Goal: Task Accomplishment & Management: Manage account settings

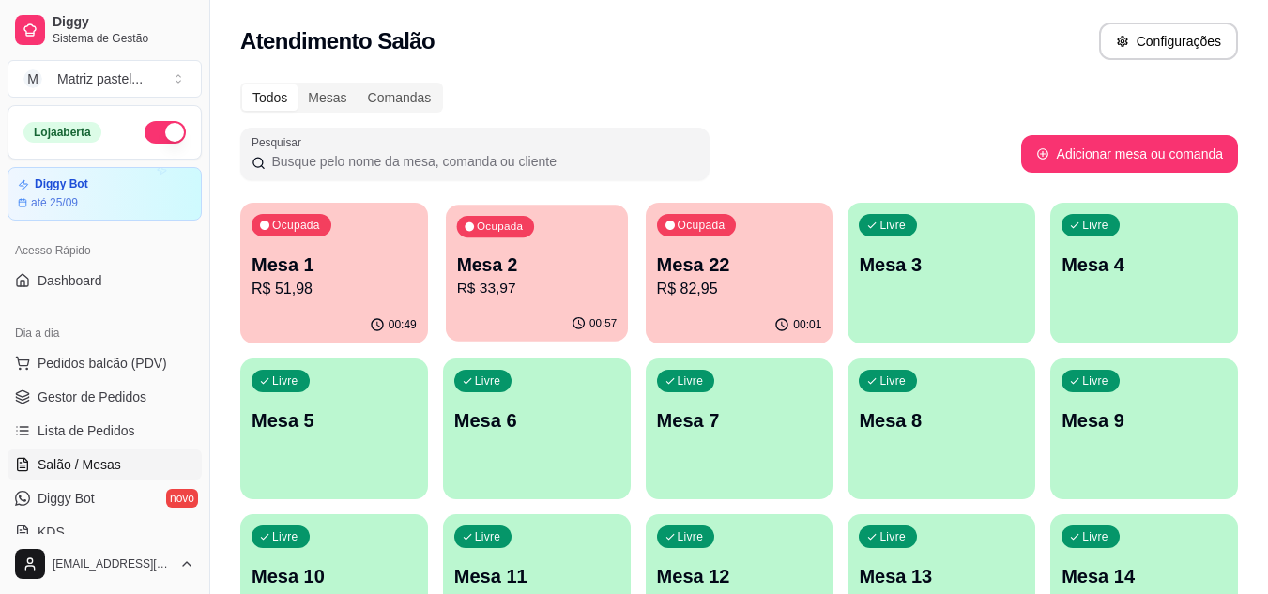
click at [524, 292] on p "R$ 33,97" at bounding box center [536, 289] width 161 height 22
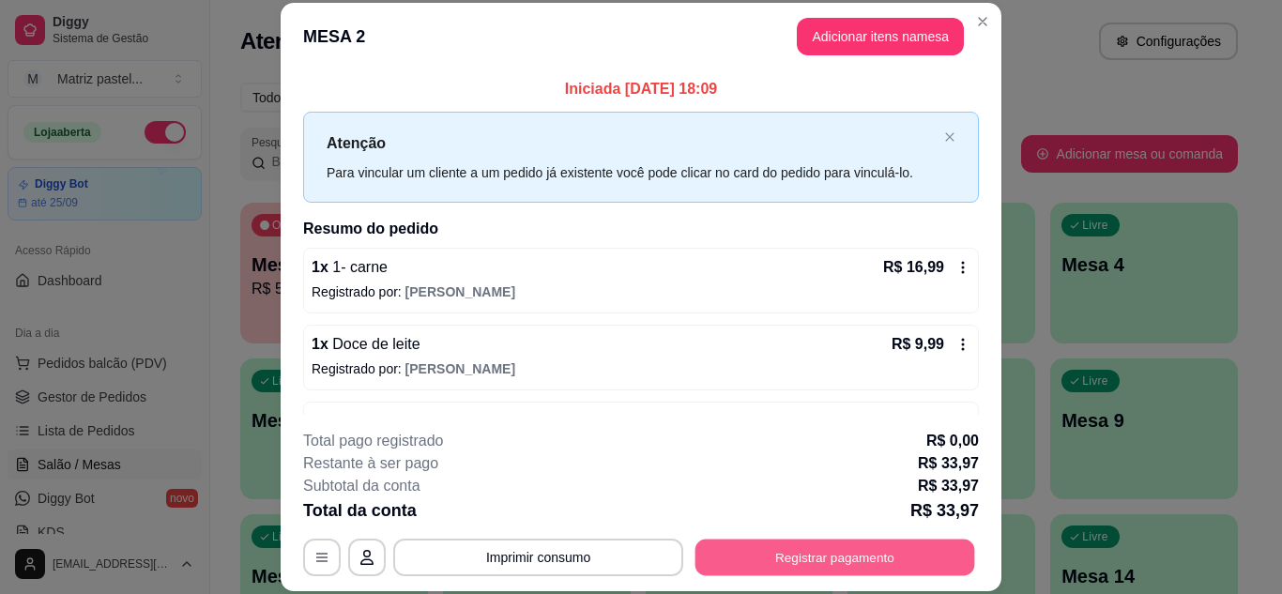
click at [955, 546] on button "Registrar pagamento" at bounding box center [836, 557] width 280 height 37
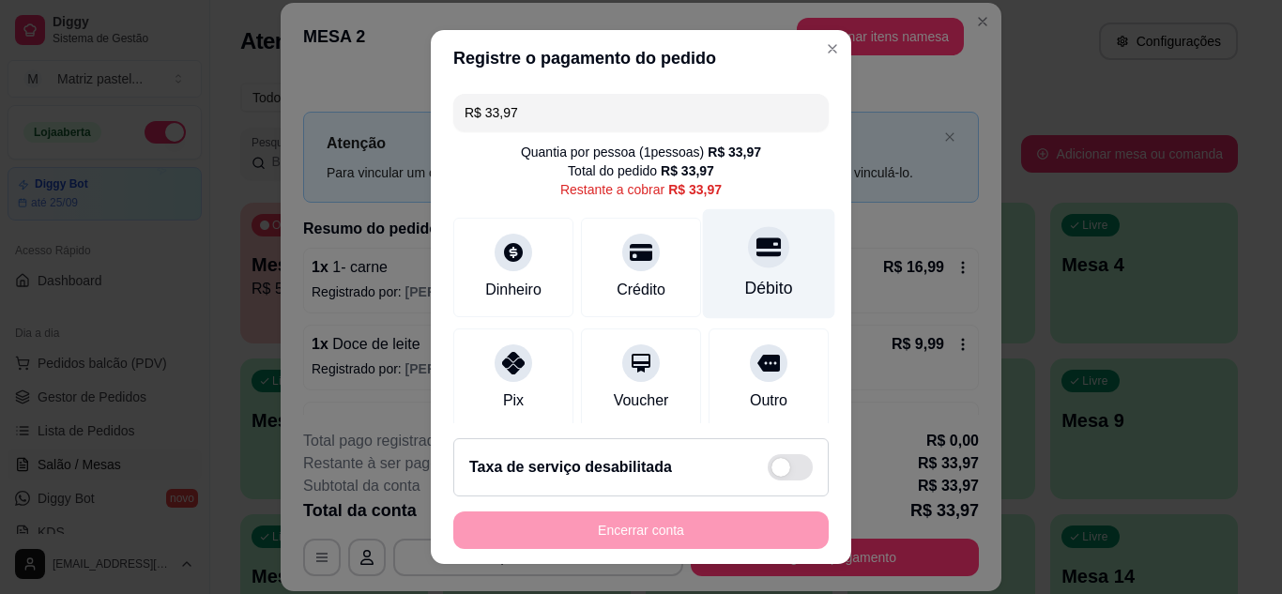
click at [745, 300] on div "Débito" at bounding box center [769, 288] width 48 height 24
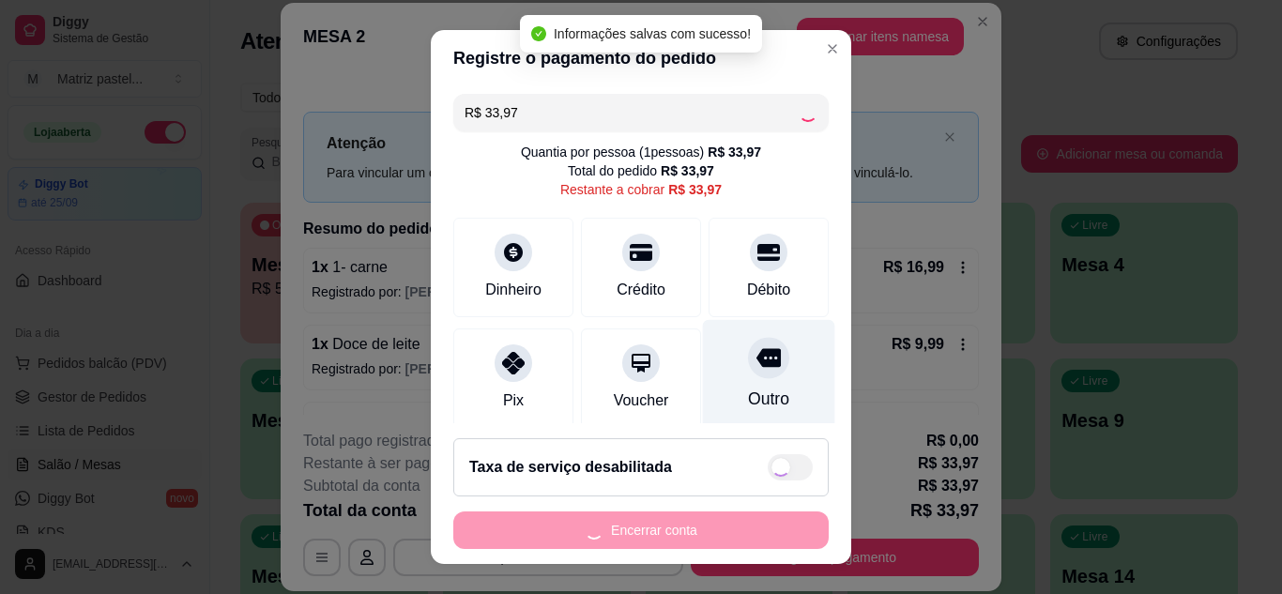
type input "R$ 0,00"
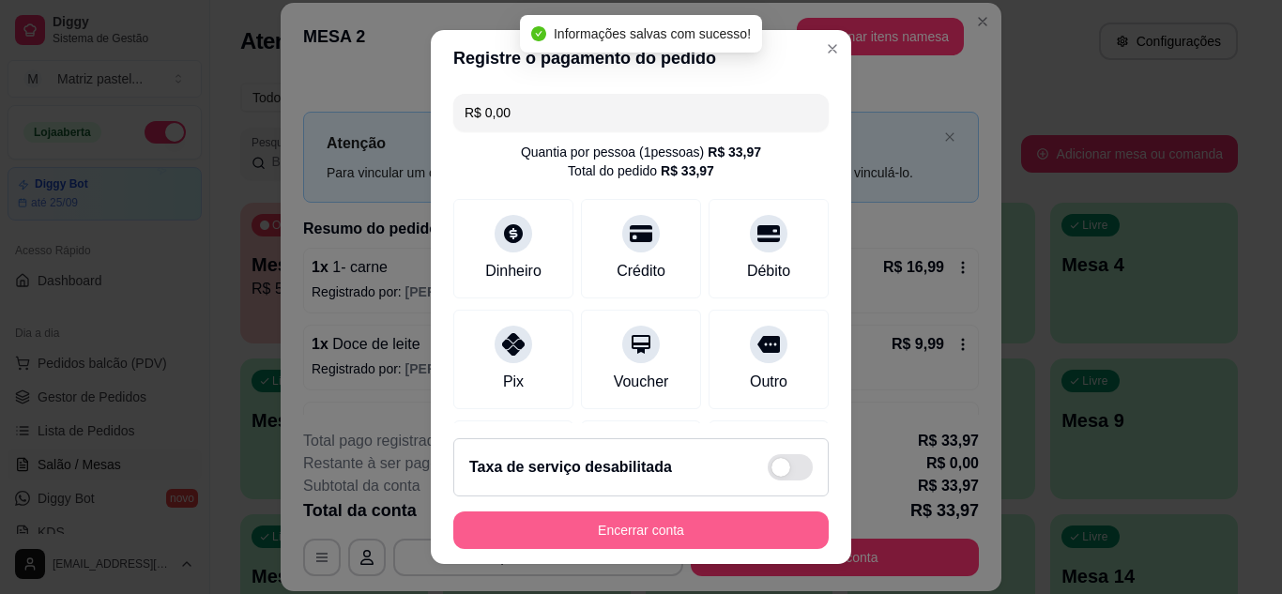
click at [667, 530] on button "Encerrar conta" at bounding box center [641, 531] width 376 height 38
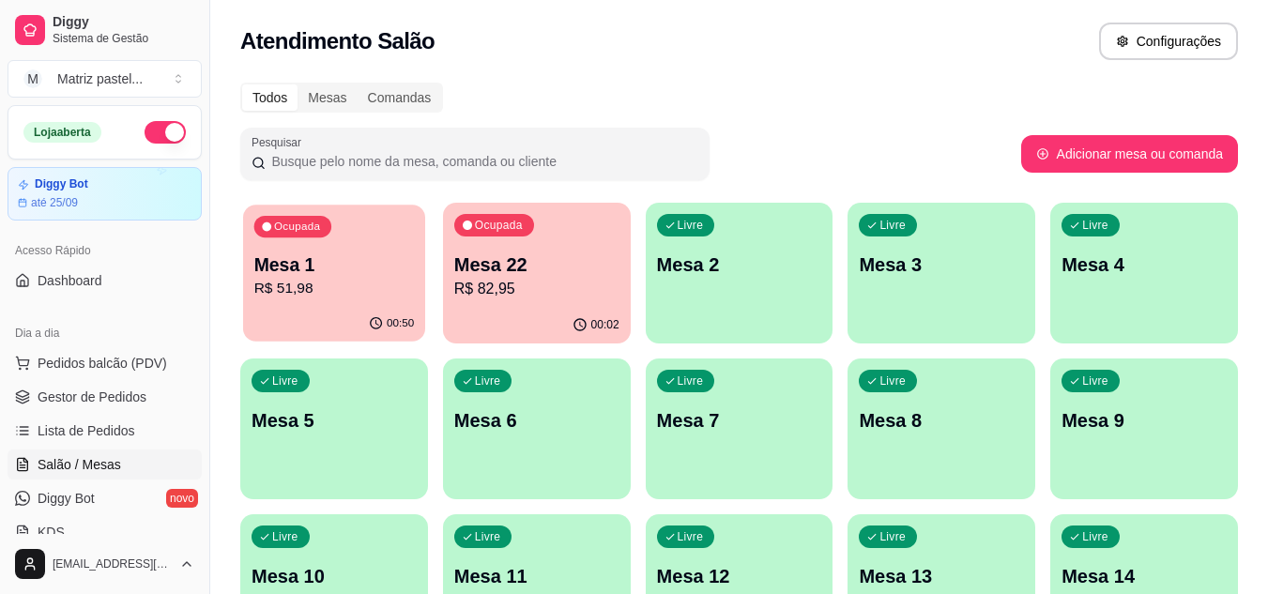
click at [297, 292] on p "R$ 51,98" at bounding box center [334, 289] width 161 height 22
click at [351, 272] on p "Mesa 1" at bounding box center [334, 265] width 161 height 25
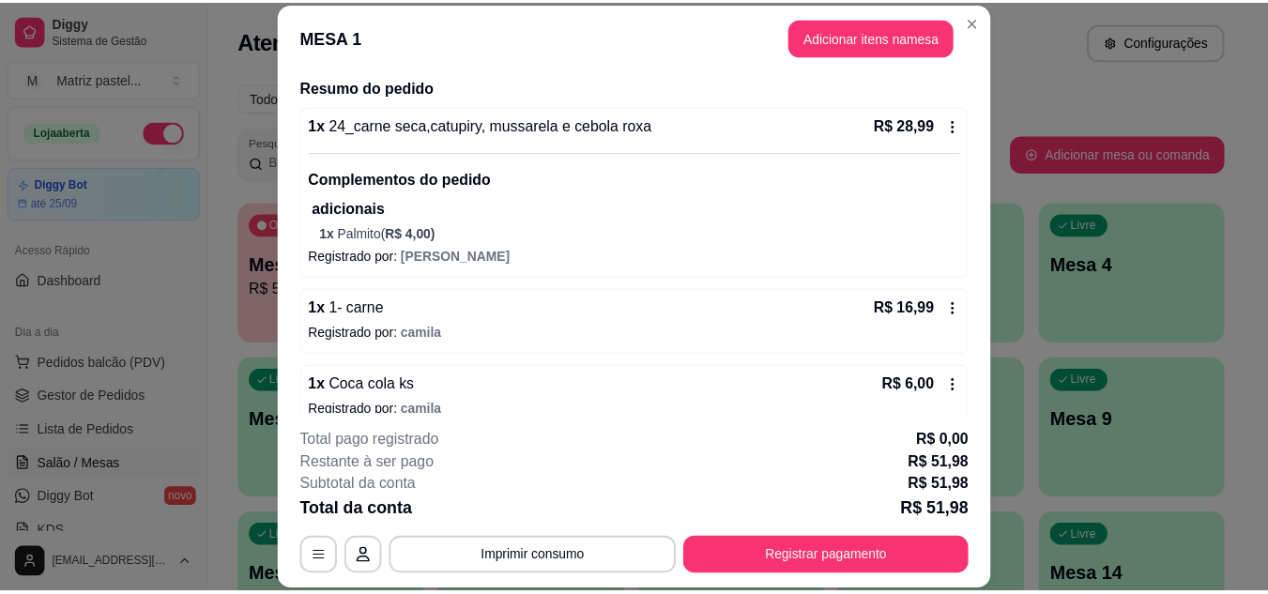
scroll to position [166, 0]
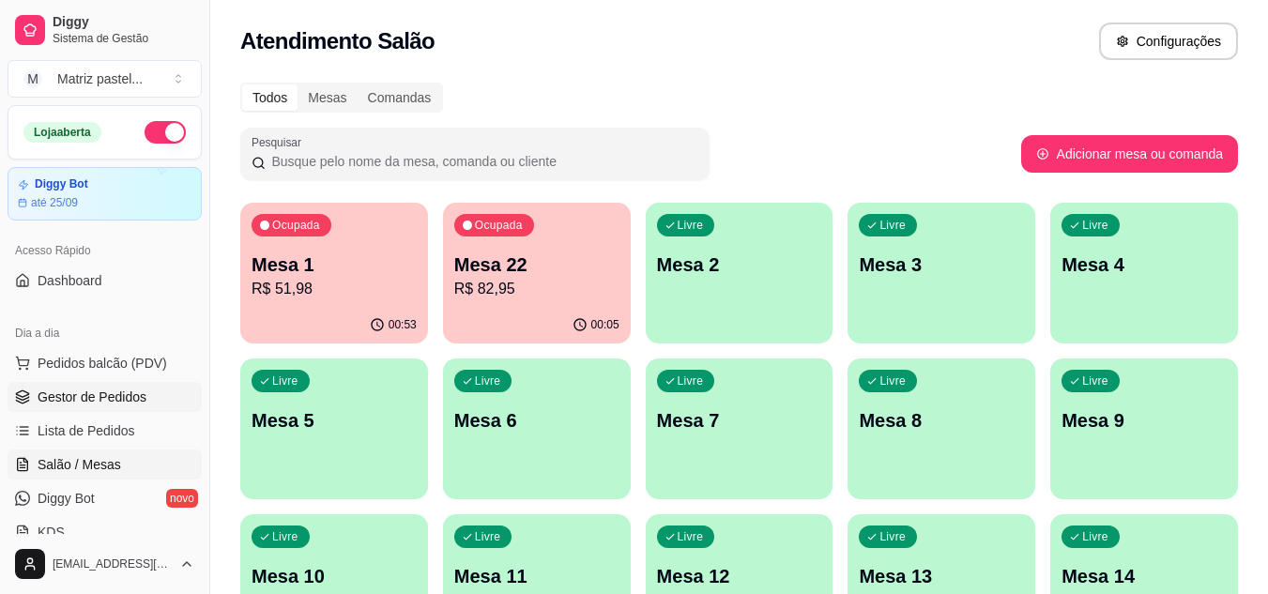
click at [29, 392] on icon at bounding box center [22, 397] width 15 height 15
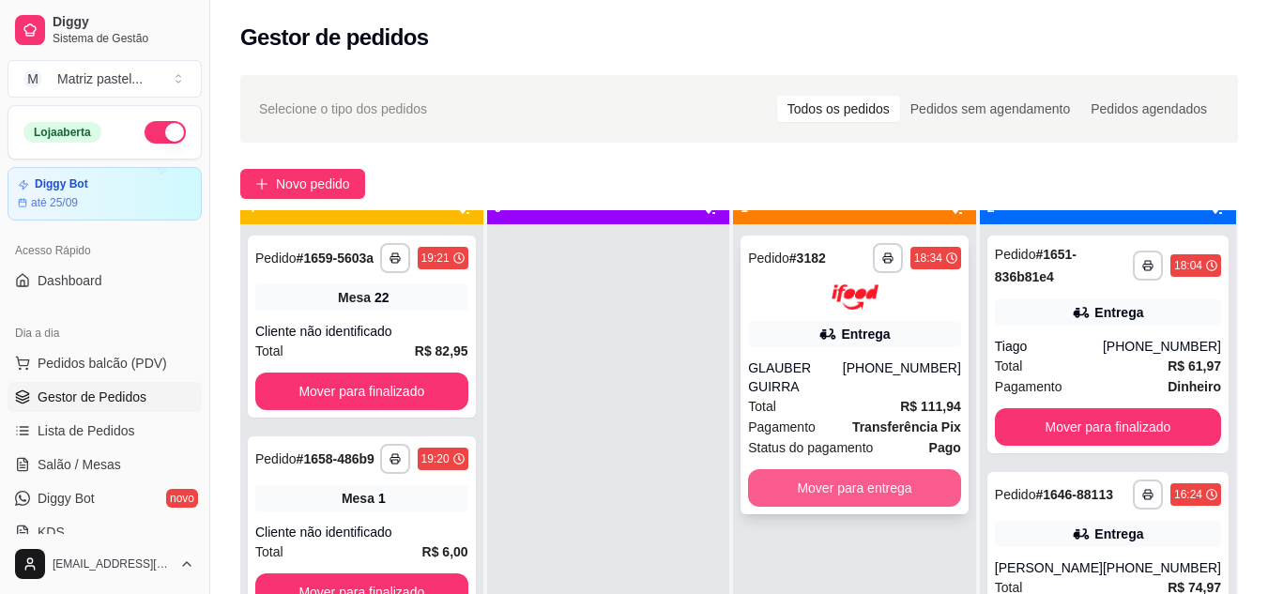
scroll to position [53, 0]
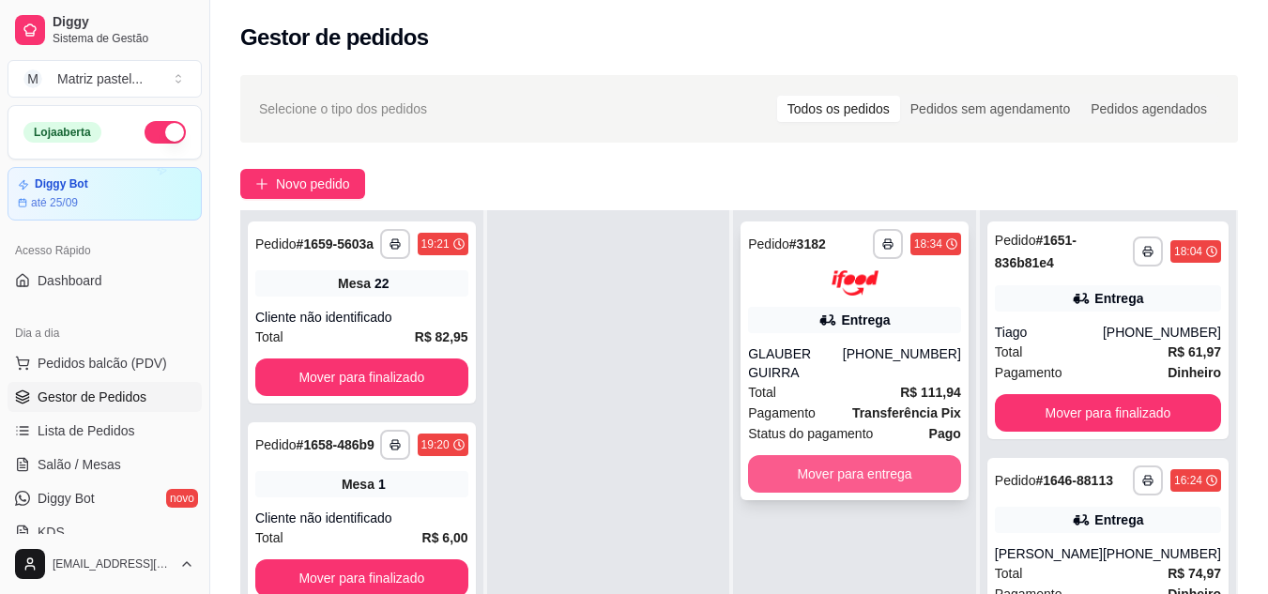
click at [859, 471] on button "Mover para entrega" at bounding box center [854, 474] width 213 height 38
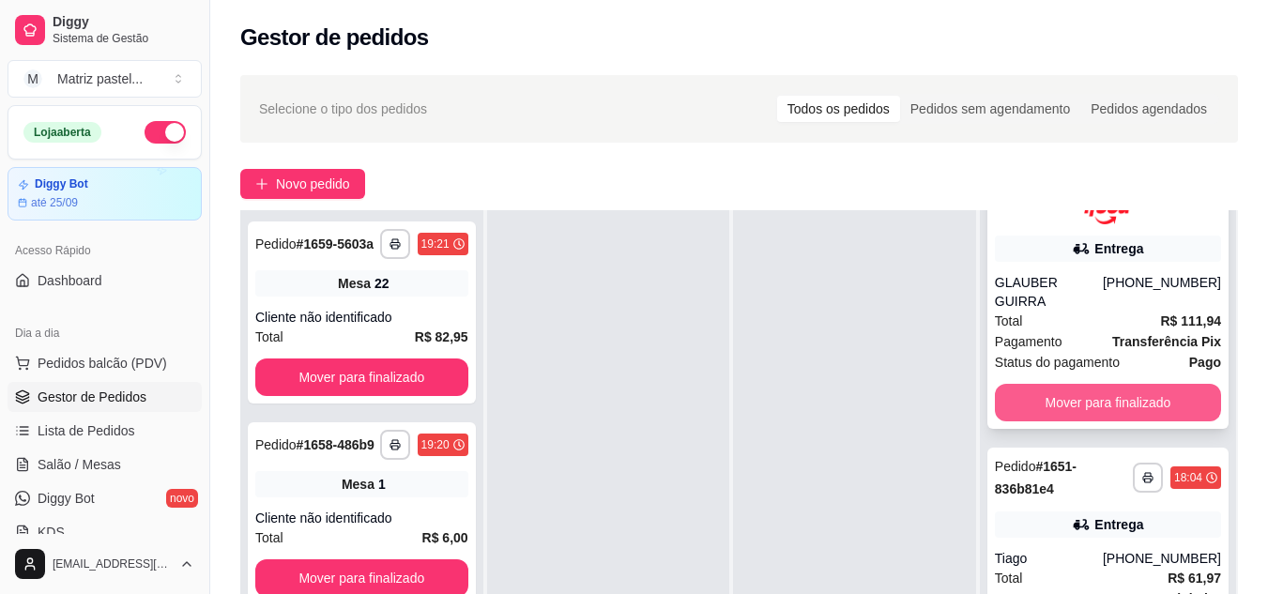
scroll to position [188, 0]
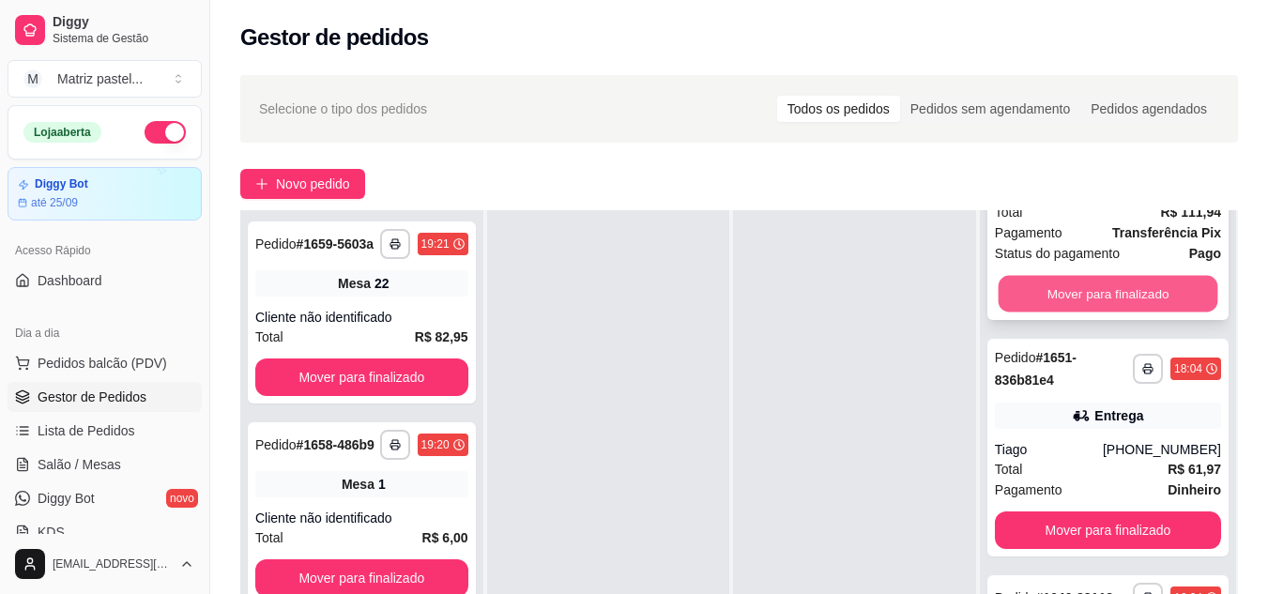
click at [1017, 297] on button "Mover para finalizado" at bounding box center [1108, 293] width 220 height 37
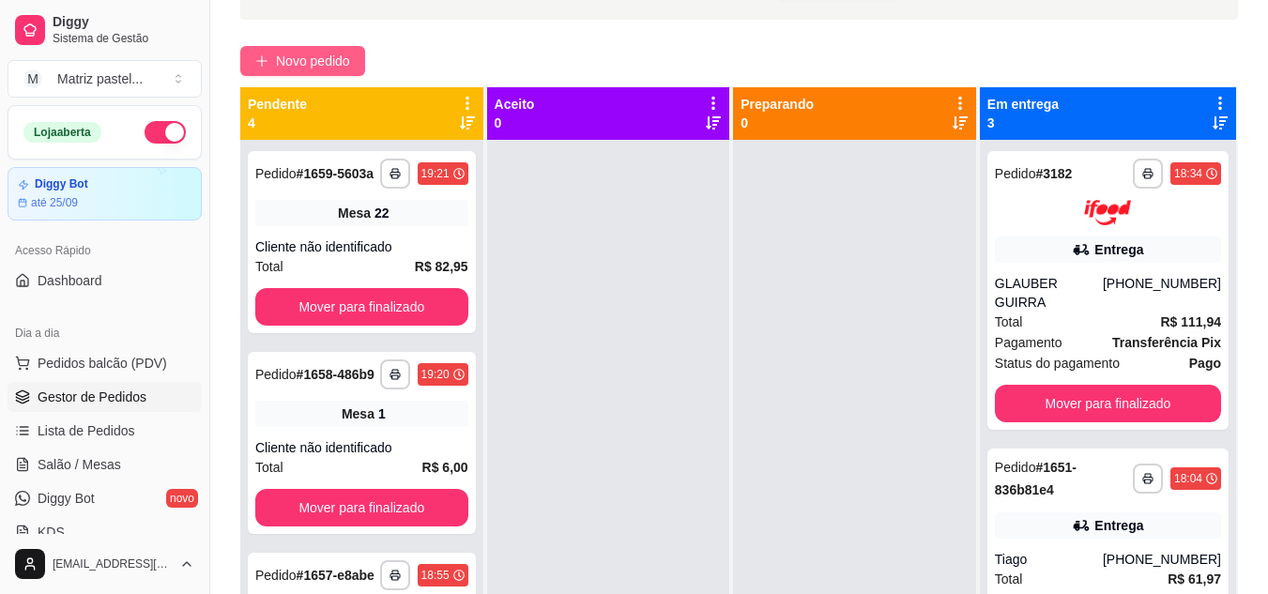
scroll to position [94, 0]
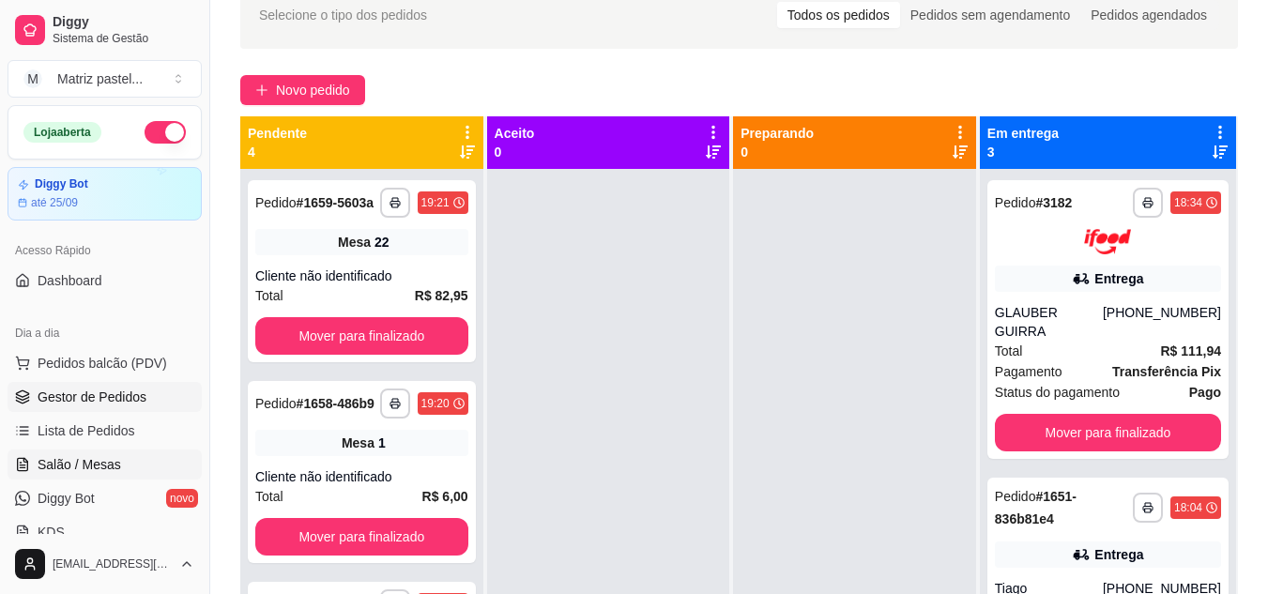
click at [134, 459] on link "Salão / Mesas" at bounding box center [105, 465] width 194 height 30
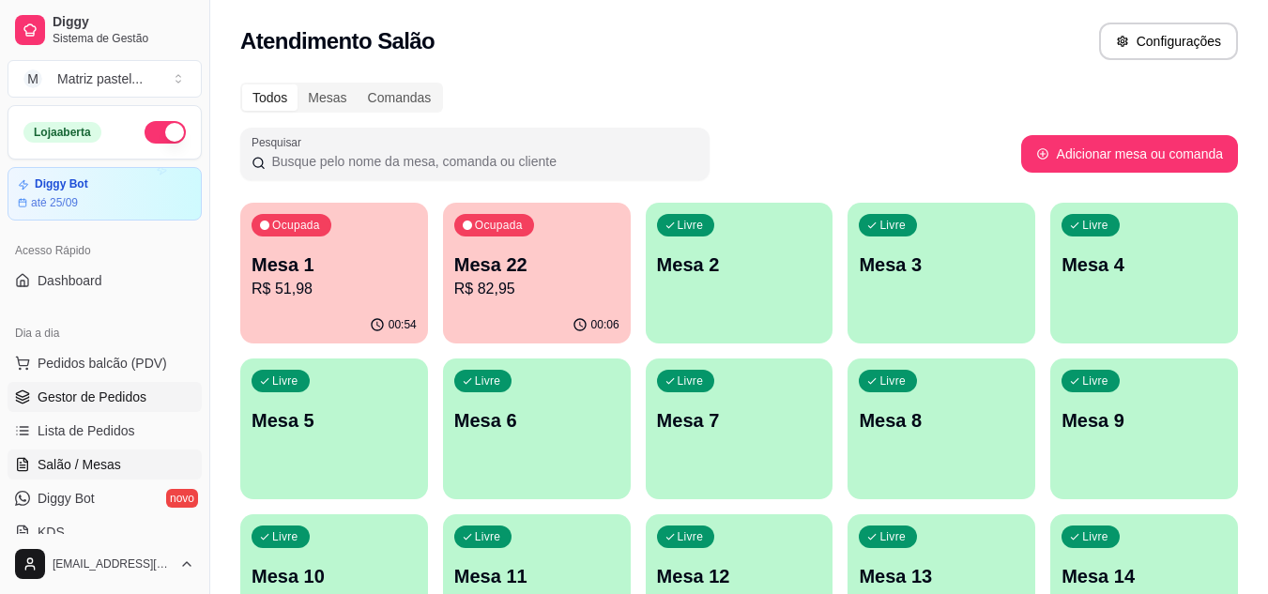
click at [126, 410] on link "Gestor de Pedidos" at bounding box center [105, 397] width 194 height 30
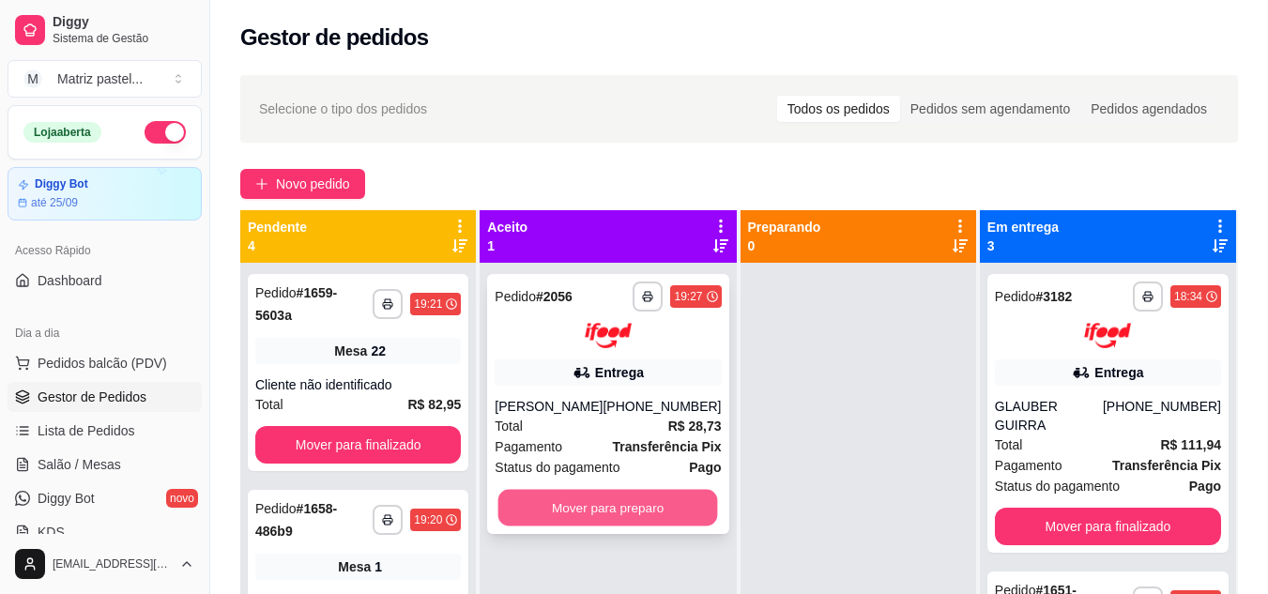
click at [630, 494] on button "Mover para preparo" at bounding box center [609, 507] width 220 height 37
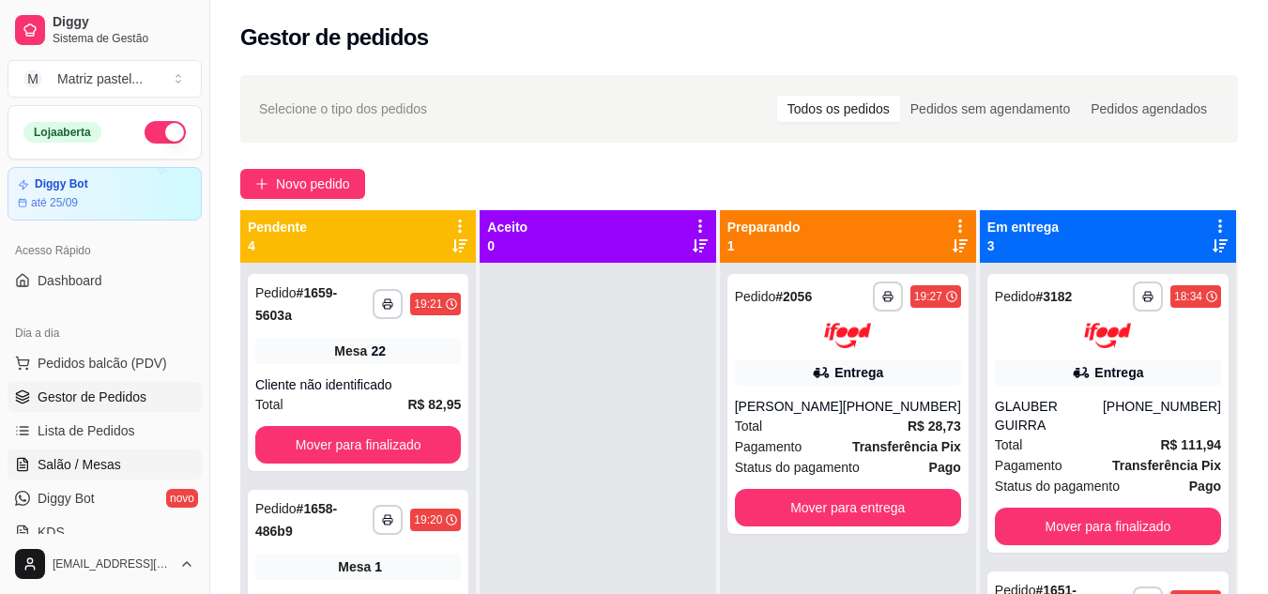
click at [103, 457] on span "Salão / Mesas" at bounding box center [80, 464] width 84 height 19
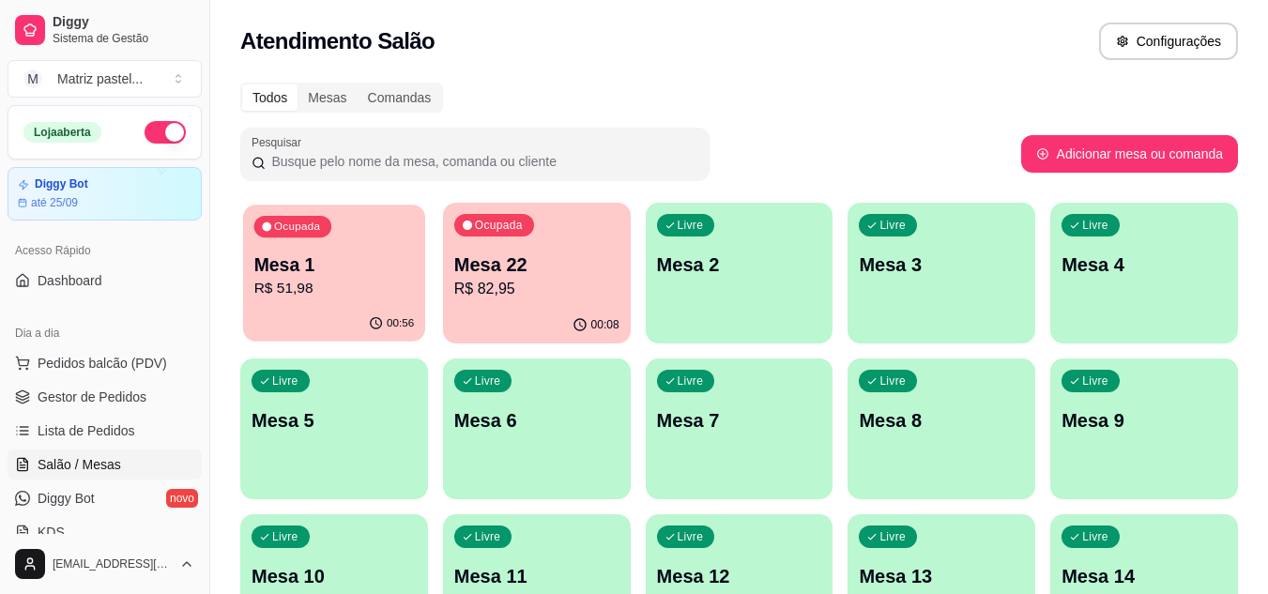
click at [403, 310] on div "00:56" at bounding box center [334, 324] width 182 height 36
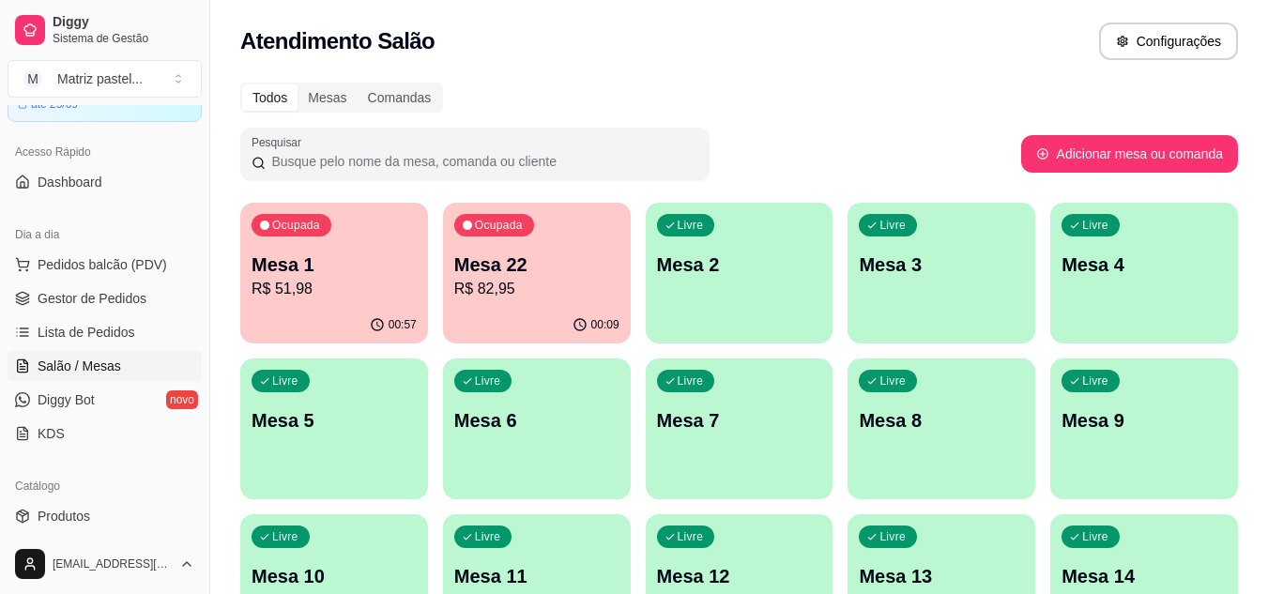
scroll to position [282, 0]
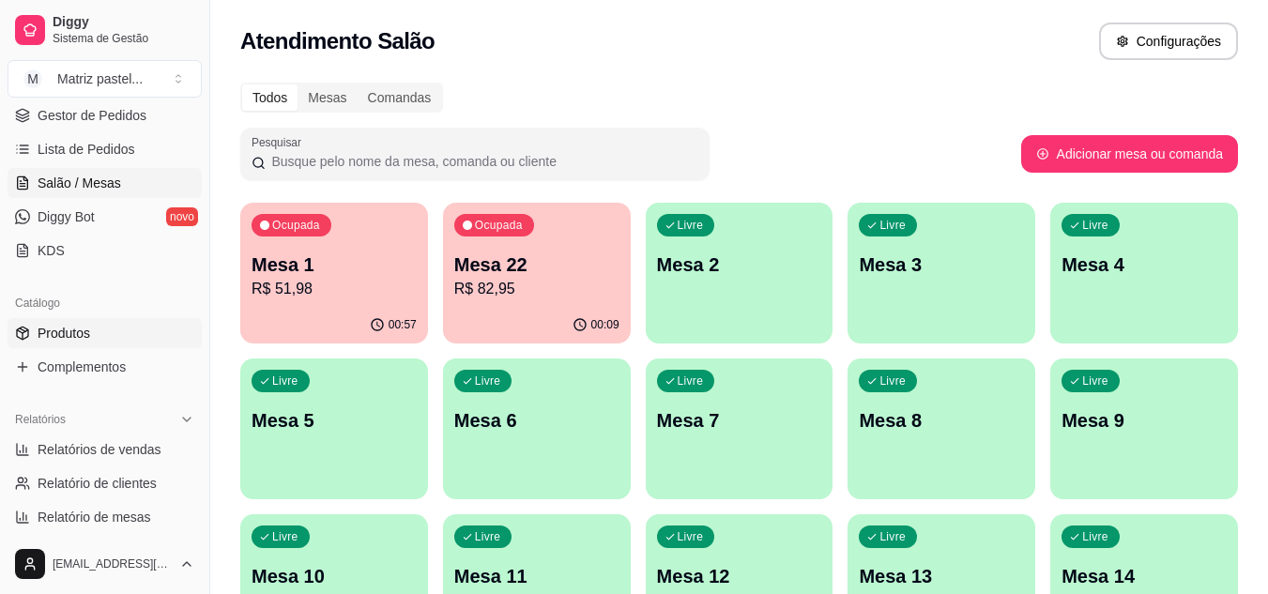
click at [83, 326] on span "Produtos" at bounding box center [64, 333] width 53 height 19
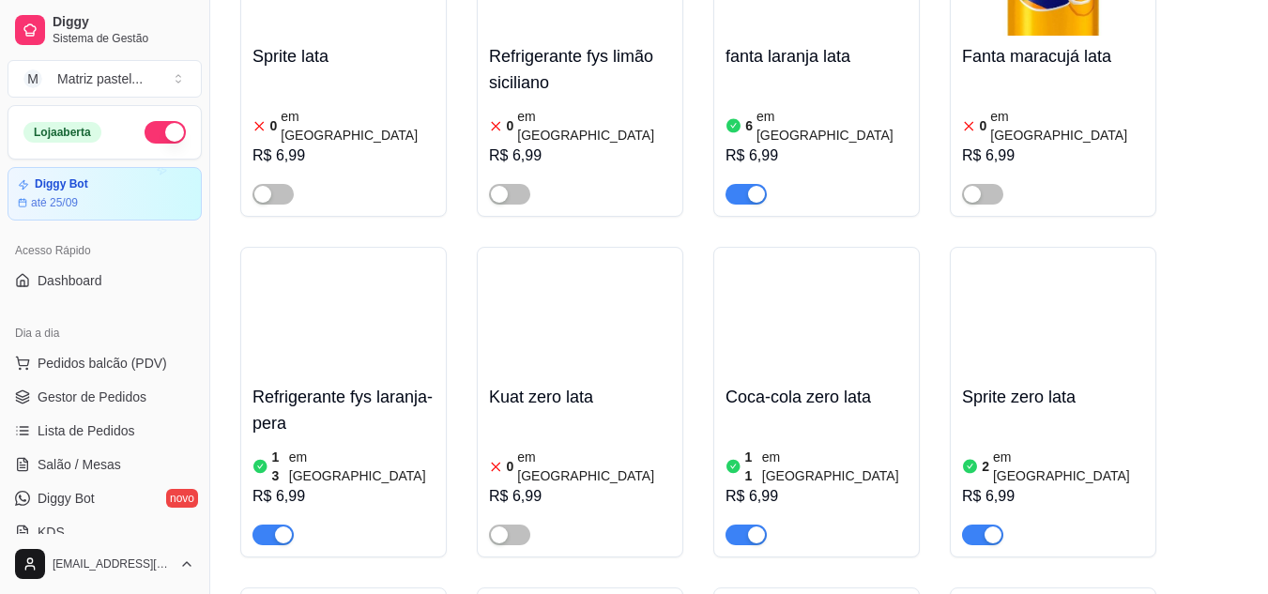
scroll to position [9483, 0]
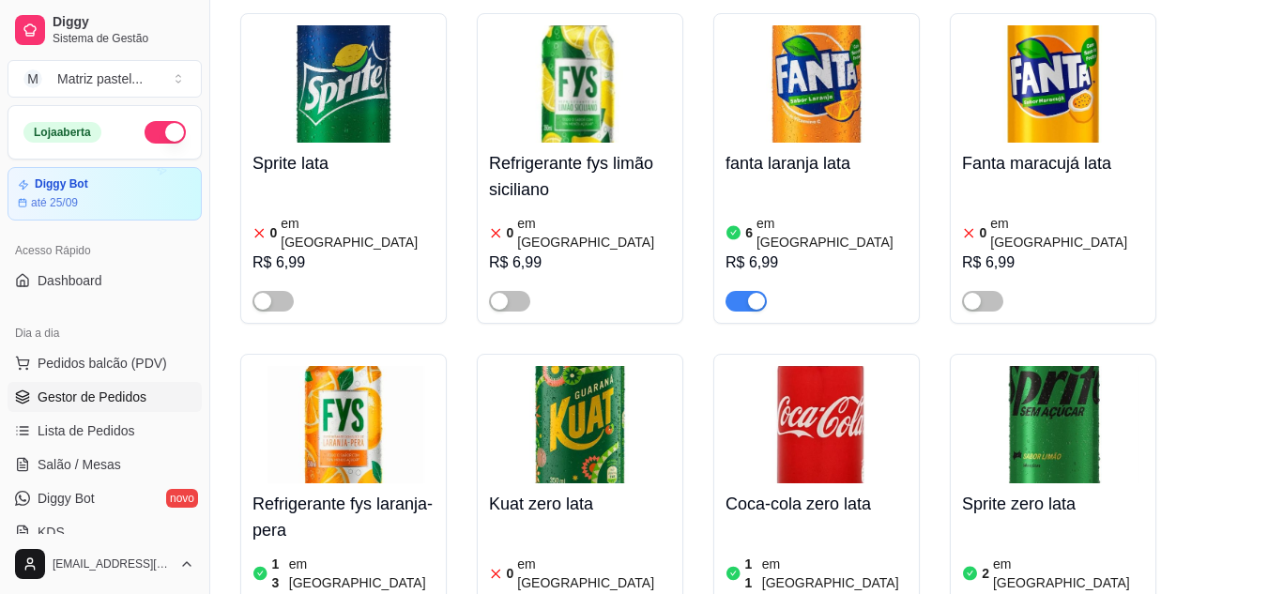
click at [106, 395] on span "Gestor de Pedidos" at bounding box center [92, 397] width 109 height 19
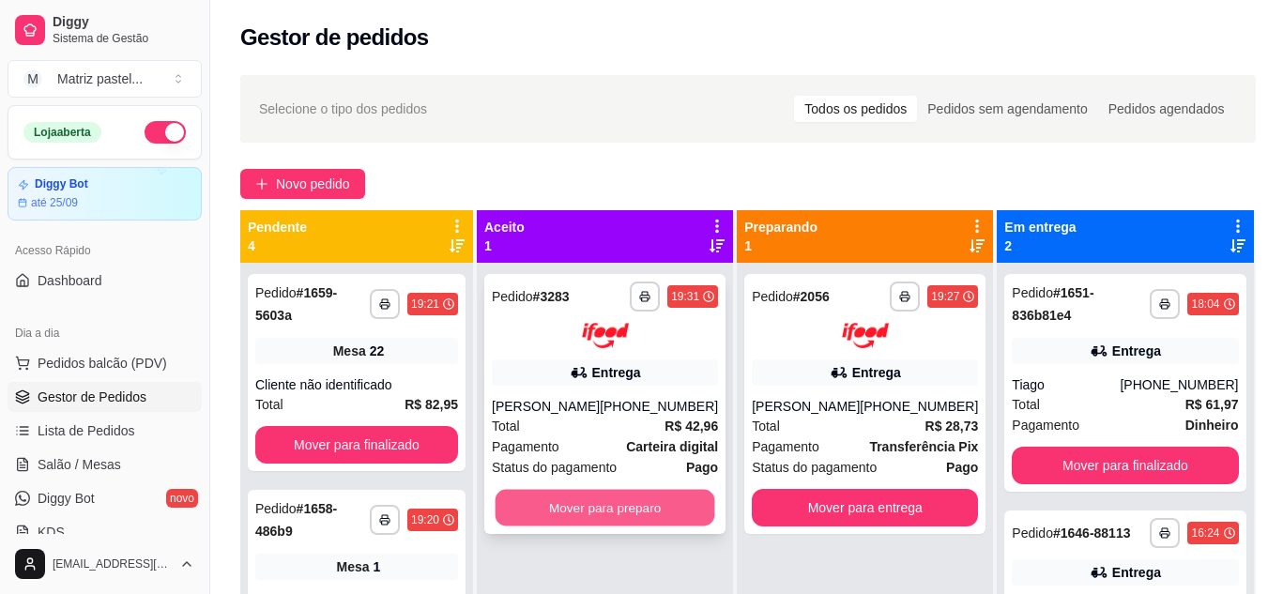
click at [588, 526] on button "Mover para preparo" at bounding box center [606, 507] width 220 height 37
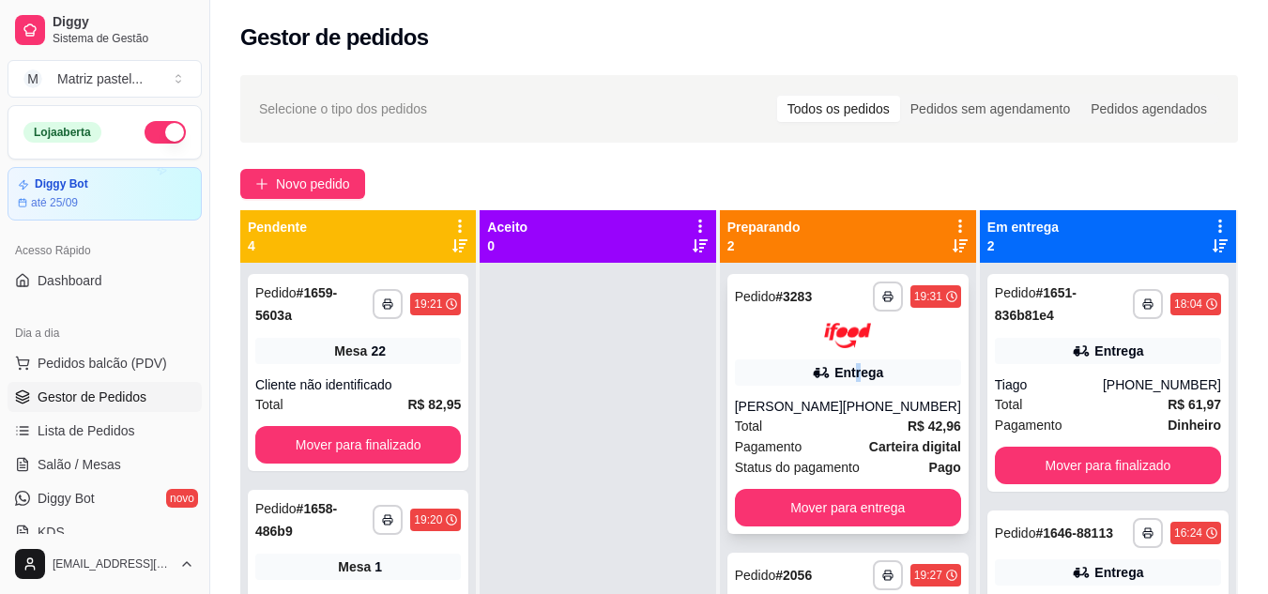
click at [869, 382] on div "Entrega" at bounding box center [848, 373] width 226 height 26
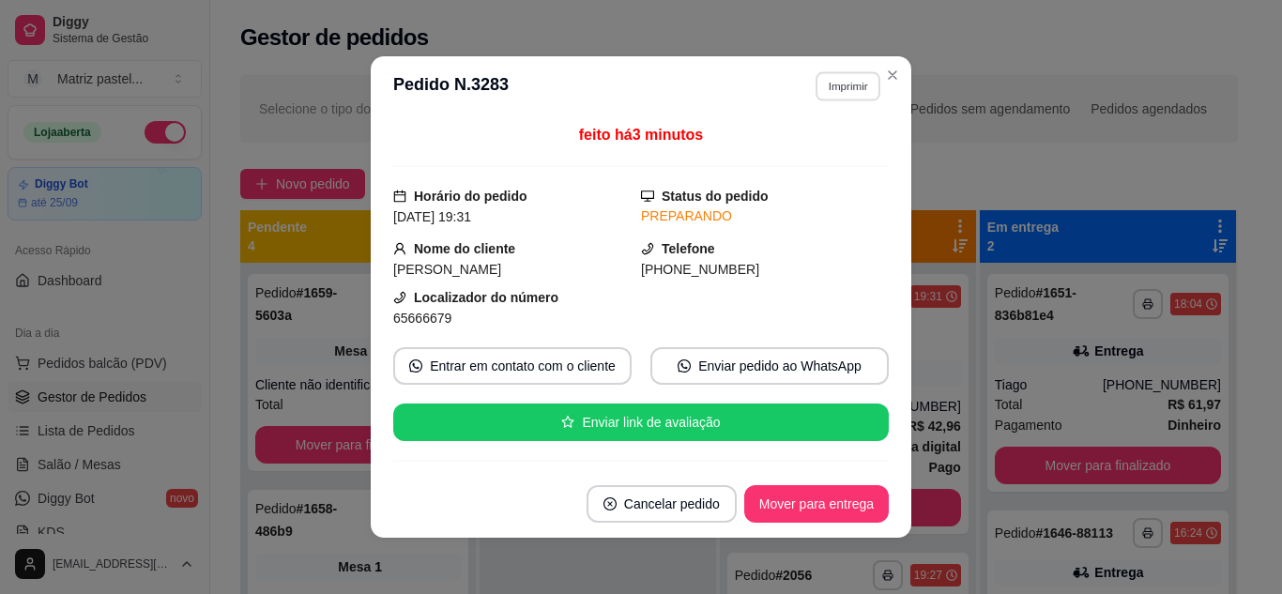
click at [858, 87] on button "Imprimir" at bounding box center [848, 85] width 65 height 29
click at [832, 151] on button "IMPRESSORA" at bounding box center [807, 151] width 131 height 29
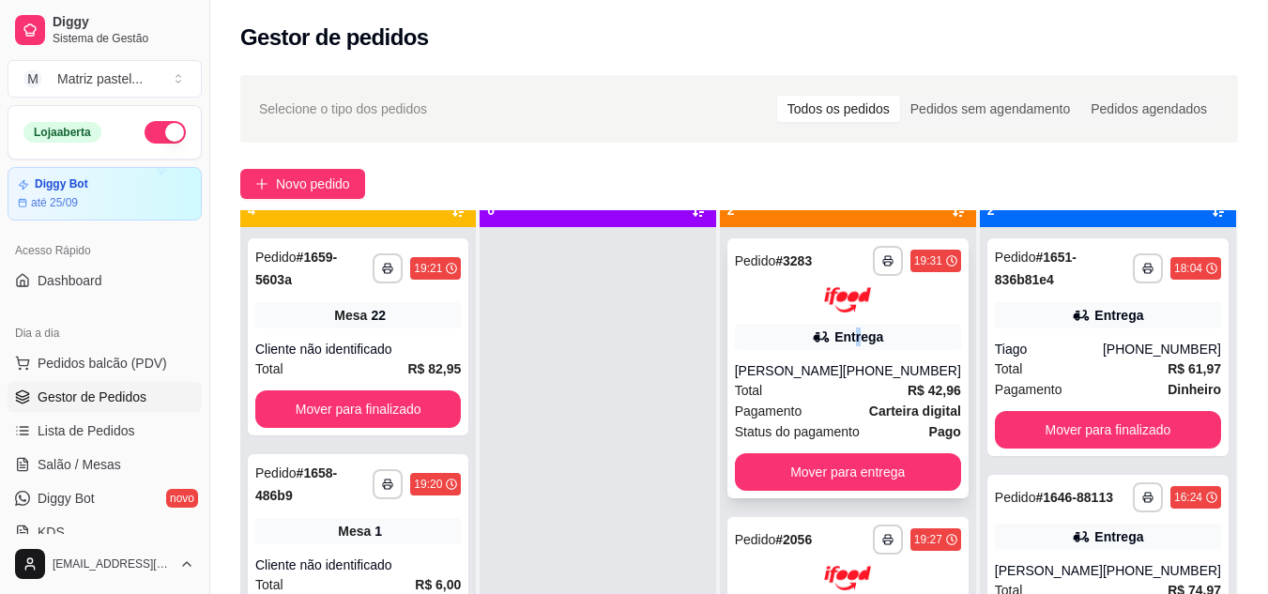
scroll to position [53, 0]
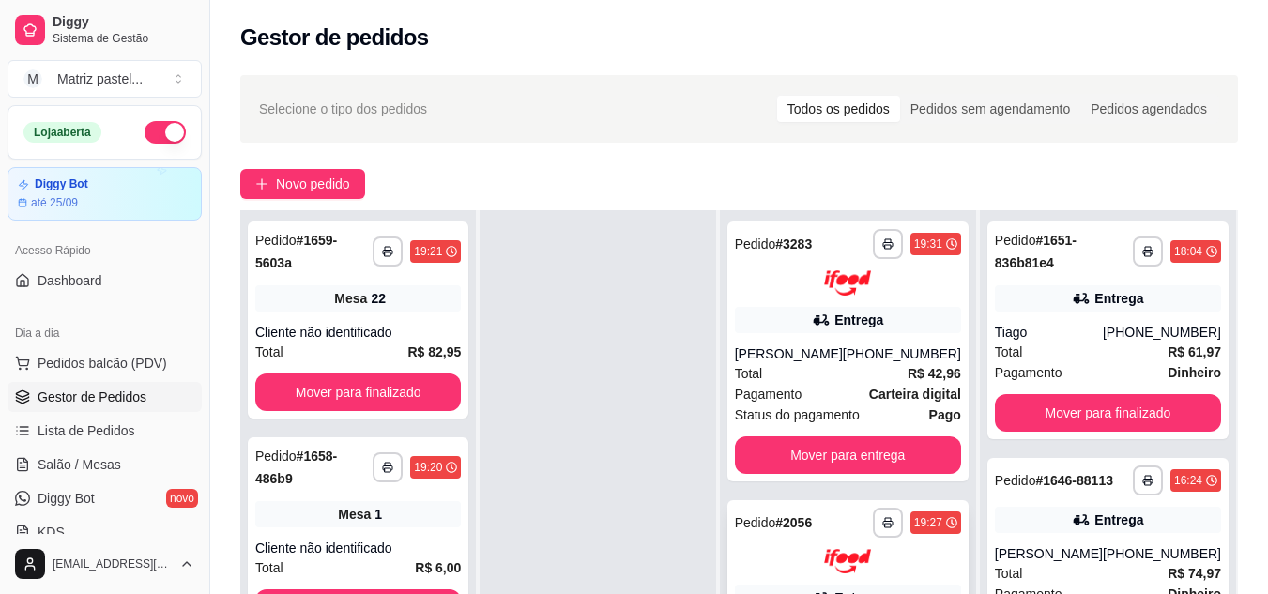
click at [838, 538] on div "**********" at bounding box center [848, 523] width 226 height 30
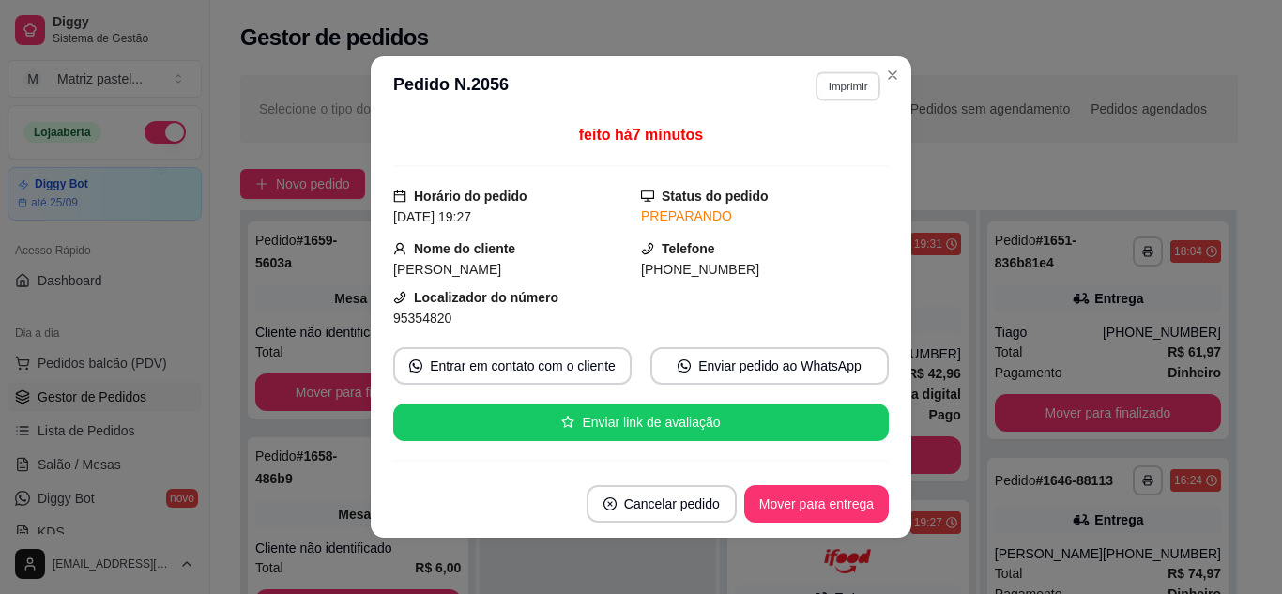
click at [852, 86] on button "Imprimir" at bounding box center [848, 85] width 65 height 29
click at [843, 155] on button "IMPRESSORA" at bounding box center [808, 152] width 136 height 30
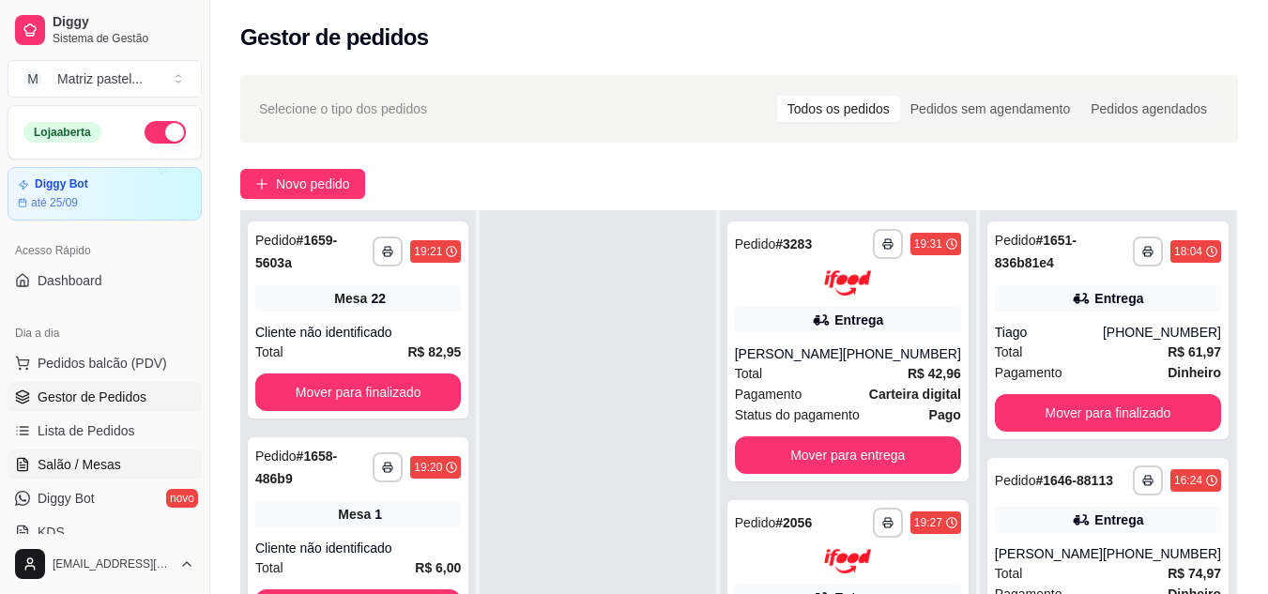
click at [59, 463] on span "Salão / Mesas" at bounding box center [80, 464] width 84 height 19
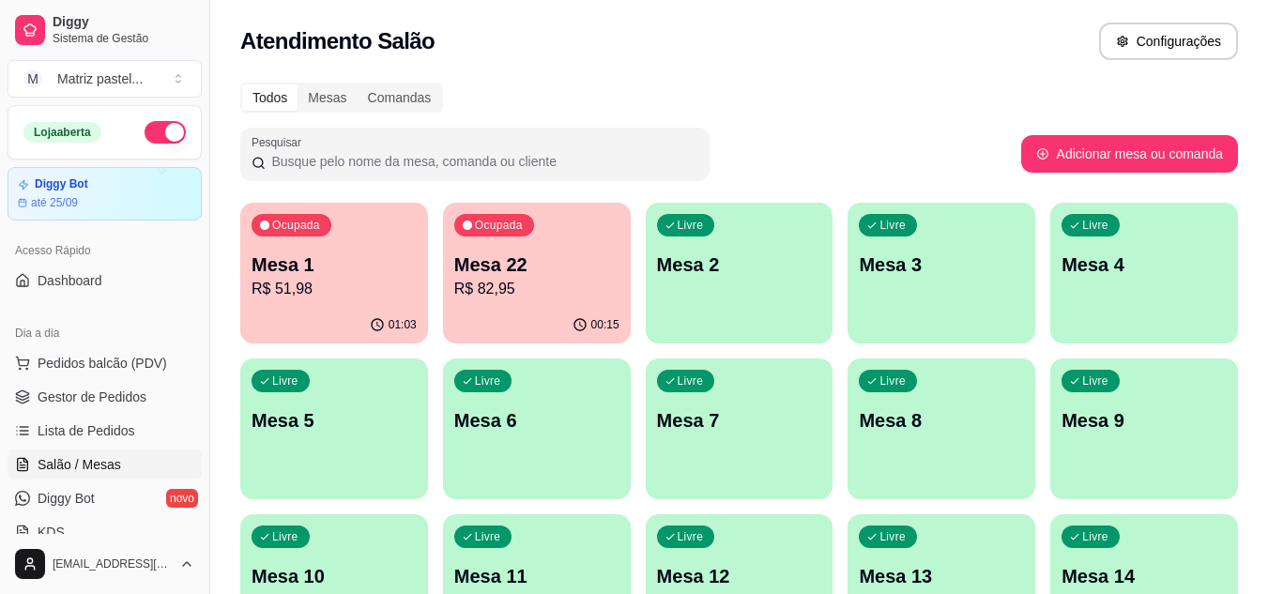
click at [340, 299] on p "R$ 51,98" at bounding box center [334, 289] width 165 height 23
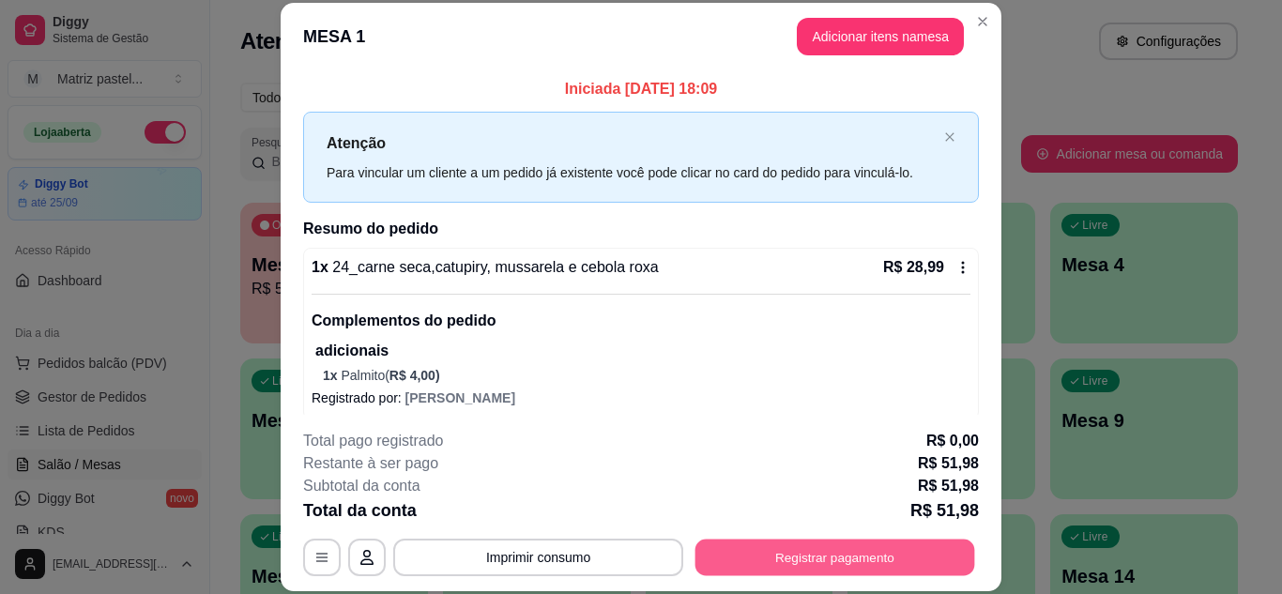
click at [753, 559] on button "Registrar pagamento" at bounding box center [836, 557] width 280 height 37
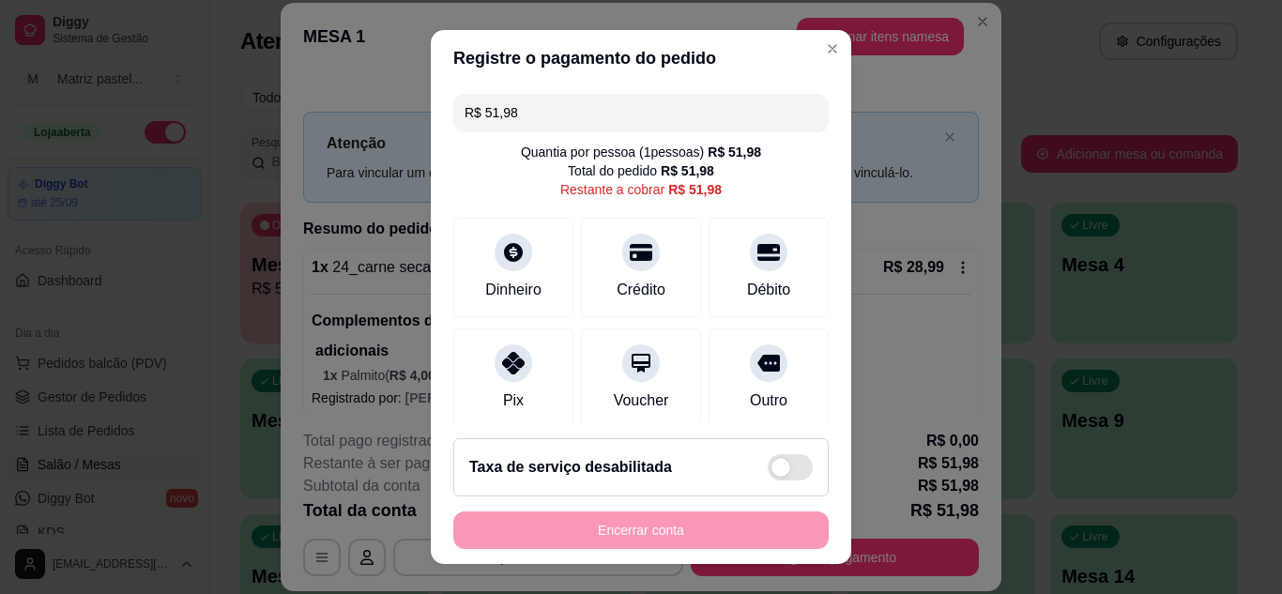
click at [568, 88] on div "R$ 51,98 Quantia por pessoa ( 1 pessoas) R$ 51,98 Total do pedido R$ 51,98 Rest…" at bounding box center [641, 255] width 421 height 338
click at [565, 112] on input "R$ 51,98" at bounding box center [641, 113] width 353 height 38
click at [497, 384] on div "Pix" at bounding box center [514, 374] width 132 height 110
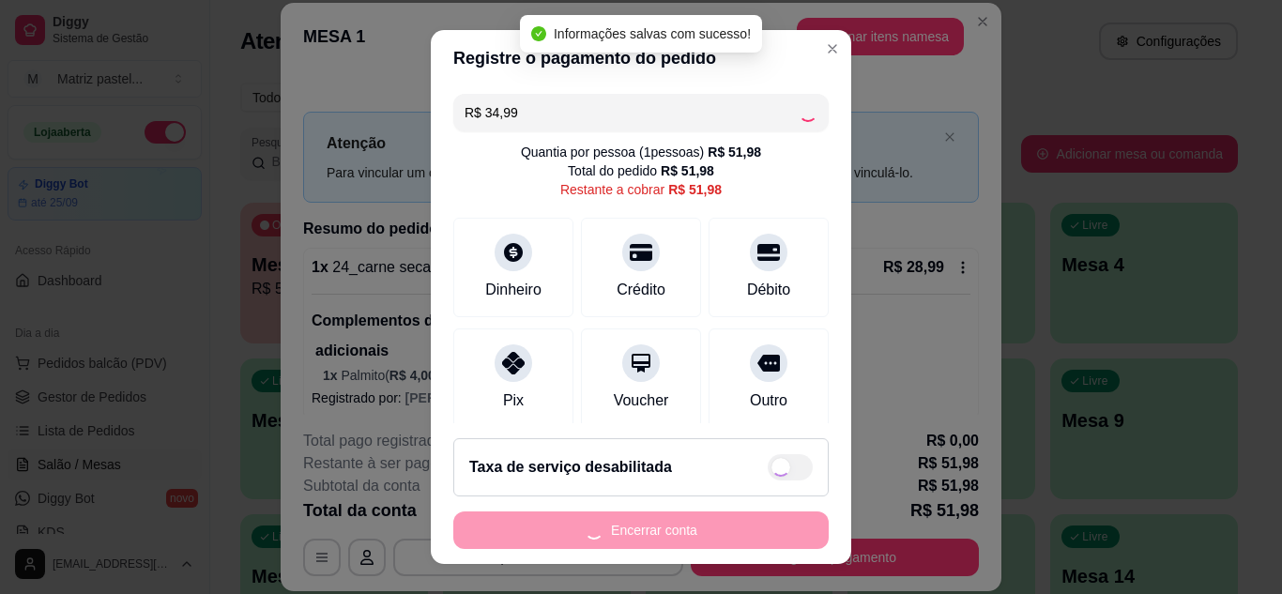
type input "R$ 16,99"
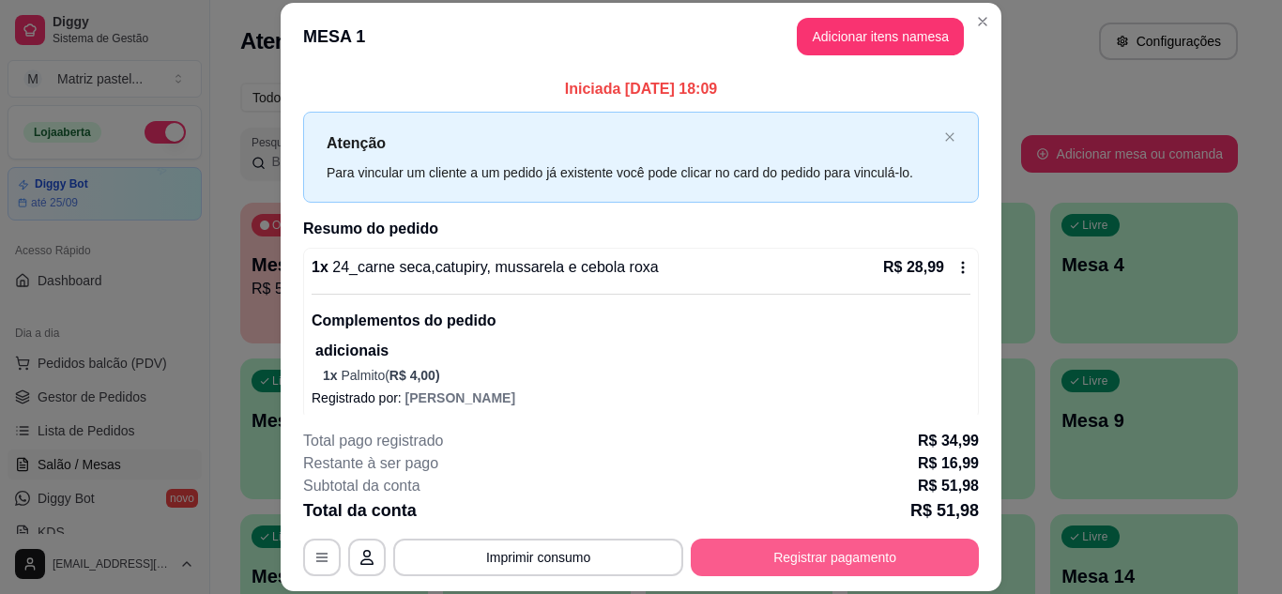
click at [894, 557] on button "Registrar pagamento" at bounding box center [835, 558] width 288 height 38
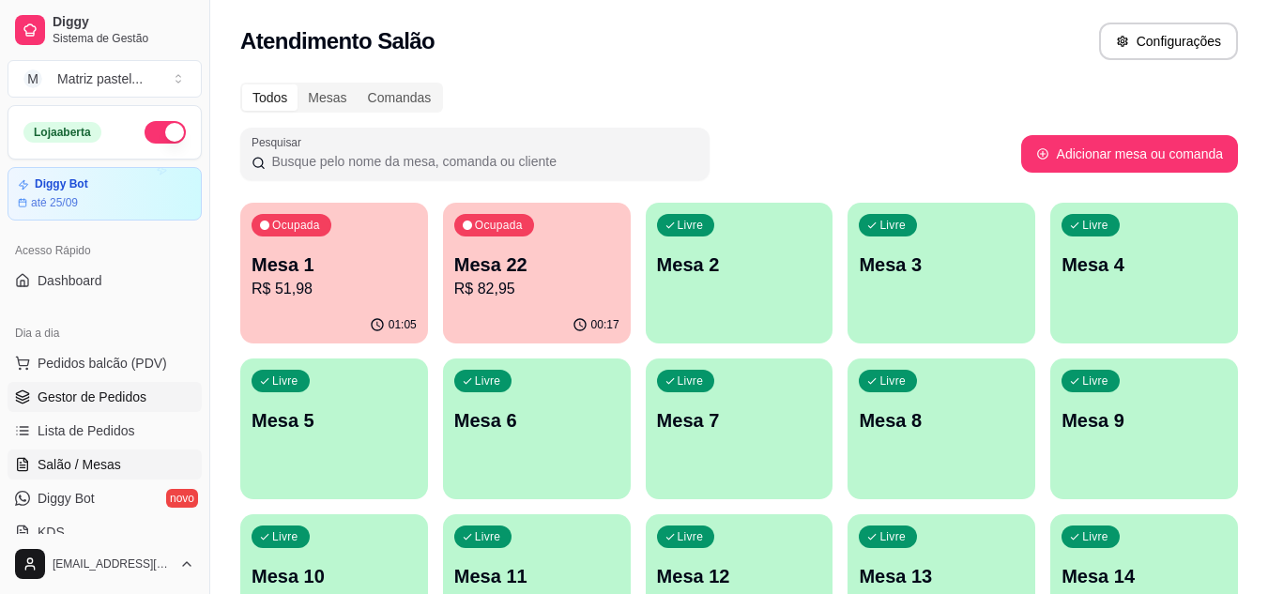
click at [104, 397] on span "Gestor de Pedidos" at bounding box center [92, 397] width 109 height 19
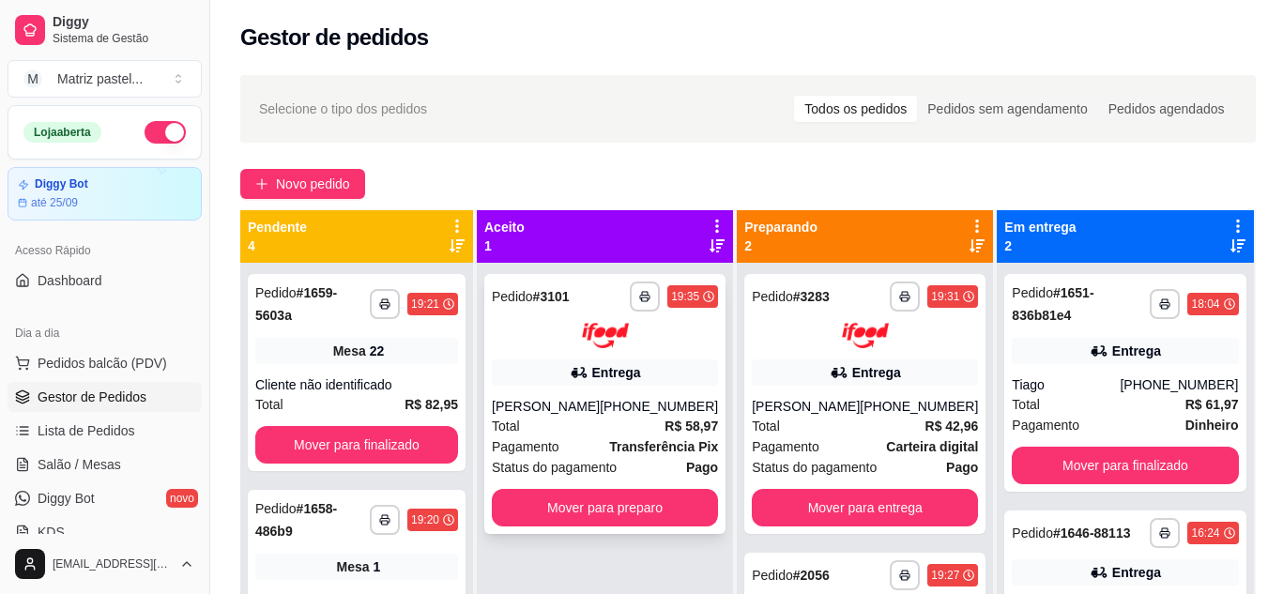
click at [600, 407] on div "[PERSON_NAME]" at bounding box center [546, 406] width 108 height 19
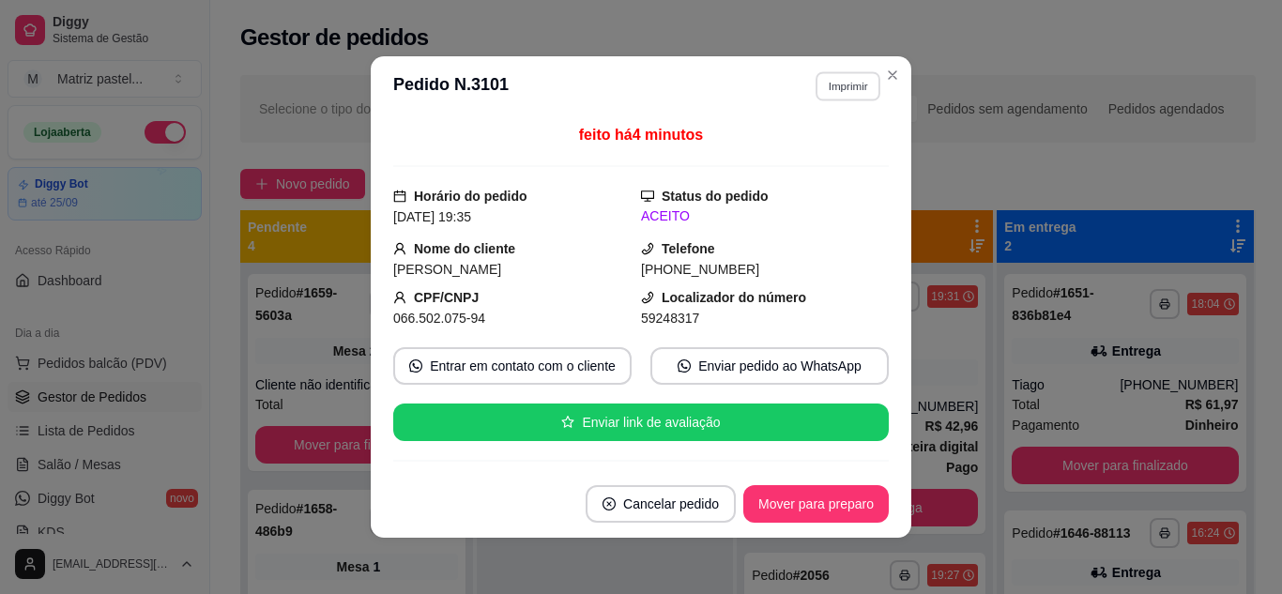
click at [831, 75] on button "Imprimir" at bounding box center [848, 85] width 65 height 29
click at [793, 148] on button "IMPRESSORA" at bounding box center [807, 151] width 131 height 29
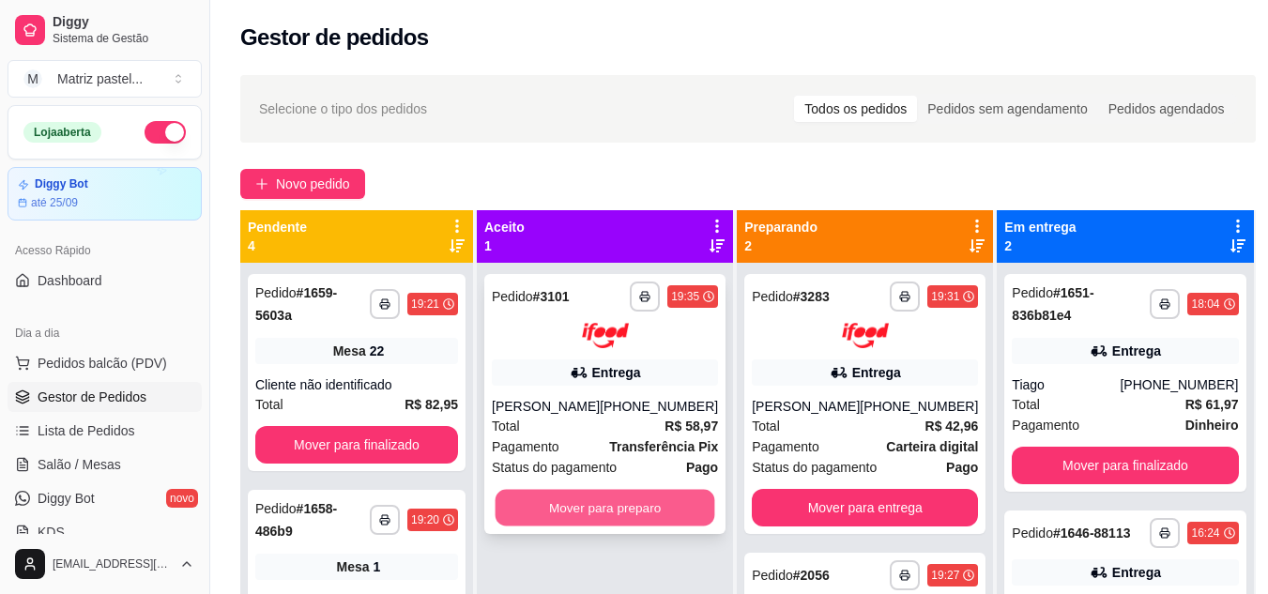
click at [679, 516] on button "Mover para preparo" at bounding box center [606, 507] width 220 height 37
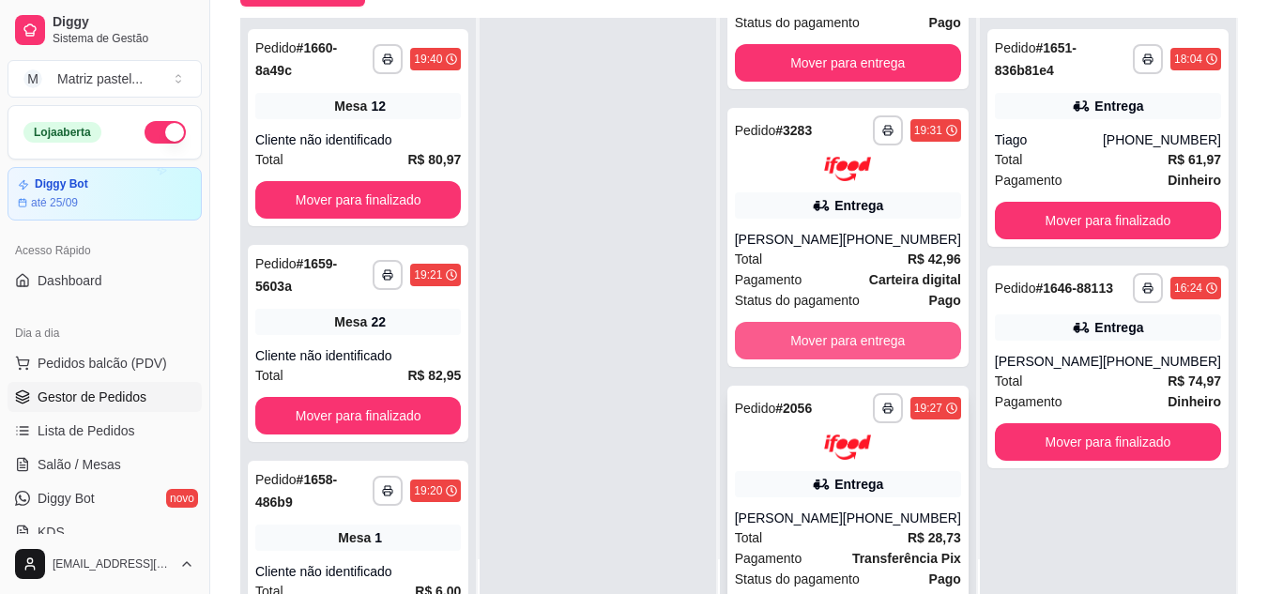
scroll to position [298, 0]
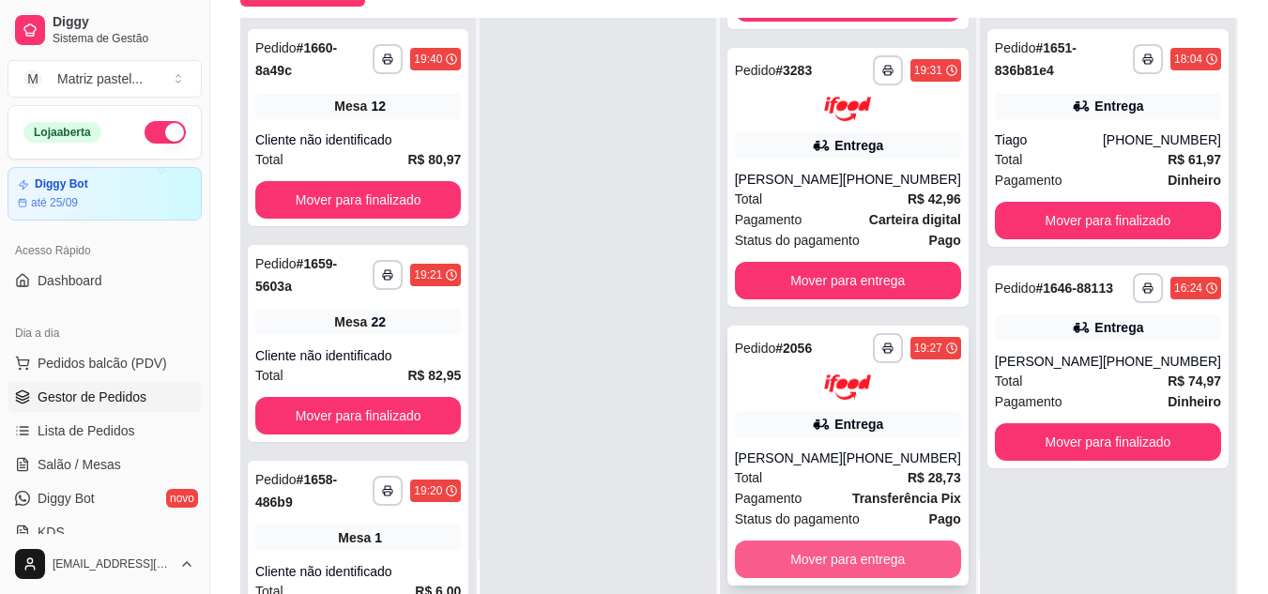
click at [854, 568] on button "Mover para entrega" at bounding box center [848, 560] width 226 height 38
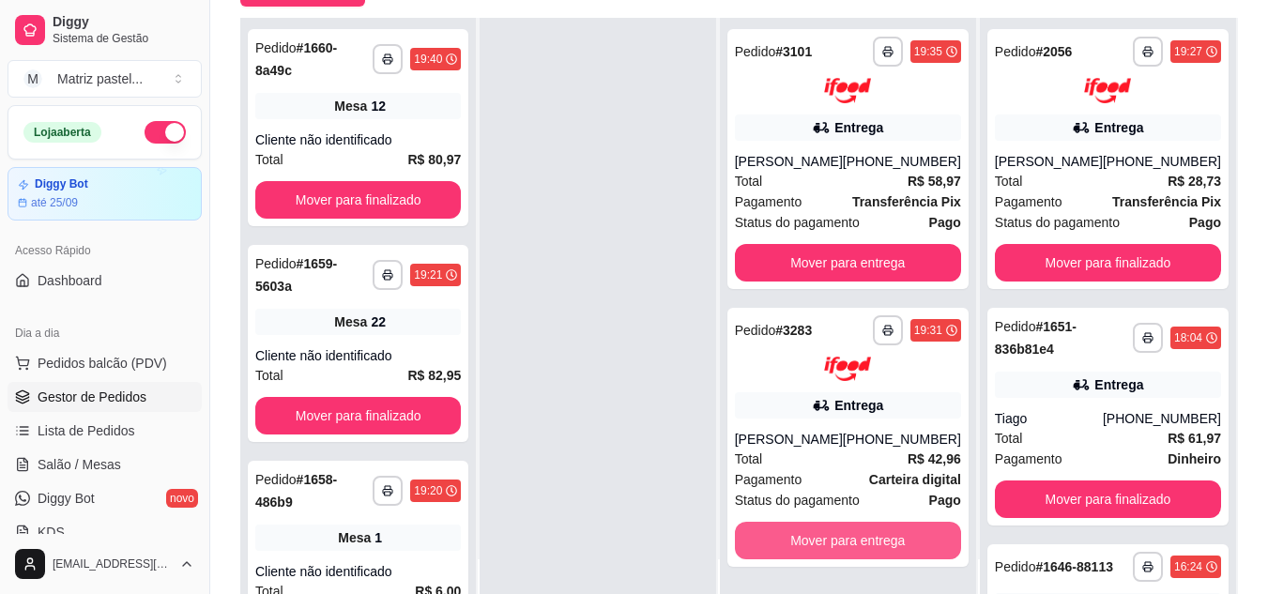
scroll to position [19, 0]
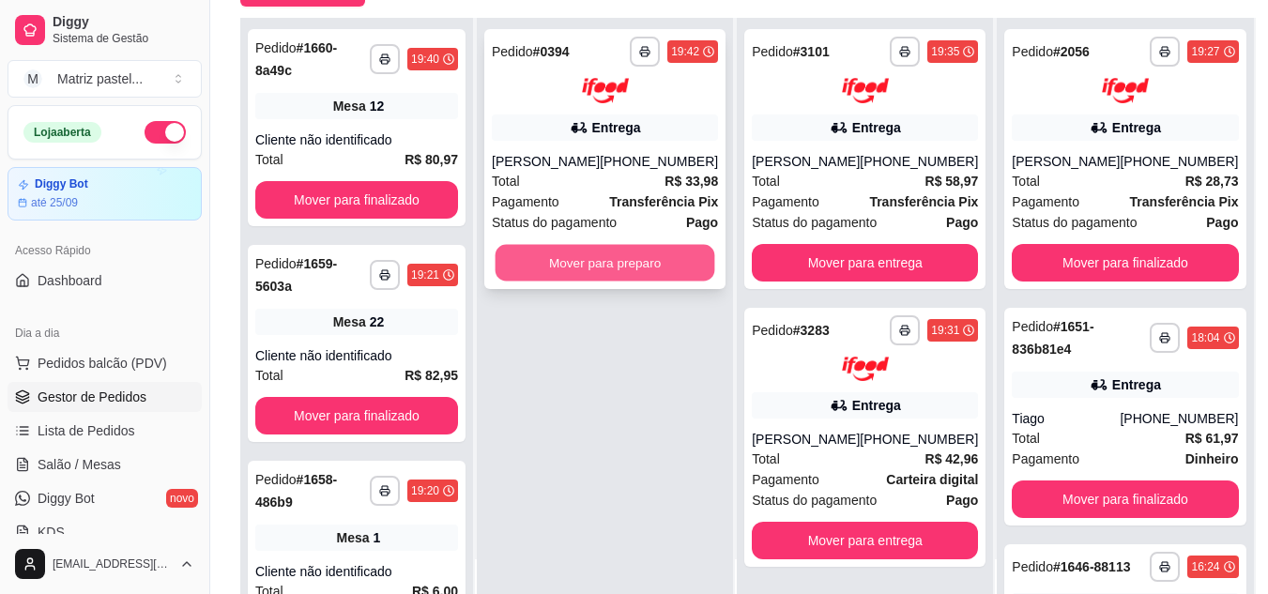
click at [630, 272] on button "Mover para preparo" at bounding box center [606, 262] width 220 height 37
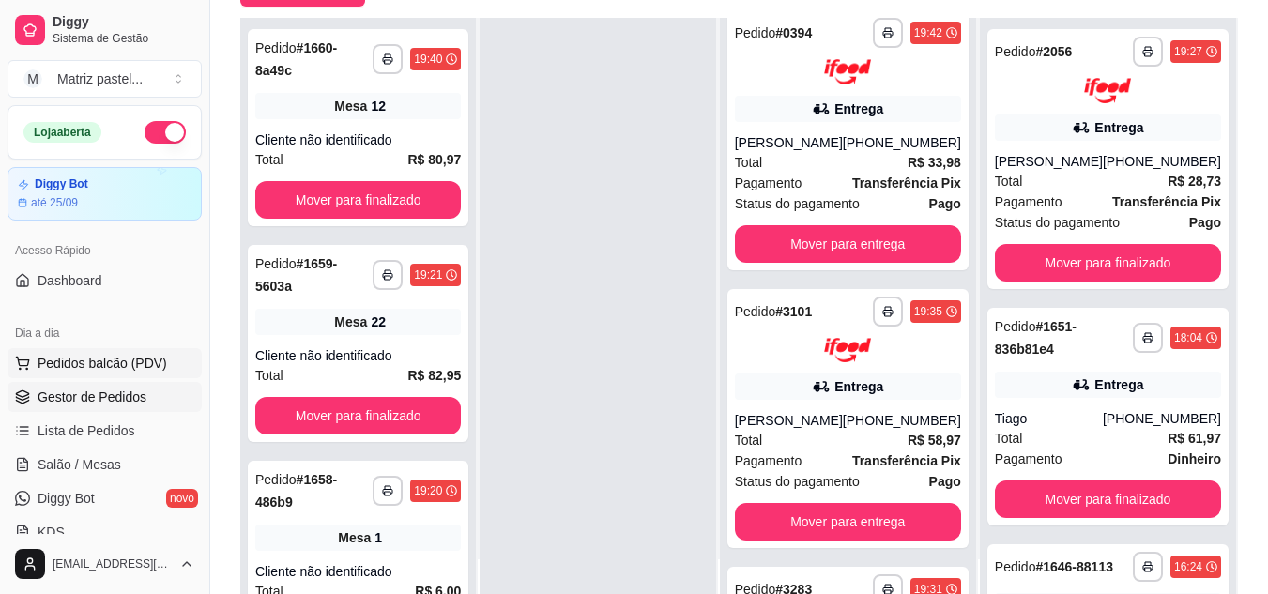
scroll to position [298, 0]
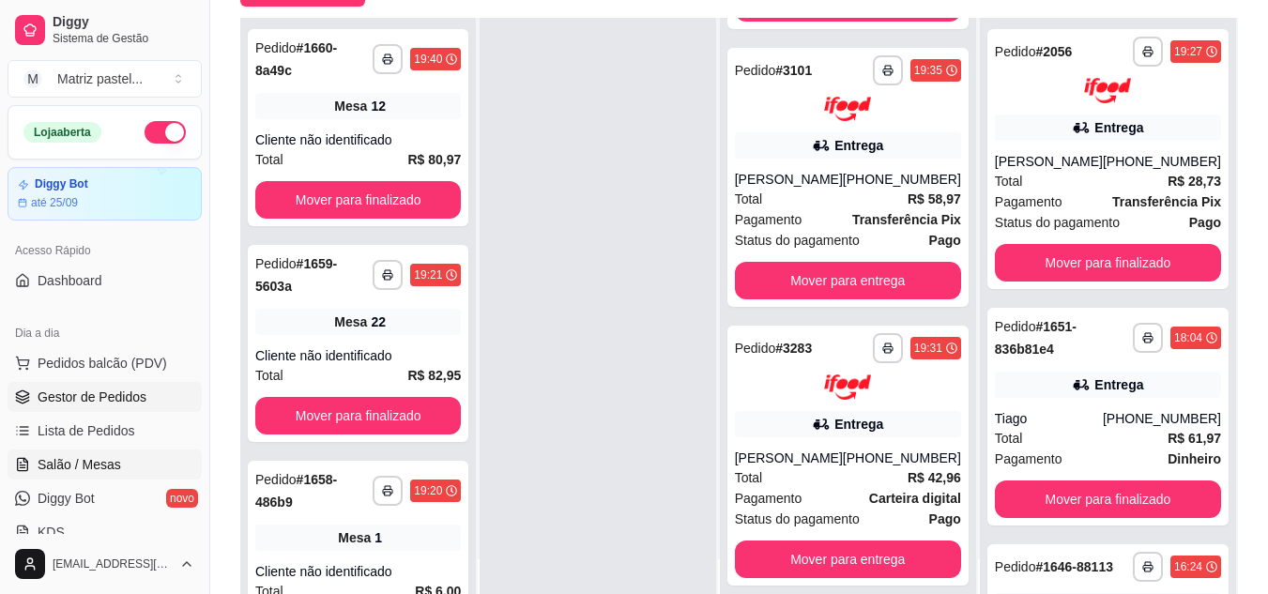
click at [158, 461] on link "Salão / Mesas" at bounding box center [105, 465] width 194 height 30
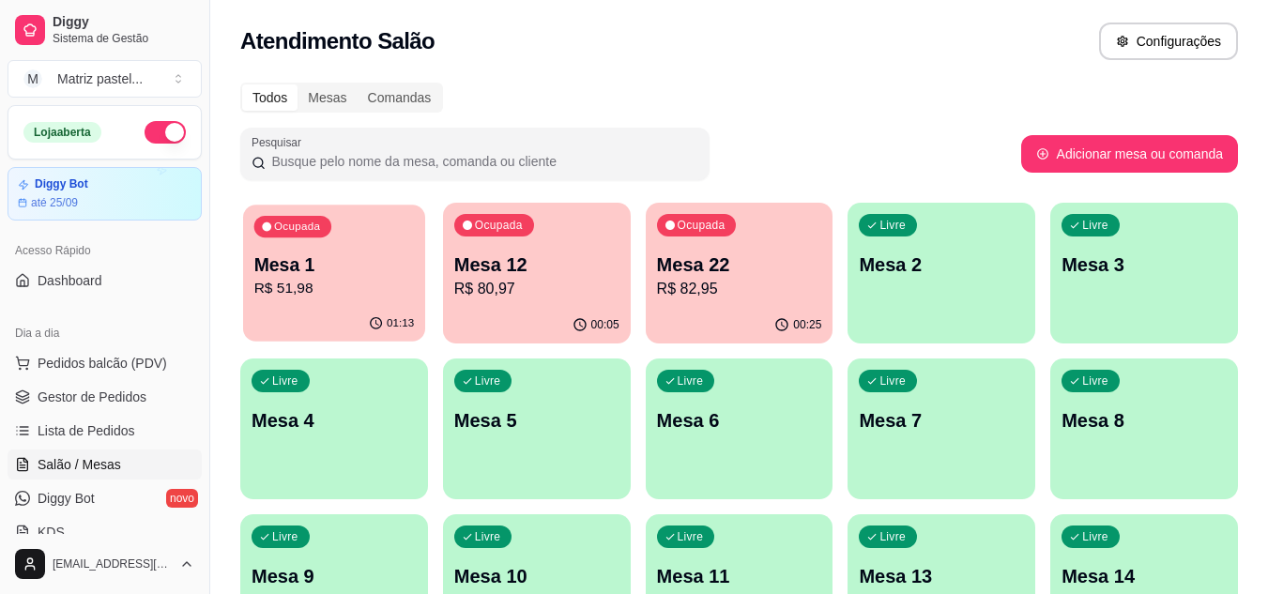
click at [374, 264] on p "Mesa 1" at bounding box center [334, 265] width 161 height 25
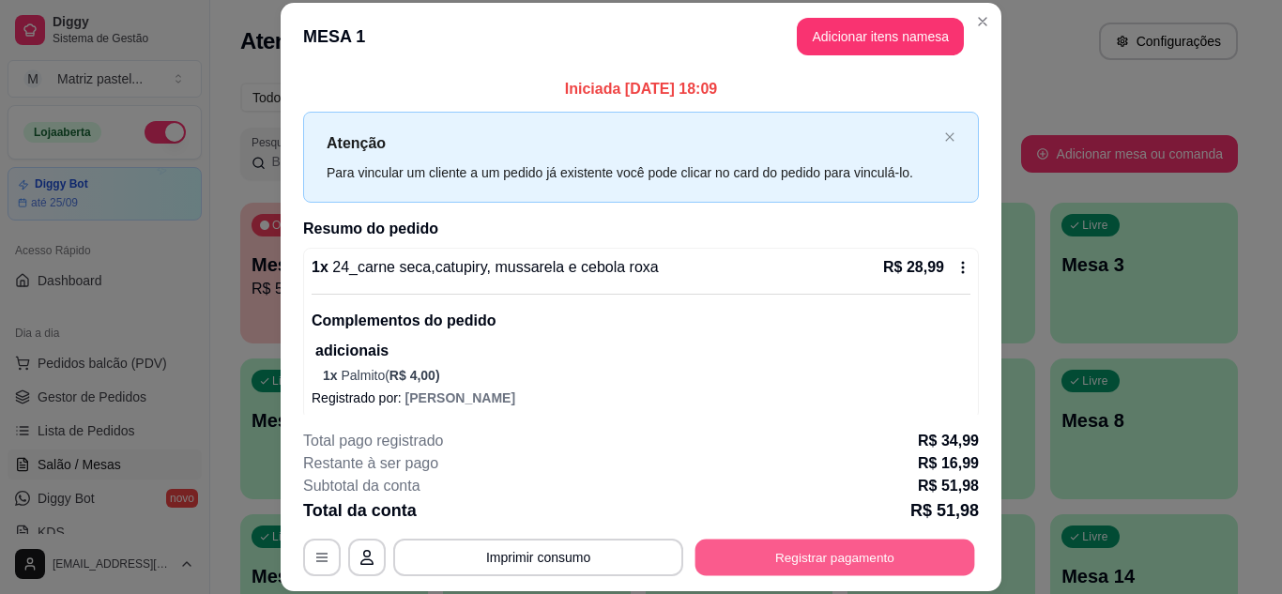
click at [791, 553] on button "Registrar pagamento" at bounding box center [836, 557] width 280 height 37
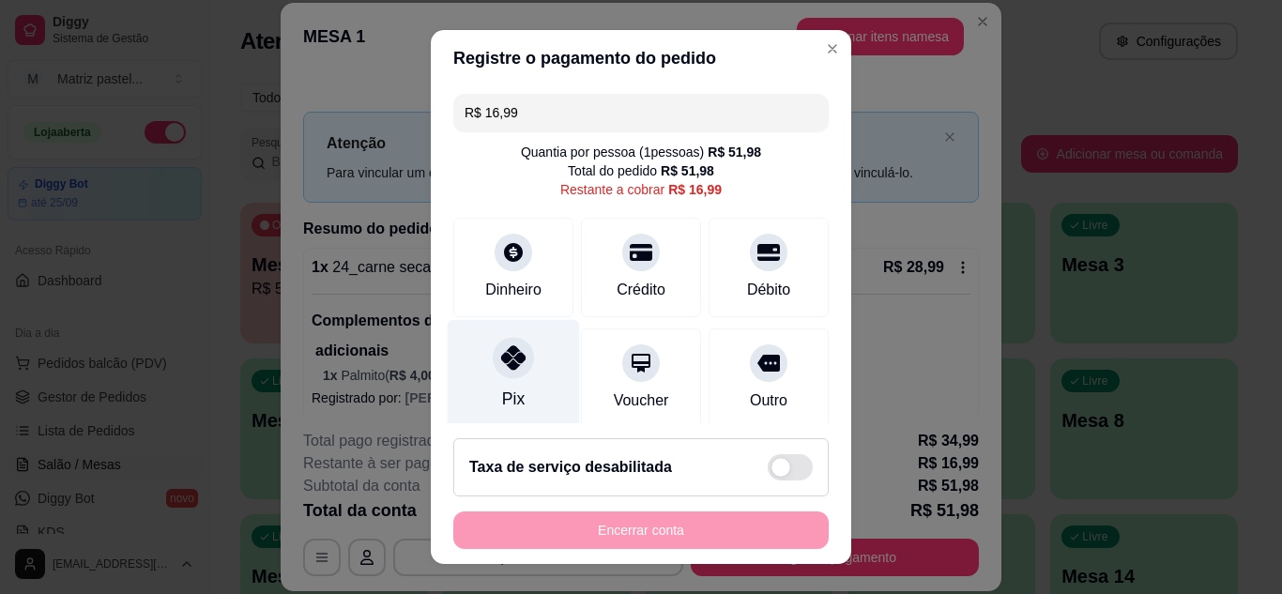
click at [489, 382] on div "Pix" at bounding box center [514, 374] width 132 height 110
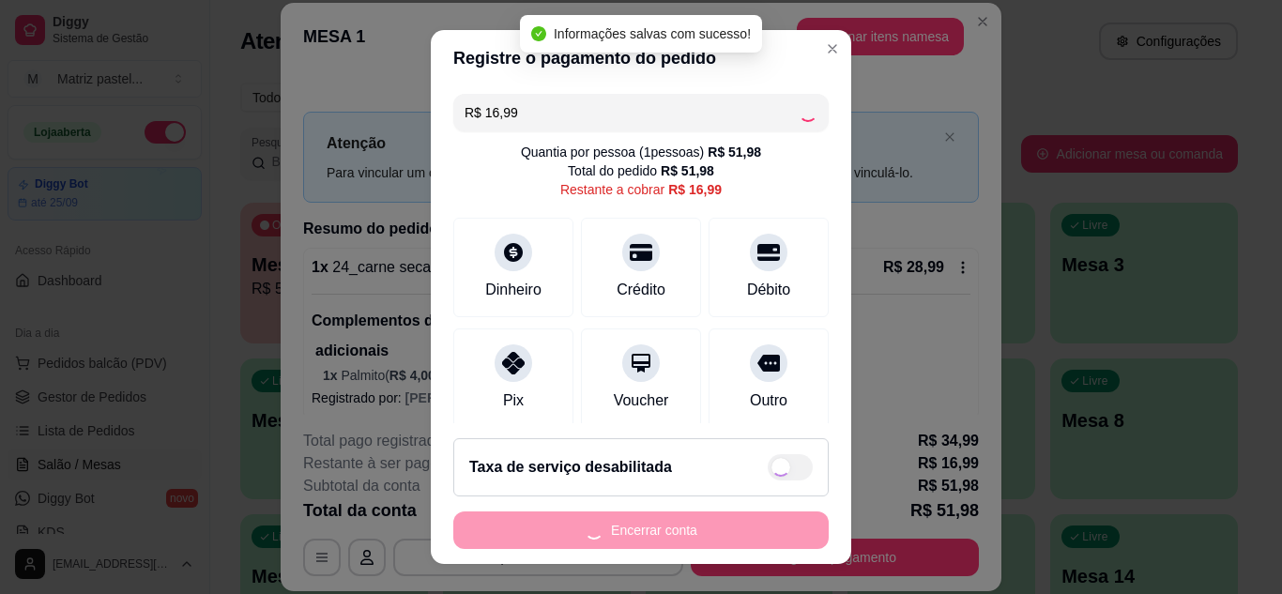
type input "R$ 0,00"
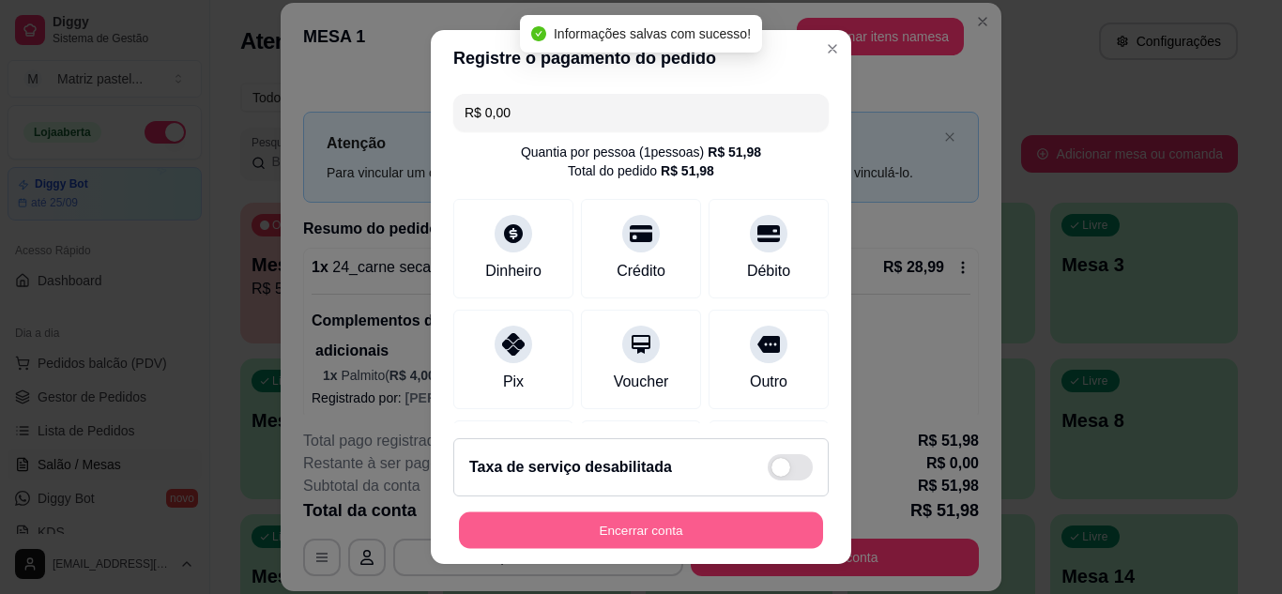
click at [571, 530] on button "Encerrar conta" at bounding box center [641, 531] width 364 height 37
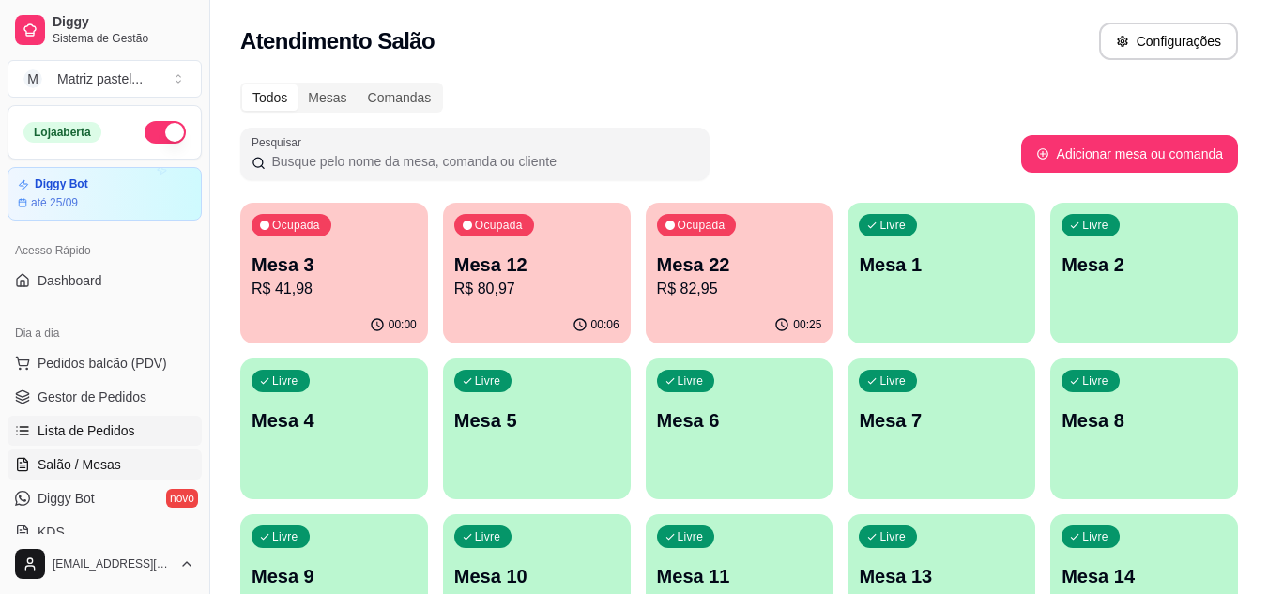
click at [74, 429] on span "Lista de Pedidos" at bounding box center [87, 431] width 98 height 19
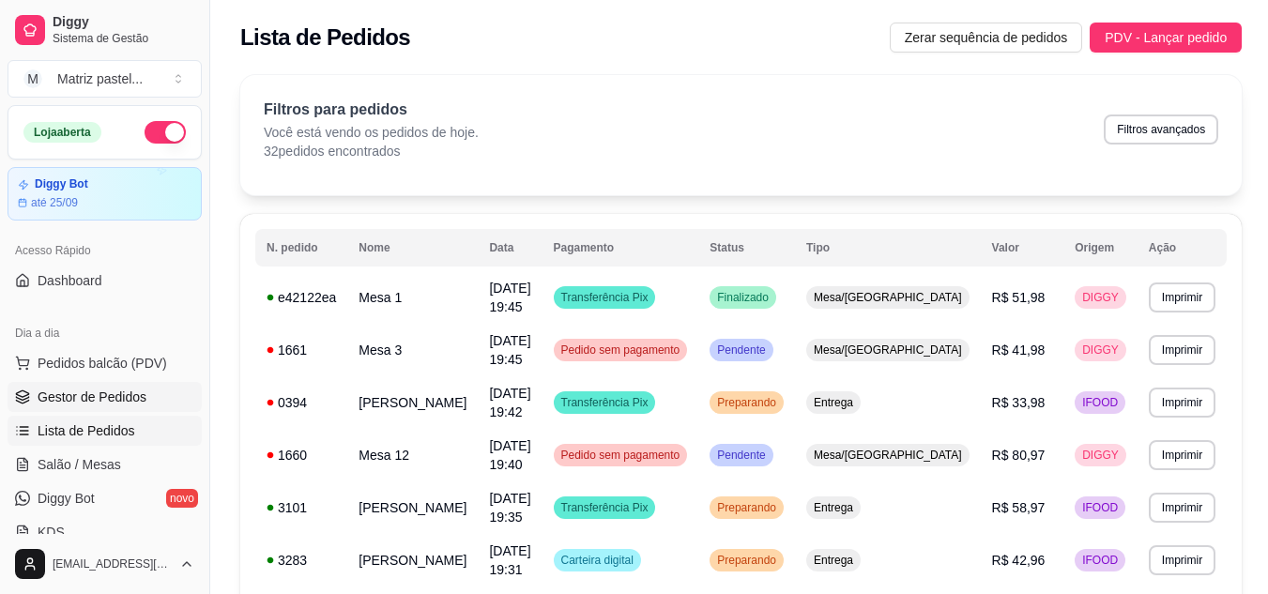
click at [139, 395] on span "Gestor de Pedidos" at bounding box center [92, 397] width 109 height 19
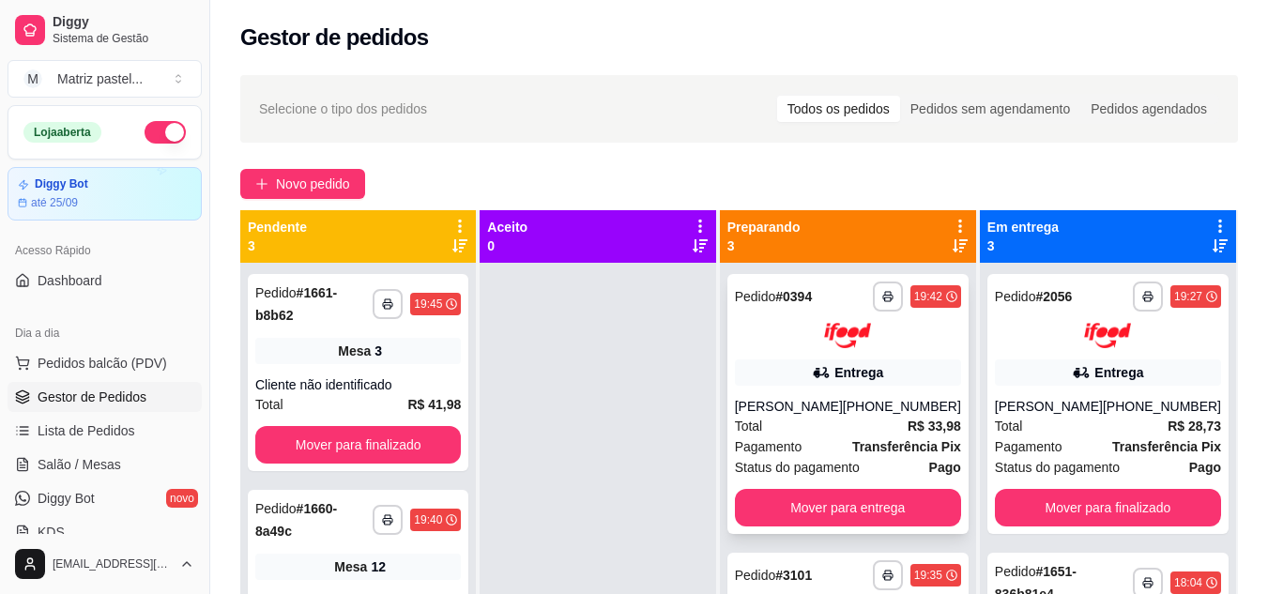
click at [835, 431] on div "Total R$ 33,98" at bounding box center [848, 426] width 226 height 21
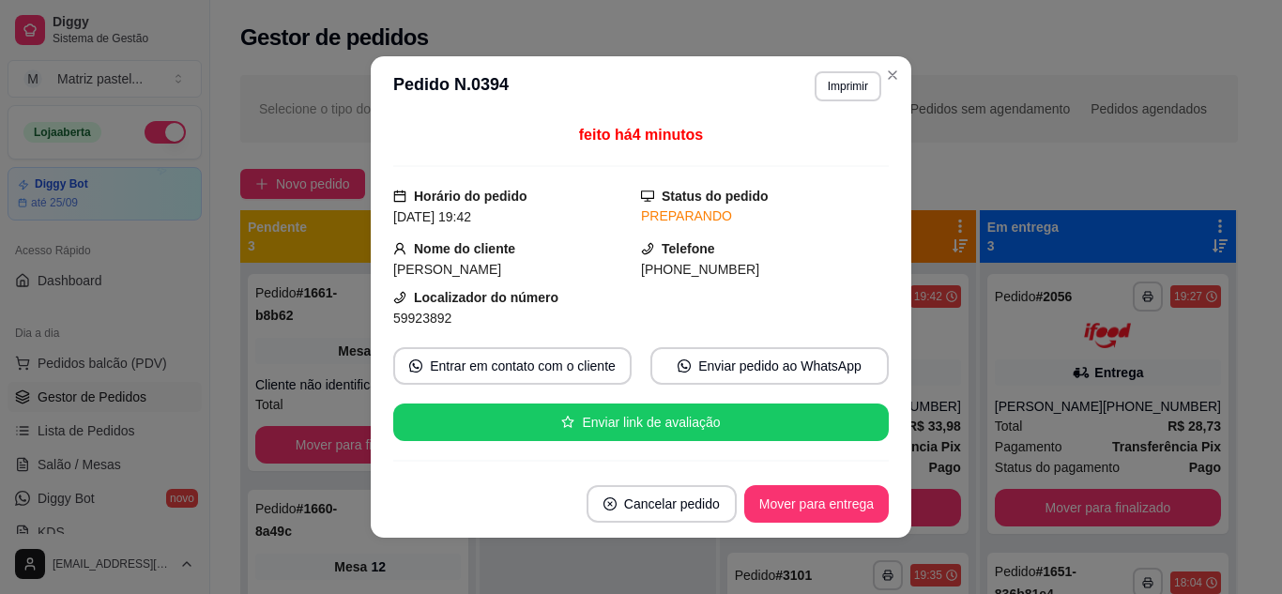
click at [836, 70] on header "**********" at bounding box center [641, 86] width 541 height 60
click at [833, 78] on button "Imprimir" at bounding box center [848, 86] width 67 height 30
click at [815, 156] on button "IMPRESSORA" at bounding box center [808, 151] width 131 height 29
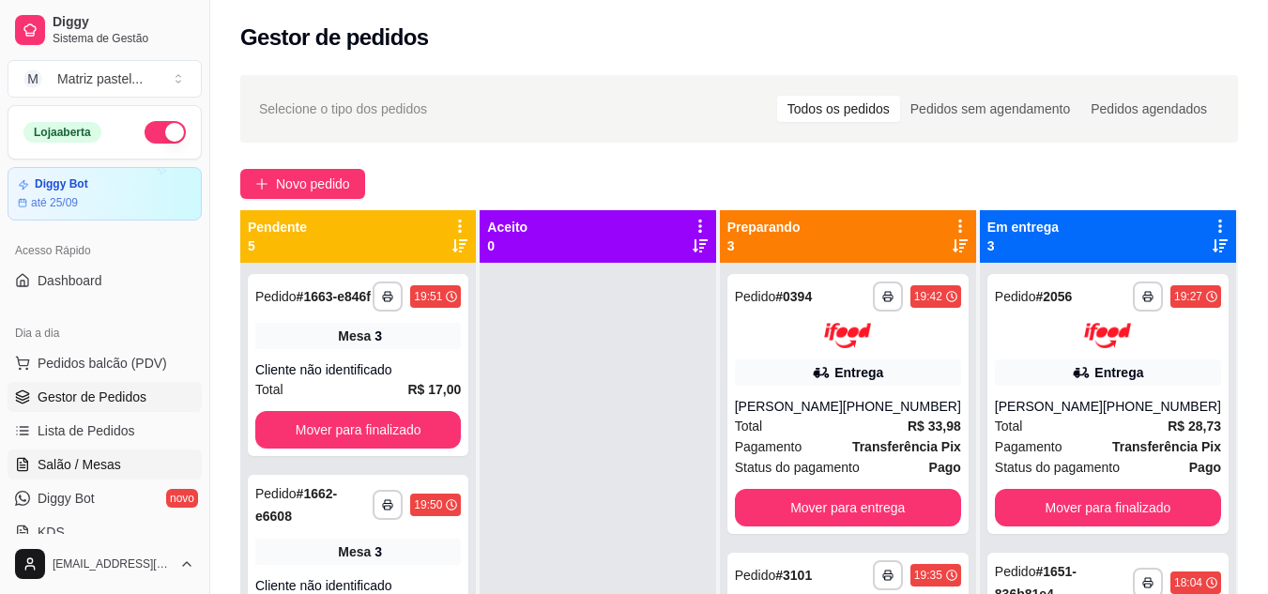
click at [66, 456] on span "Salão / Mesas" at bounding box center [80, 464] width 84 height 19
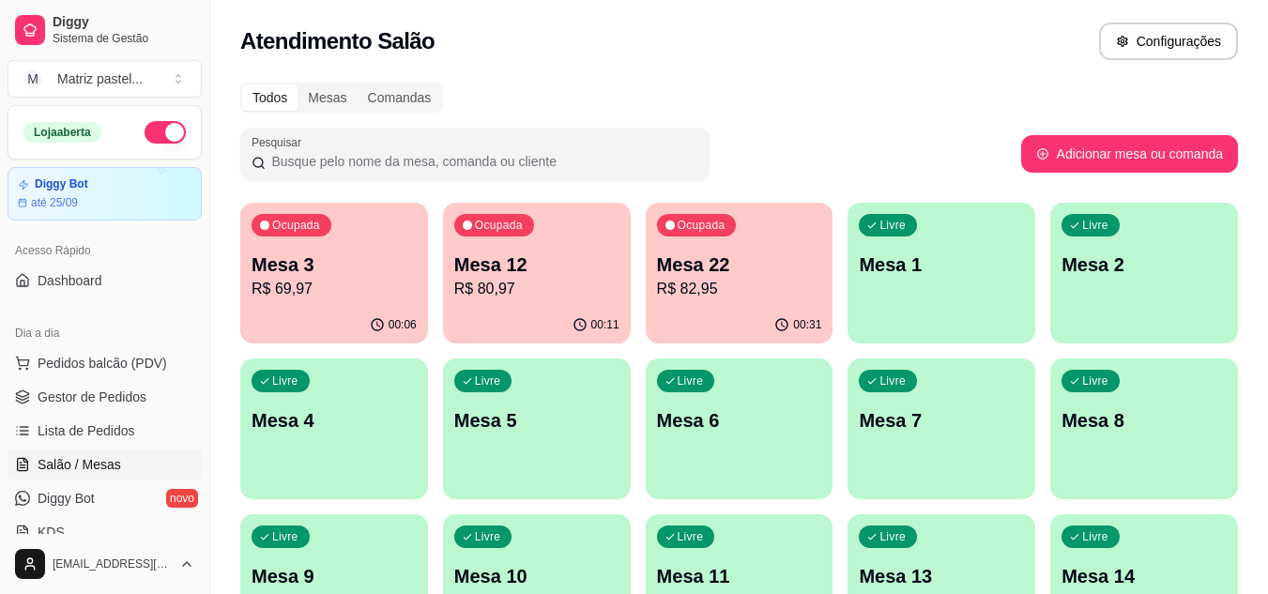
click at [319, 266] on p "Mesa 3" at bounding box center [334, 265] width 165 height 26
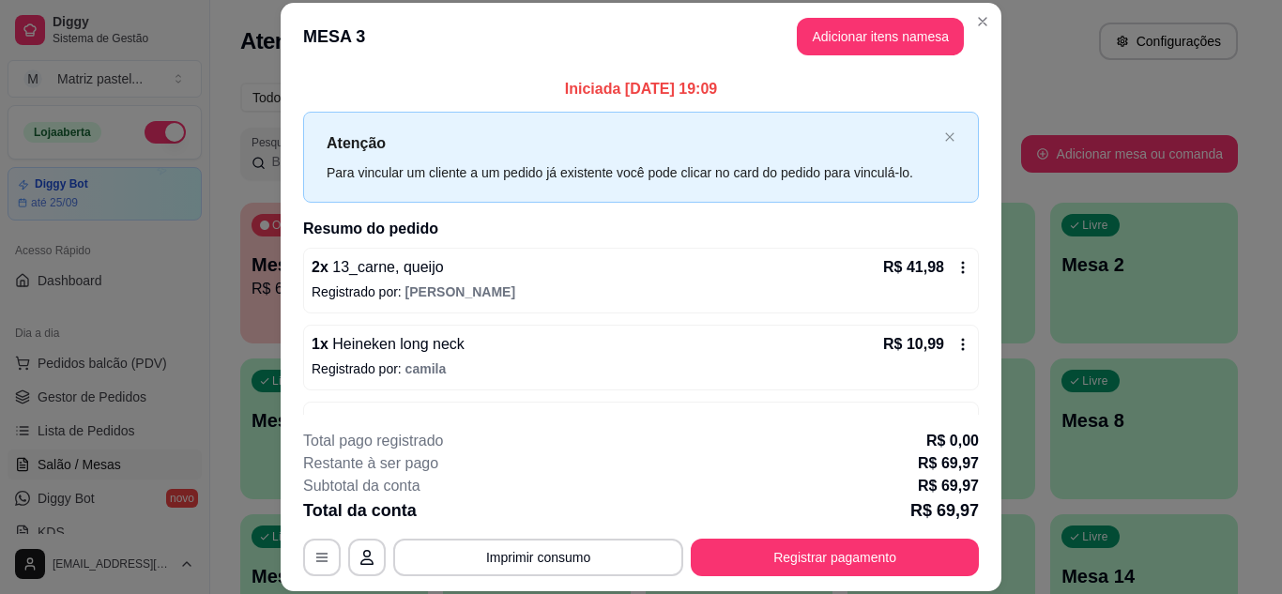
click at [950, 356] on div "1 x Heineken long neck R$ 10,99 Registrado por: [PERSON_NAME]" at bounding box center [641, 358] width 676 height 66
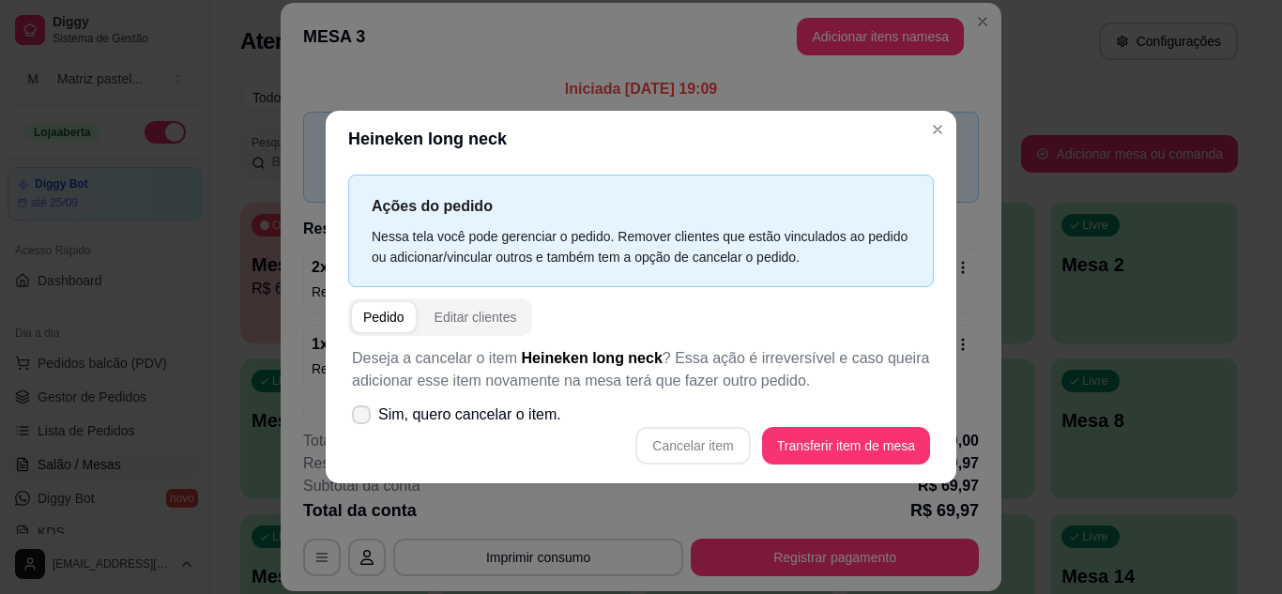
click at [376, 419] on label "Sim, quero cancelar o item." at bounding box center [457, 415] width 224 height 38
click at [363, 419] on input "Sim, quero cancelar o item." at bounding box center [357, 424] width 12 height 12
checkbox input "true"
click at [685, 450] on button "Cancelar item" at bounding box center [693, 445] width 112 height 37
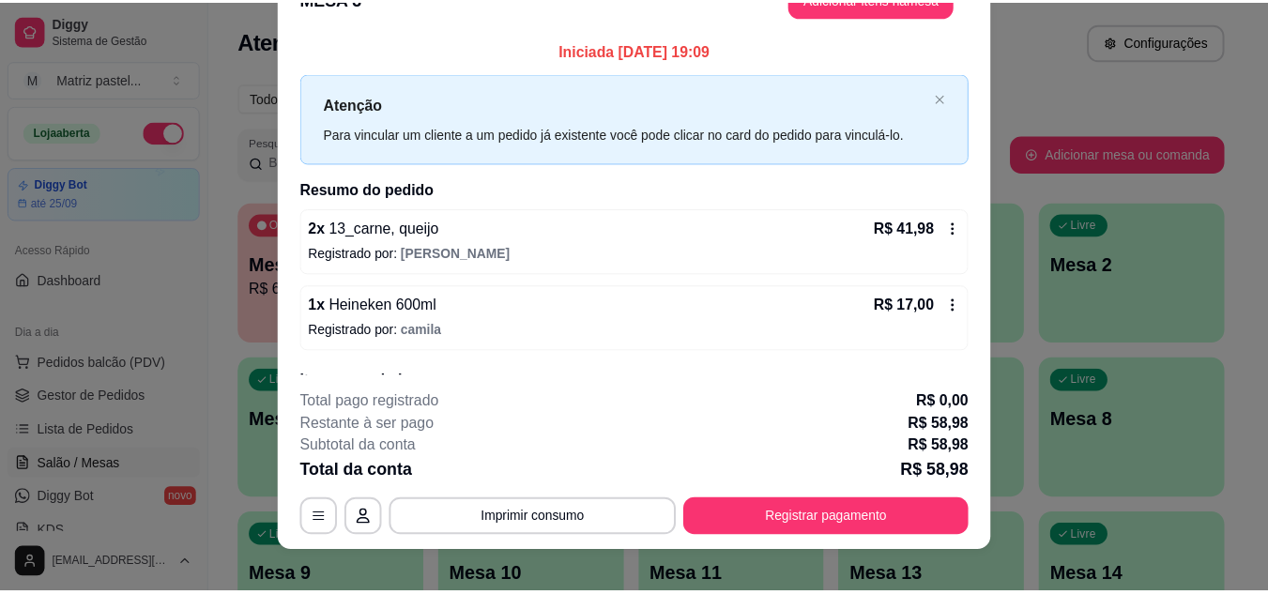
scroll to position [57, 0]
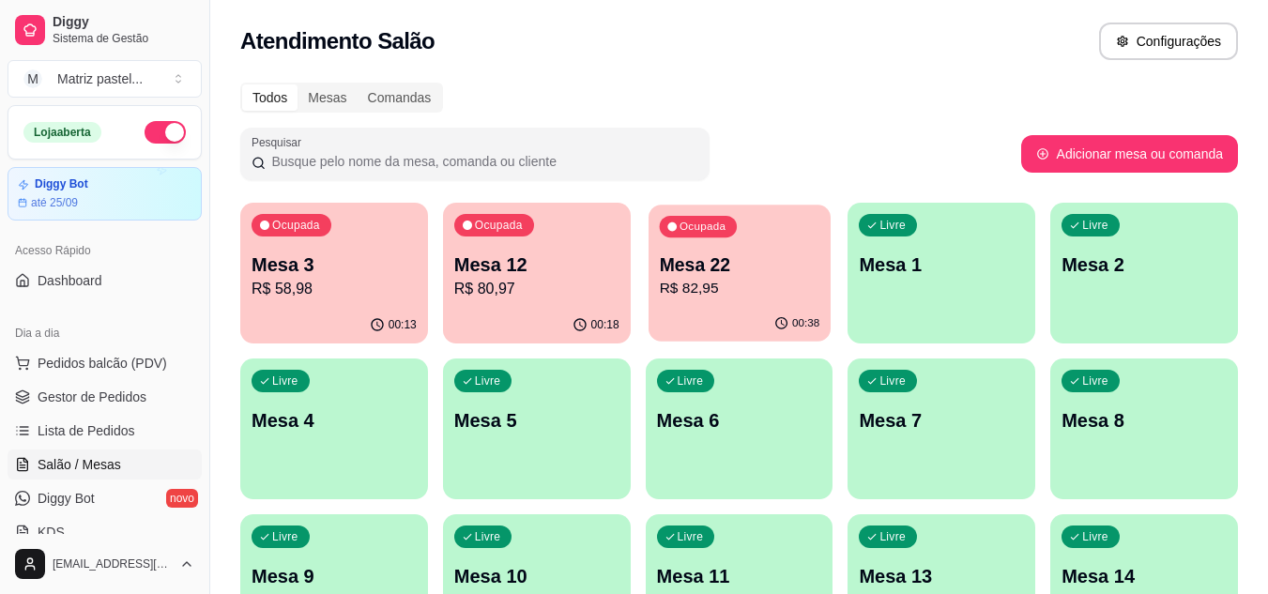
click at [726, 274] on p "Mesa 22" at bounding box center [739, 265] width 161 height 25
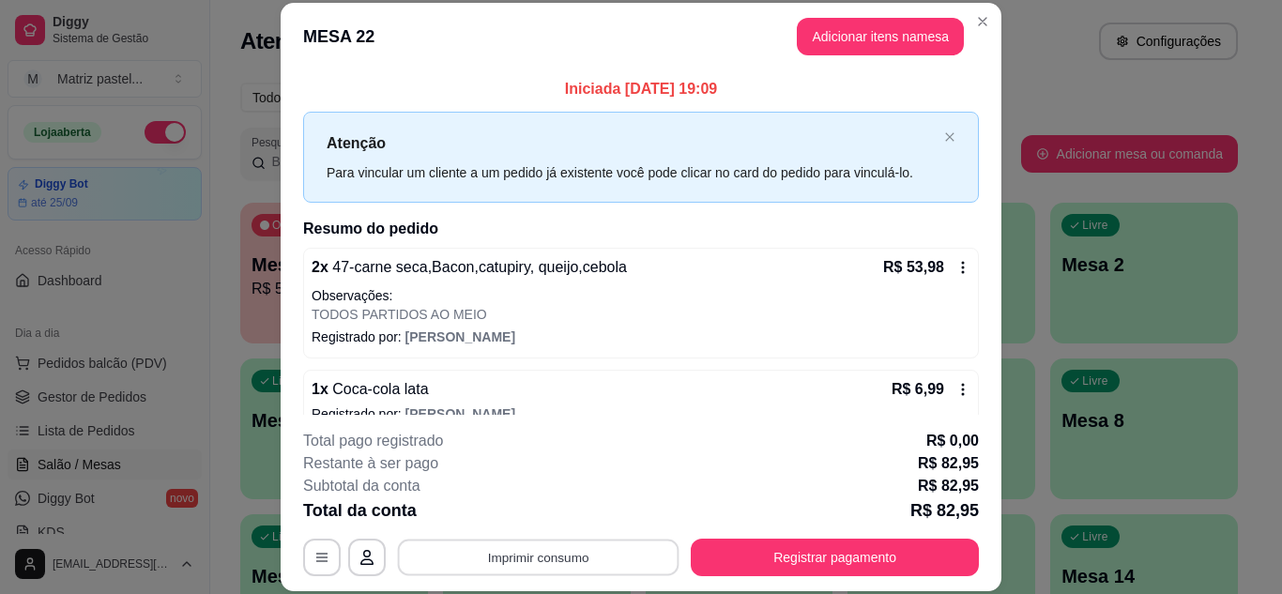
click at [480, 557] on button "Imprimir consumo" at bounding box center [539, 557] width 282 height 37
click at [515, 504] on button "IMPRESSORA" at bounding box center [536, 513] width 131 height 29
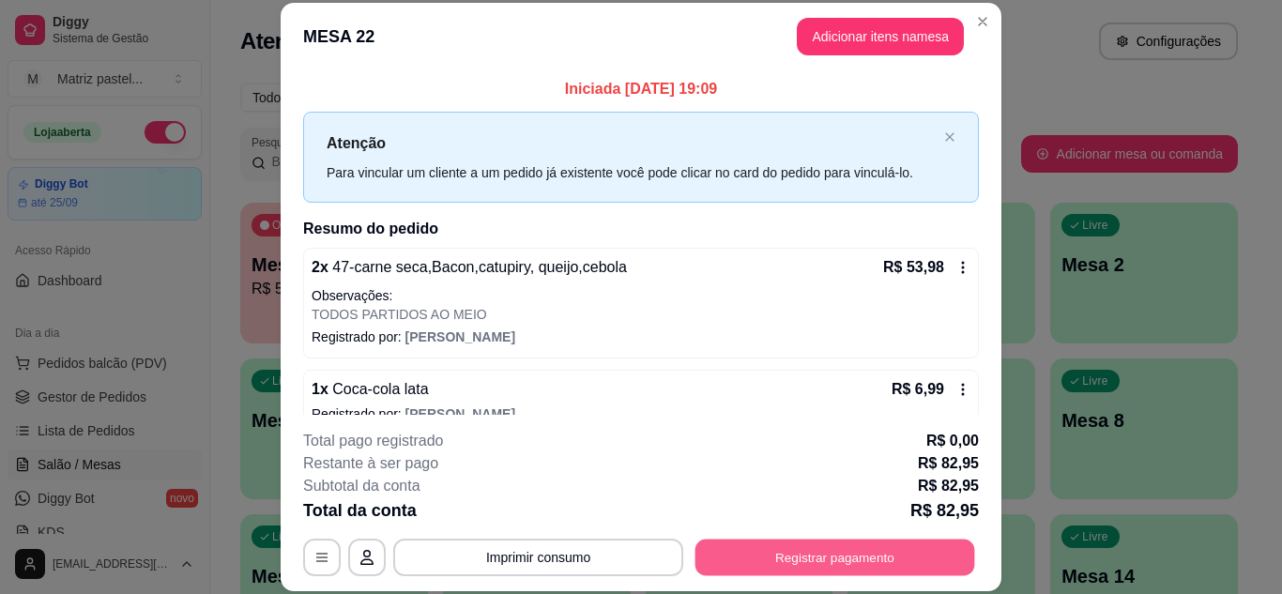
click at [837, 549] on button "Registrar pagamento" at bounding box center [836, 557] width 280 height 37
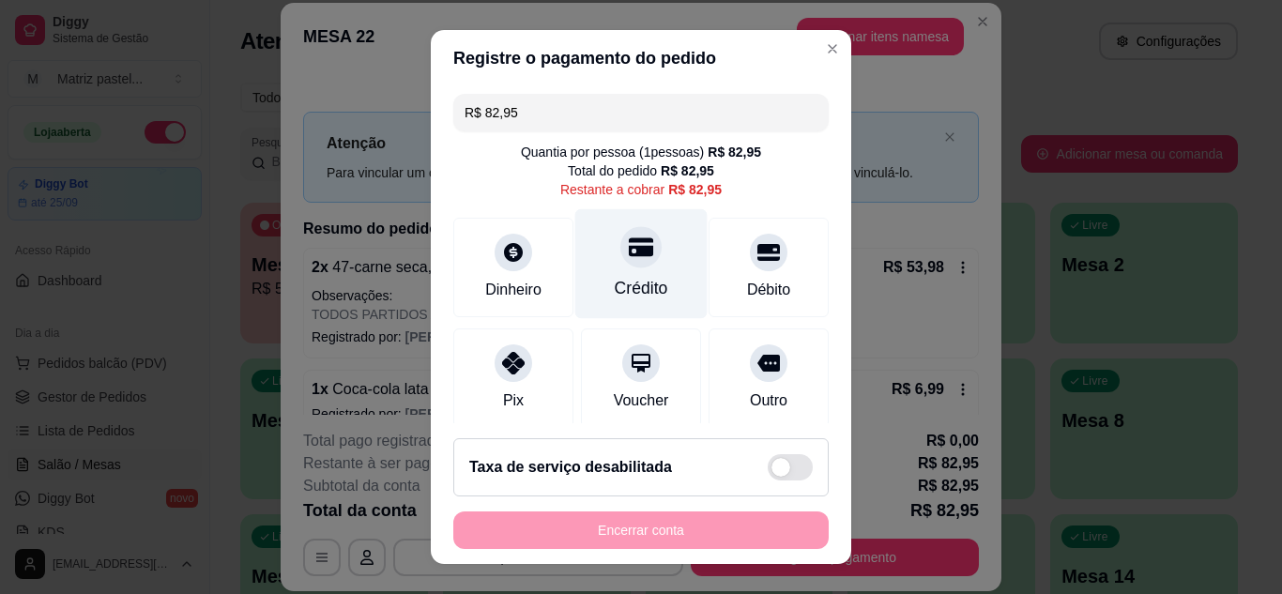
drag, startPoint x: 576, startPoint y: 273, endPoint x: 590, endPoint y: 303, distance: 32.8
click at [577, 280] on div "Crédito" at bounding box center [642, 263] width 132 height 110
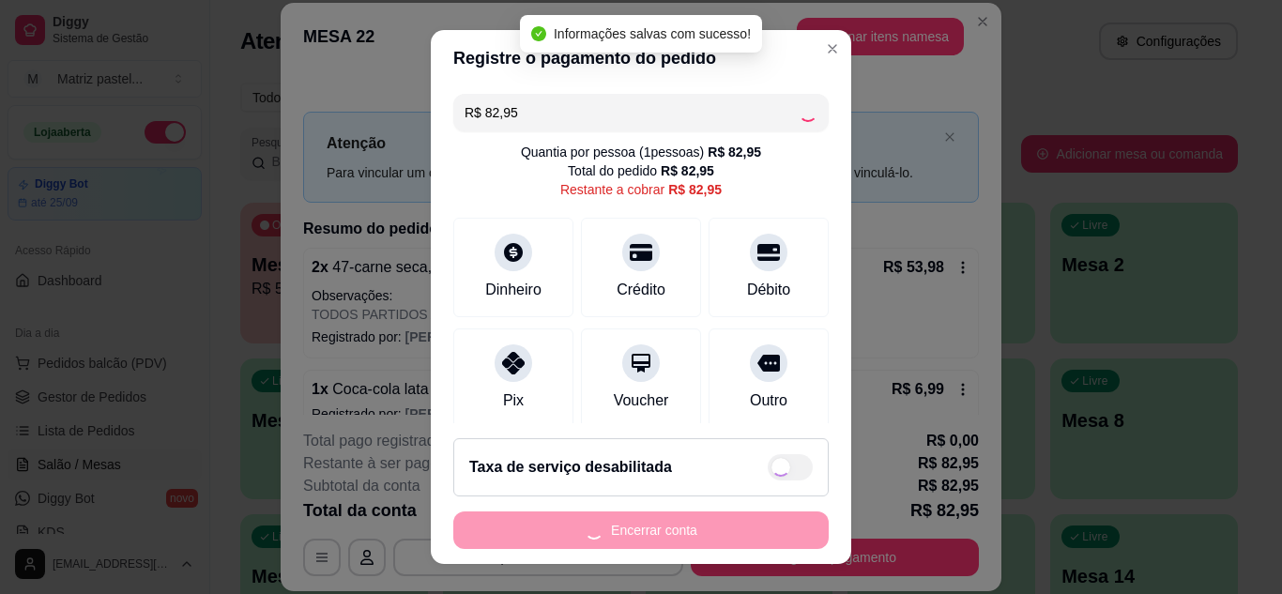
type input "R$ 0,00"
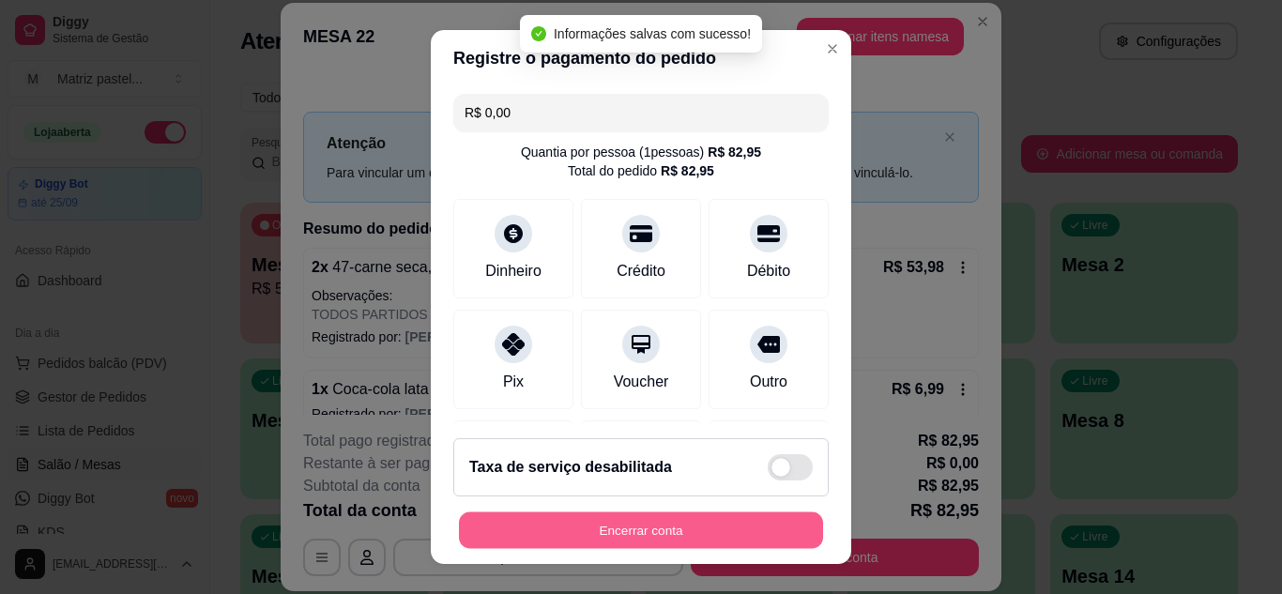
click at [624, 524] on button "Encerrar conta" at bounding box center [641, 531] width 364 height 37
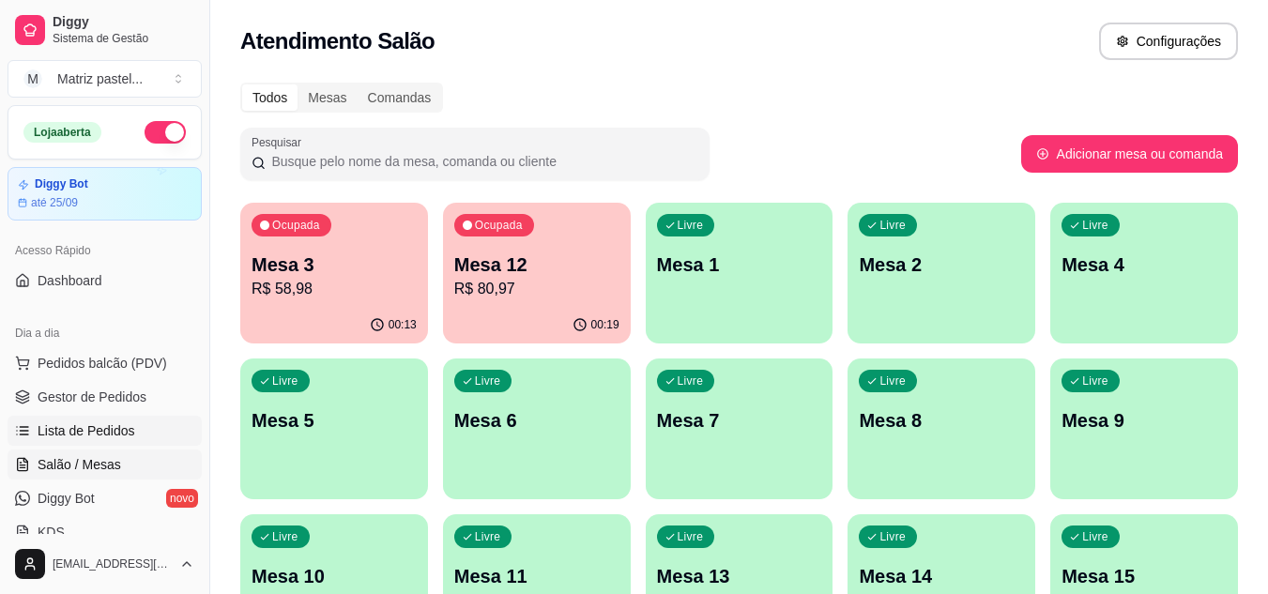
click at [111, 422] on span "Lista de Pedidos" at bounding box center [87, 431] width 98 height 19
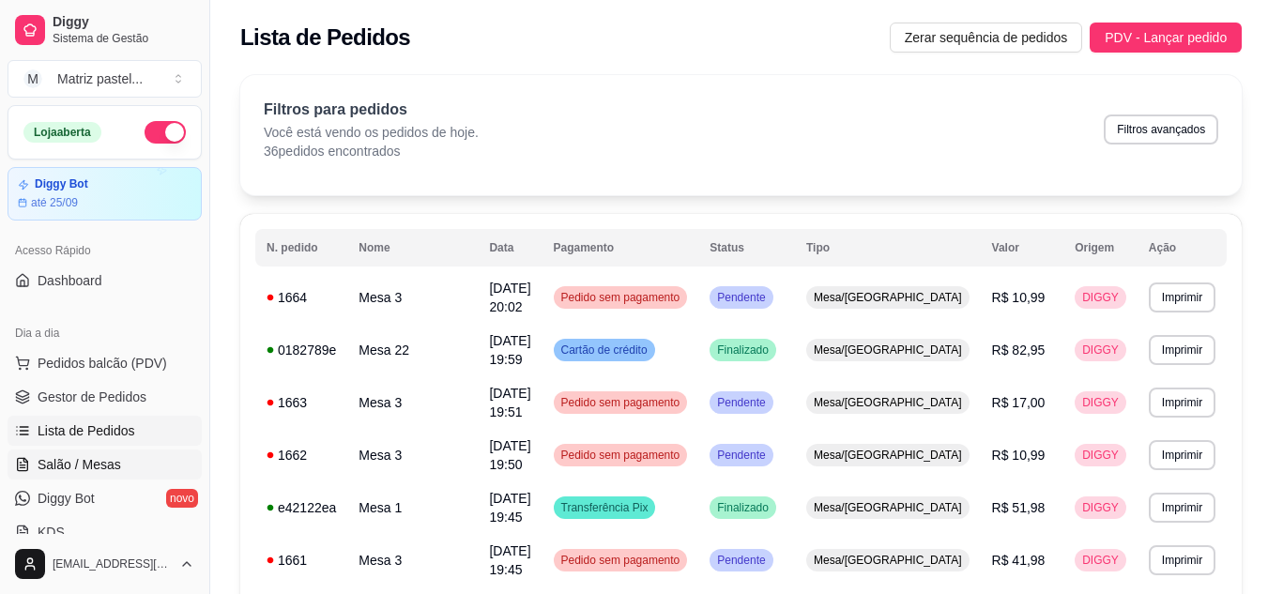
click at [76, 462] on span "Salão / Mesas" at bounding box center [80, 464] width 84 height 19
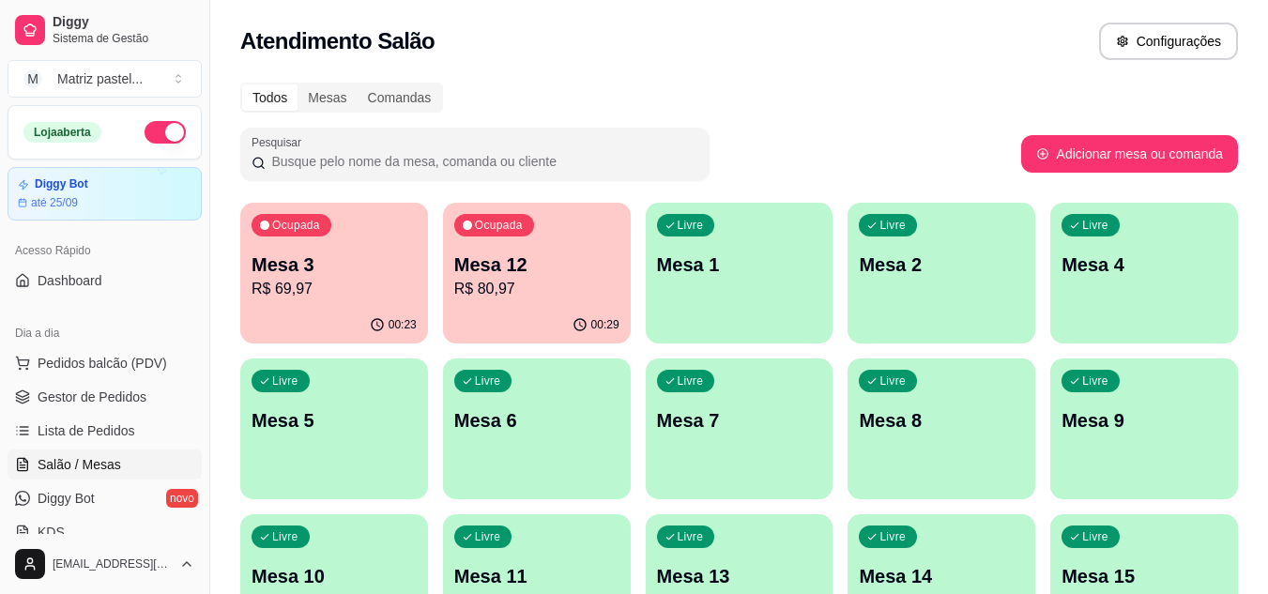
click at [561, 320] on div "00:29" at bounding box center [537, 325] width 188 height 37
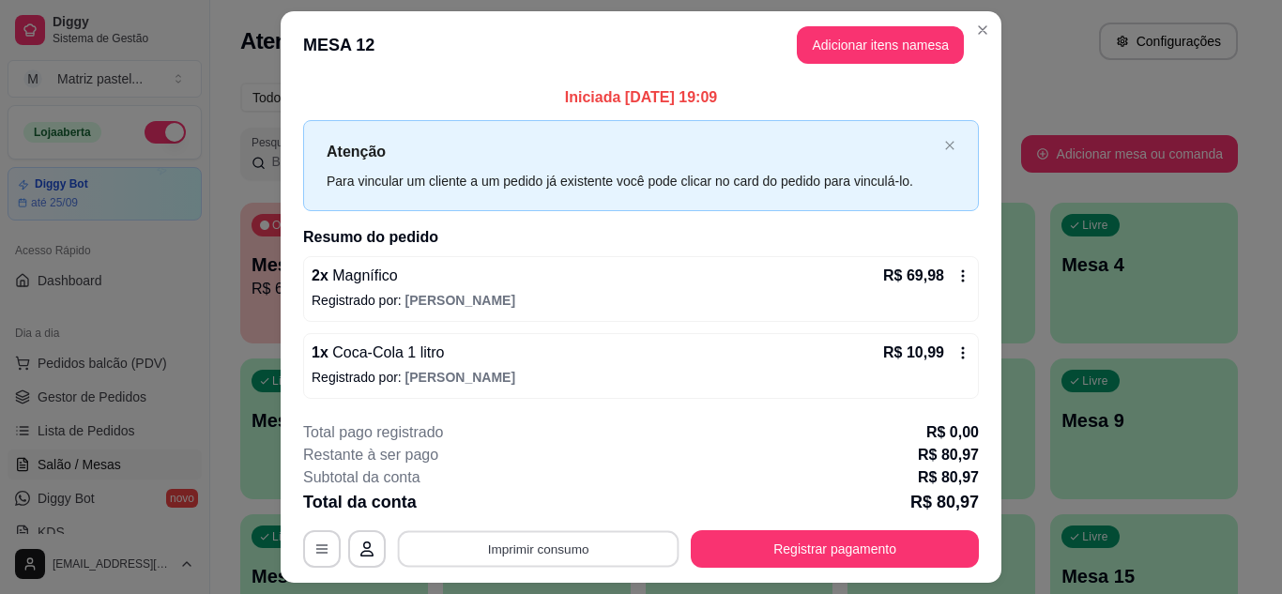
click at [587, 560] on button "Imprimir consumo" at bounding box center [539, 549] width 282 height 37
click at [557, 515] on button "IMPRESSORA" at bounding box center [536, 505] width 131 height 29
drag, startPoint x: 836, startPoint y: 605, endPoint x: 880, endPoint y: 627, distance: 49.5
drag, startPoint x: 880, startPoint y: 627, endPoint x: 623, endPoint y: 226, distance: 475.8
click at [623, 226] on div "Iniciada [DATE] 19:09 Atenção Para vincular um cliente a um pedido já existente…" at bounding box center [641, 242] width 676 height 313
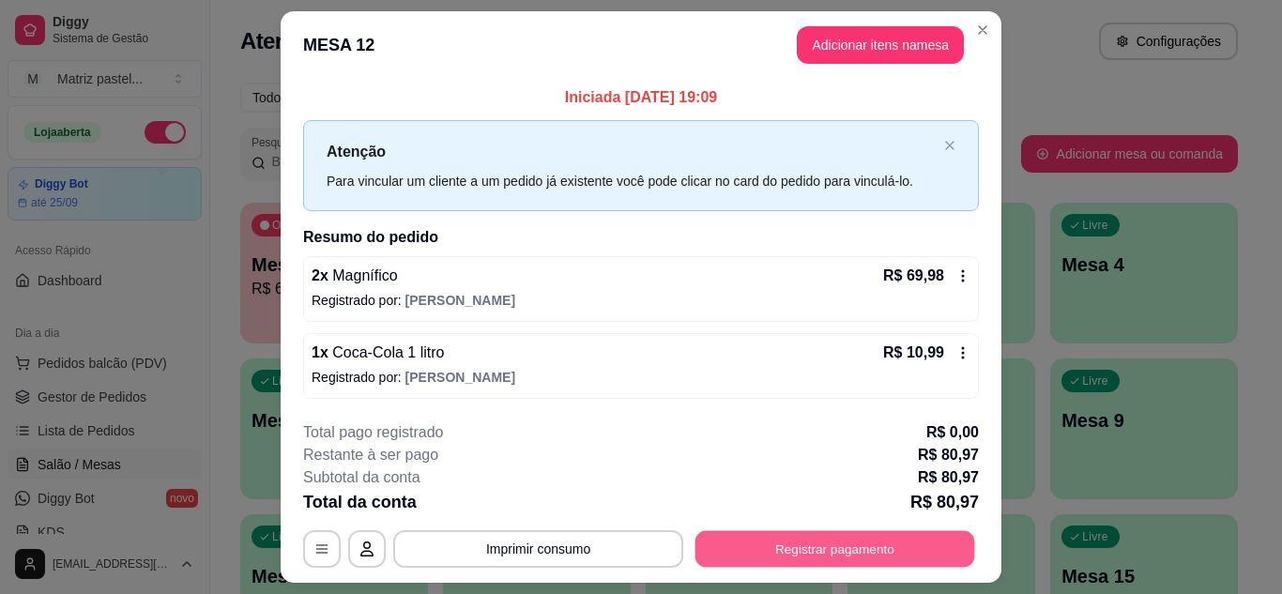
click at [872, 552] on button "Registrar pagamento" at bounding box center [836, 549] width 280 height 37
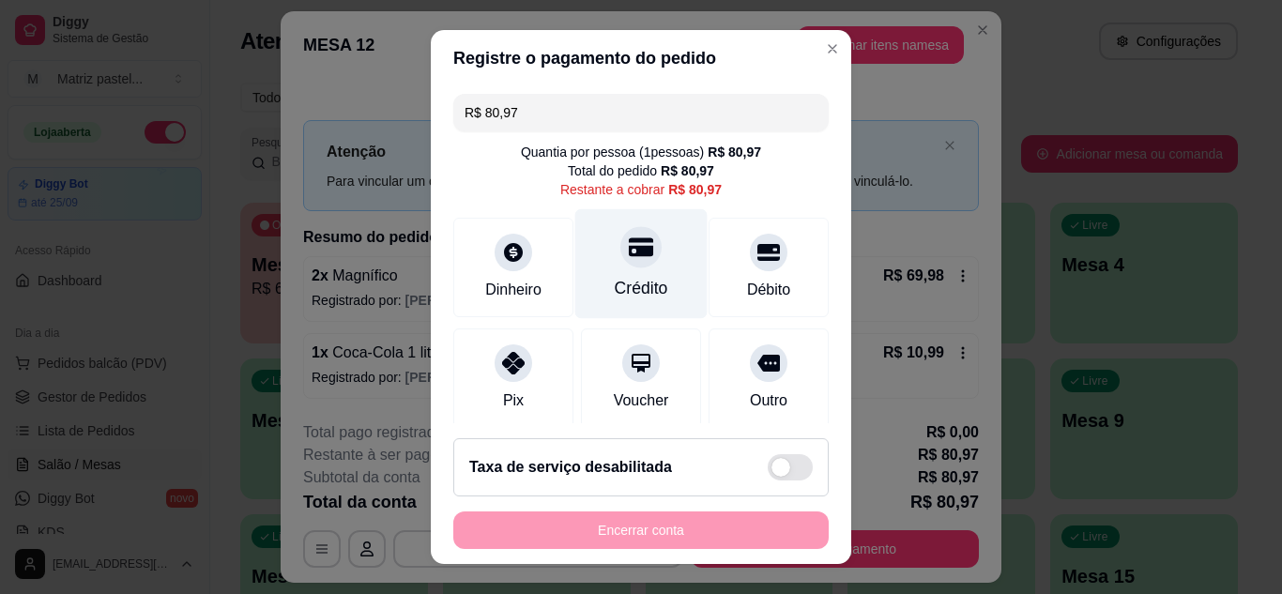
click at [615, 291] on div "Crédito" at bounding box center [642, 288] width 54 height 24
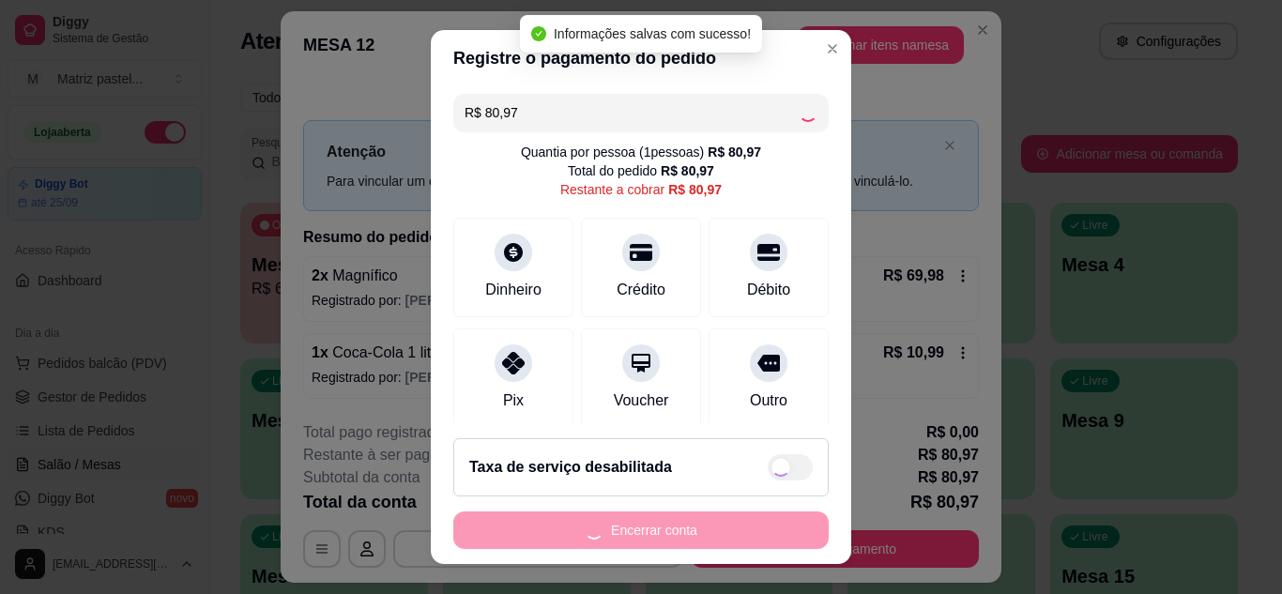
type input "R$ 0,00"
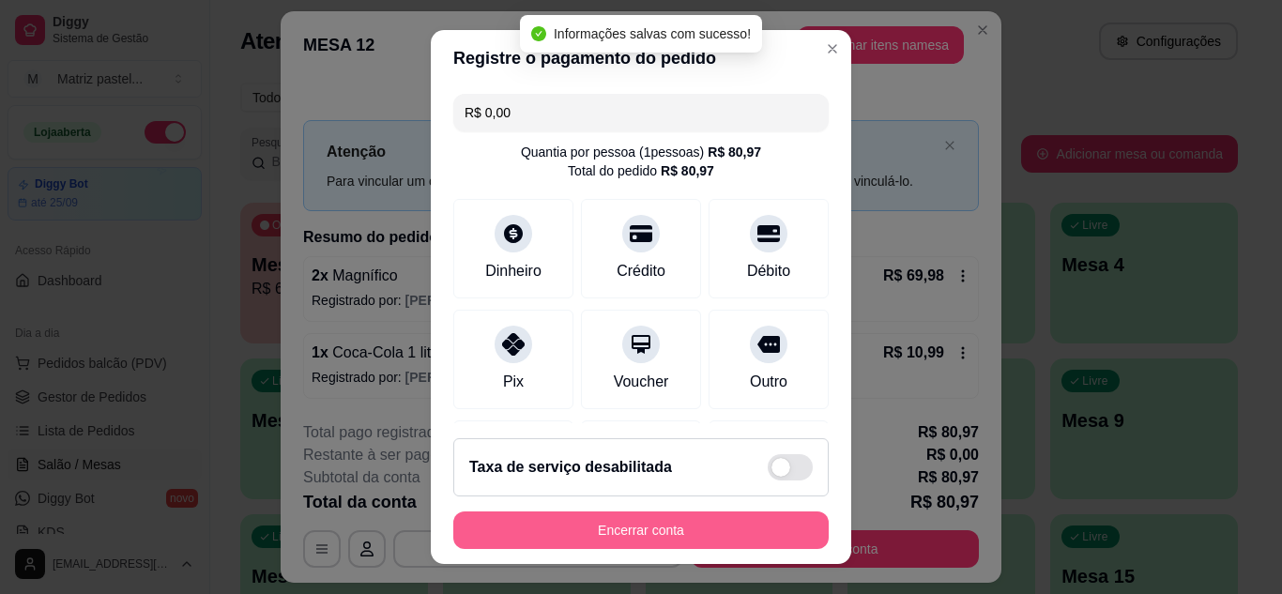
click at [667, 526] on button "Encerrar conta" at bounding box center [641, 531] width 376 height 38
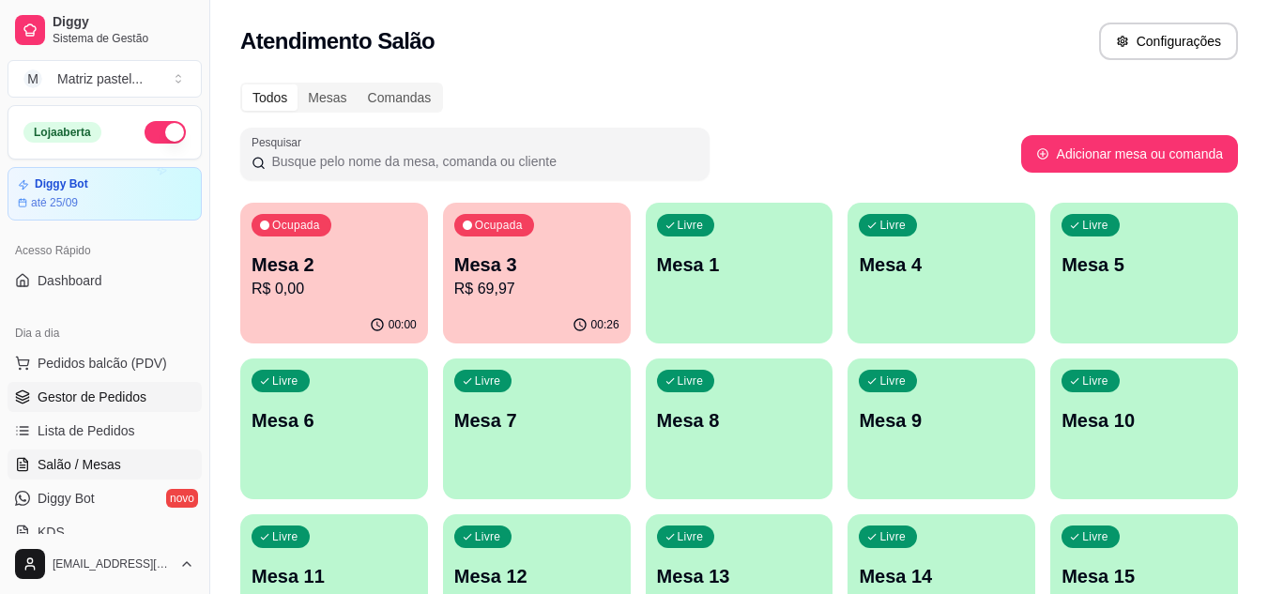
click at [102, 402] on span "Gestor de Pedidos" at bounding box center [92, 397] width 109 height 19
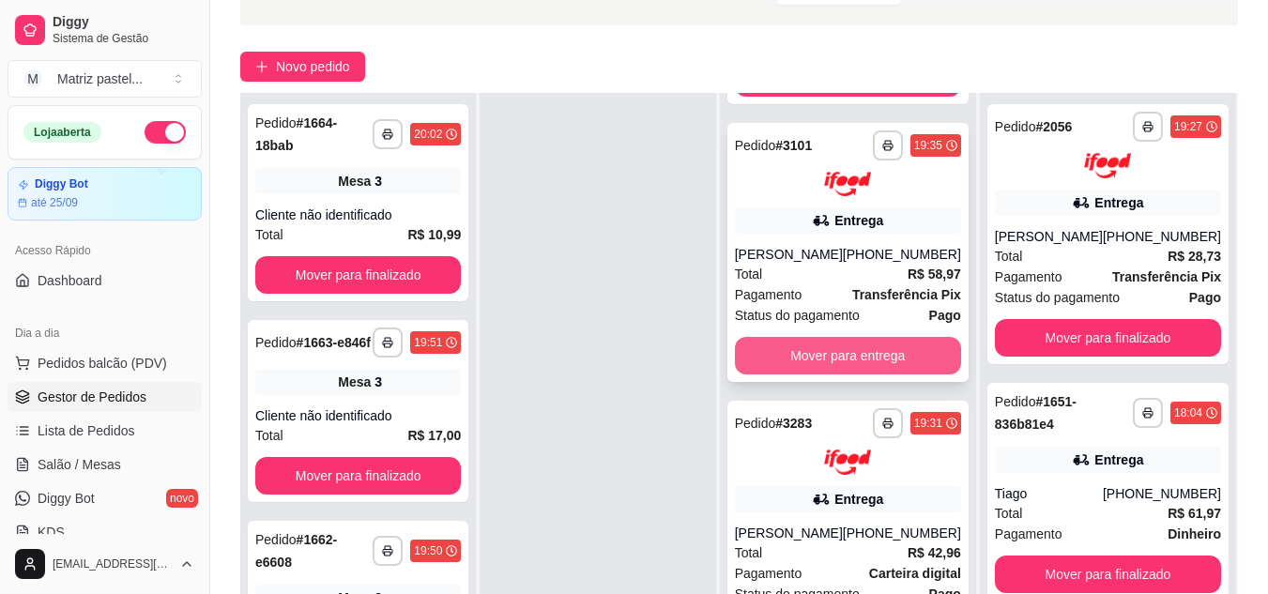
scroll to position [286, 0]
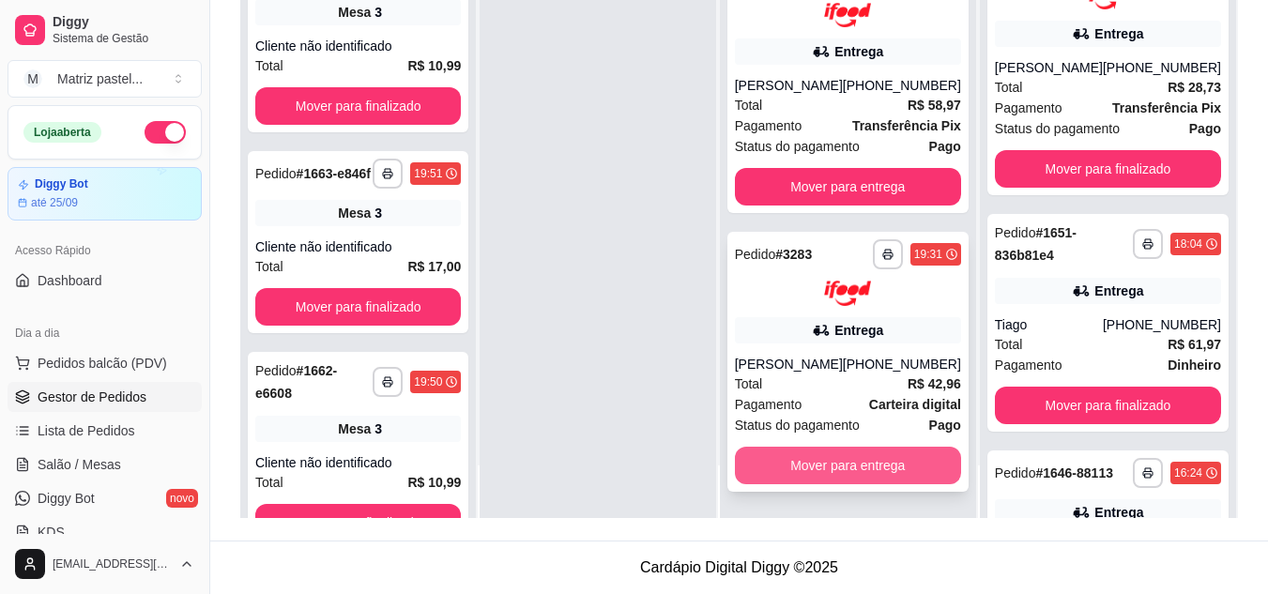
click at [847, 468] on button "Mover para entrega" at bounding box center [848, 466] width 226 height 38
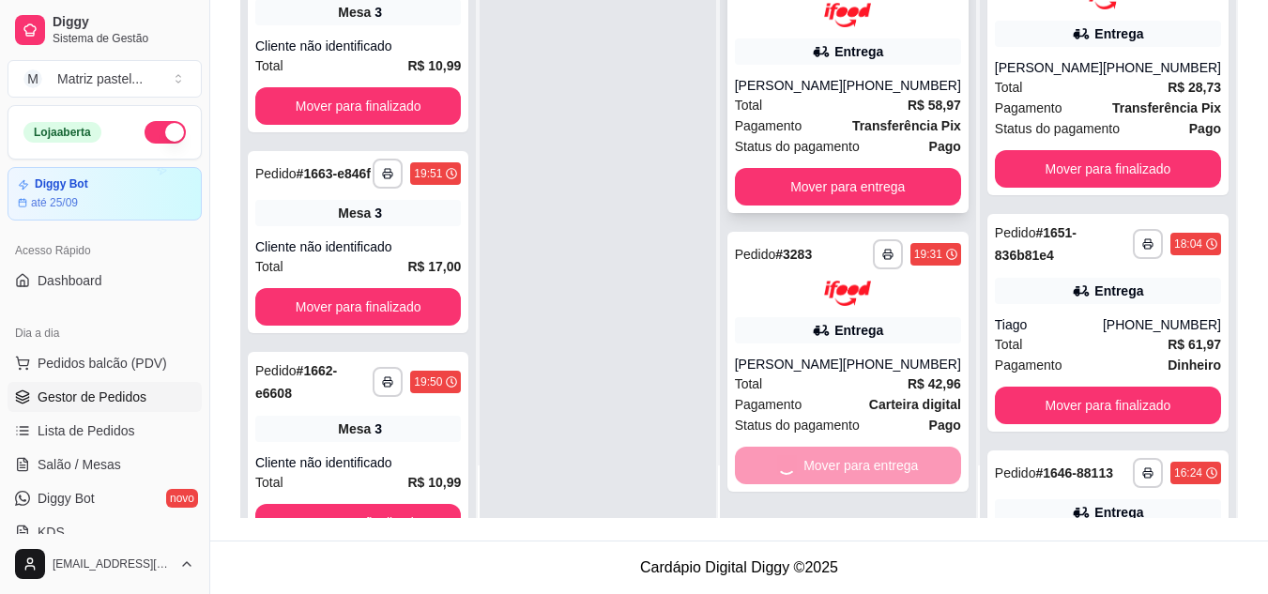
scroll to position [0, 0]
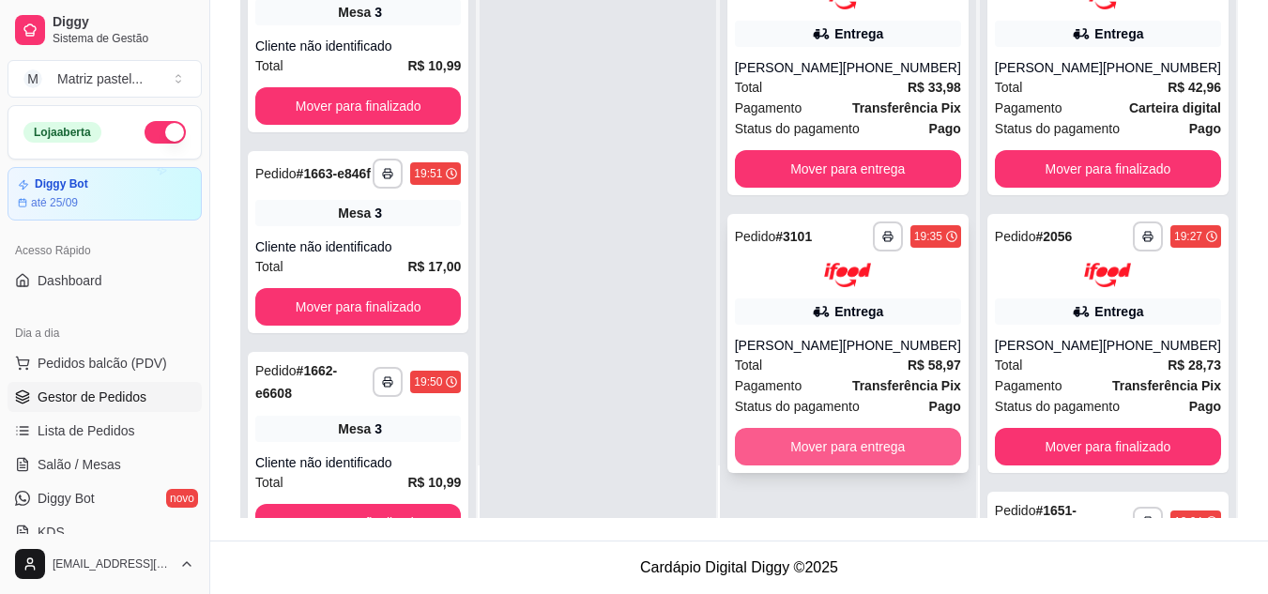
click at [835, 449] on button "Mover para entrega" at bounding box center [848, 447] width 226 height 38
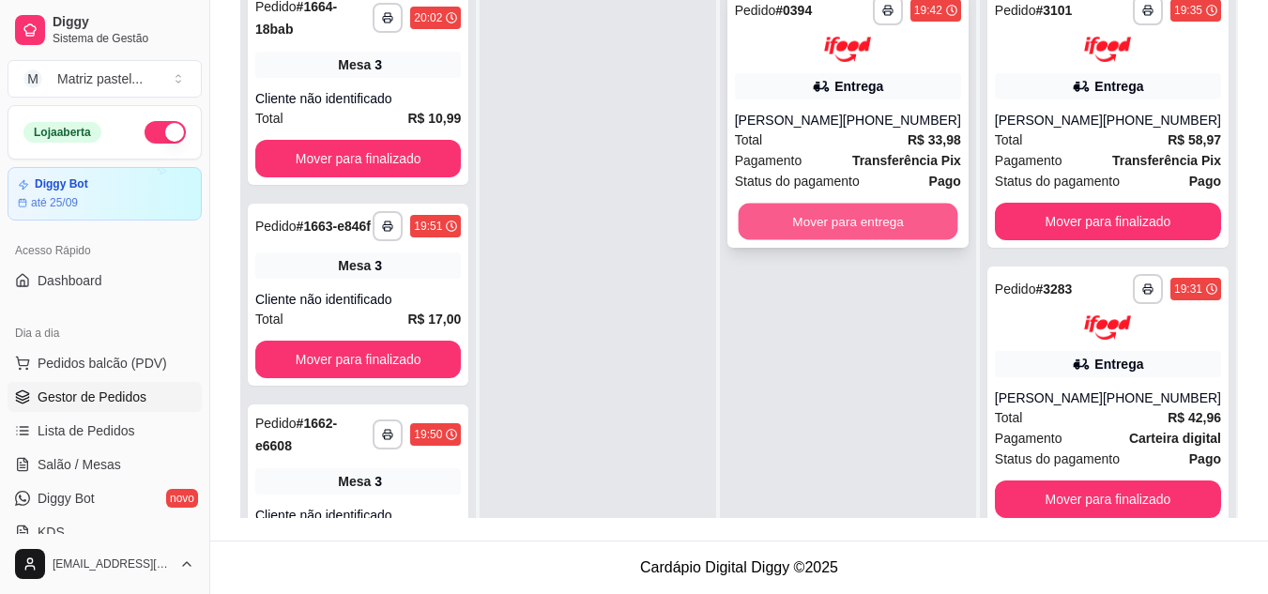
click at [877, 238] on button "Mover para entrega" at bounding box center [848, 221] width 220 height 37
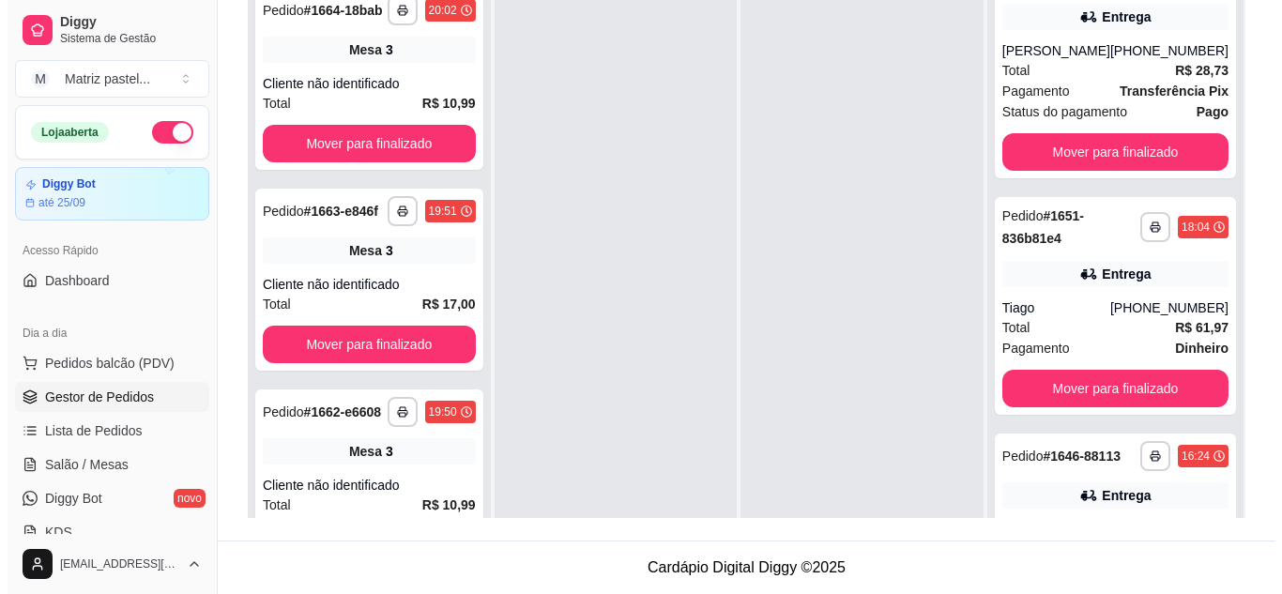
scroll to position [939, 0]
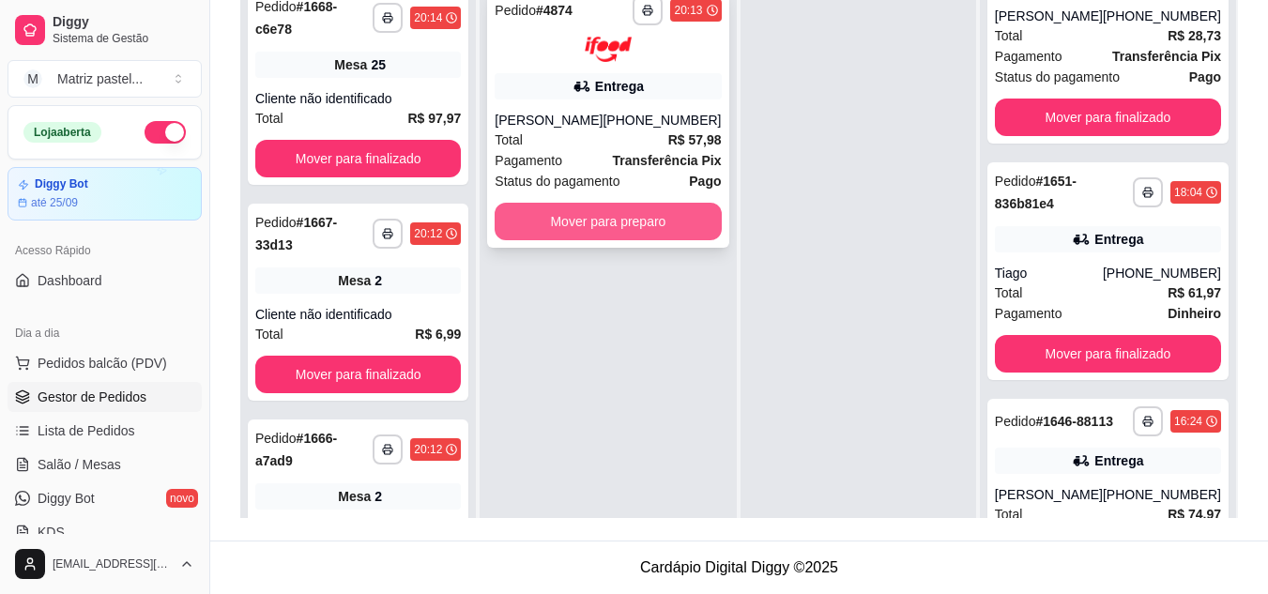
click at [654, 227] on button "Mover para preparo" at bounding box center [608, 222] width 226 height 38
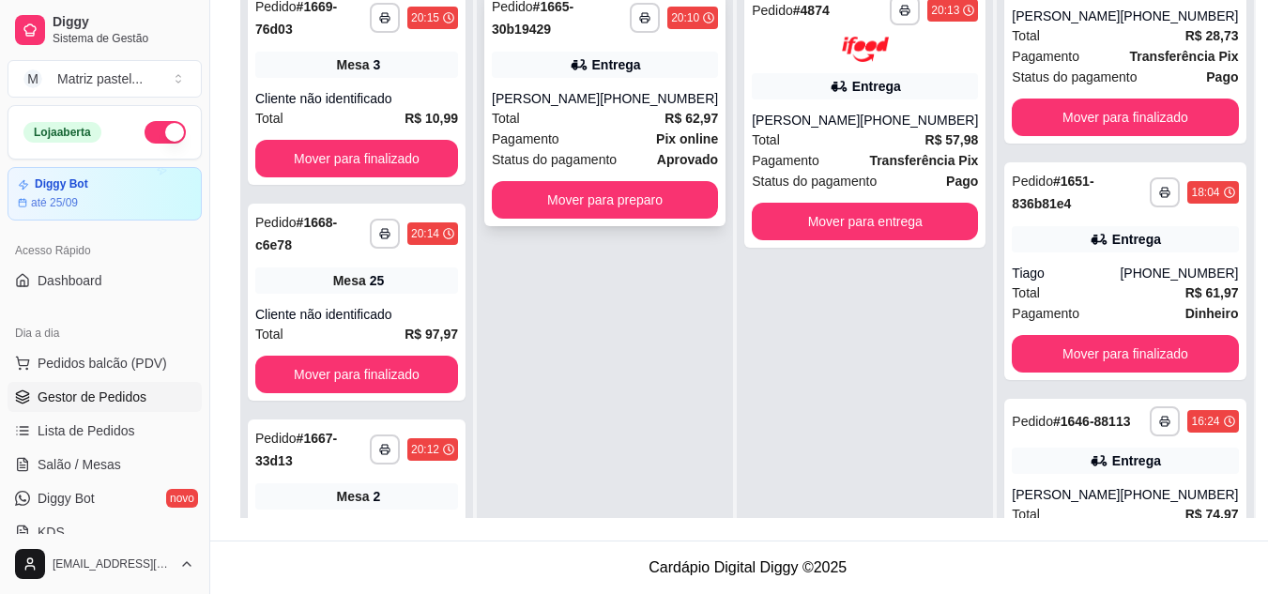
click at [651, 153] on div "Status do pagamento aprovado" at bounding box center [605, 159] width 226 height 21
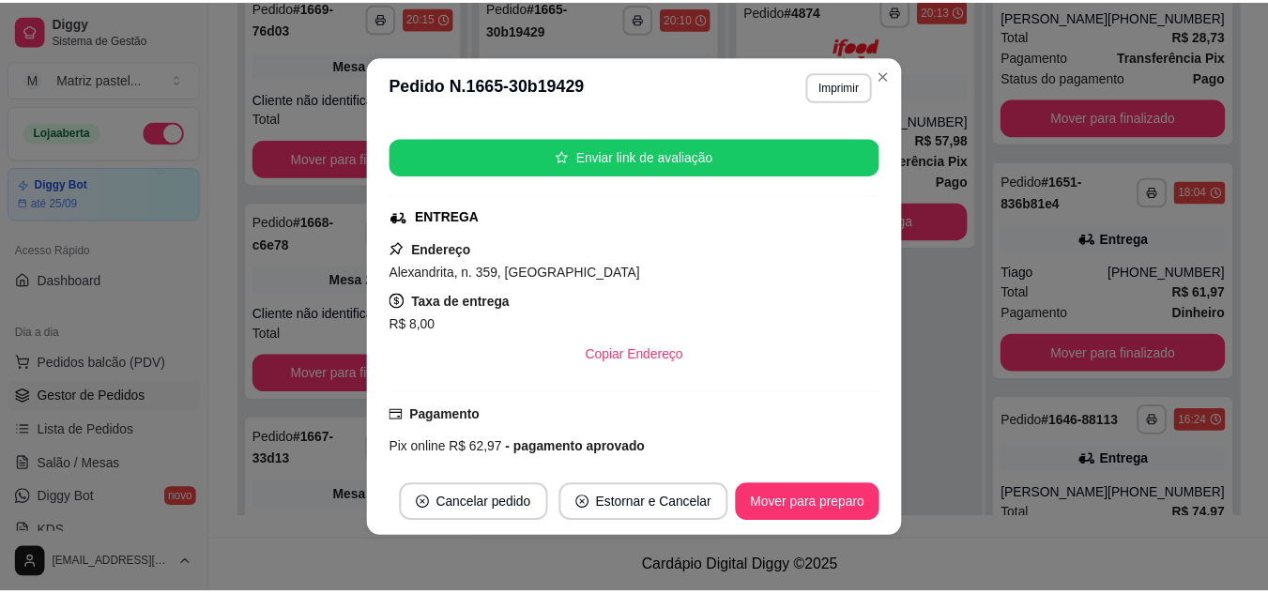
scroll to position [541, 0]
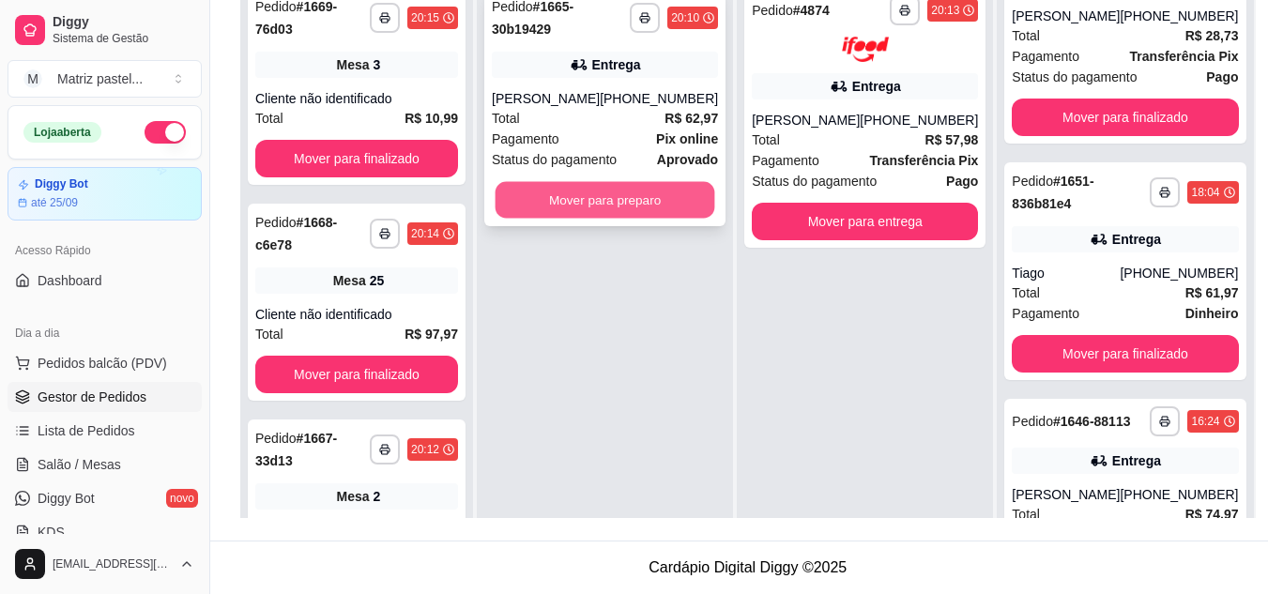
click at [622, 198] on button "Mover para preparo" at bounding box center [606, 200] width 220 height 37
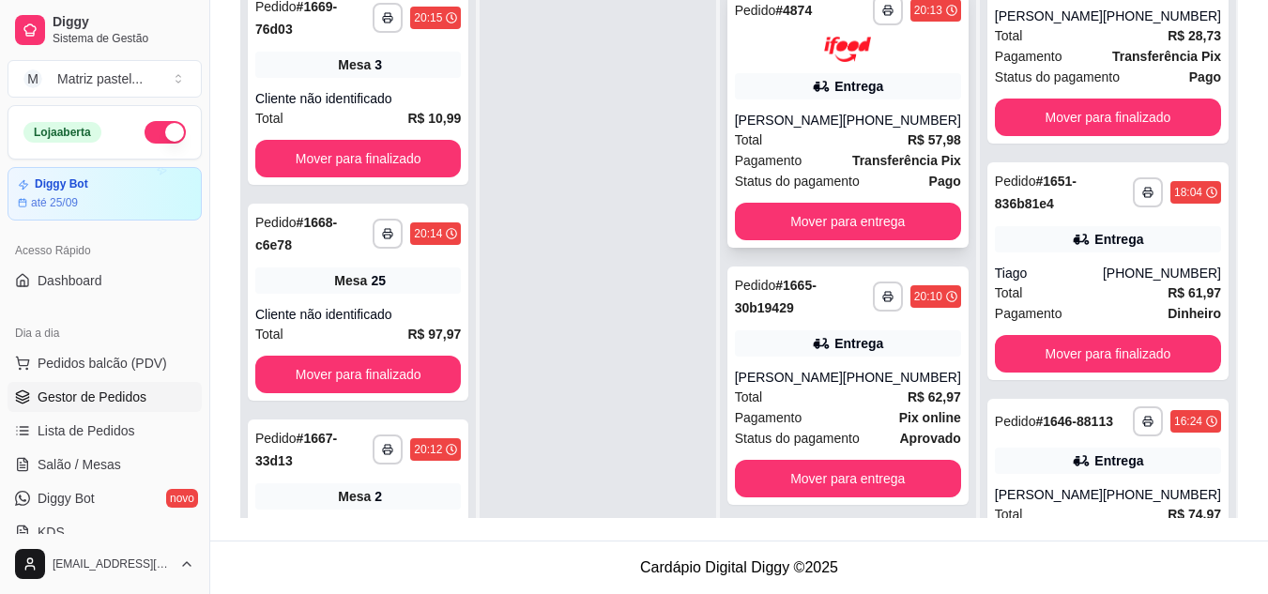
click at [888, 146] on div "Total R$ 57,98" at bounding box center [848, 140] width 226 height 21
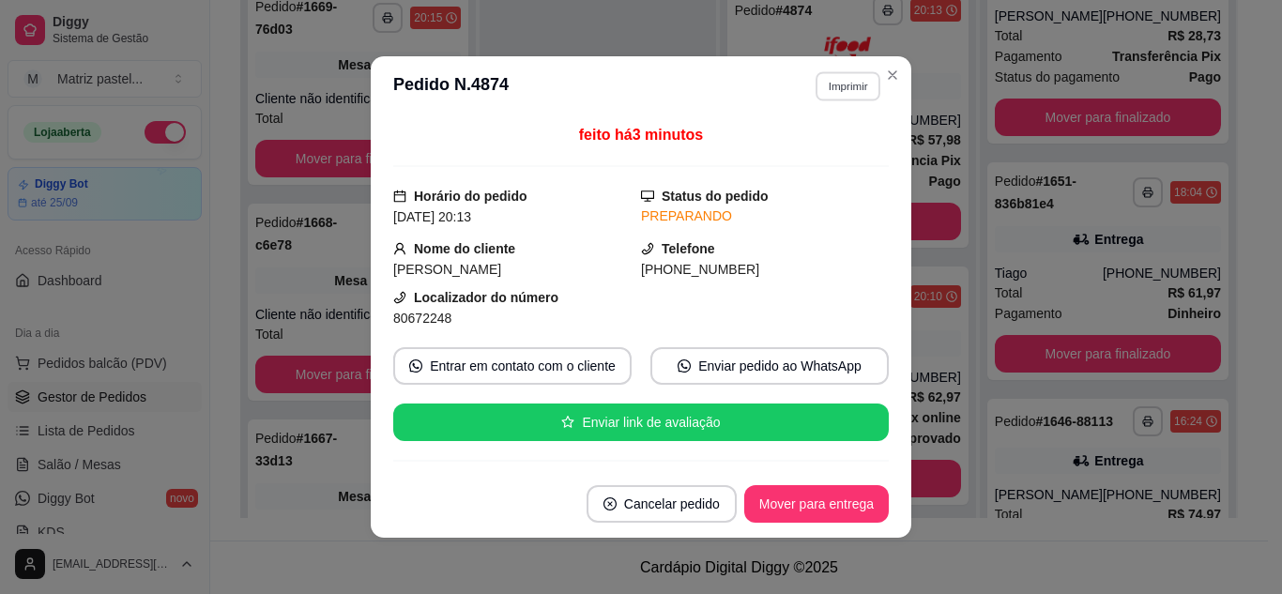
click at [862, 90] on button "Imprimir" at bounding box center [848, 85] width 65 height 29
click at [841, 150] on button "IMPRESSORA" at bounding box center [808, 152] width 136 height 30
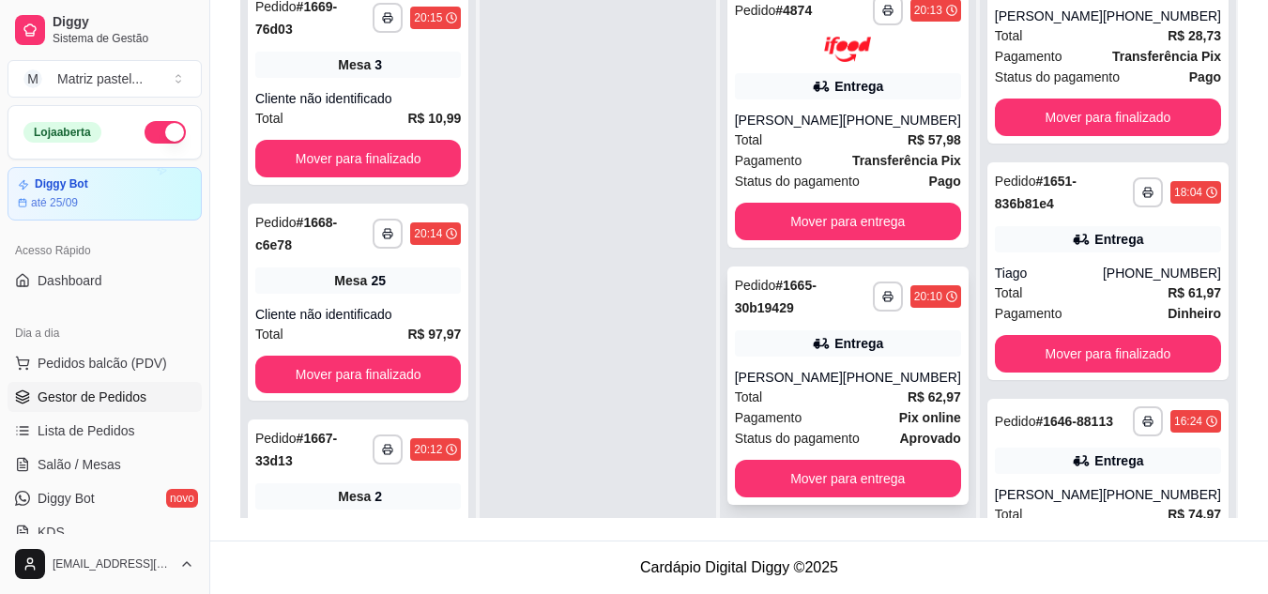
drag, startPoint x: 880, startPoint y: 387, endPoint x: 879, endPoint y: 375, distance: 12.2
click at [879, 375] on div "**********" at bounding box center [848, 386] width 241 height 238
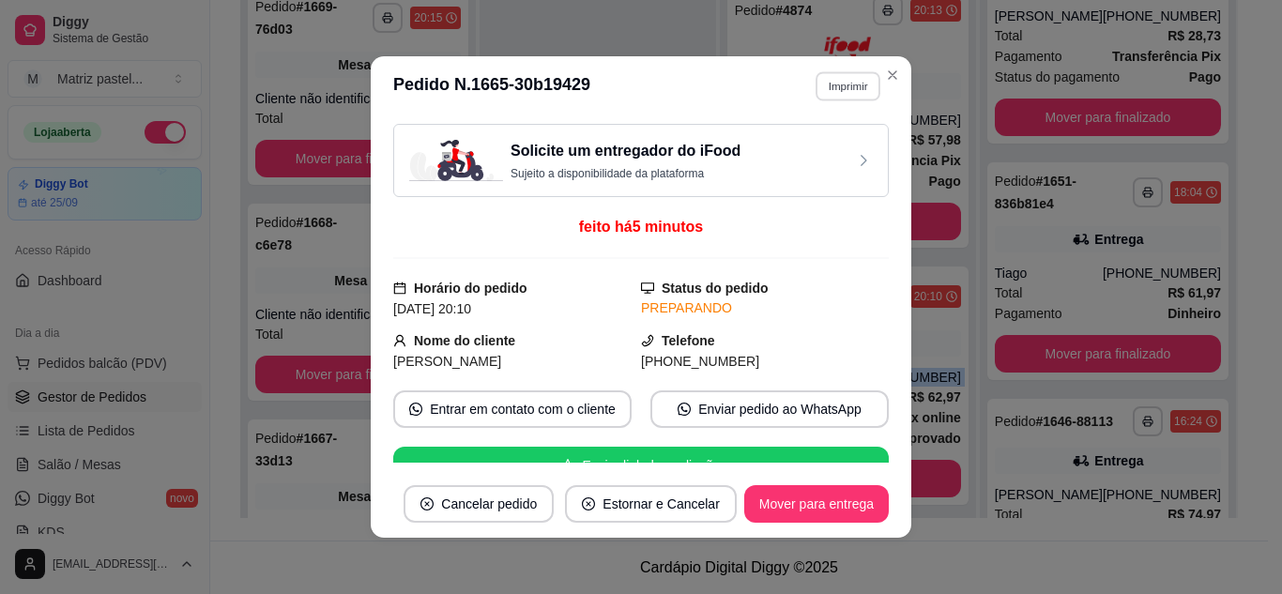
click at [836, 84] on button "Imprimir" at bounding box center [848, 85] width 65 height 29
click at [822, 159] on button "IMPRESSORA" at bounding box center [807, 151] width 131 height 29
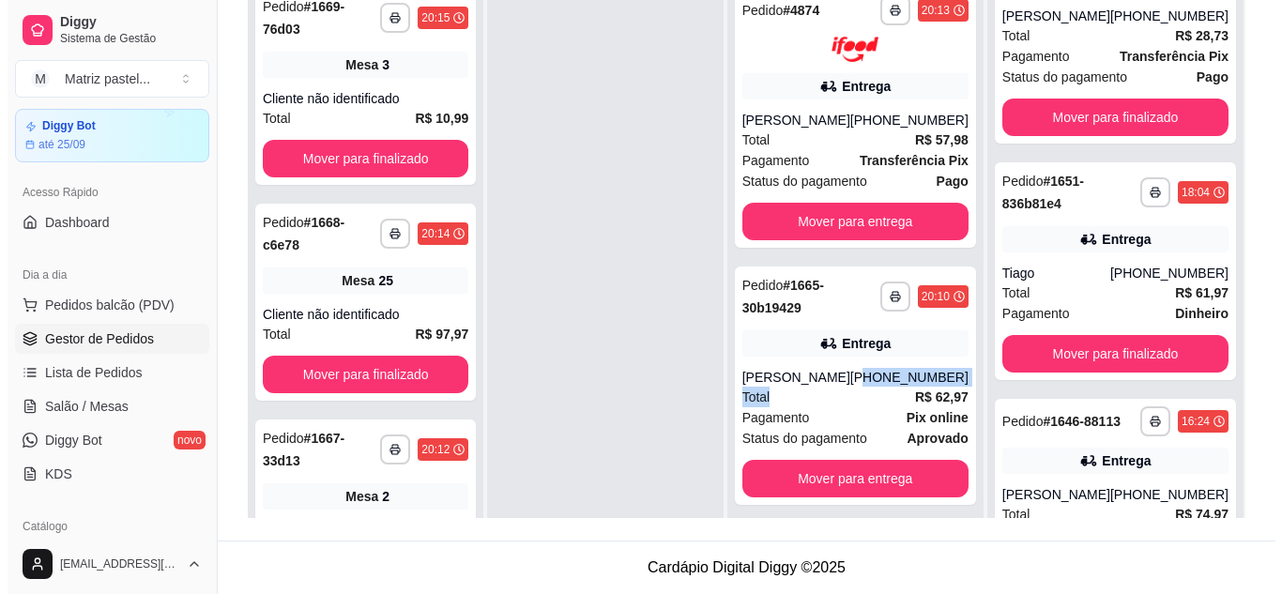
scroll to position [0, 0]
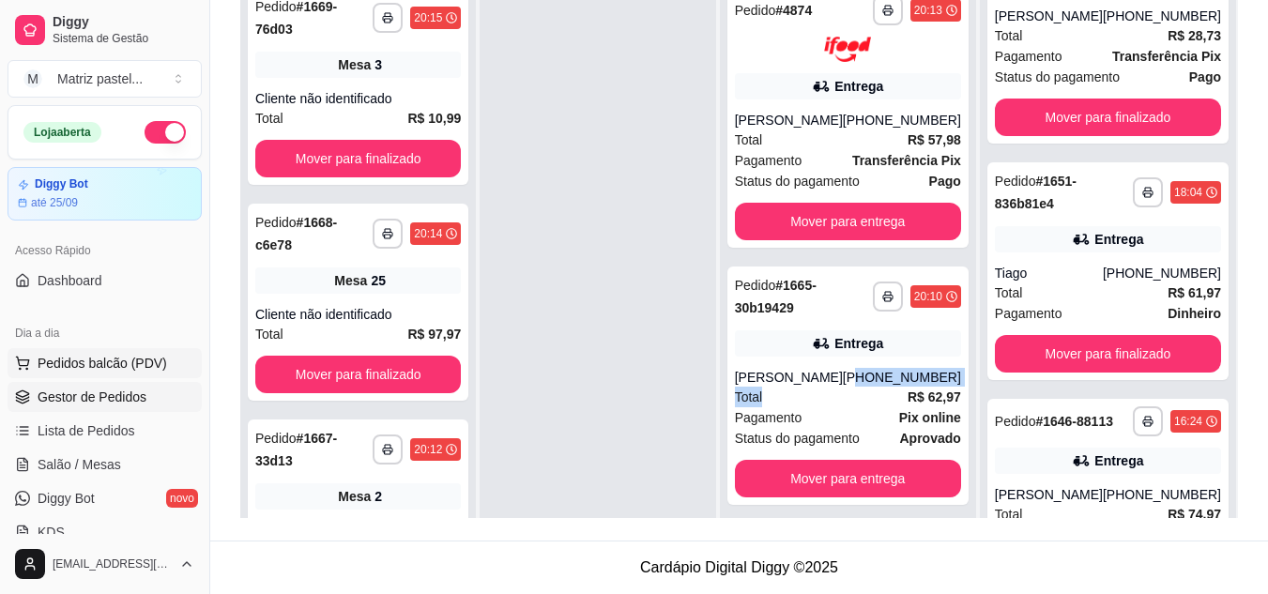
click at [68, 359] on span "Pedidos balcão (PDV)" at bounding box center [103, 363] width 130 height 19
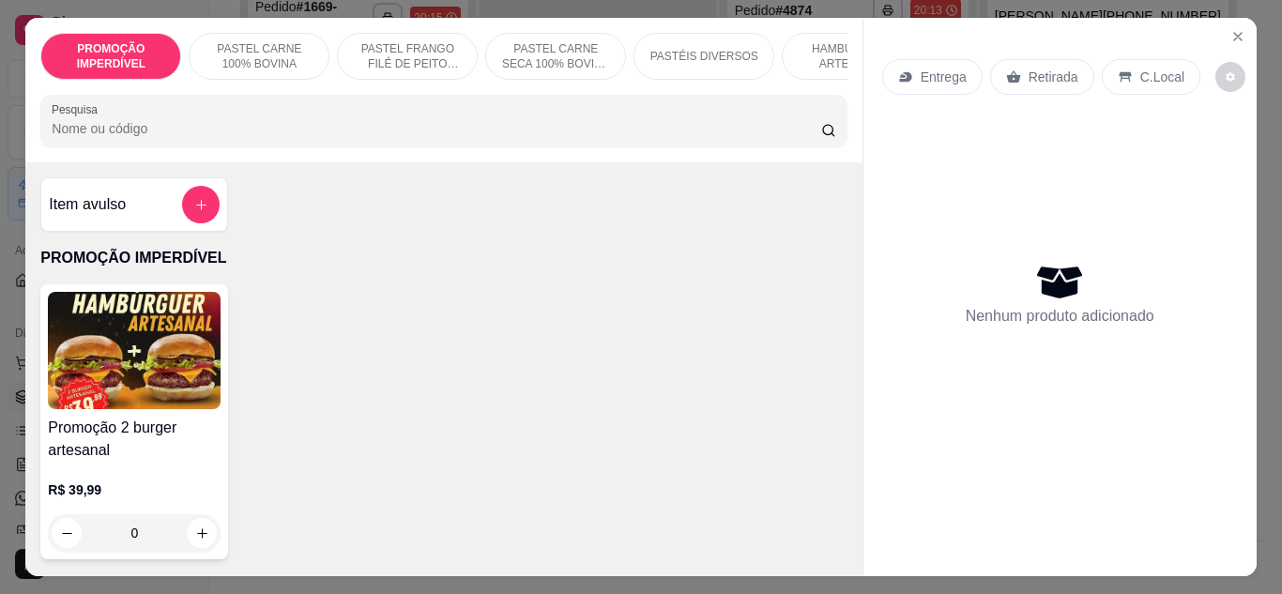
click at [824, 60] on p "HAMBÚRGUER ARTESANAL" at bounding box center [852, 56] width 109 height 30
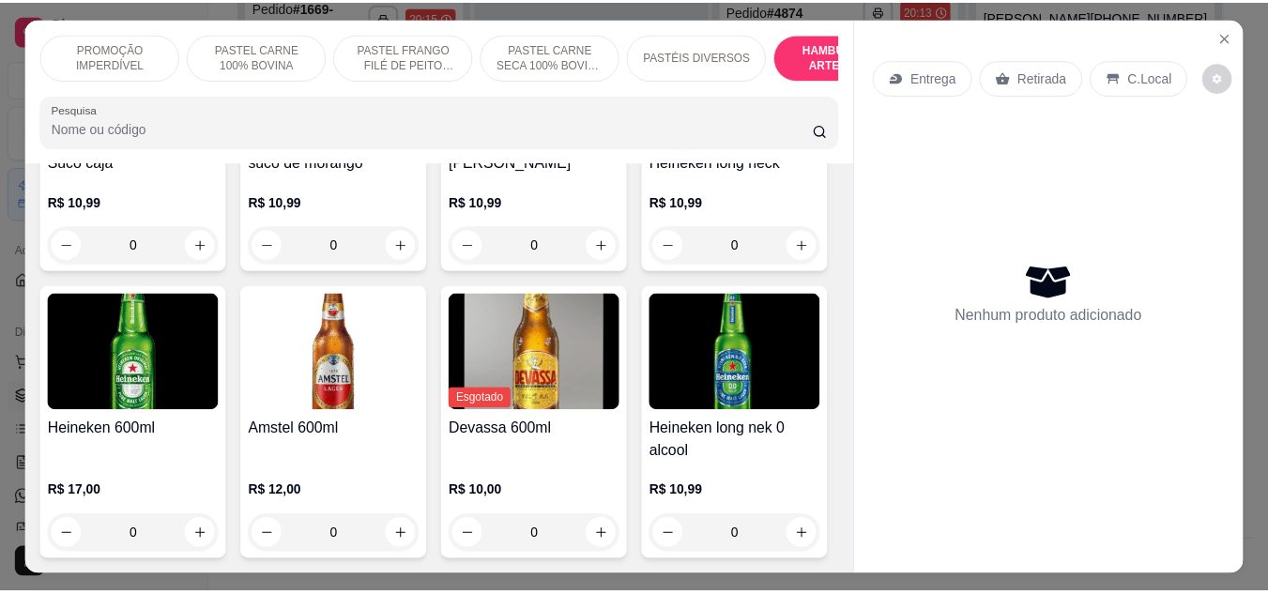
scroll to position [9637, 0]
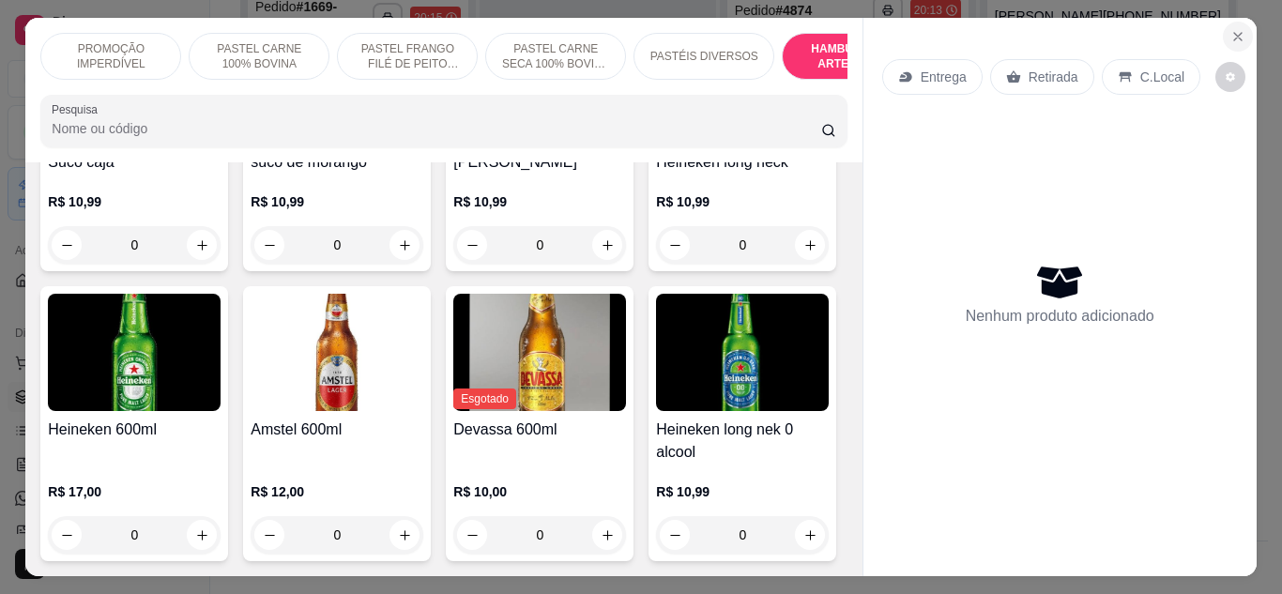
click at [1234, 29] on icon "Close" at bounding box center [1238, 36] width 15 height 15
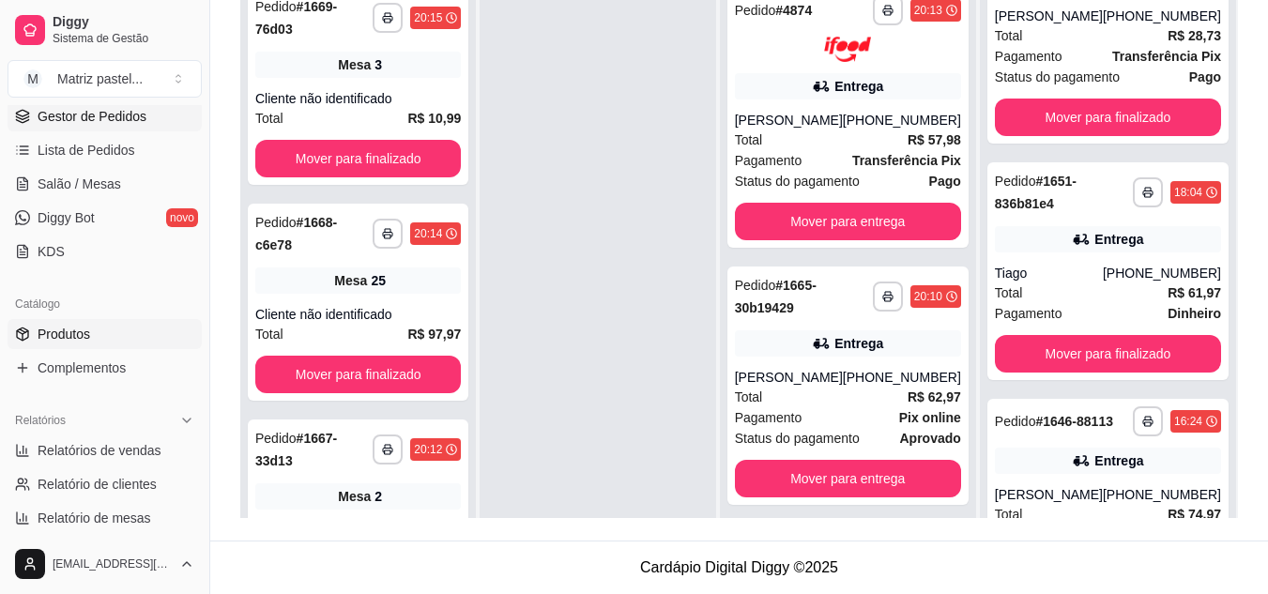
scroll to position [282, 0]
click at [75, 330] on span "Produtos" at bounding box center [64, 333] width 53 height 19
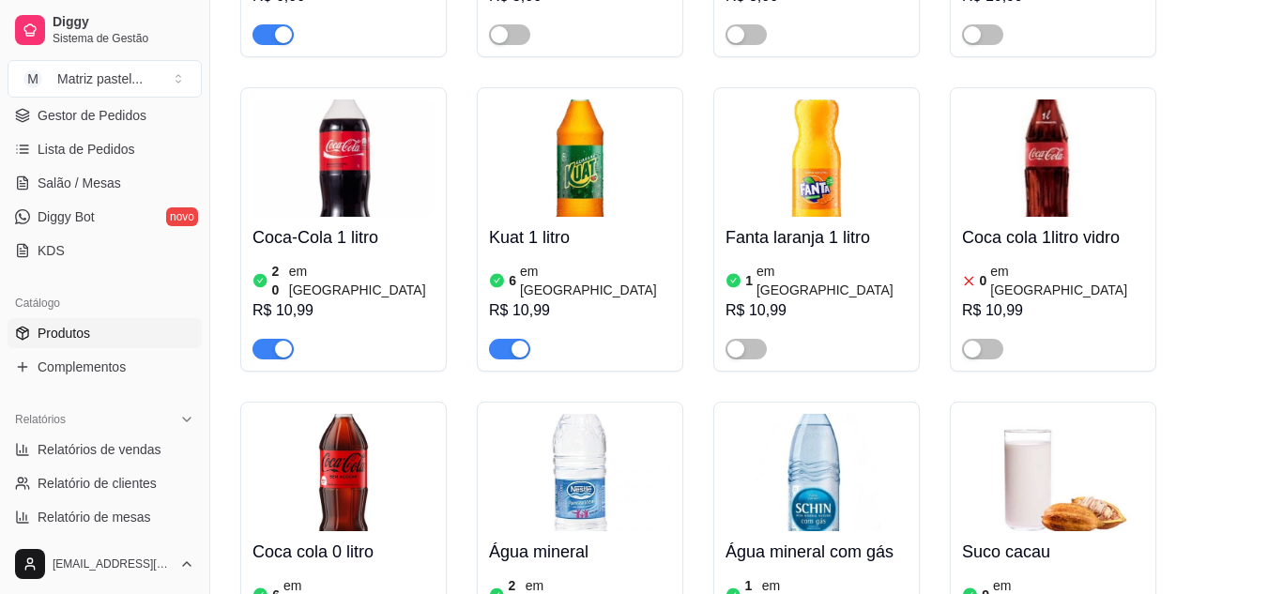
scroll to position [10451, 0]
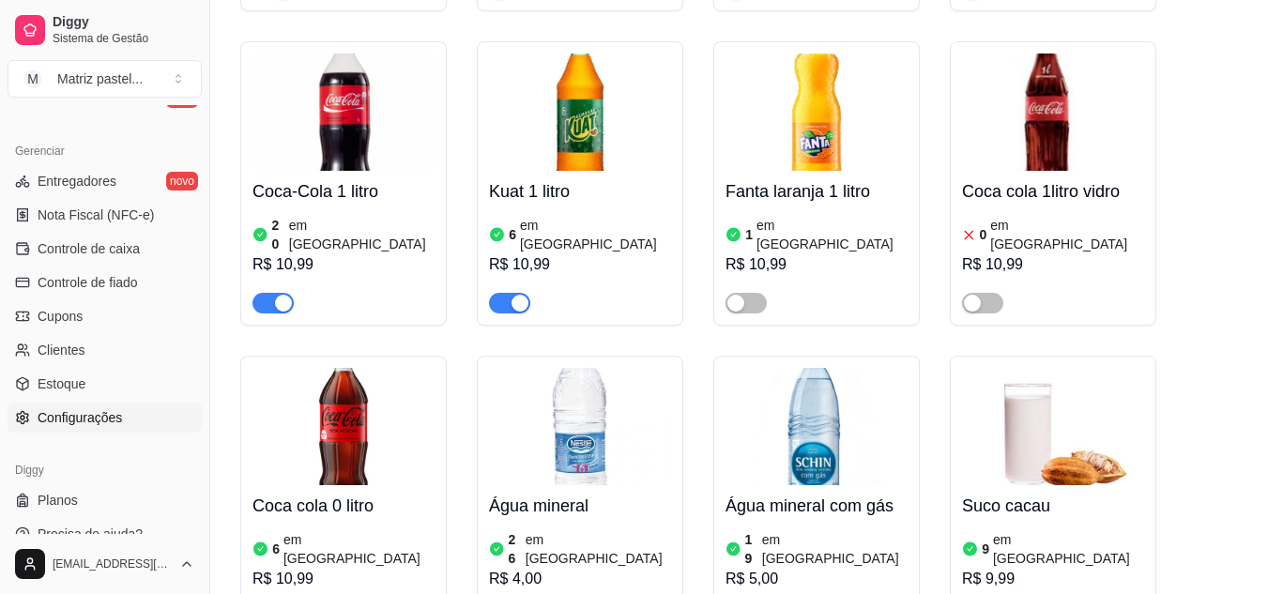
scroll to position [751, 0]
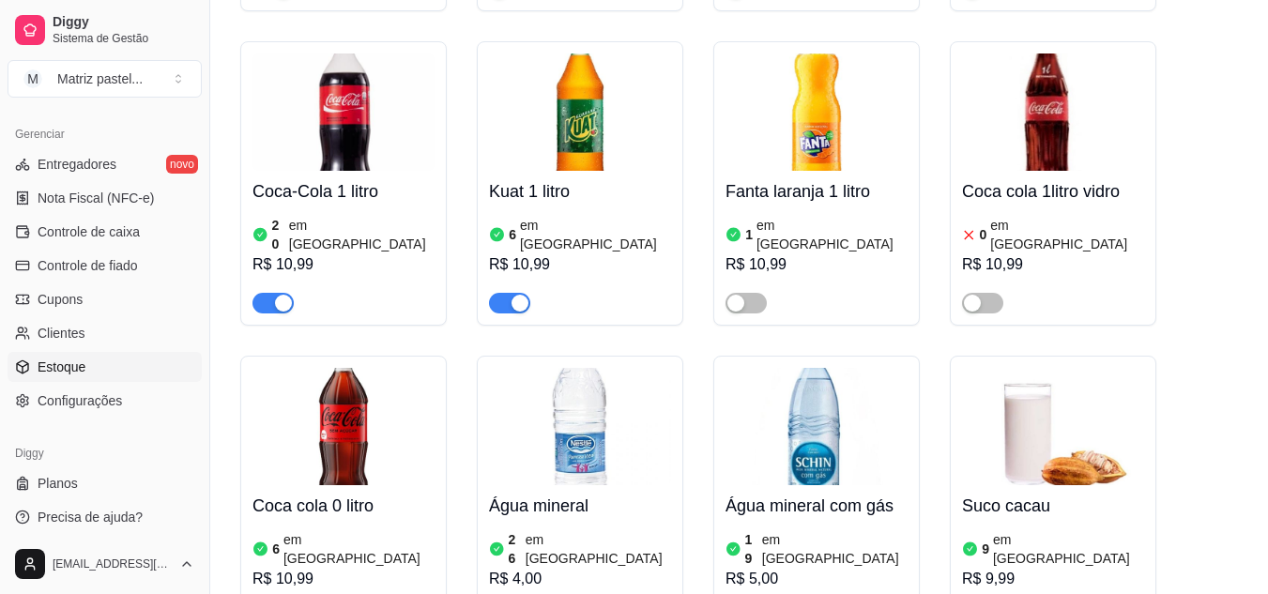
click at [63, 371] on span "Estoque" at bounding box center [62, 367] width 48 height 19
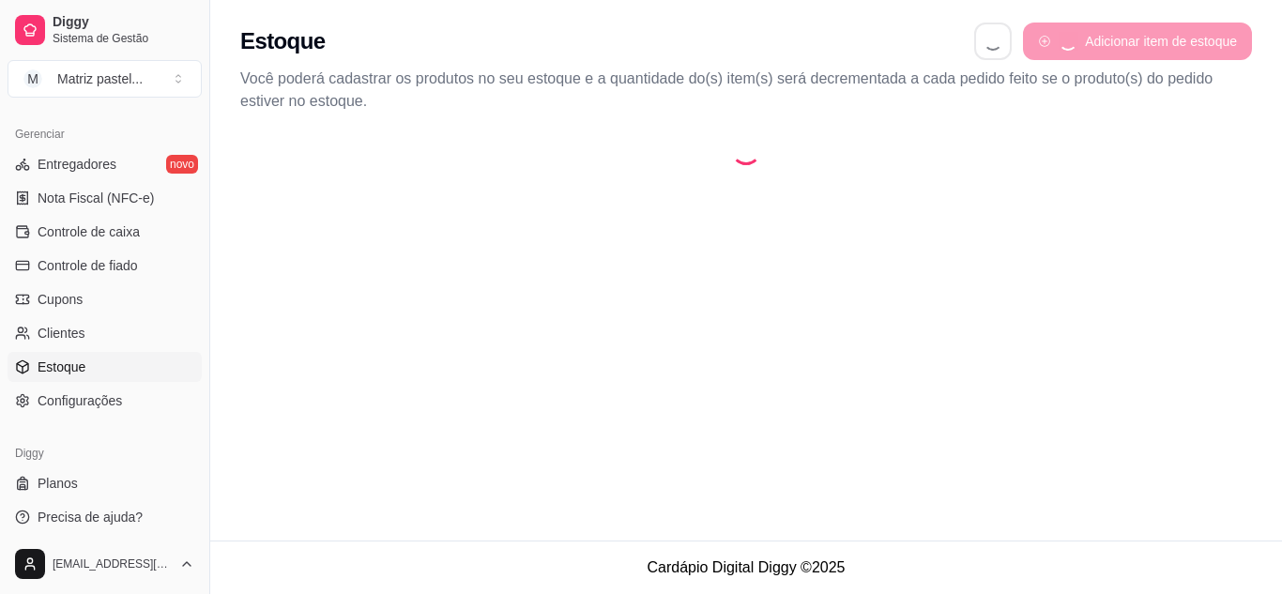
select select "QUANTITY_ORDER"
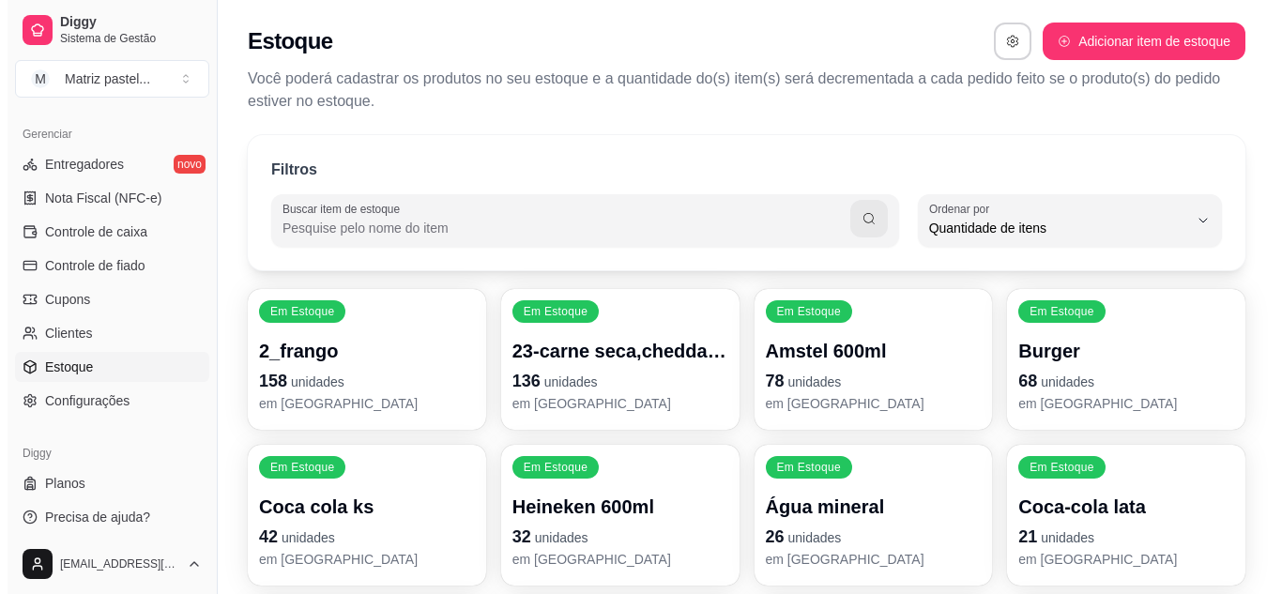
scroll to position [18, 0]
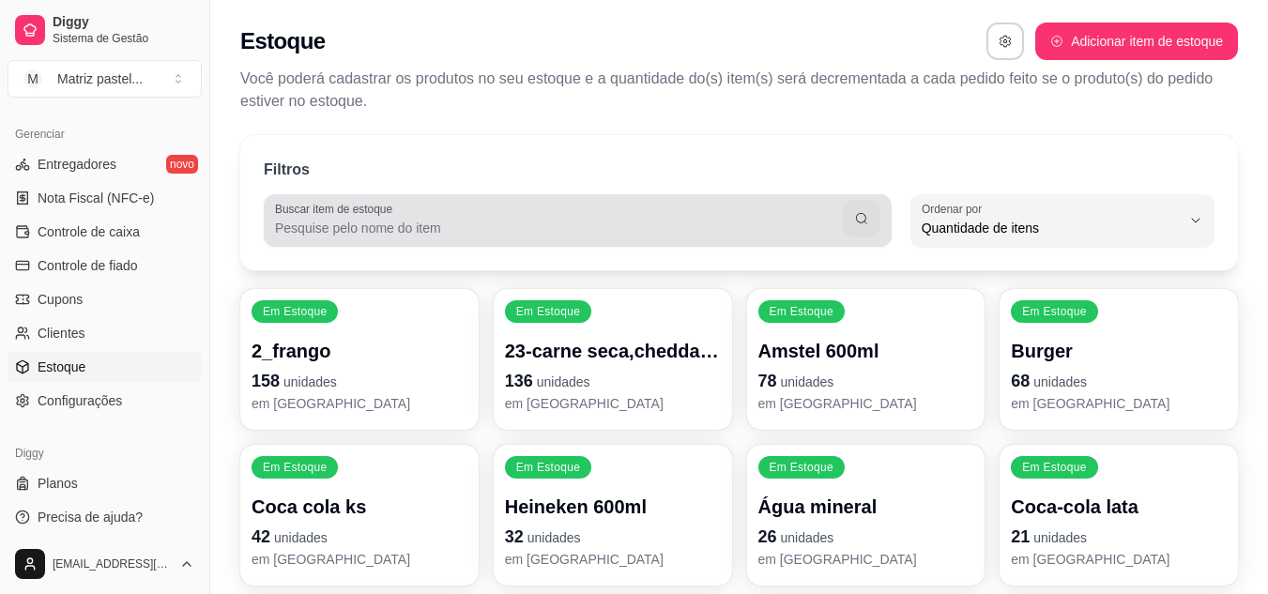
click at [823, 245] on div "Buscar item de estoque" at bounding box center [578, 220] width 628 height 53
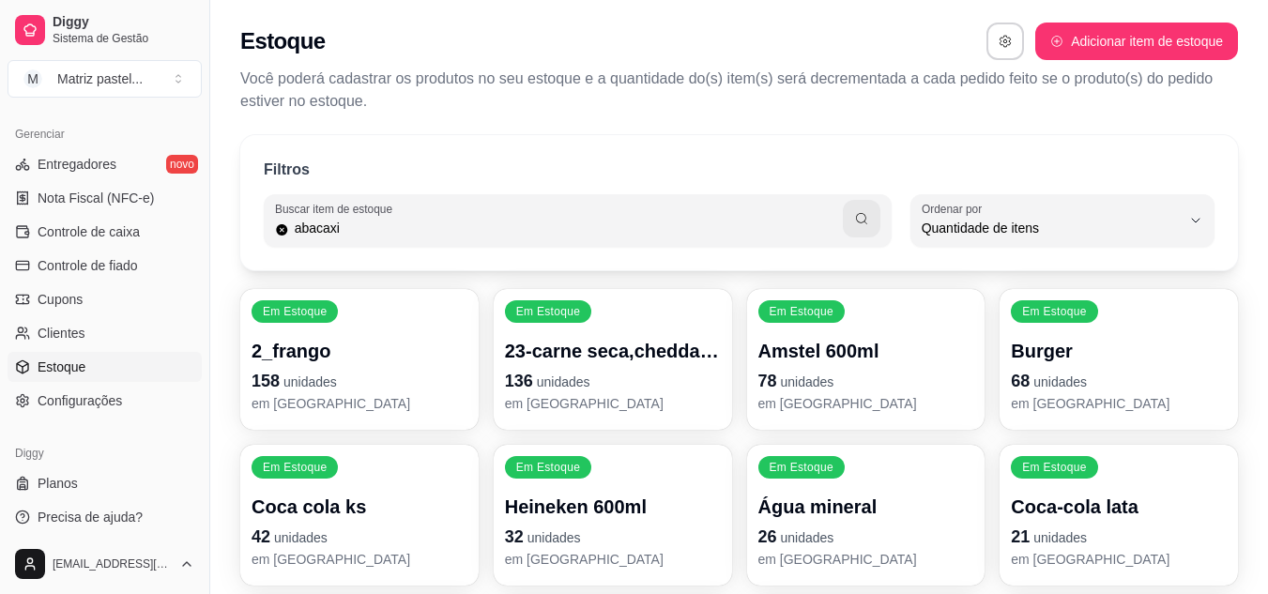
type input "abacaxi"
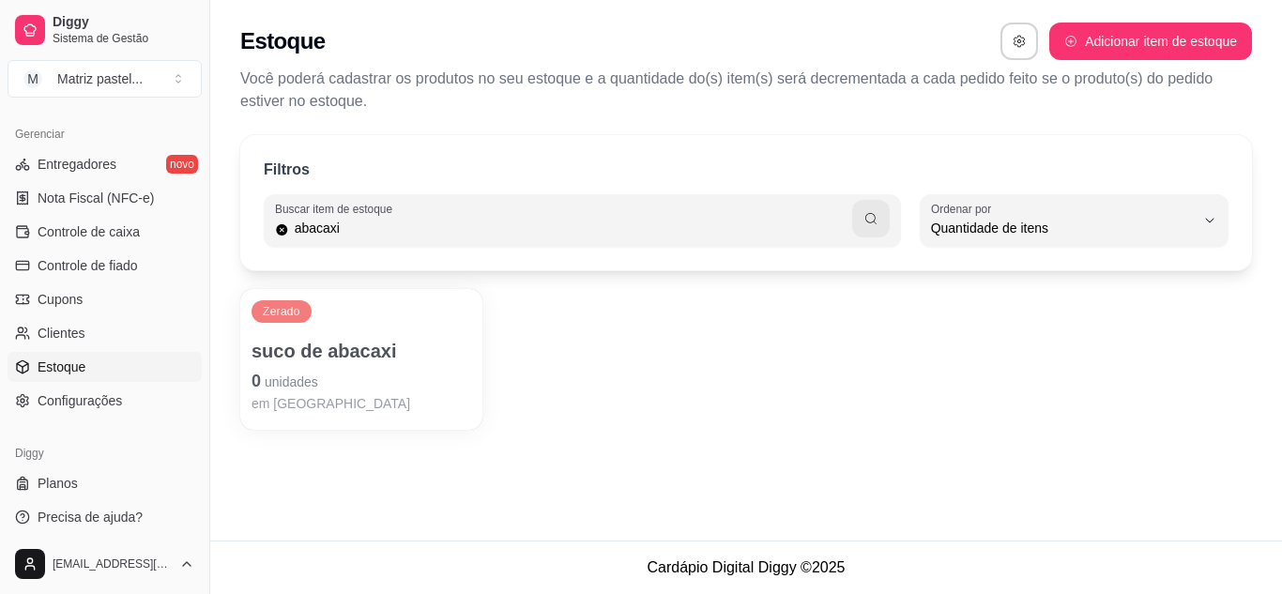
click at [320, 402] on p "em [GEOGRAPHIC_DATA]" at bounding box center [362, 403] width 220 height 19
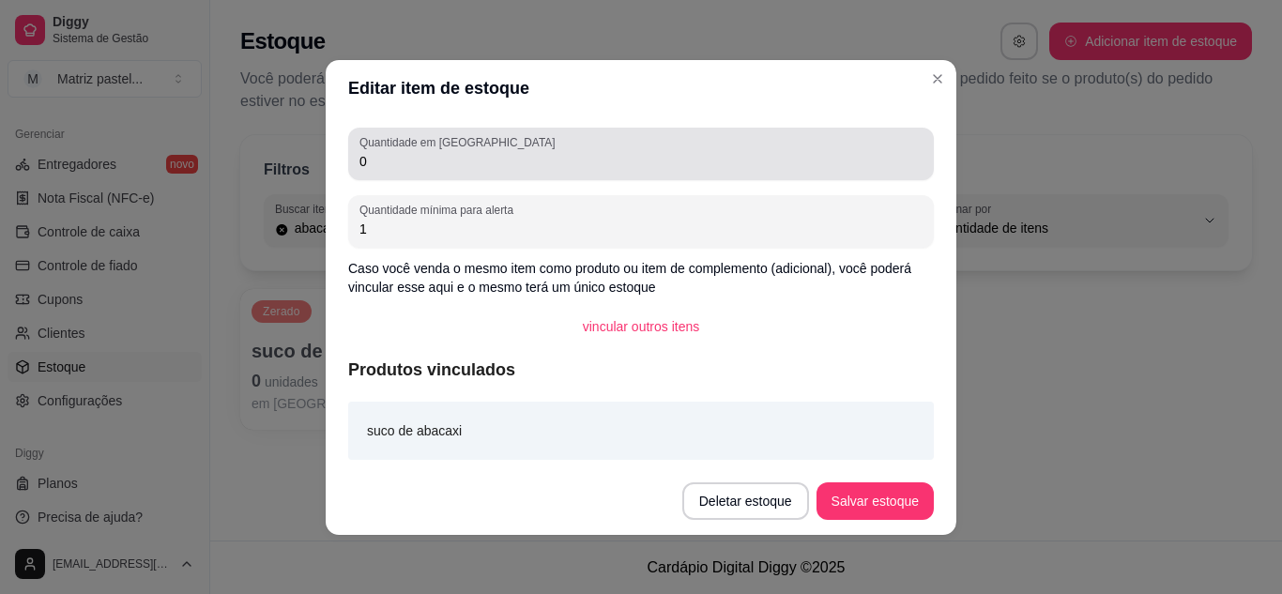
click at [435, 164] on input "0" at bounding box center [641, 161] width 563 height 19
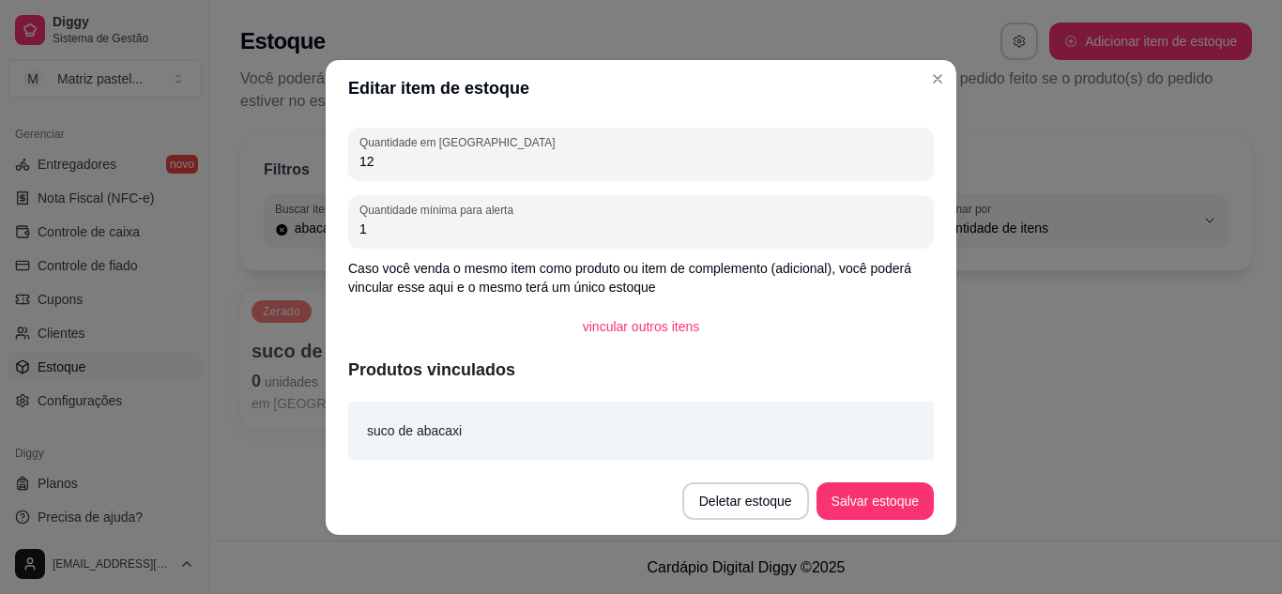
type input "12"
click at [866, 484] on footer "Deletar estoque Salvar estoque" at bounding box center [641, 502] width 631 height 68
click at [851, 491] on button "Salvar estoque" at bounding box center [875, 502] width 117 height 38
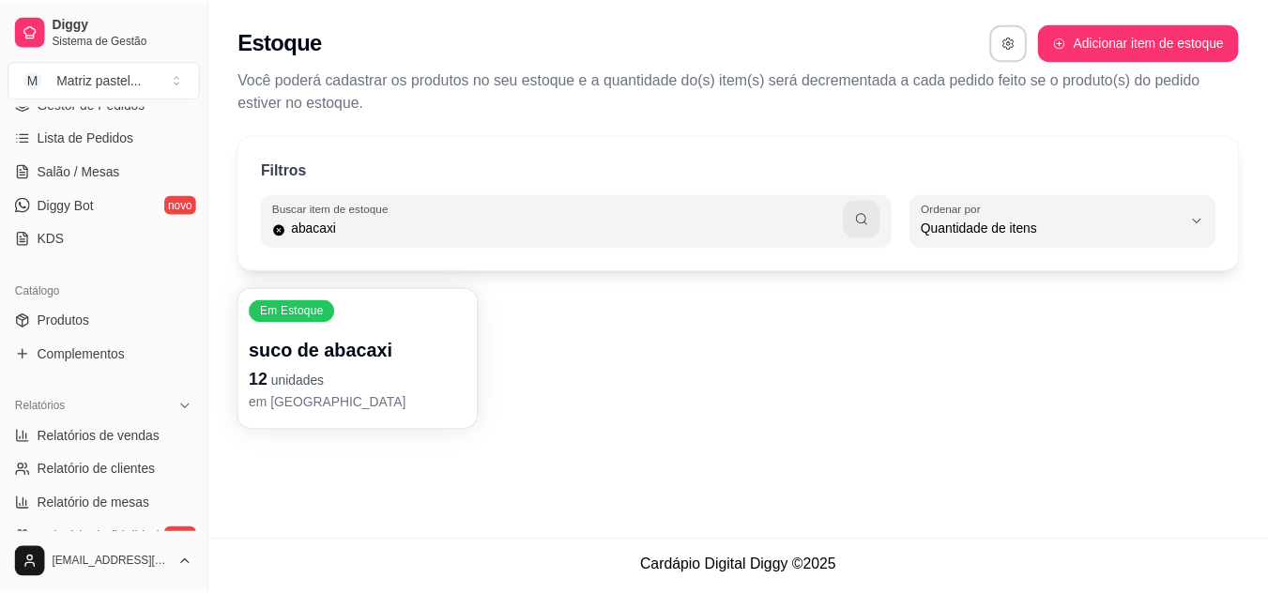
scroll to position [282, 0]
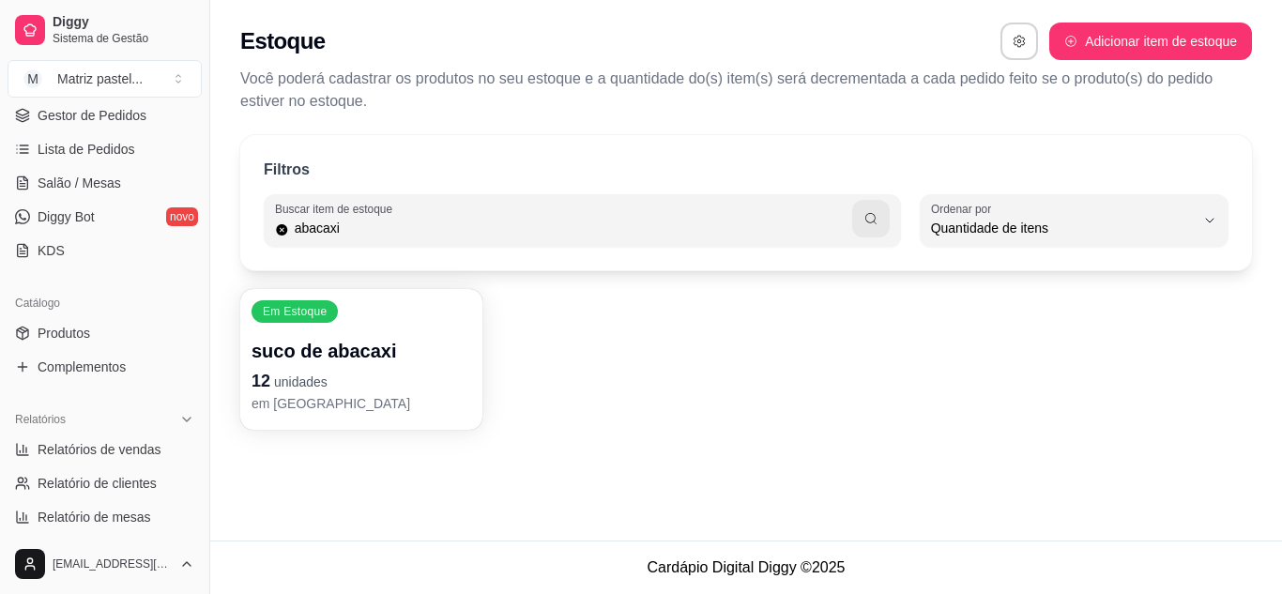
click at [101, 314] on div "Catálogo" at bounding box center [105, 303] width 194 height 30
click at [101, 320] on link "Produtos" at bounding box center [105, 333] width 194 height 30
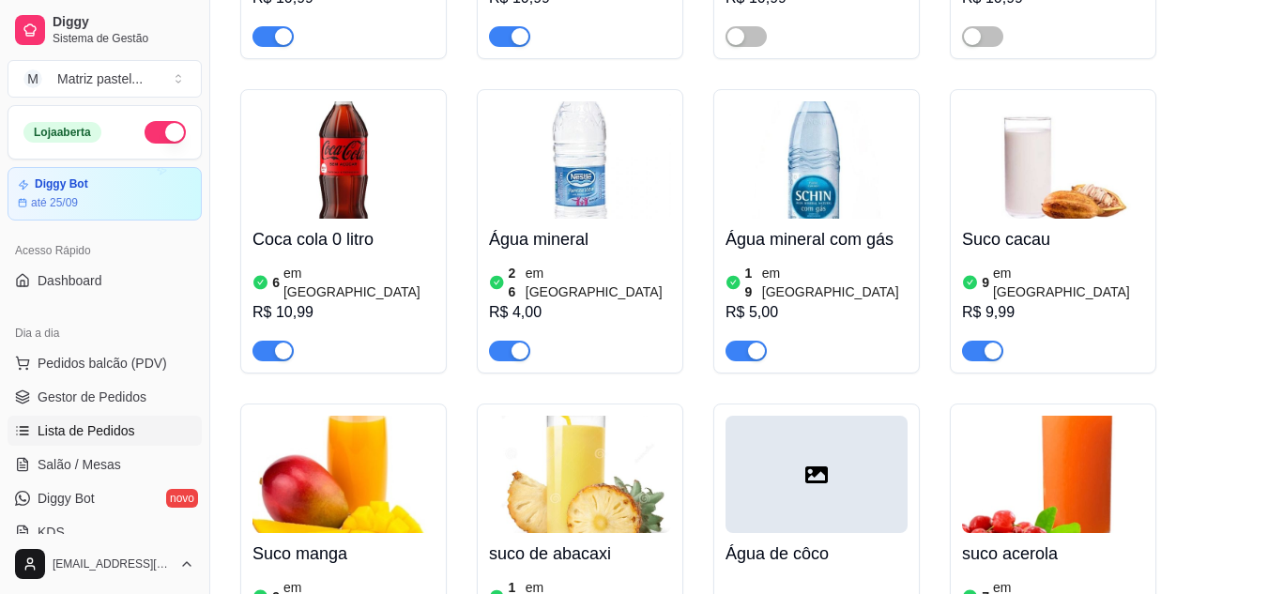
click at [111, 427] on span "Lista de Pedidos" at bounding box center [87, 431] width 98 height 19
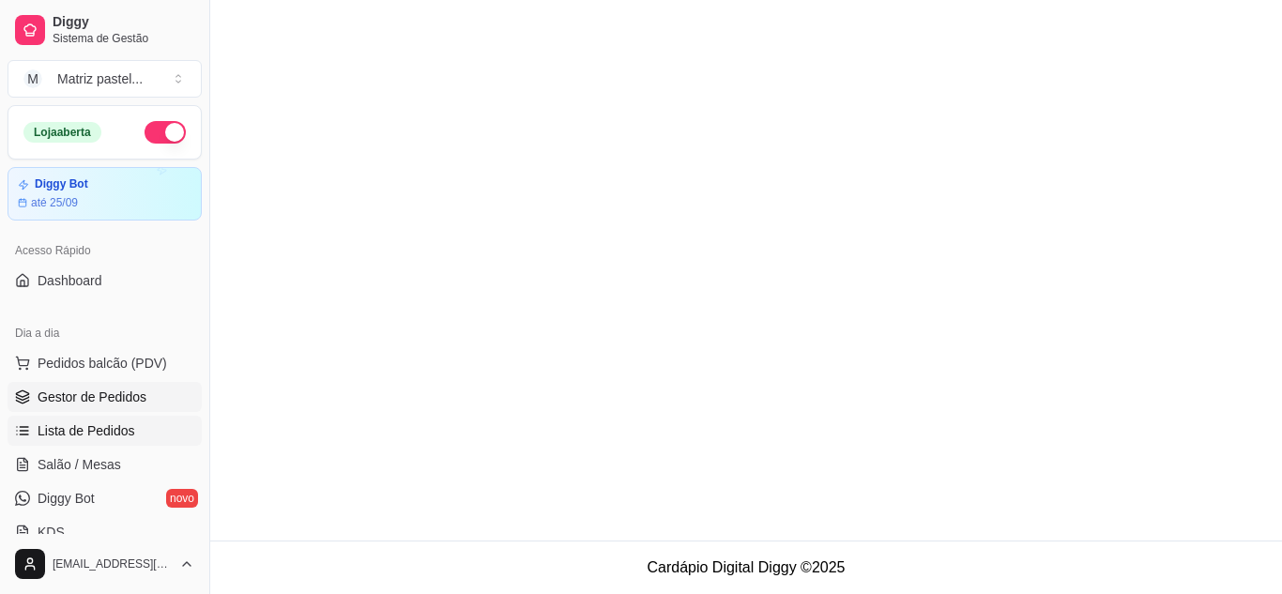
click at [117, 402] on span "Gestor de Pedidos" at bounding box center [92, 397] width 109 height 19
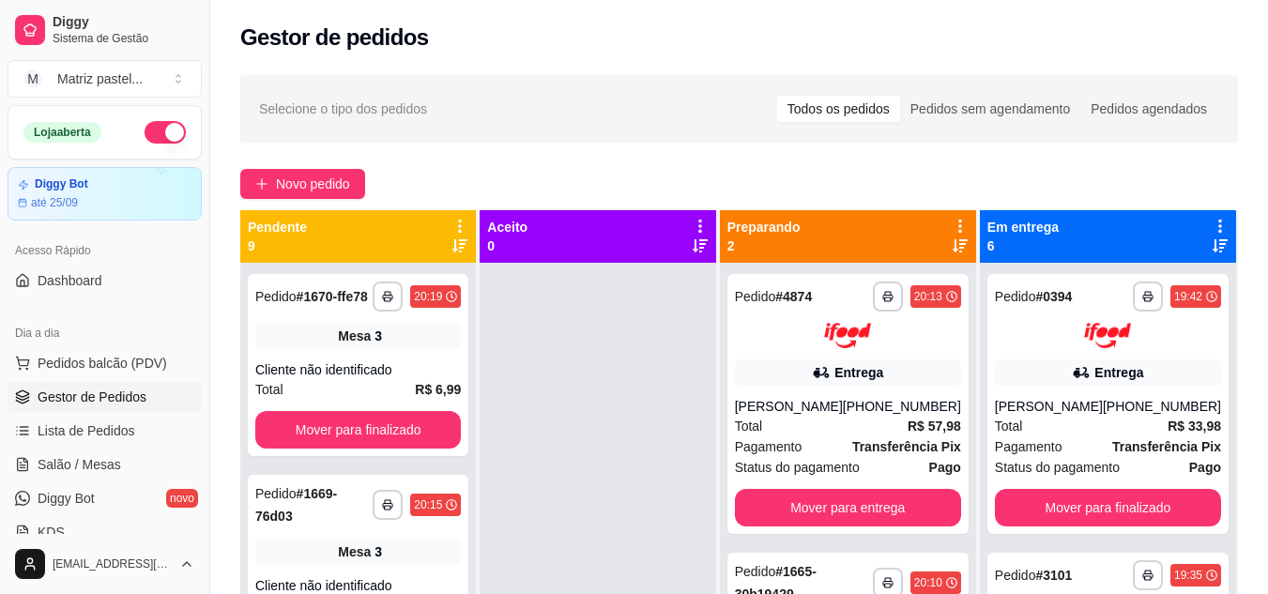
click at [447, 171] on div "Novo pedido" at bounding box center [739, 184] width 998 height 30
click at [100, 432] on span "Lista de Pedidos" at bounding box center [87, 431] width 98 height 19
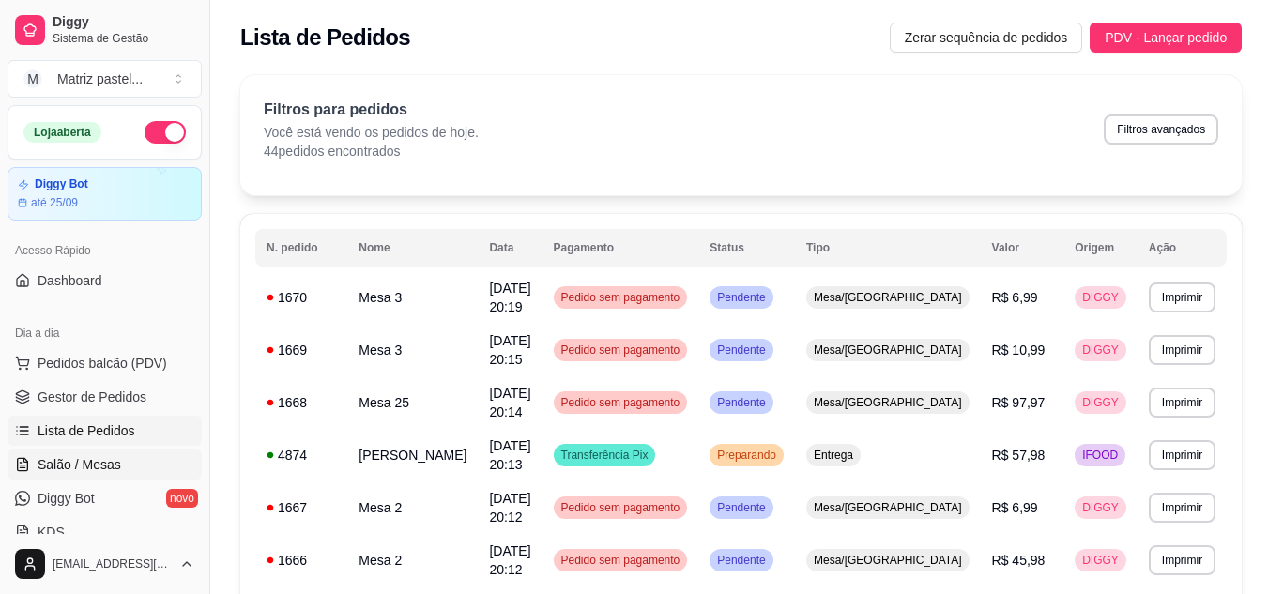
click at [86, 462] on span "Salão / Mesas" at bounding box center [80, 464] width 84 height 19
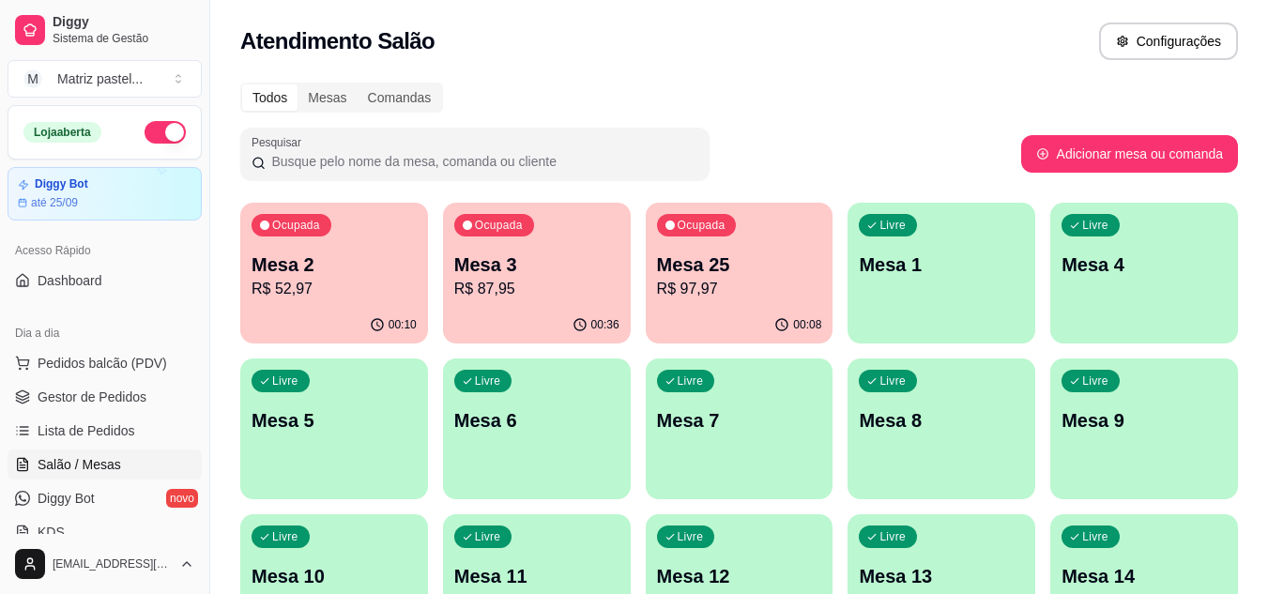
click at [516, 315] on div "00:36" at bounding box center [537, 325] width 188 height 37
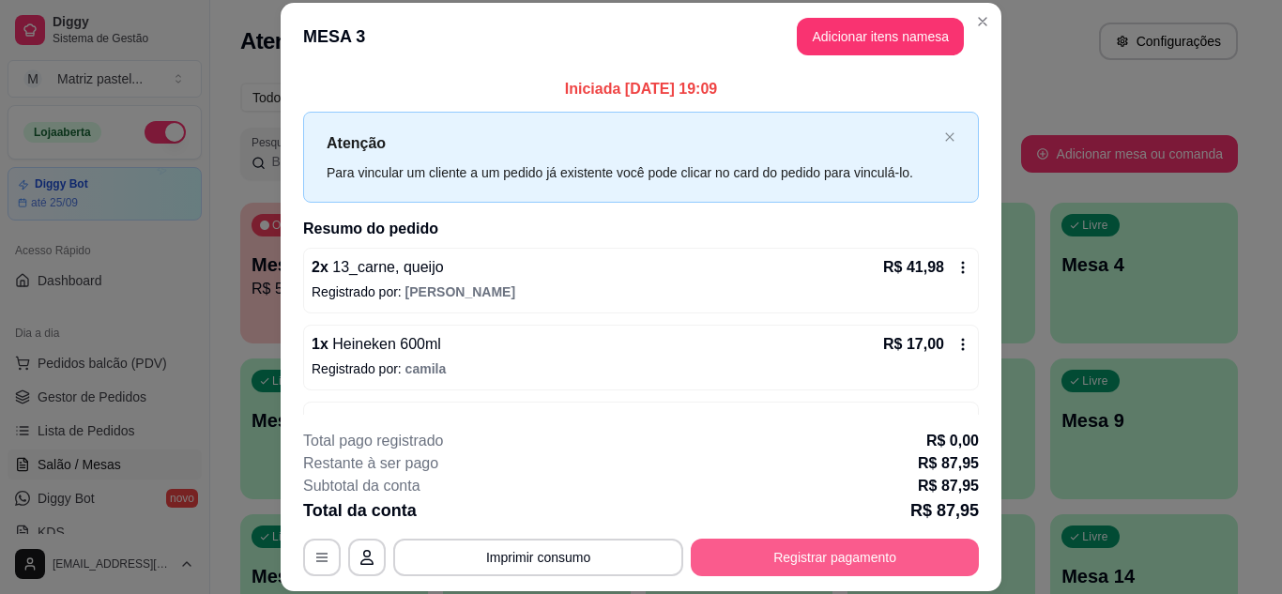
click at [741, 553] on button "Registrar pagamento" at bounding box center [835, 558] width 288 height 38
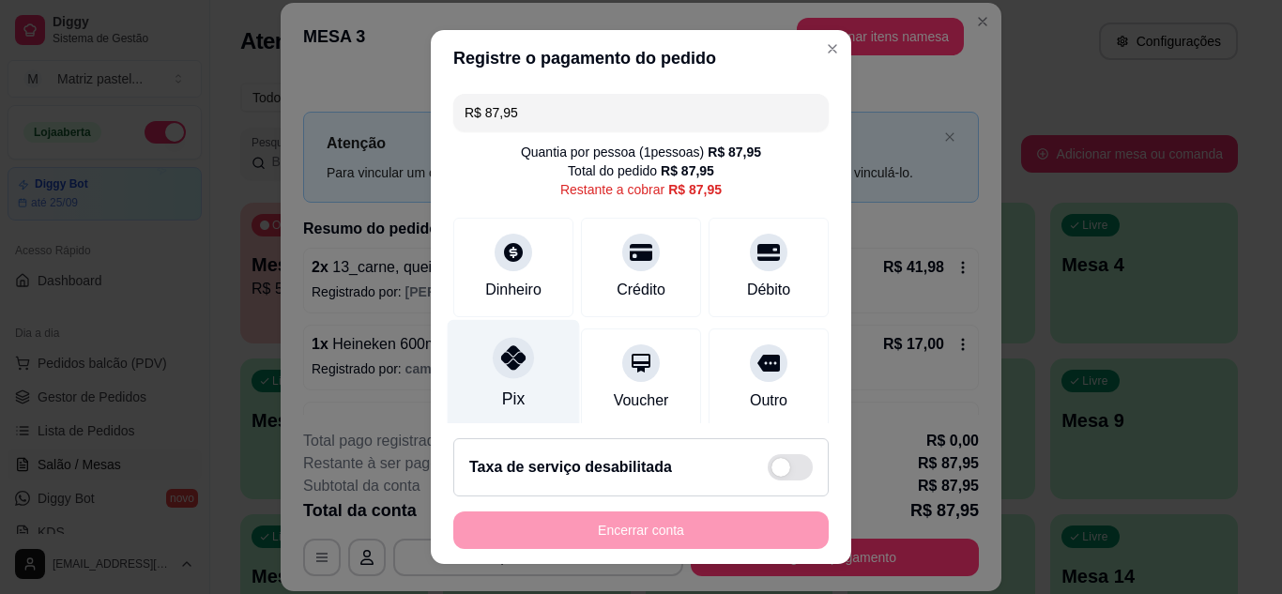
click at [479, 373] on div "Pix" at bounding box center [514, 374] width 132 height 110
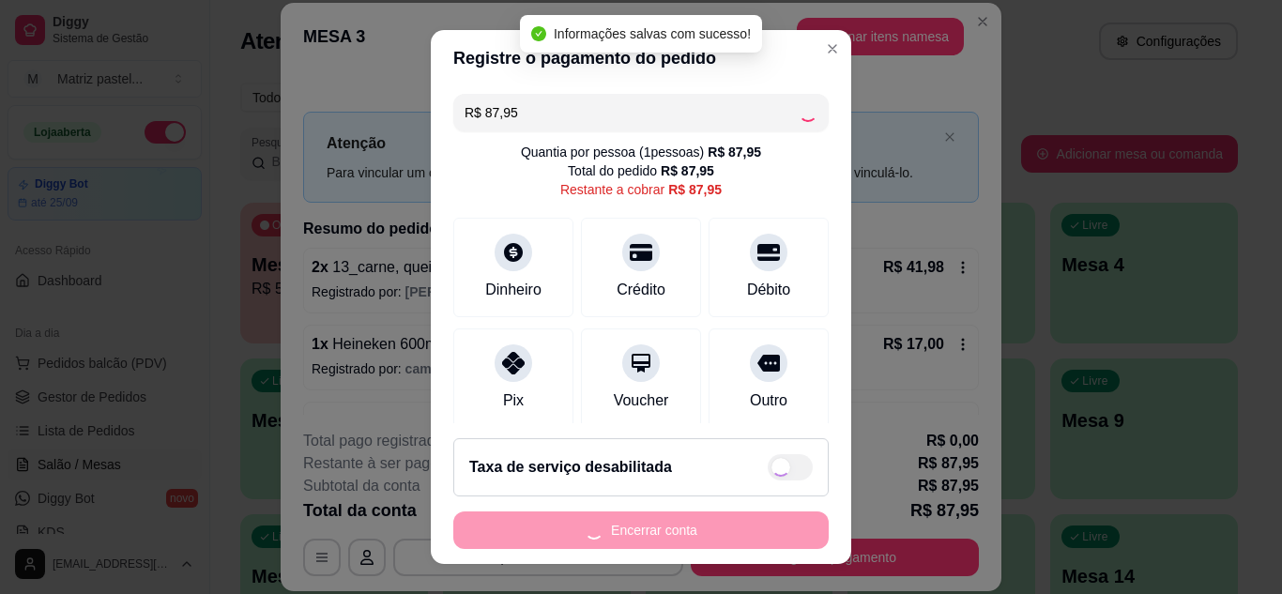
type input "R$ 0,00"
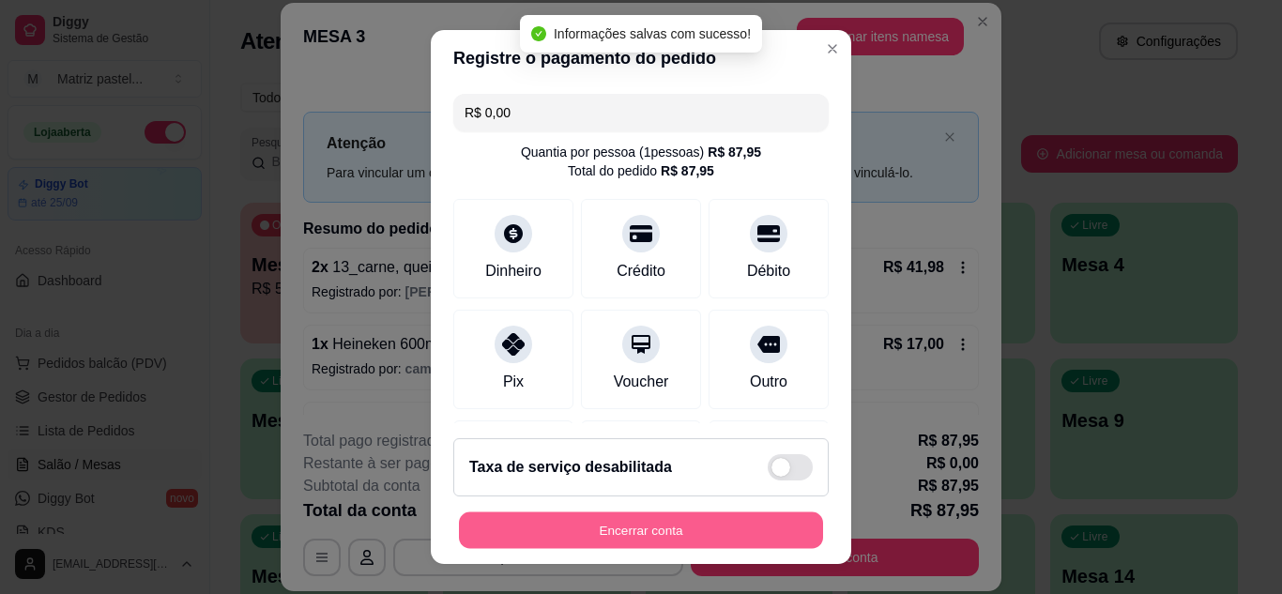
click at [626, 538] on button "Encerrar conta" at bounding box center [641, 531] width 364 height 37
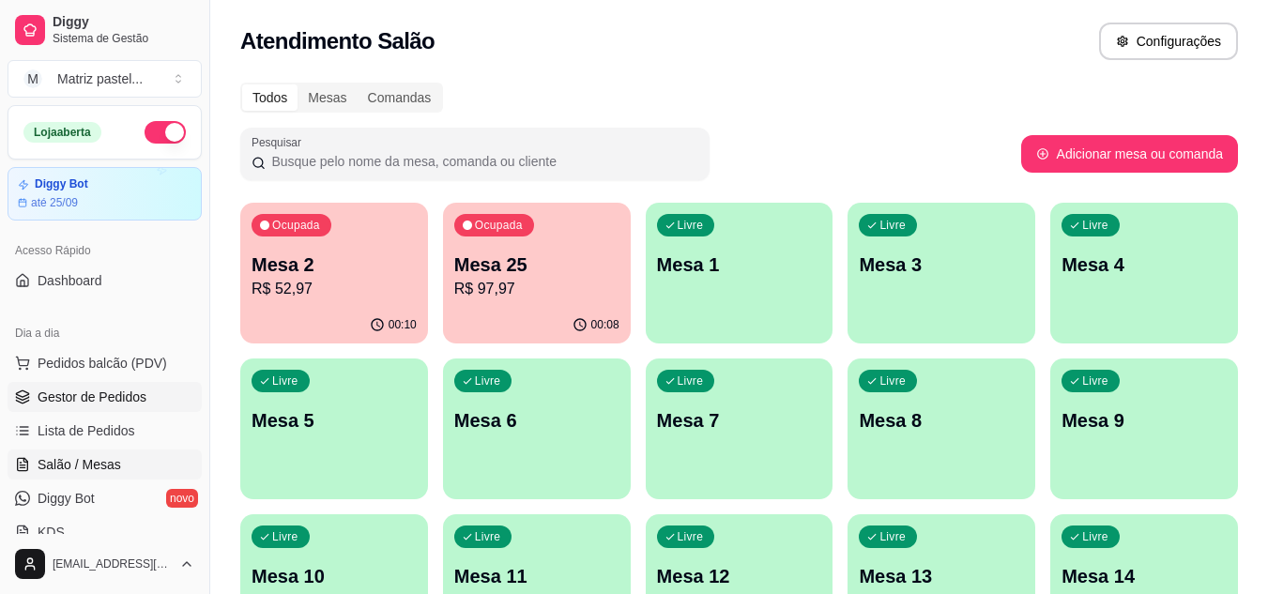
click at [156, 399] on link "Gestor de Pedidos" at bounding box center [105, 397] width 194 height 30
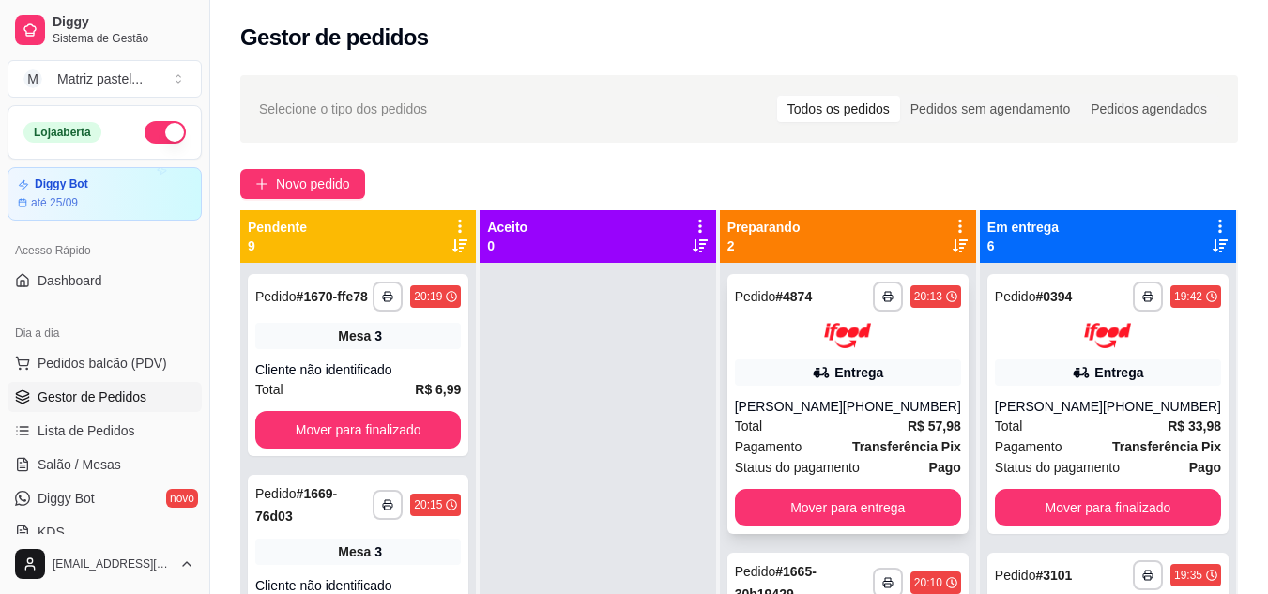
scroll to position [53, 0]
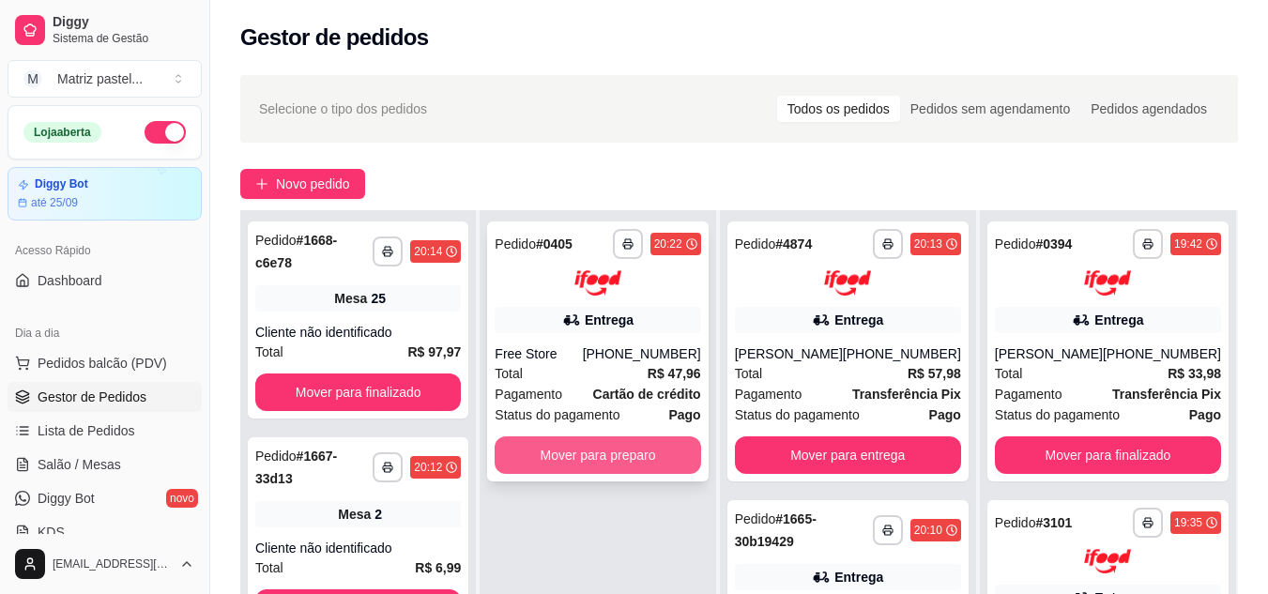
click at [697, 448] on button "Mover para preparo" at bounding box center [598, 456] width 206 height 38
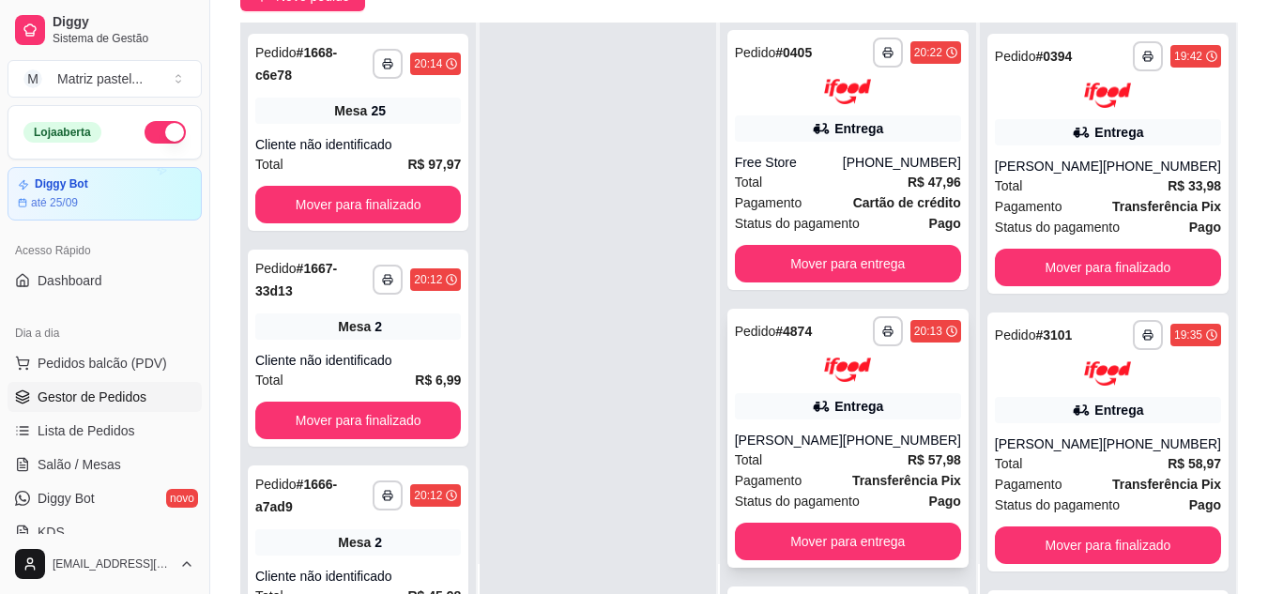
scroll to position [0, 0]
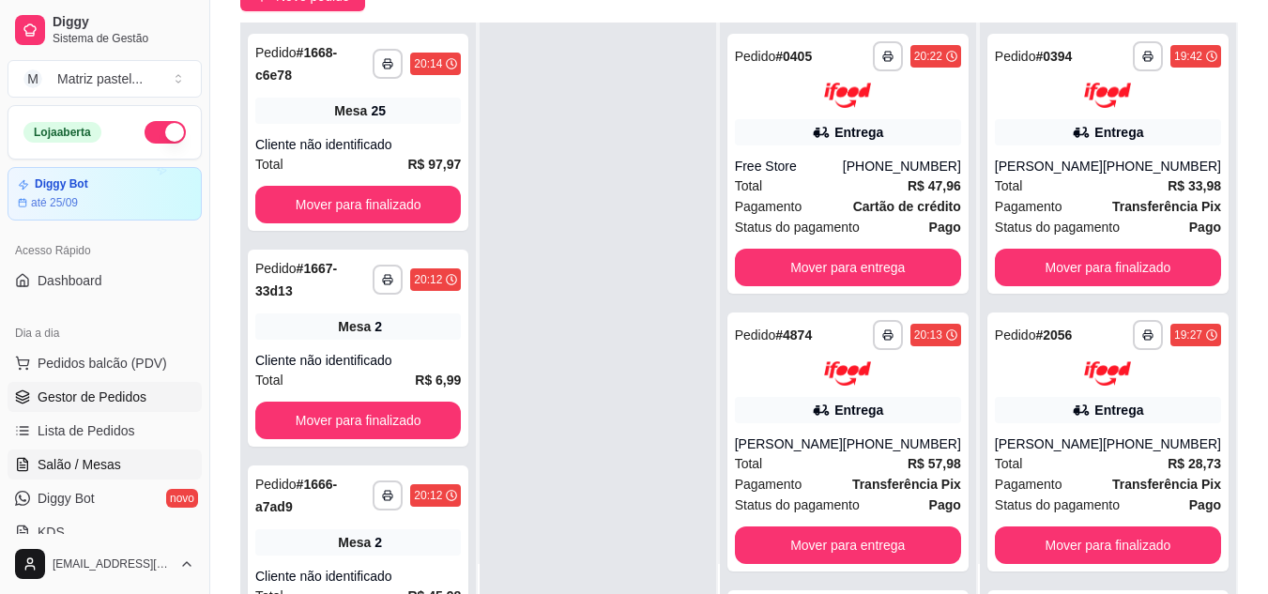
click at [33, 455] on link "Salão / Mesas" at bounding box center [105, 465] width 194 height 30
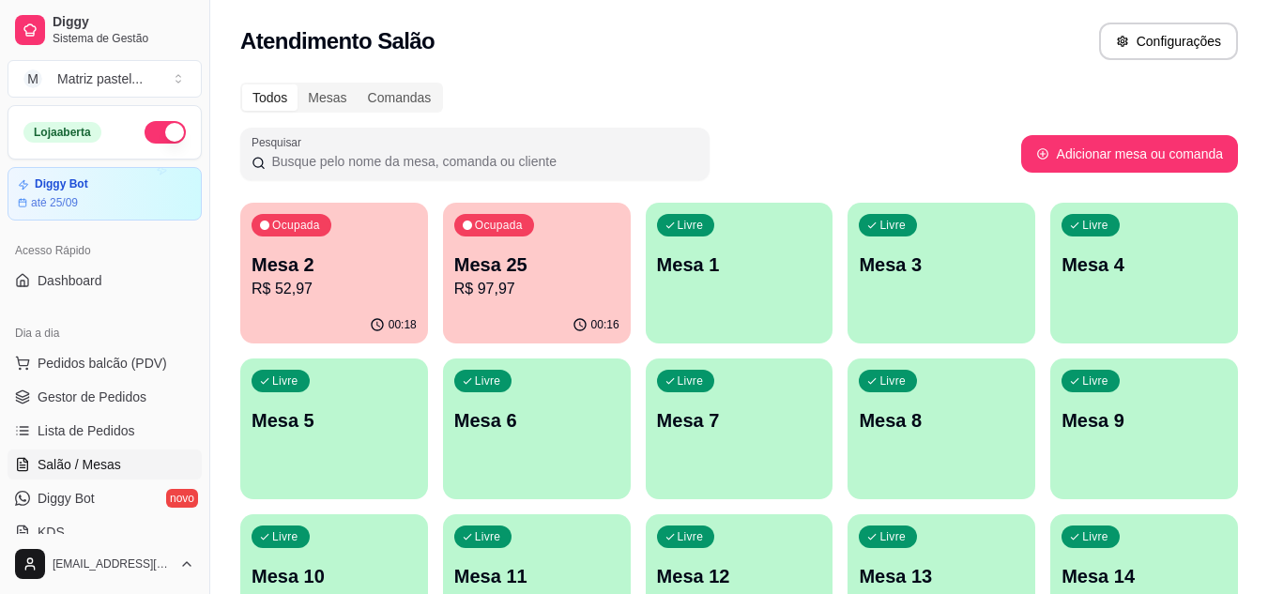
click at [371, 287] on p "R$ 52,97" at bounding box center [334, 289] width 165 height 23
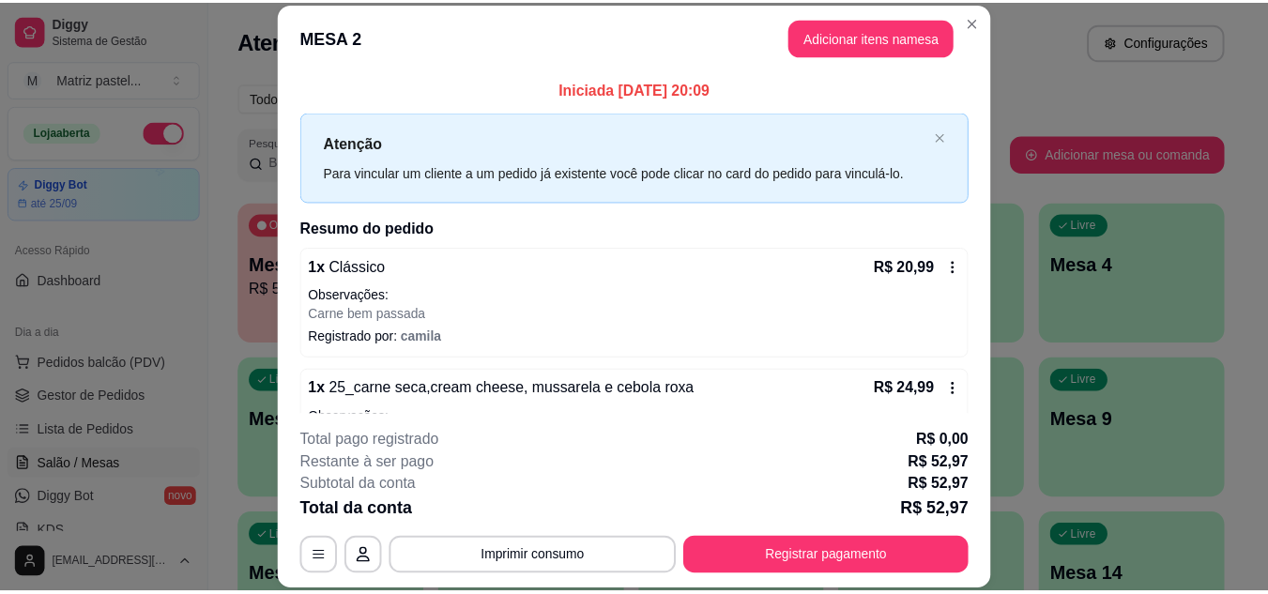
scroll to position [94, 0]
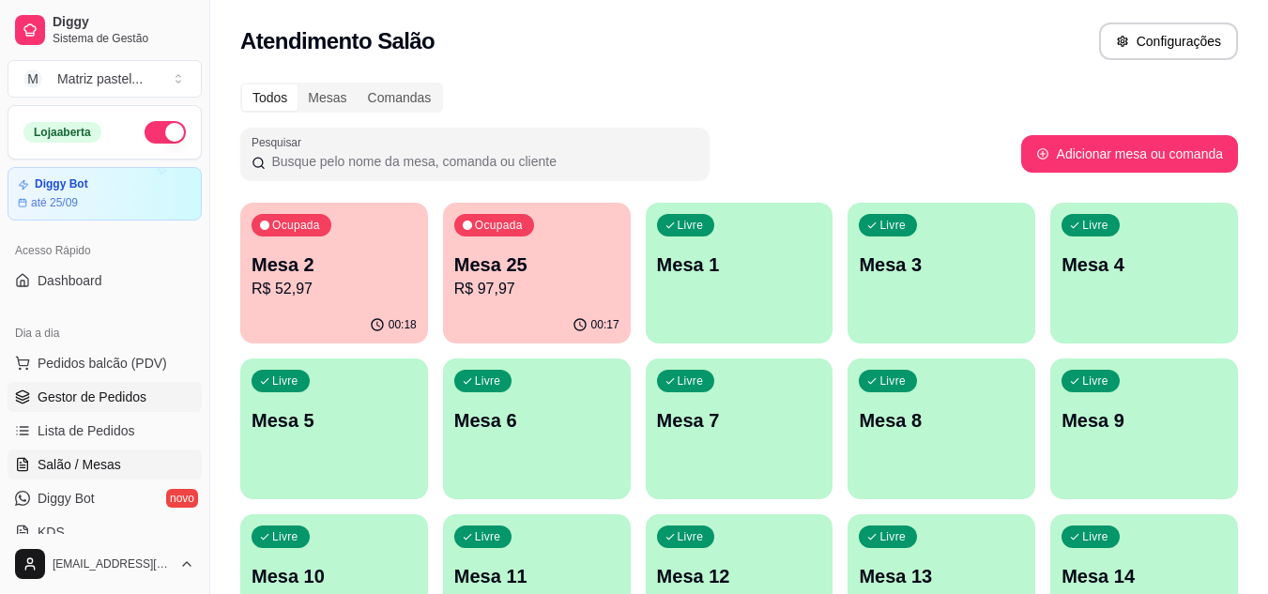
drag, startPoint x: 145, startPoint y: 392, endPoint x: 206, endPoint y: 365, distance: 66.4
click at [145, 390] on link "Gestor de Pedidos" at bounding box center [105, 397] width 194 height 30
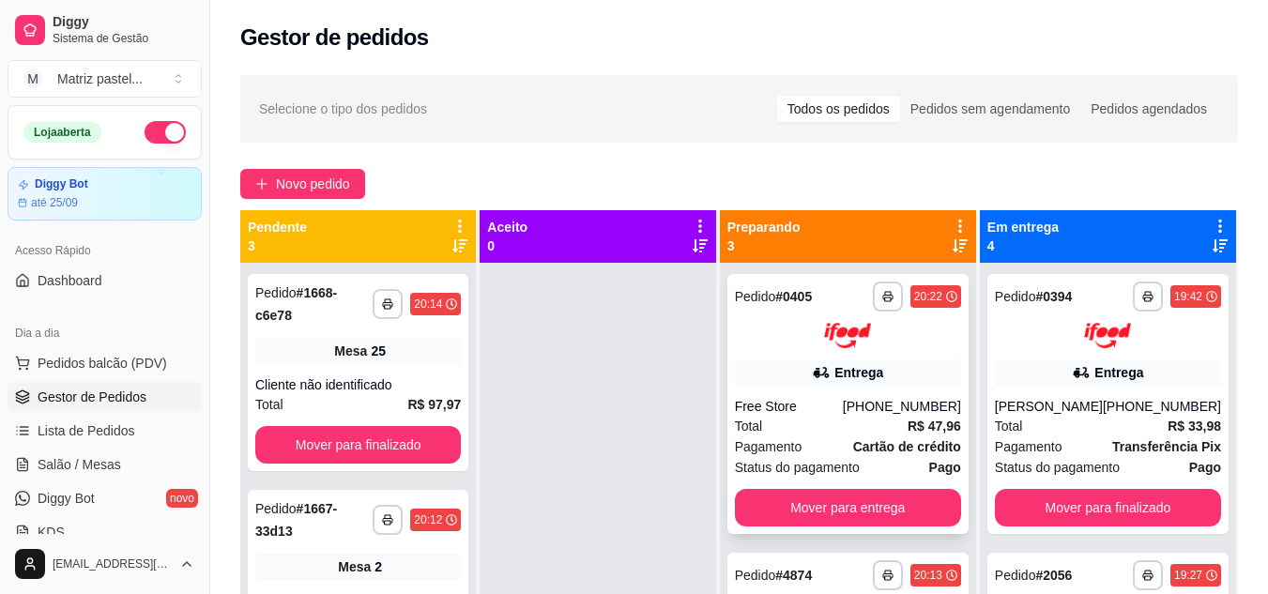
click at [876, 410] on div "[PHONE_NUMBER]" at bounding box center [902, 406] width 118 height 19
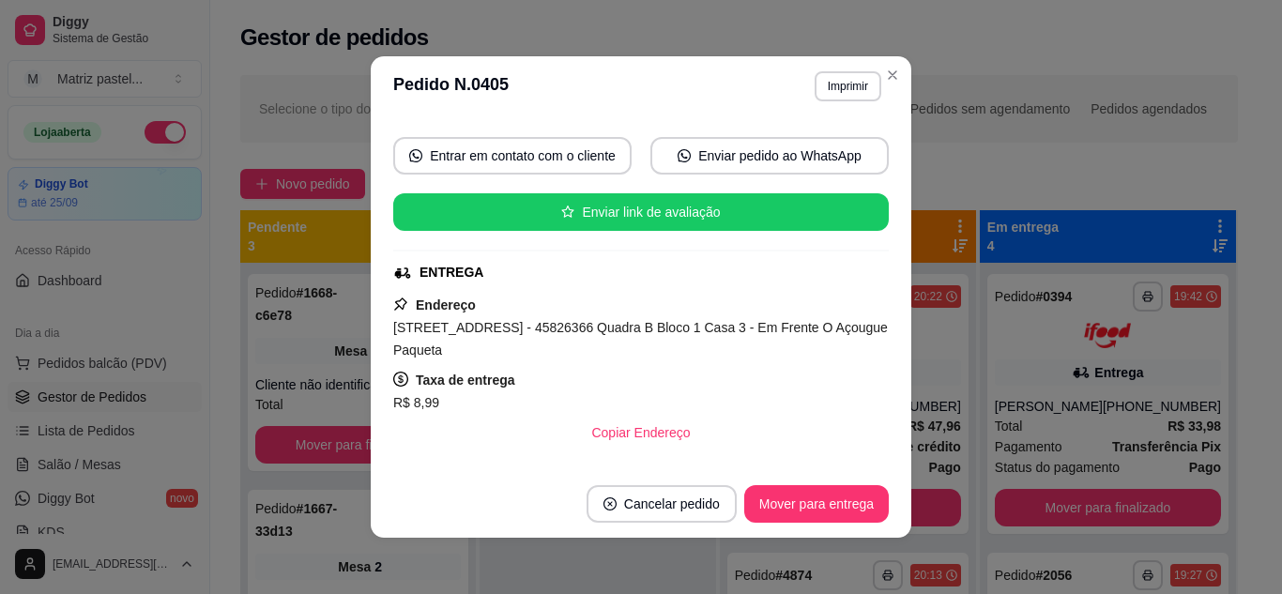
scroll to position [188, 0]
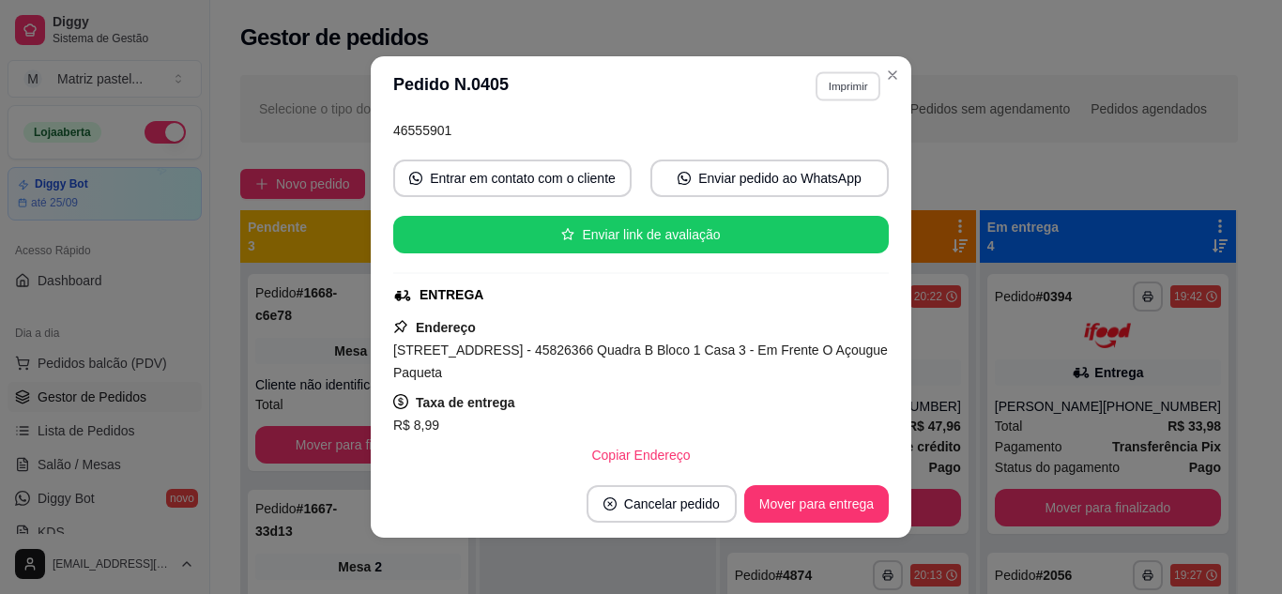
click at [842, 88] on button "Imprimir" at bounding box center [848, 85] width 65 height 29
click at [825, 145] on button "IMPRESSORA" at bounding box center [807, 151] width 131 height 29
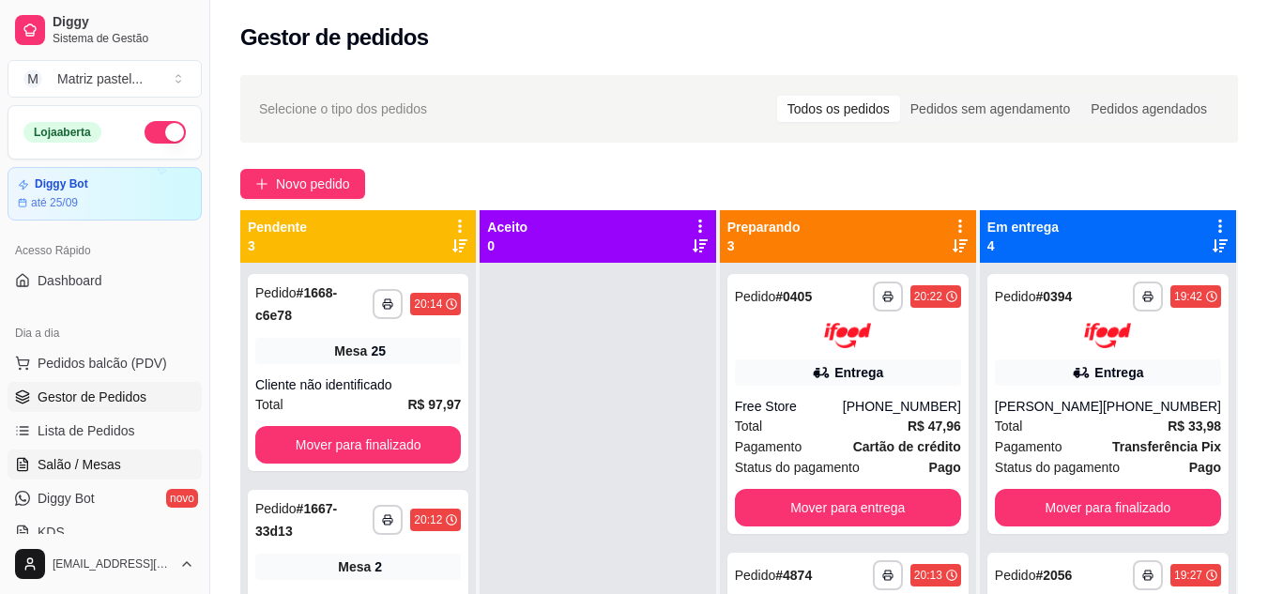
click at [79, 460] on span "Salão / Mesas" at bounding box center [80, 464] width 84 height 19
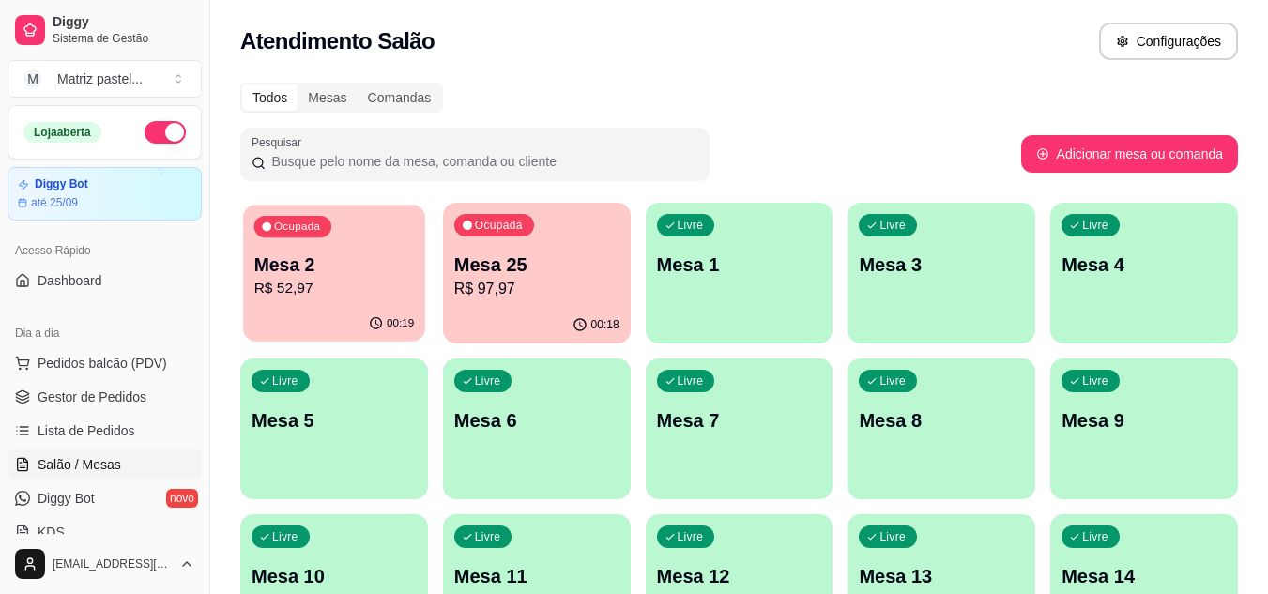
click at [323, 338] on div "00:19" at bounding box center [334, 324] width 182 height 36
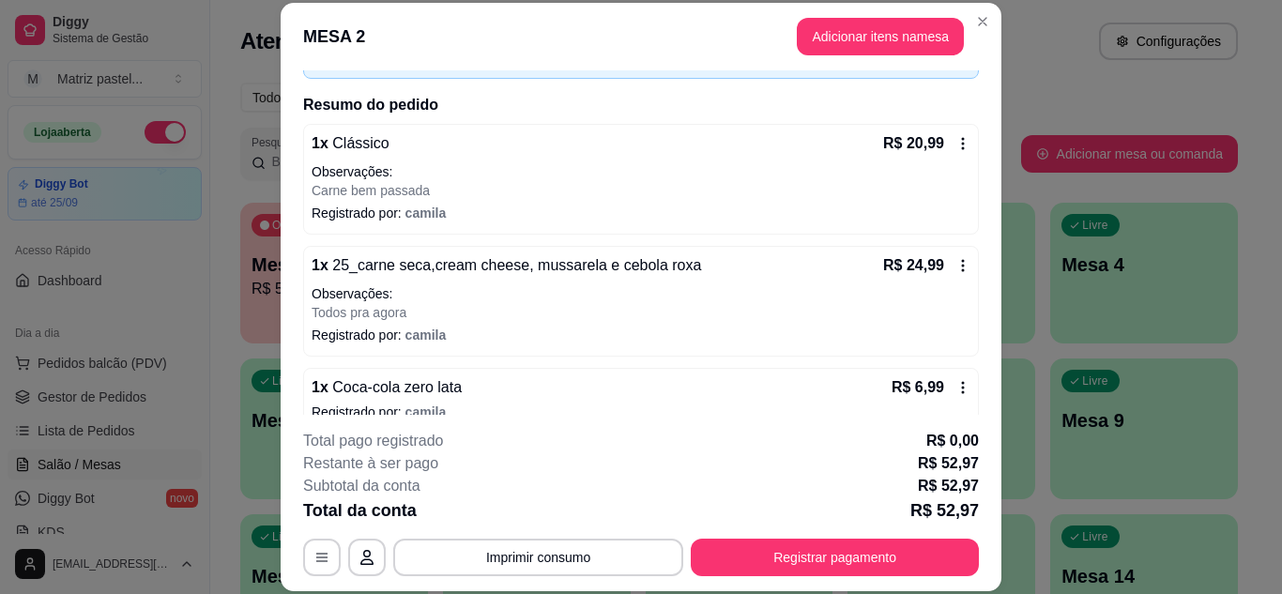
scroll to position [150, 0]
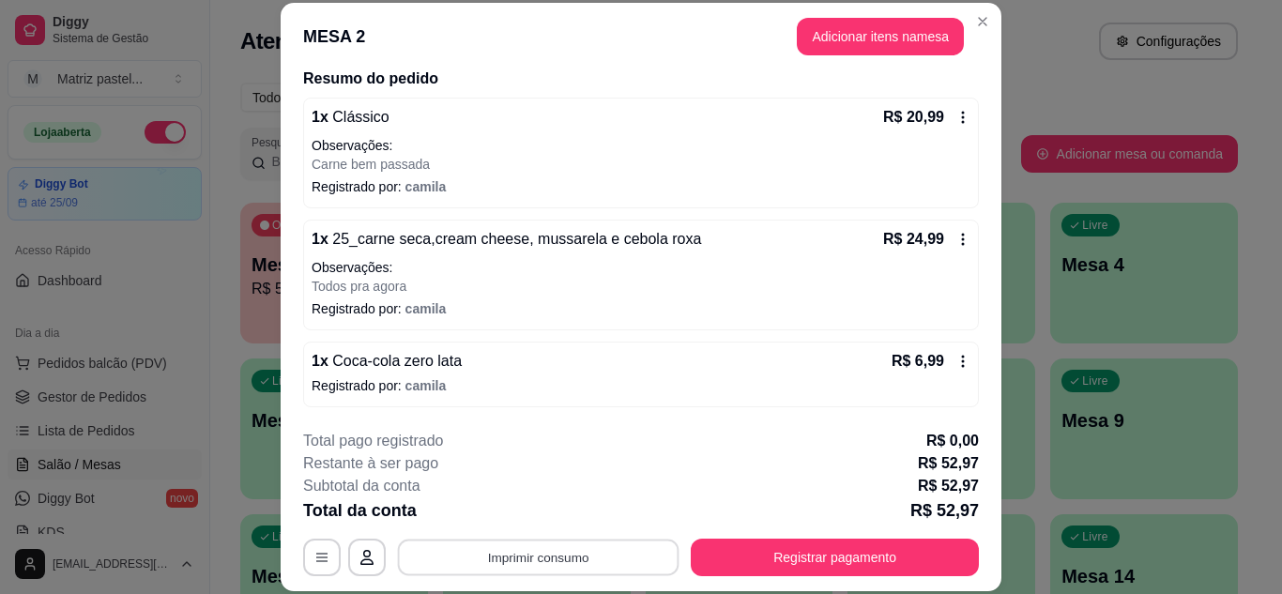
click at [618, 554] on button "Imprimir consumo" at bounding box center [539, 557] width 282 height 37
click at [587, 524] on button "IMPRESSORA" at bounding box center [537, 514] width 136 height 30
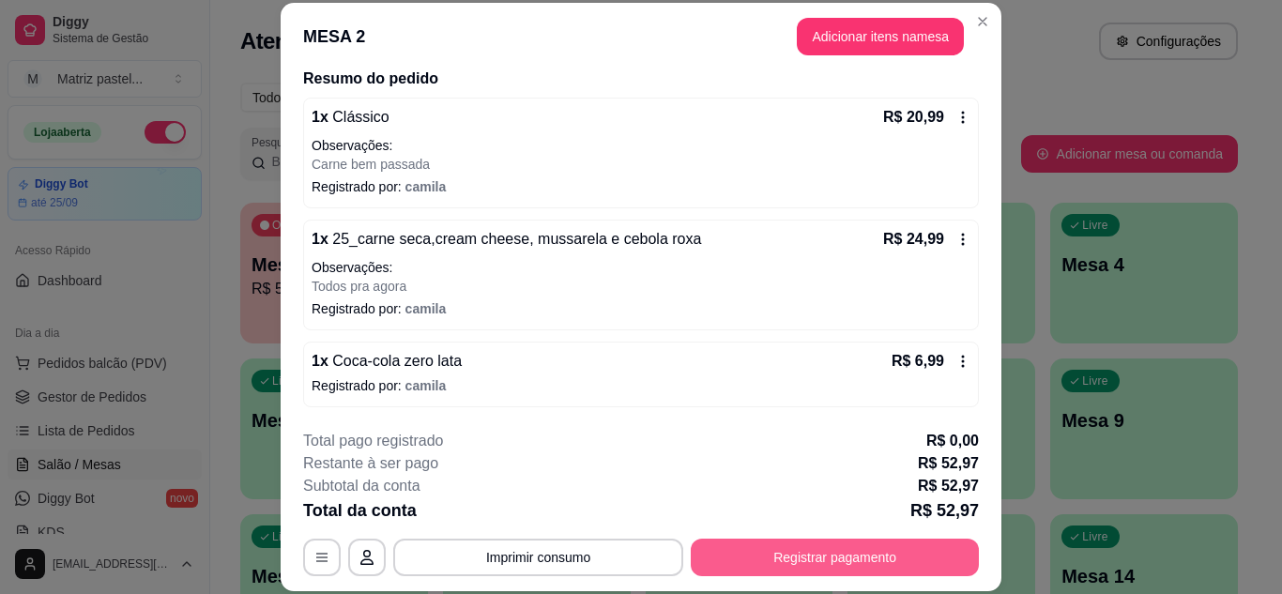
click at [782, 565] on button "Registrar pagamento" at bounding box center [835, 558] width 288 height 38
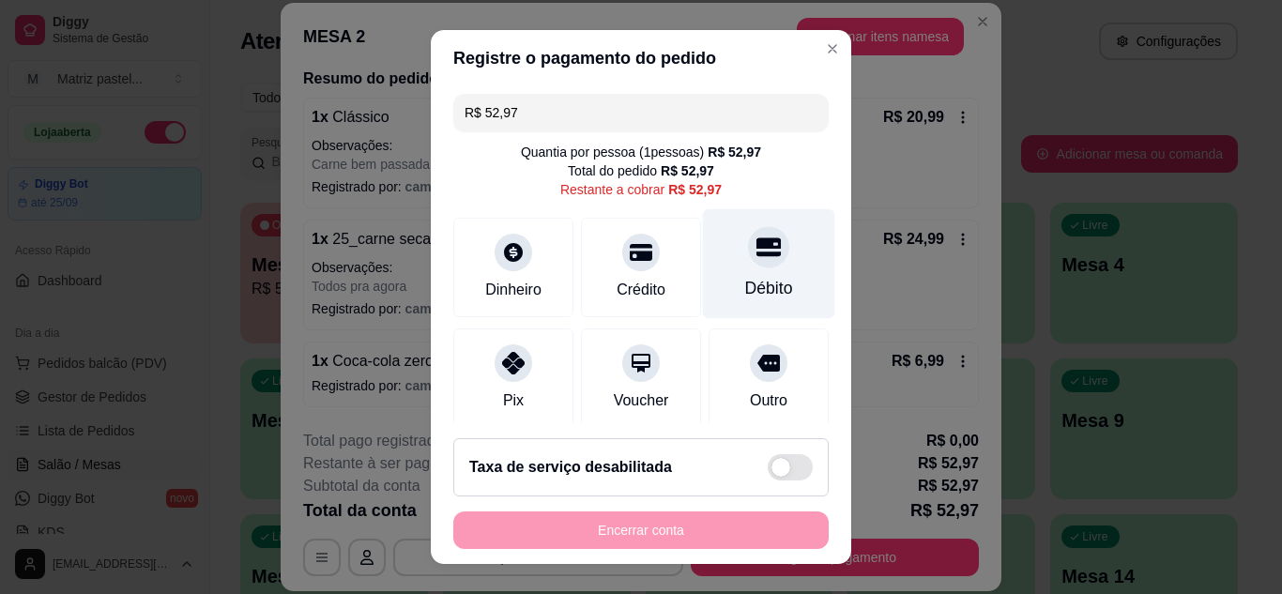
click at [745, 287] on div "Débito" at bounding box center [769, 288] width 48 height 24
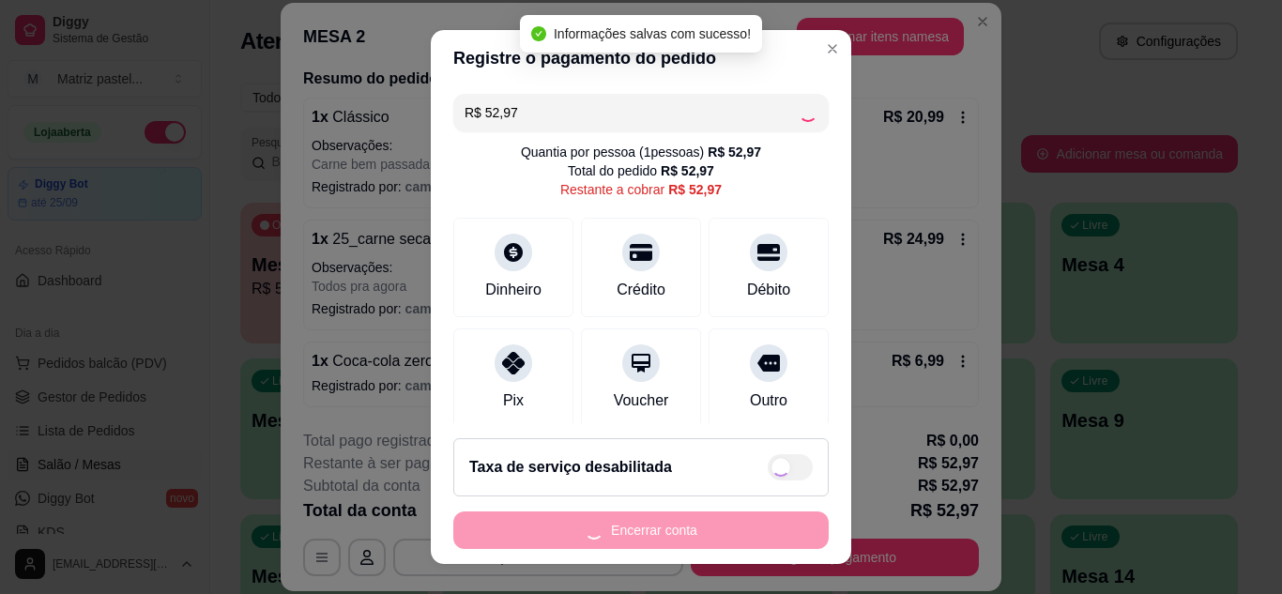
type input "R$ 0,00"
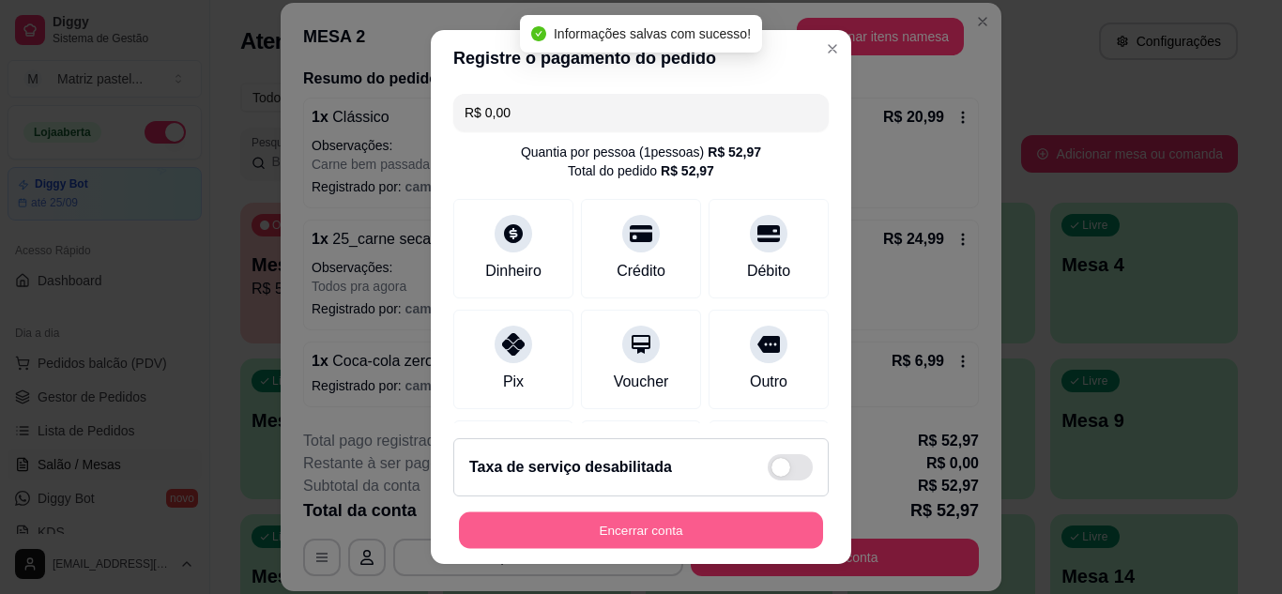
click at [700, 515] on button "Encerrar conta" at bounding box center [641, 531] width 364 height 37
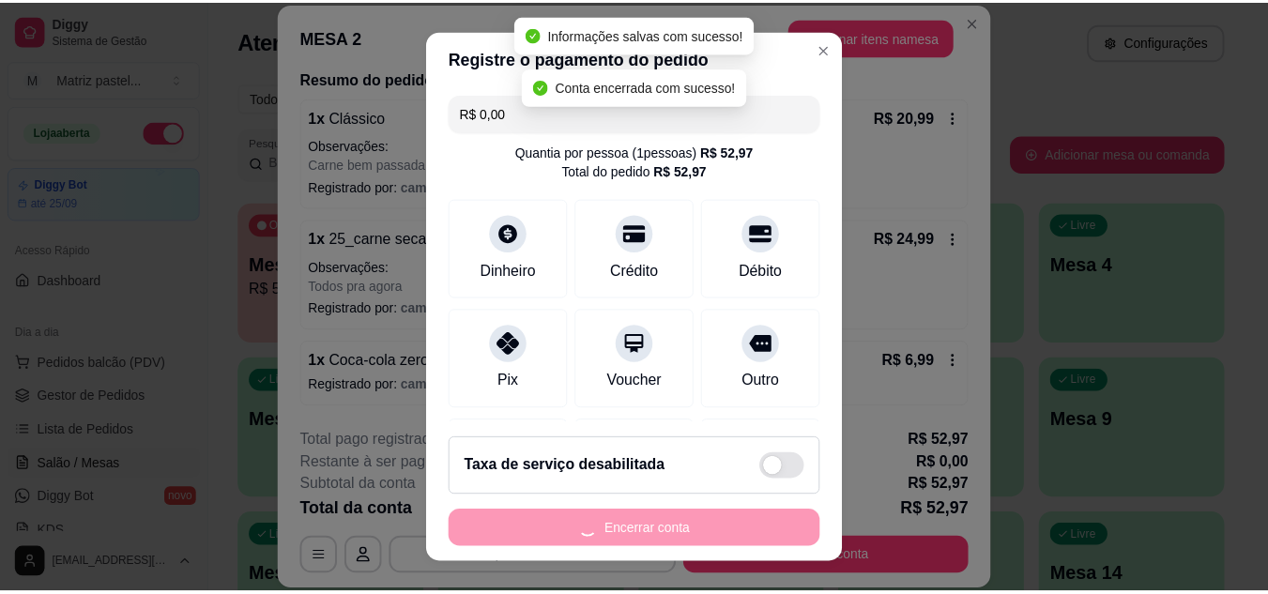
scroll to position [0, 0]
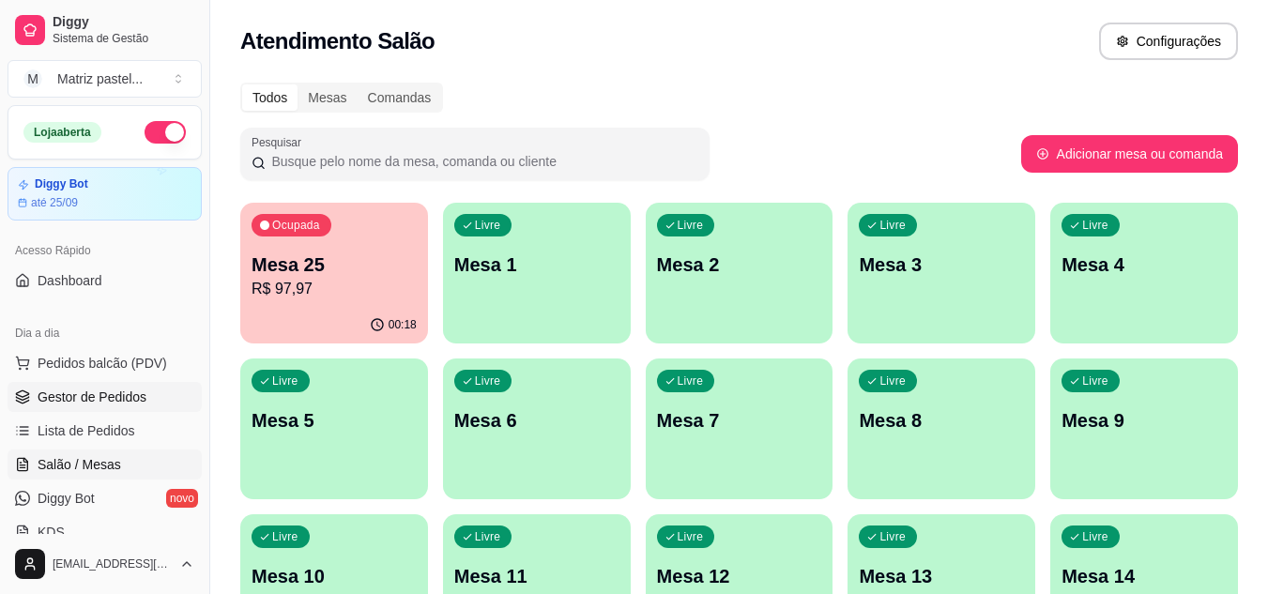
click at [103, 399] on span "Gestor de Pedidos" at bounding box center [92, 397] width 109 height 19
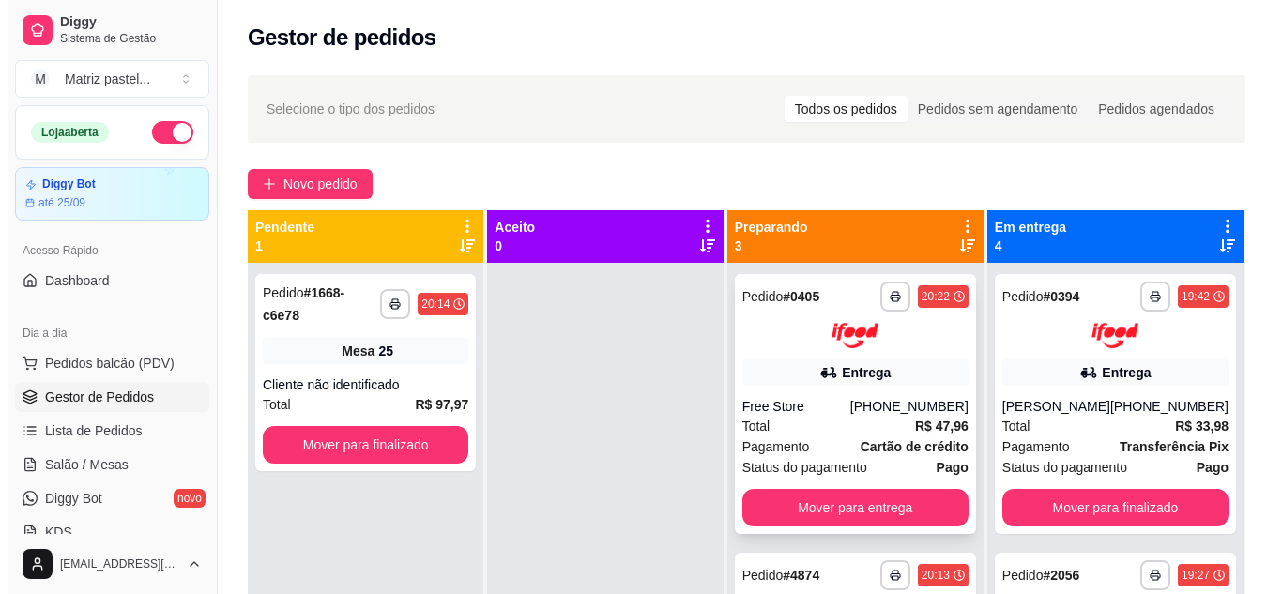
scroll to position [94, 0]
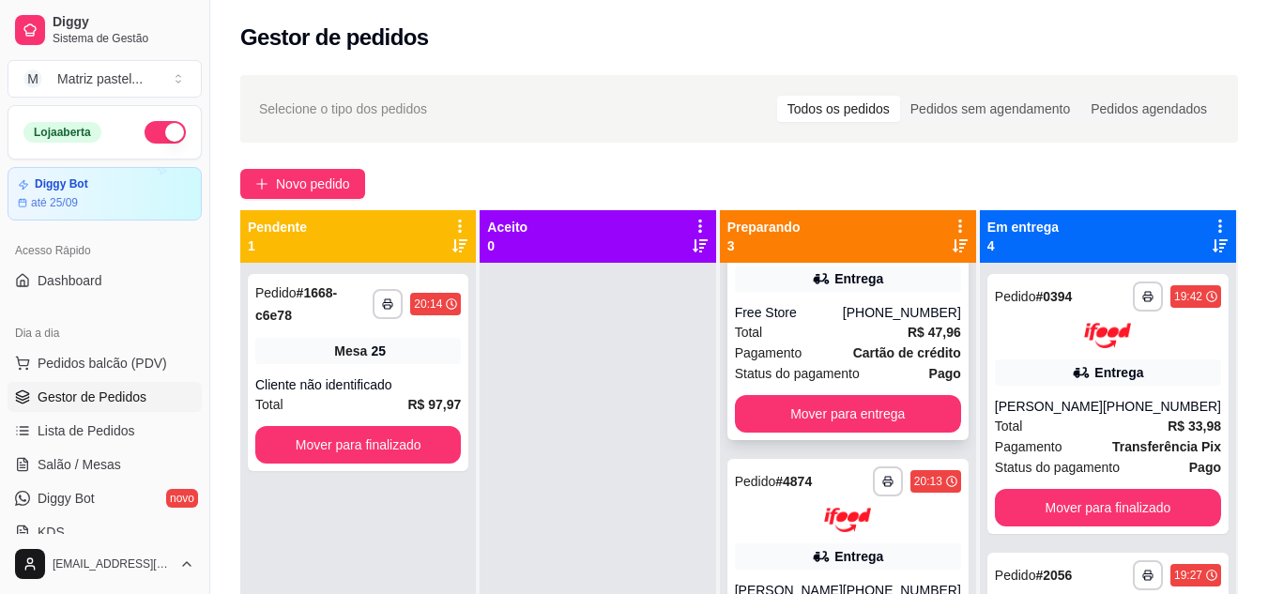
click at [826, 359] on div "Pagamento Cartão de crédito" at bounding box center [848, 353] width 226 height 21
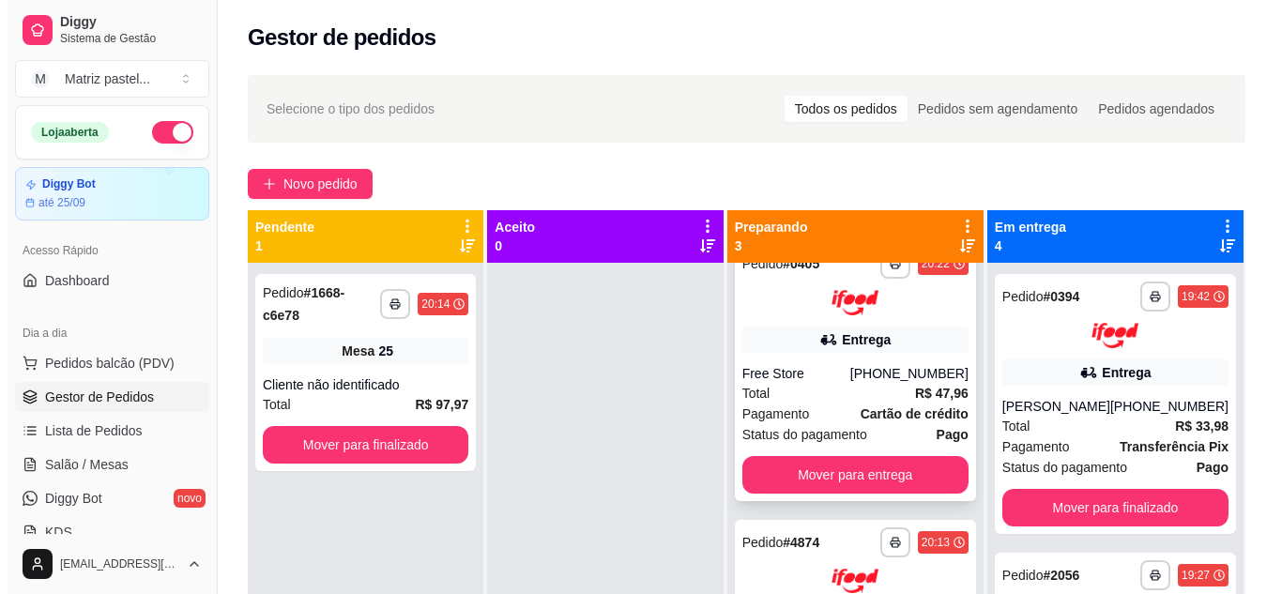
scroll to position [0, 0]
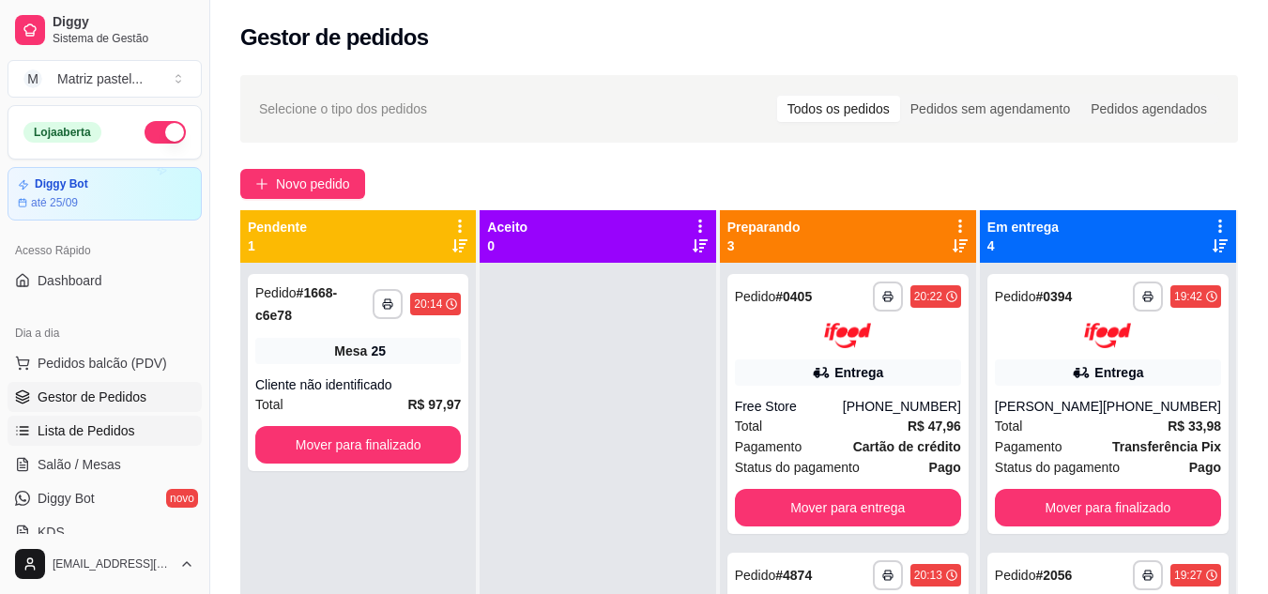
click at [91, 438] on span "Lista de Pedidos" at bounding box center [87, 431] width 98 height 19
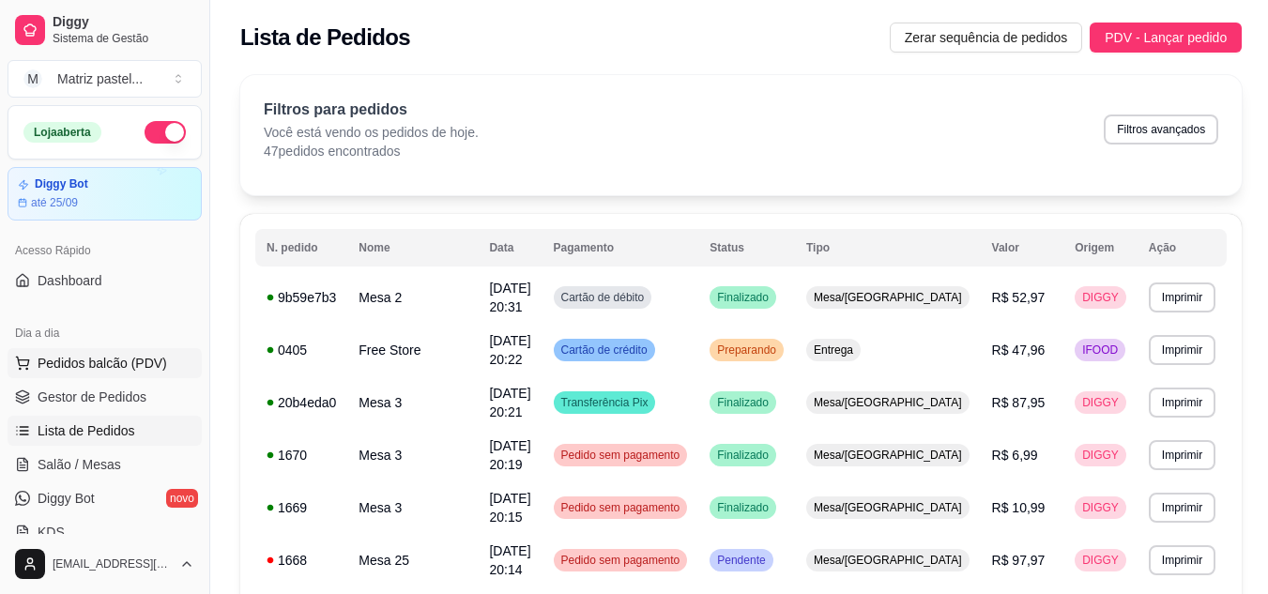
click at [115, 362] on span "Pedidos balcão (PDV)" at bounding box center [103, 363] width 130 height 19
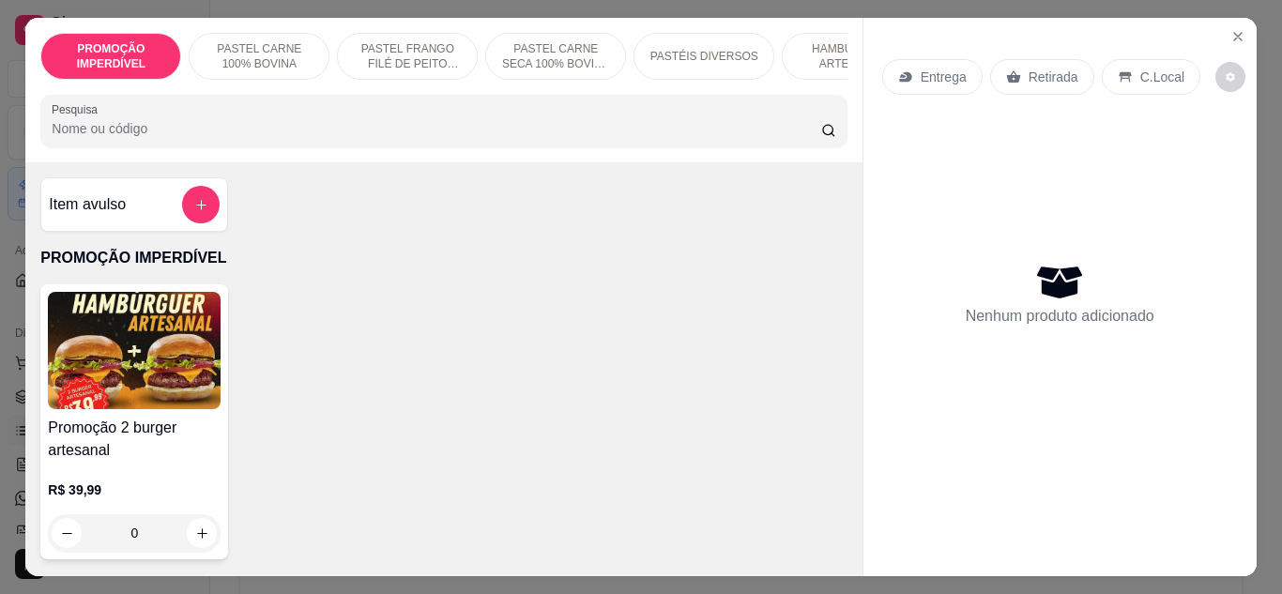
click at [691, 50] on p "PASTÉIS DIVERSOS" at bounding box center [705, 56] width 108 height 15
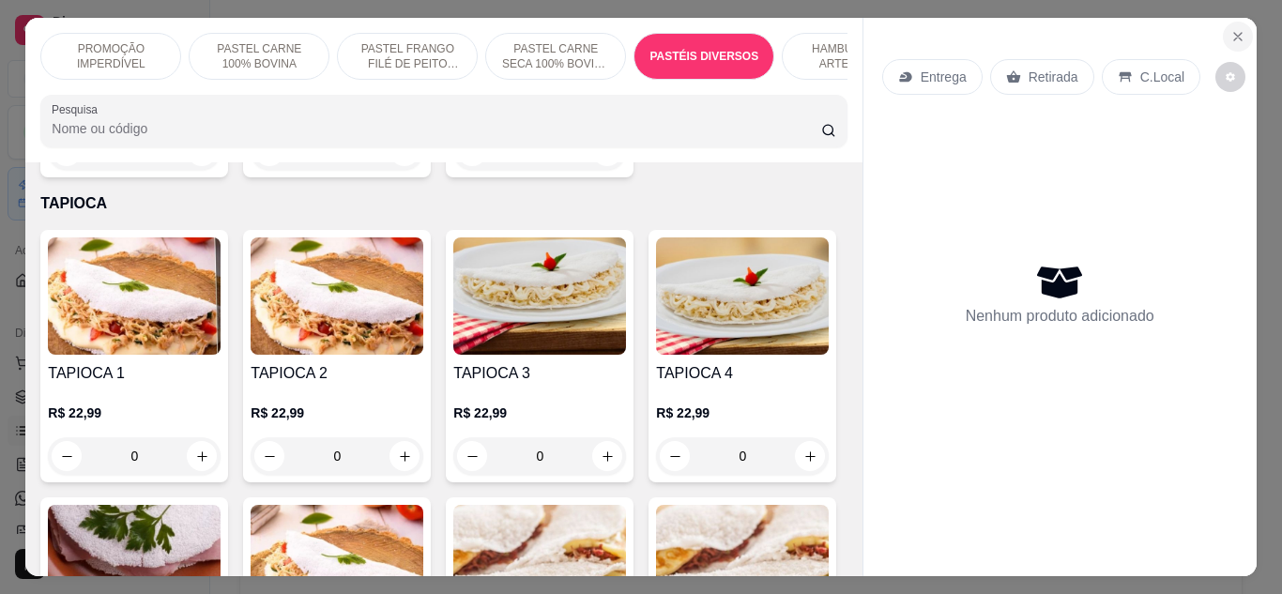
click at [1231, 36] on icon "Close" at bounding box center [1238, 36] width 15 height 15
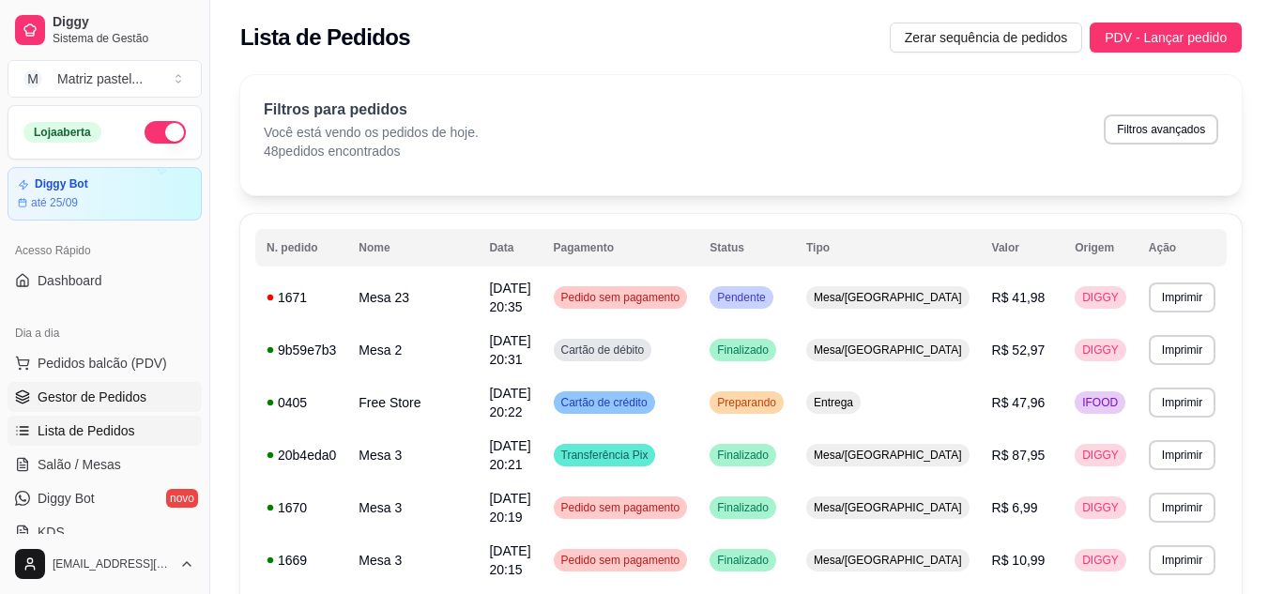
click at [84, 396] on span "Gestor de Pedidos" at bounding box center [92, 397] width 109 height 19
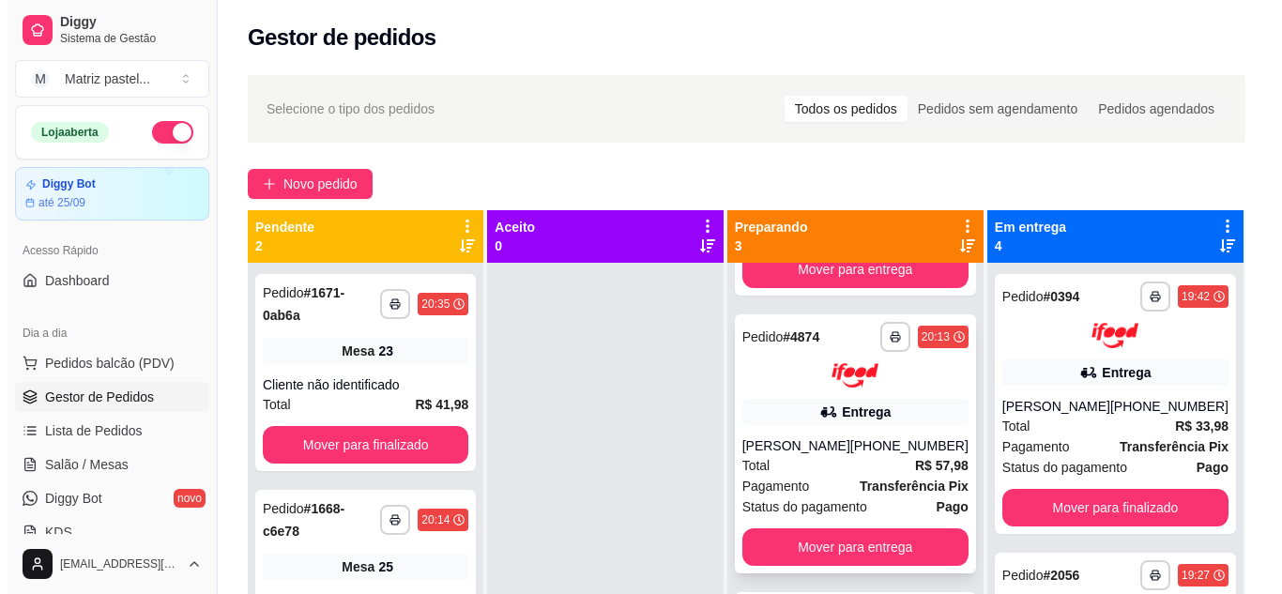
scroll to position [53, 0]
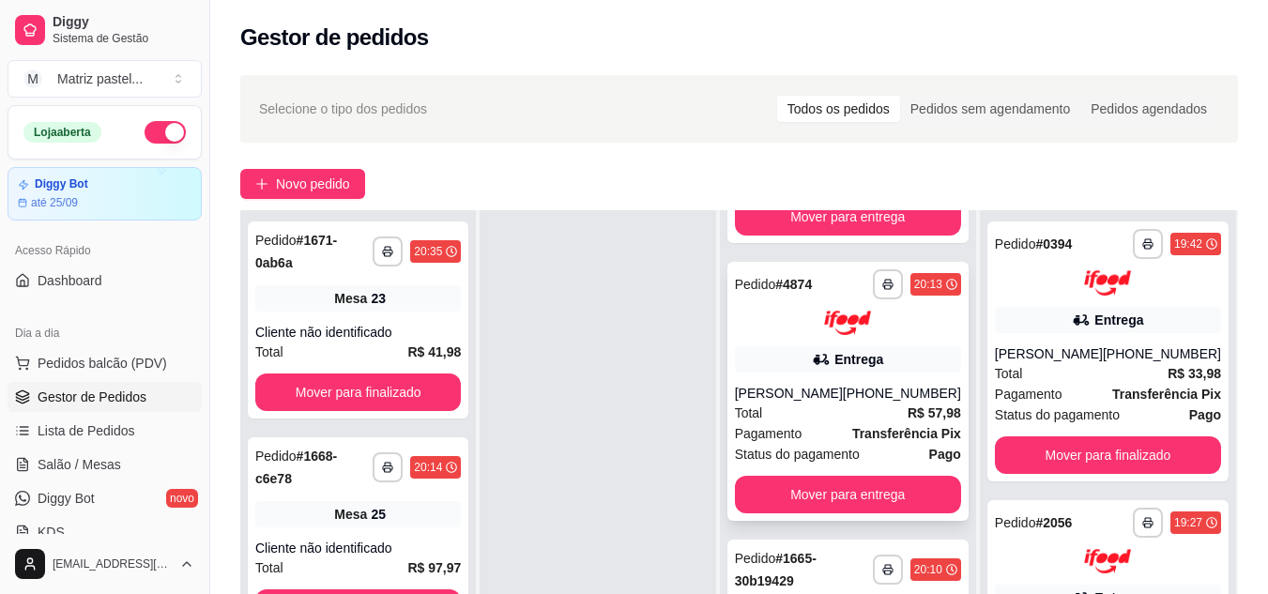
click at [876, 405] on div "Total R$ 57,98" at bounding box center [848, 413] width 226 height 21
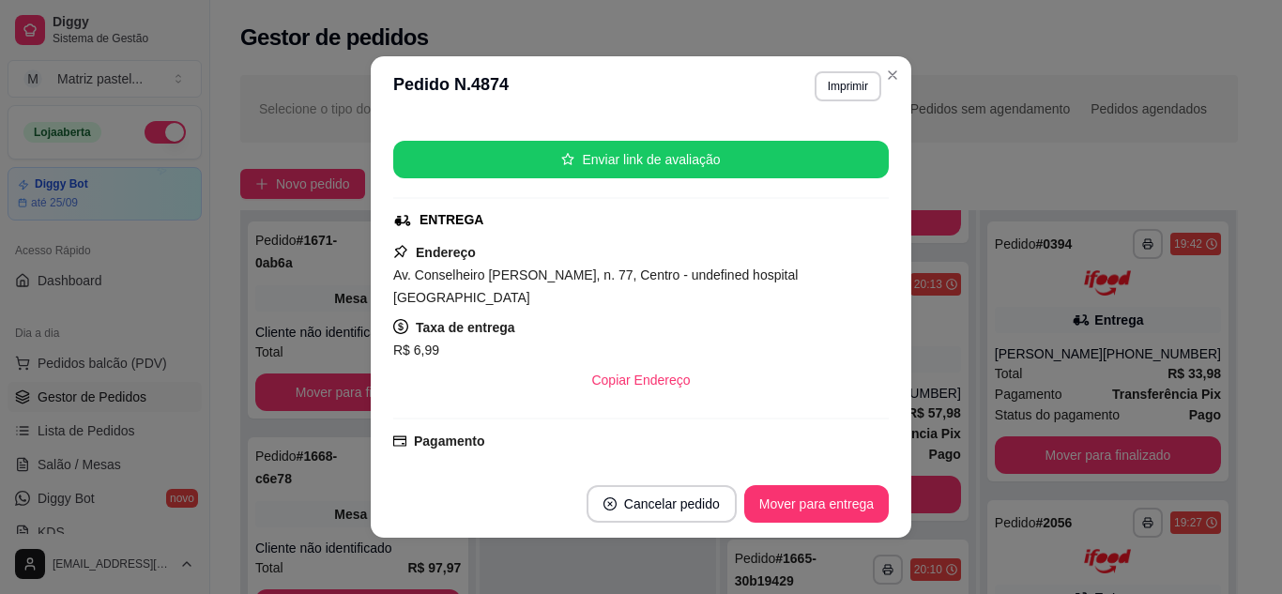
scroll to position [282, 0]
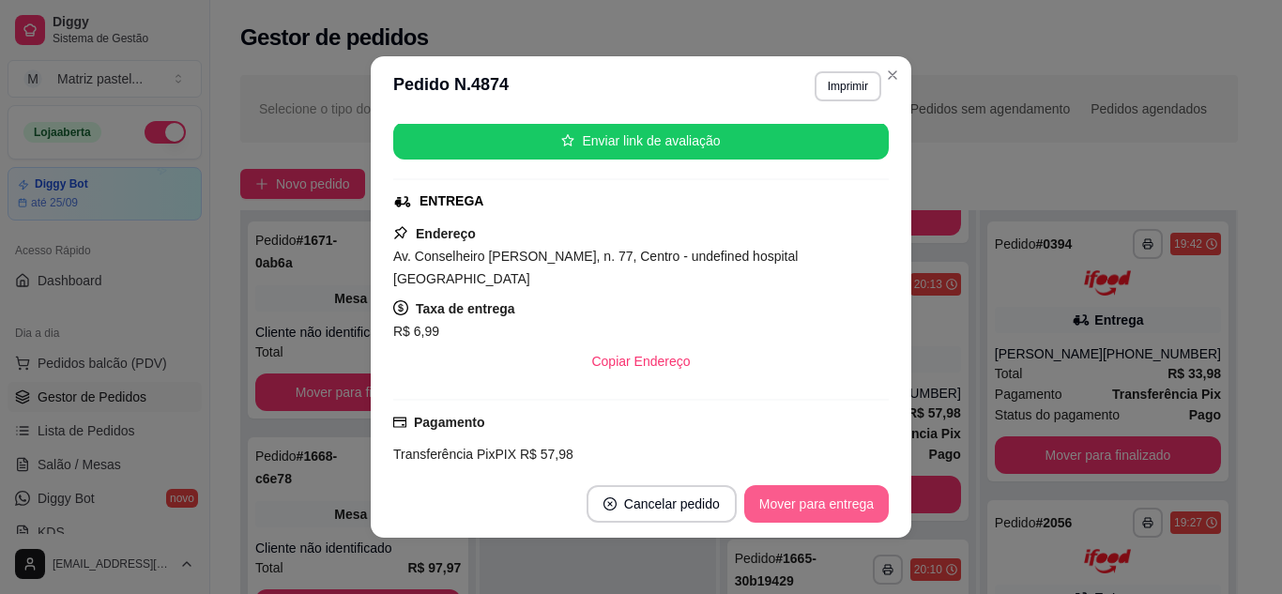
click at [824, 500] on button "Mover para entrega" at bounding box center [817, 504] width 145 height 38
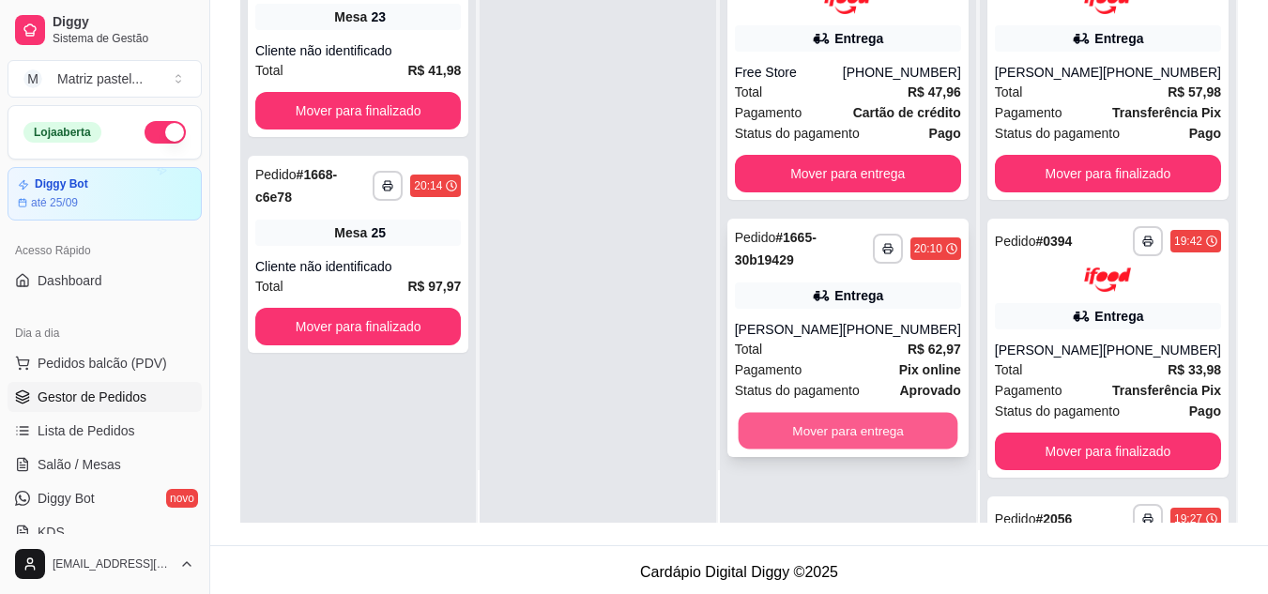
click at [875, 431] on button "Mover para entrega" at bounding box center [848, 430] width 220 height 37
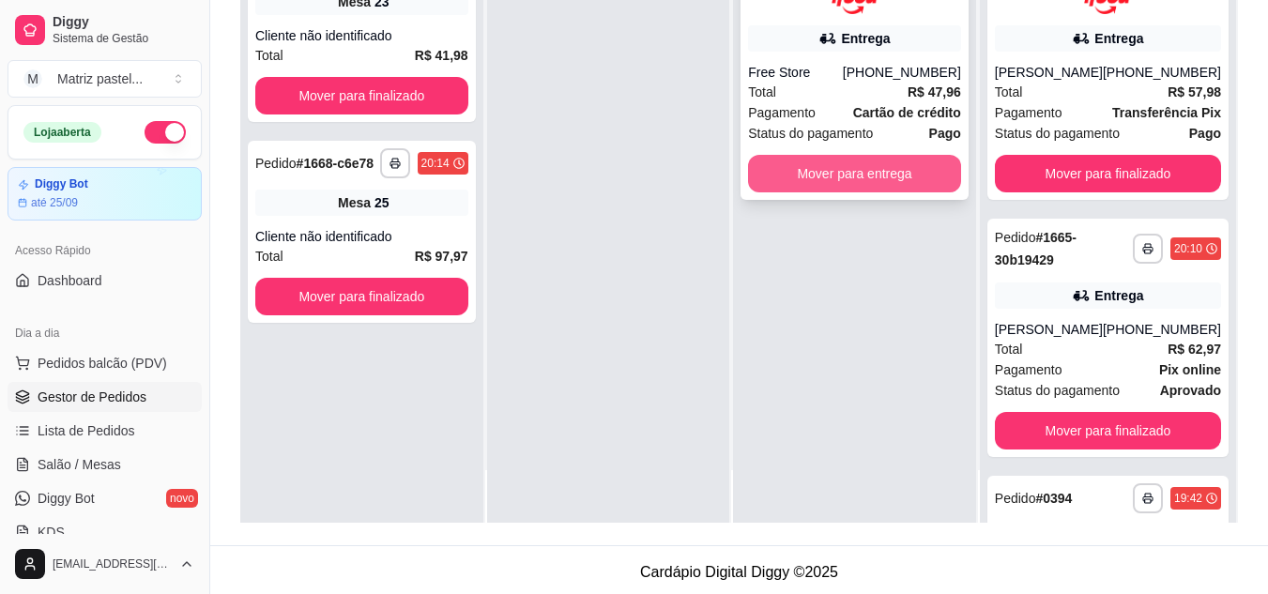
click at [853, 192] on button "Mover para entrega" at bounding box center [854, 174] width 213 height 38
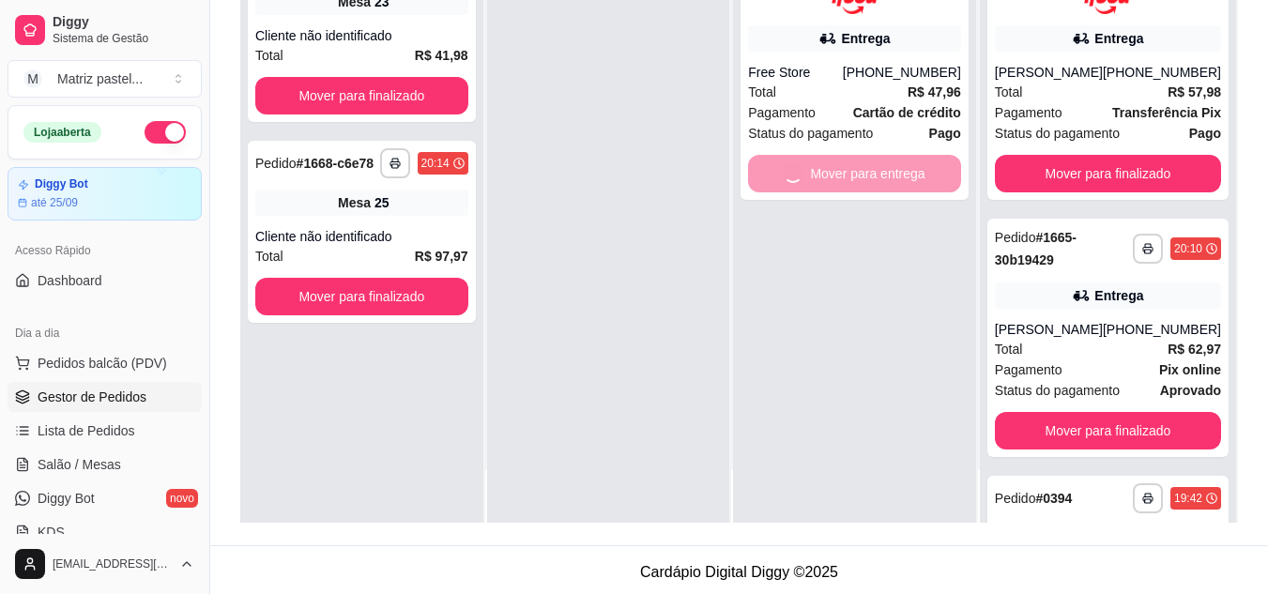
click at [133, 415] on ul "Pedidos balcão (PDV) Gestor de Pedidos Lista de Pedidos Salão / Mesas Diggy Bot…" at bounding box center [105, 447] width 194 height 199
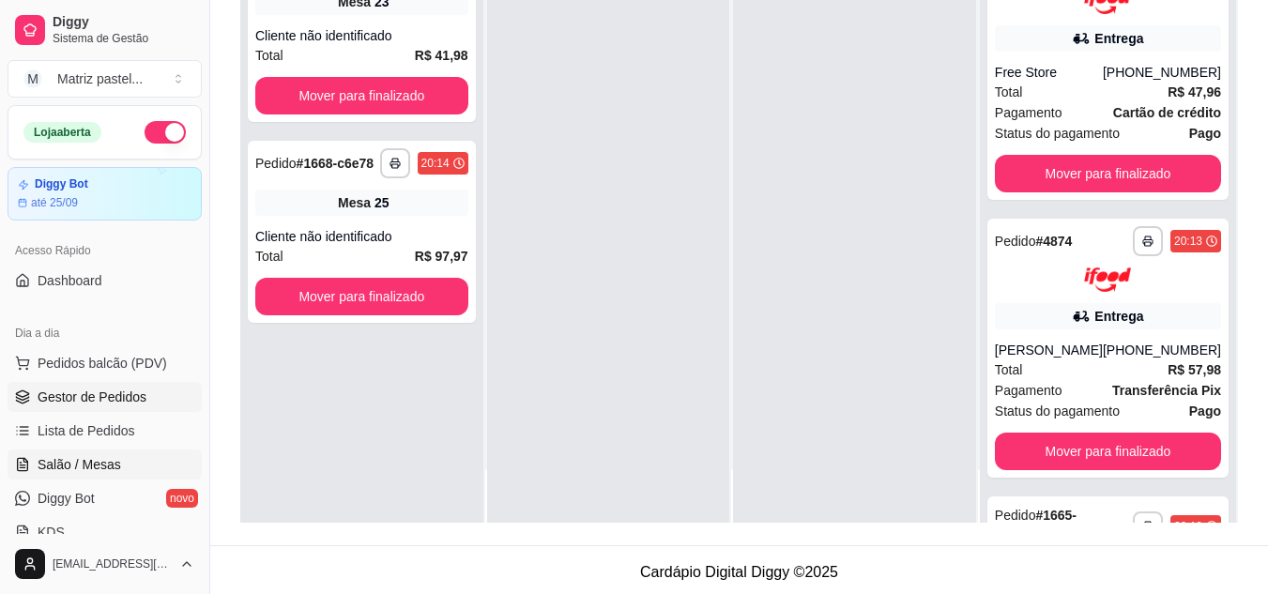
click at [89, 462] on span "Salão / Mesas" at bounding box center [80, 464] width 84 height 19
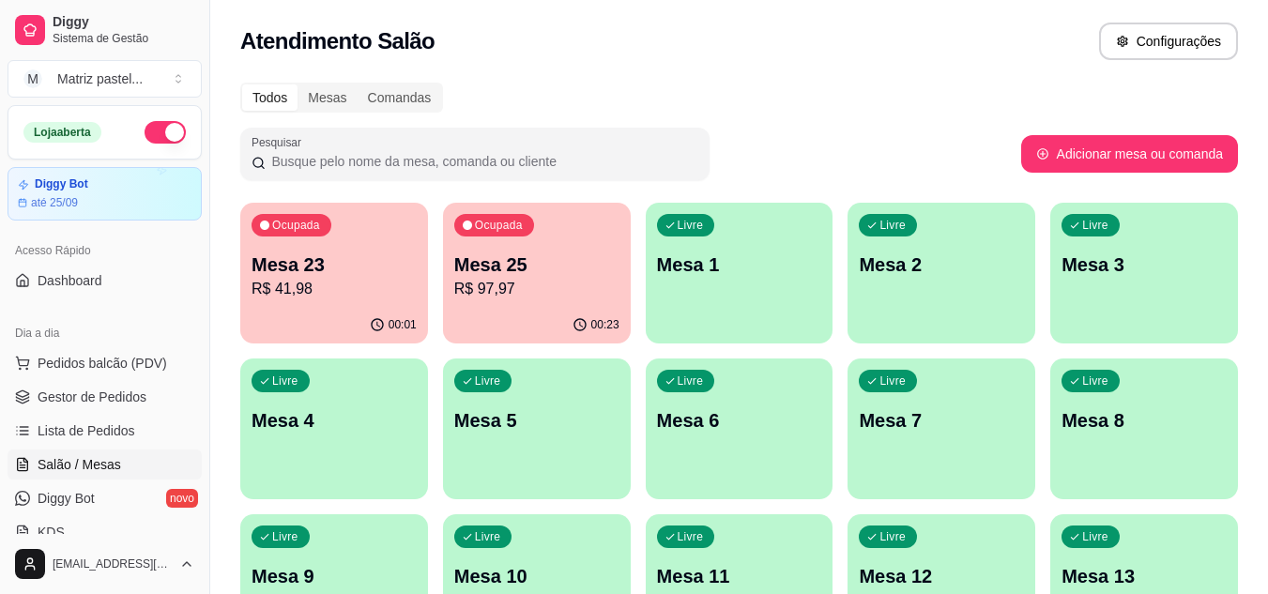
click at [355, 287] on p "R$ 41,98" at bounding box center [334, 289] width 165 height 23
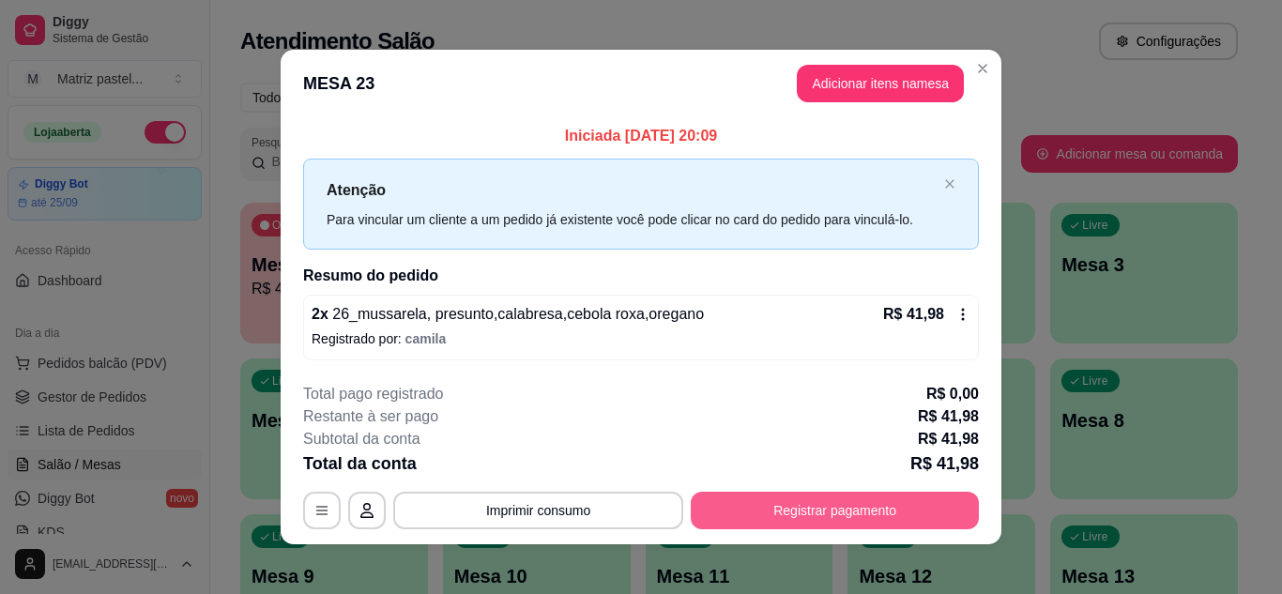
click at [734, 517] on button "Registrar pagamento" at bounding box center [835, 511] width 288 height 38
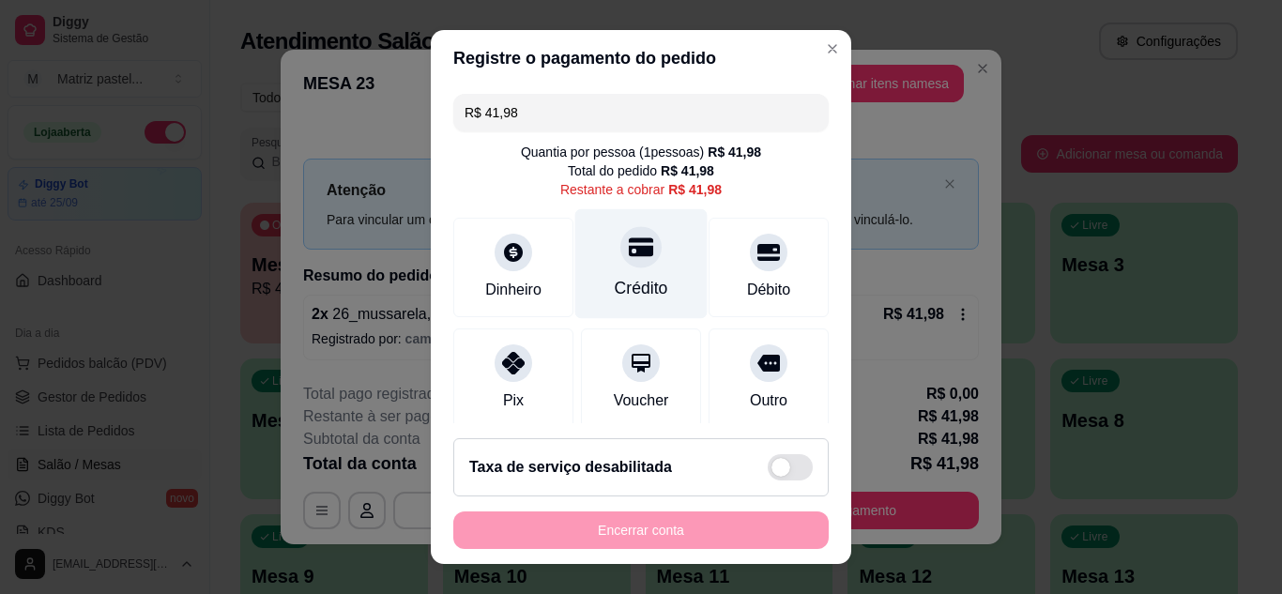
click at [647, 279] on div "Crédito" at bounding box center [642, 288] width 54 height 24
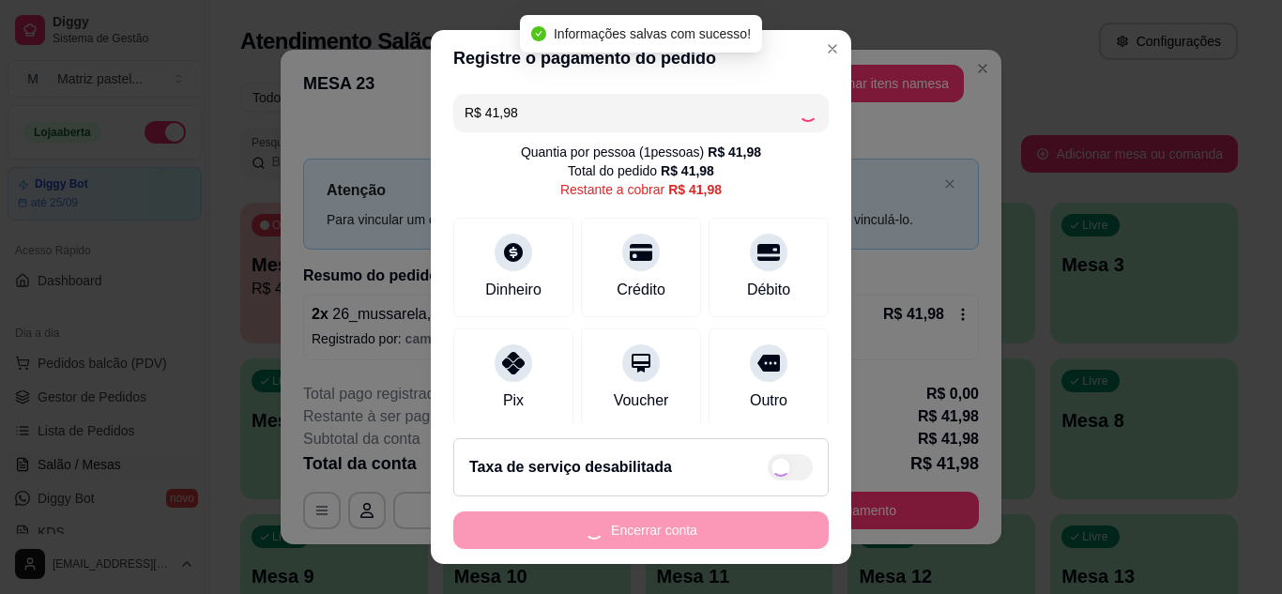
type input "R$ 0,00"
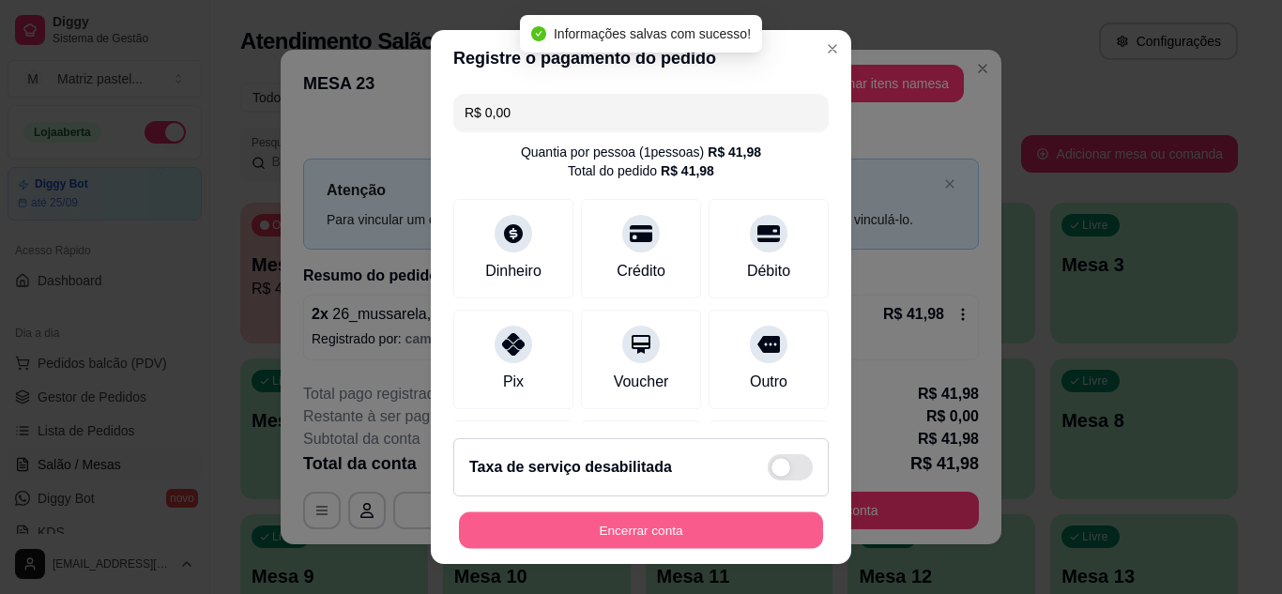
click at [697, 536] on button "Encerrar conta" at bounding box center [641, 531] width 364 height 37
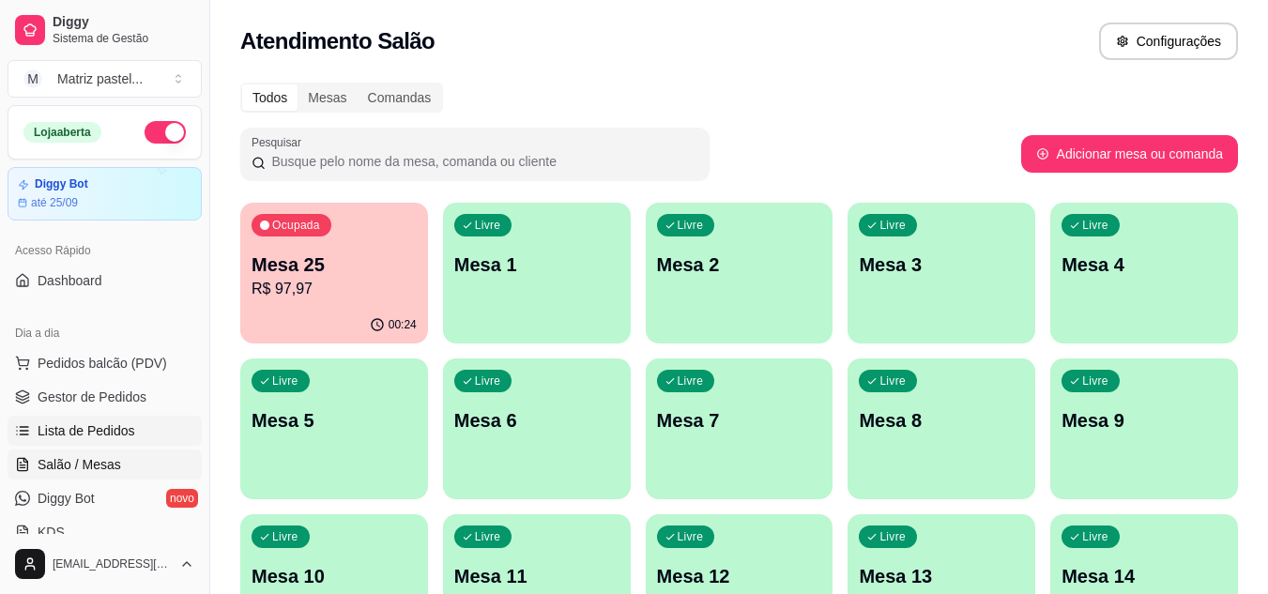
click at [134, 438] on link "Lista de Pedidos" at bounding box center [105, 431] width 194 height 30
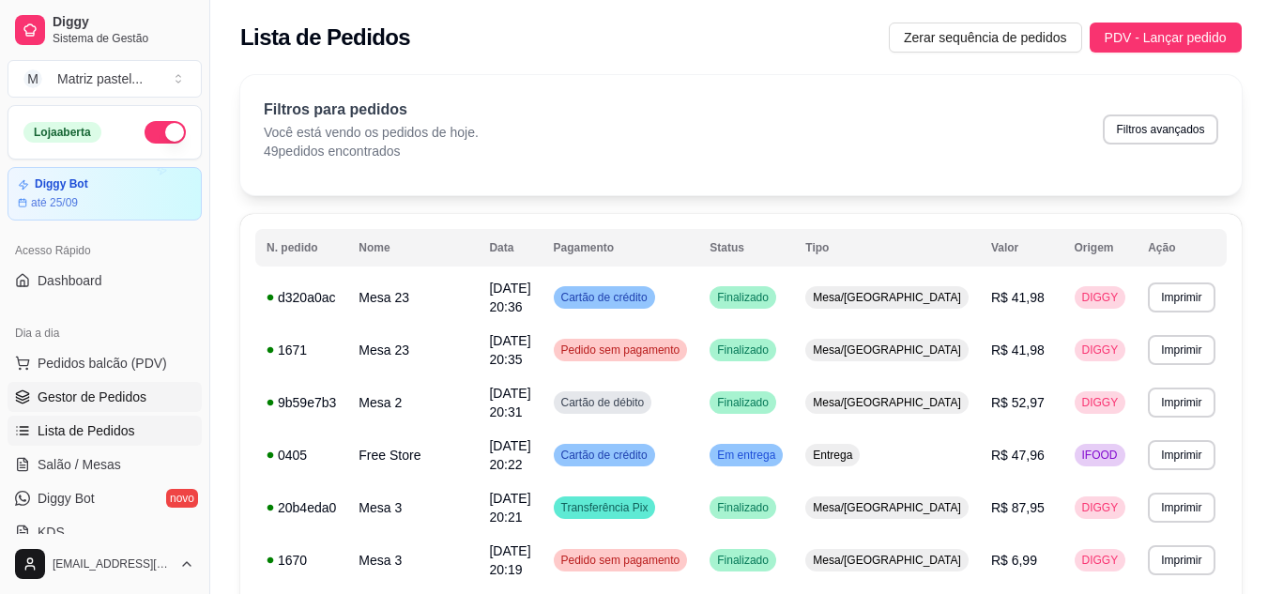
click at [103, 407] on link "Gestor de Pedidos" at bounding box center [105, 397] width 194 height 30
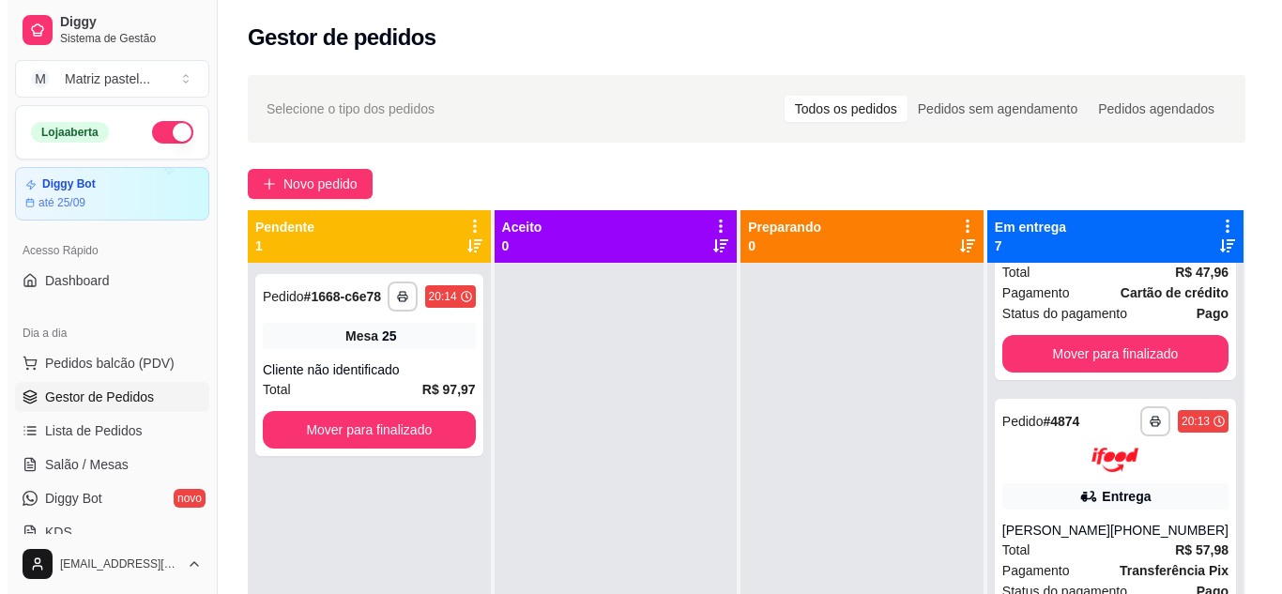
scroll to position [376, 0]
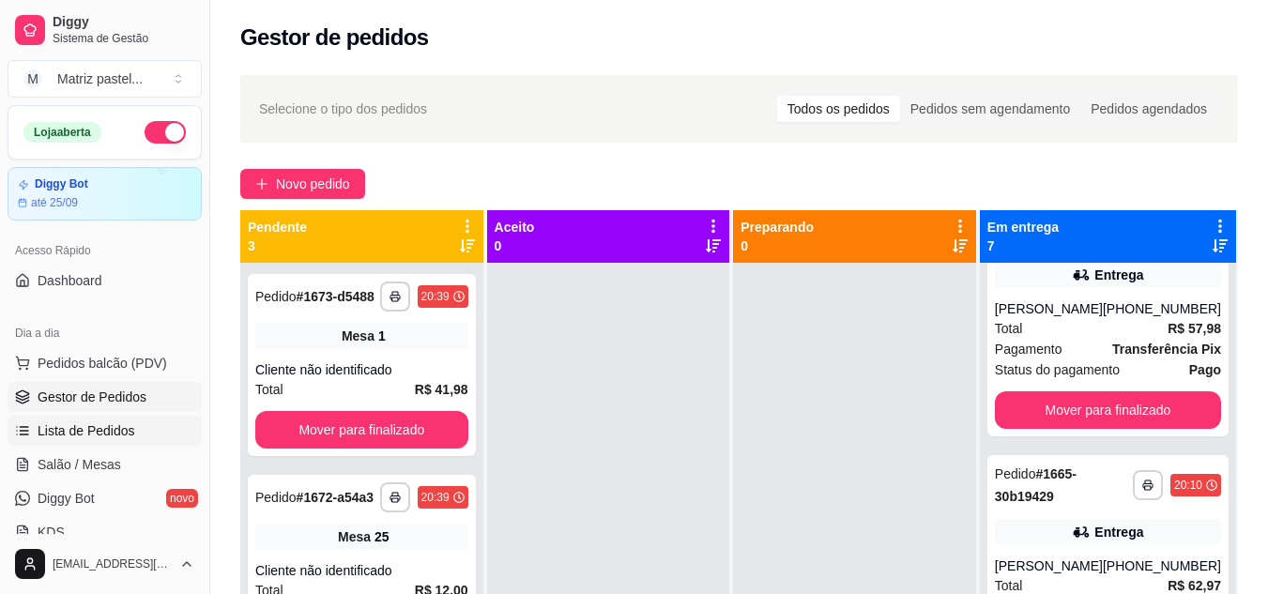
click at [115, 442] on link "Lista de Pedidos" at bounding box center [105, 431] width 194 height 30
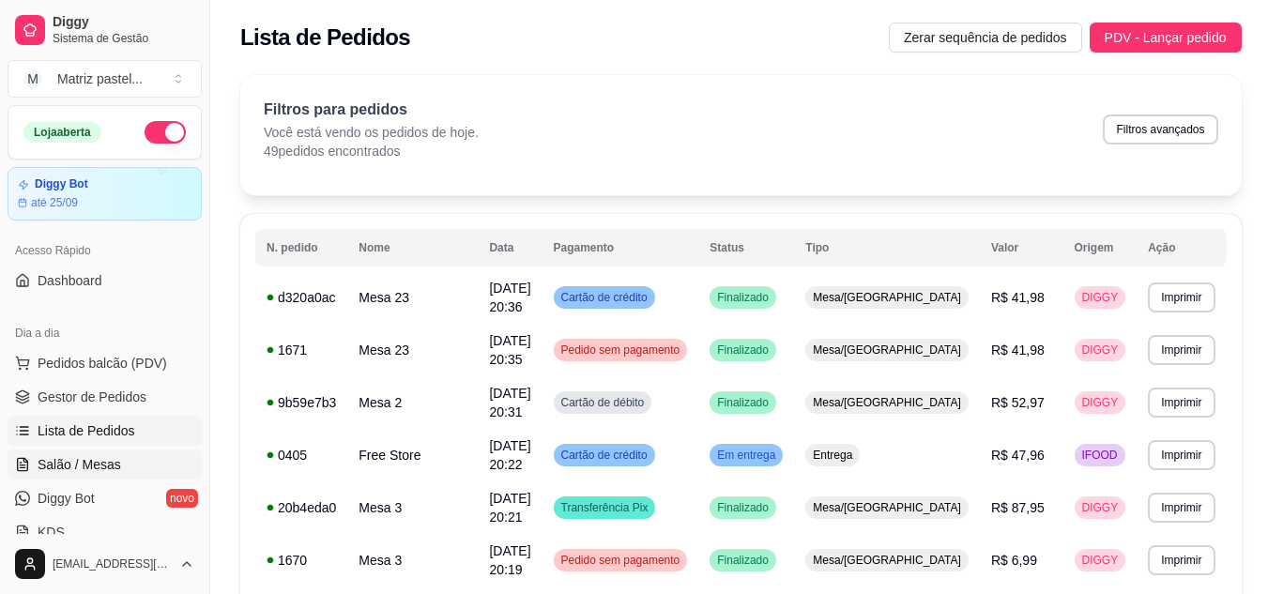
click at [113, 457] on span "Salão / Mesas" at bounding box center [80, 464] width 84 height 19
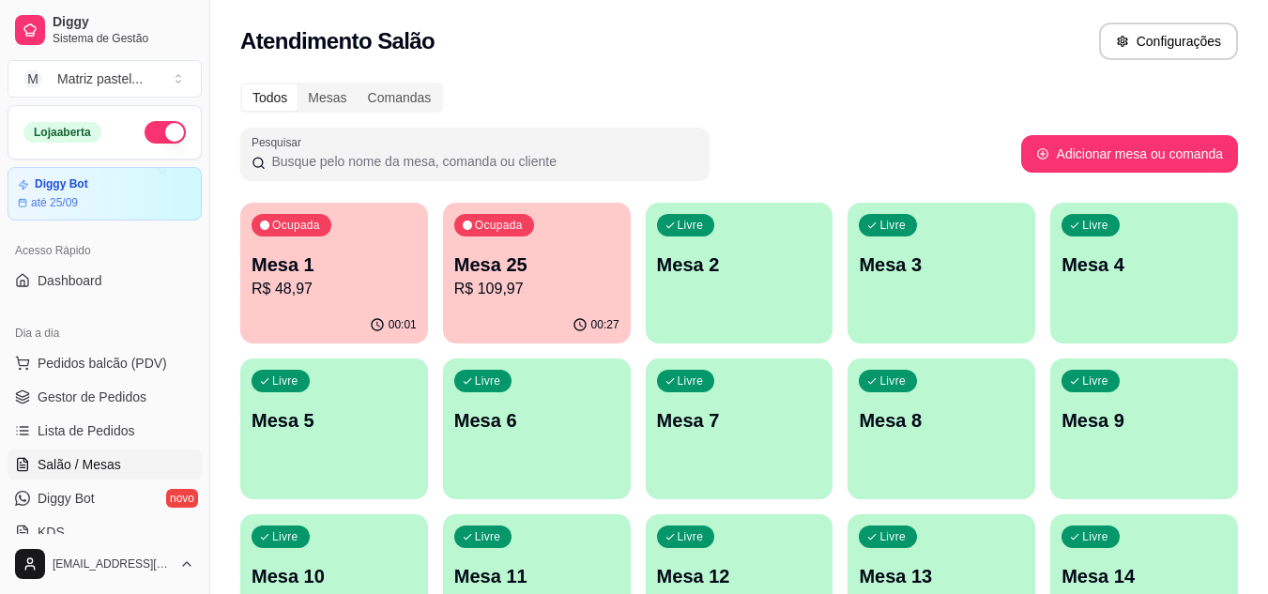
click at [516, 263] on p "Mesa 25" at bounding box center [536, 265] width 165 height 26
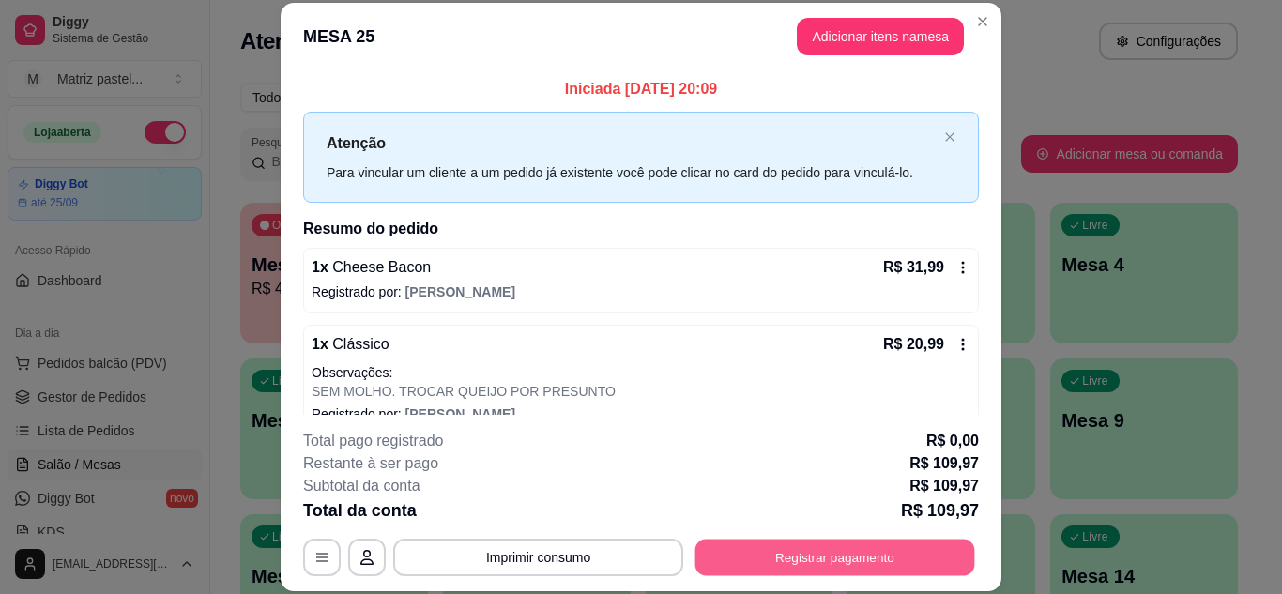
click at [820, 561] on button "Registrar pagamento" at bounding box center [836, 557] width 280 height 37
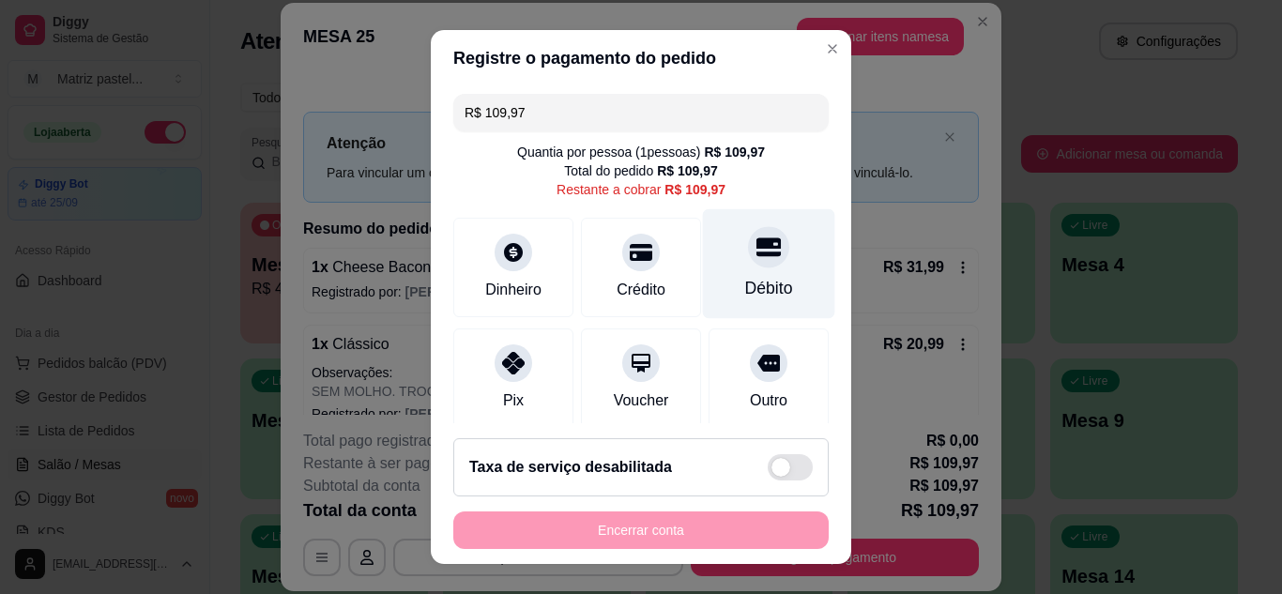
click at [721, 269] on div "Débito" at bounding box center [769, 263] width 132 height 110
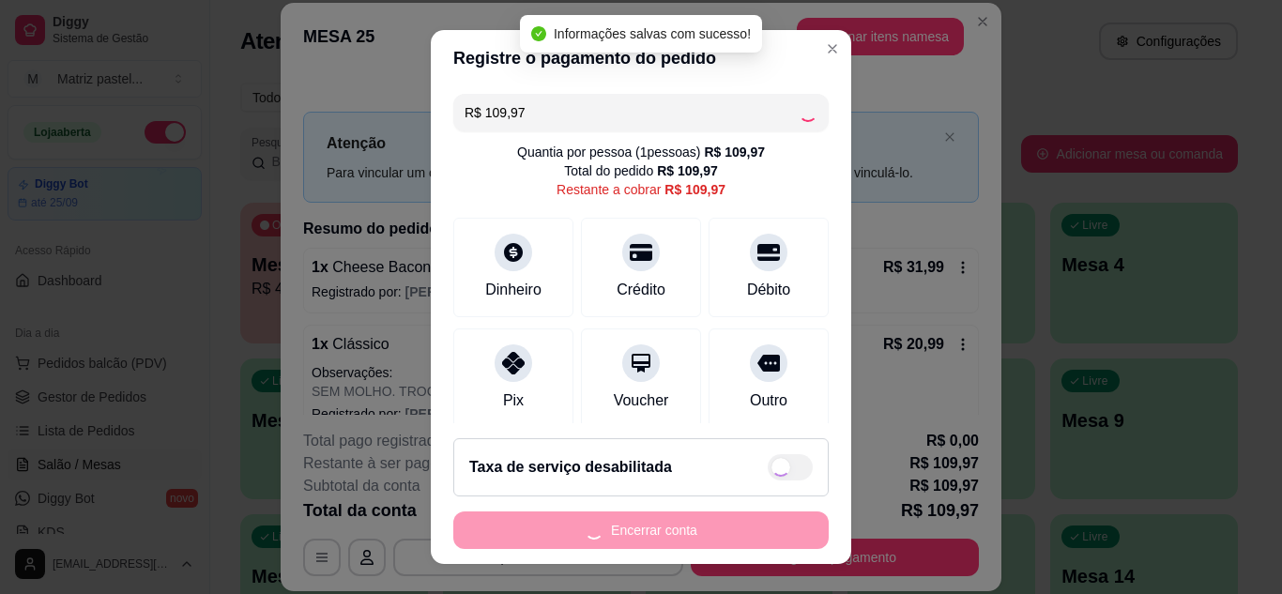
type input "R$ 0,00"
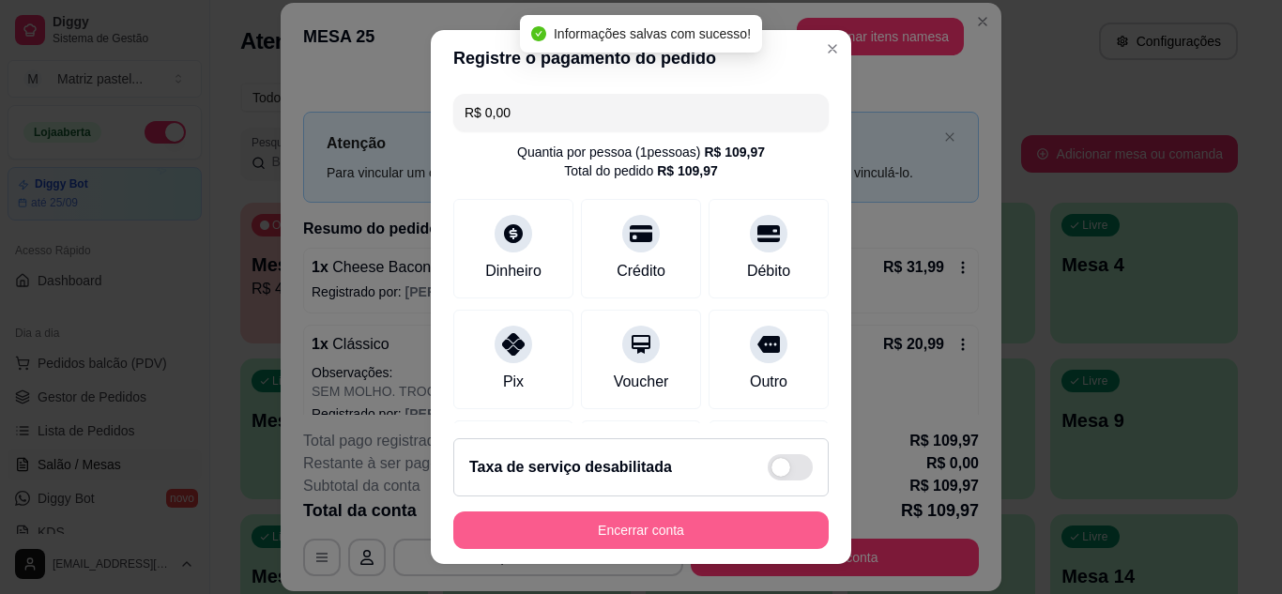
click at [700, 527] on button "Encerrar conta" at bounding box center [641, 531] width 376 height 38
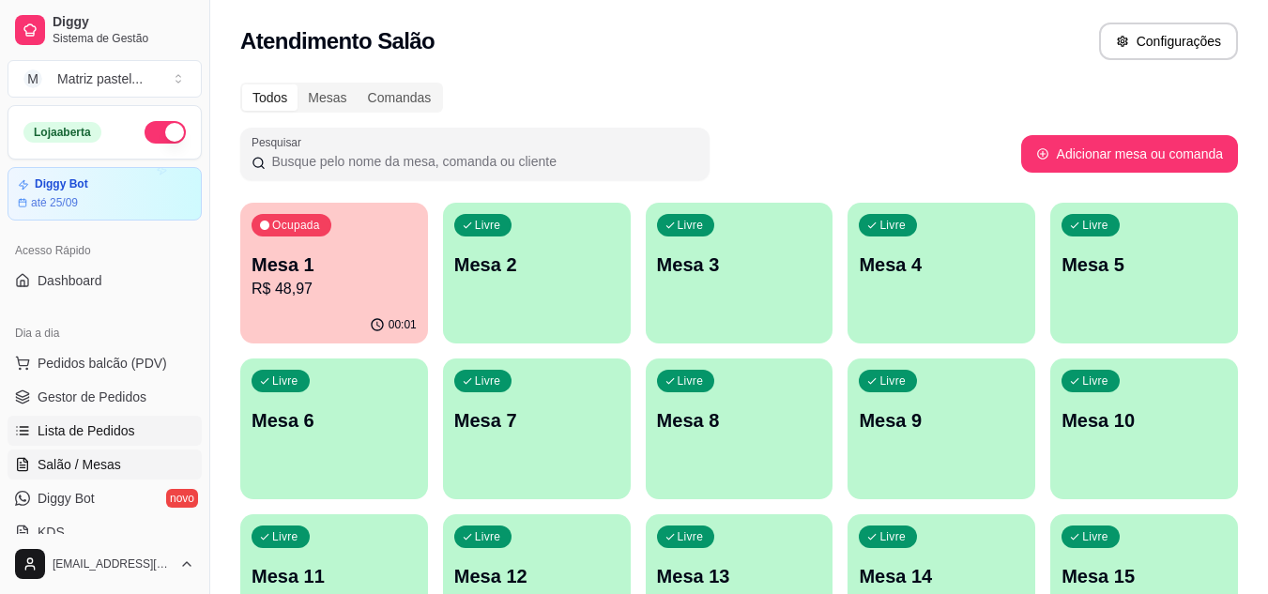
click at [114, 431] on span "Lista de Pedidos" at bounding box center [87, 431] width 98 height 19
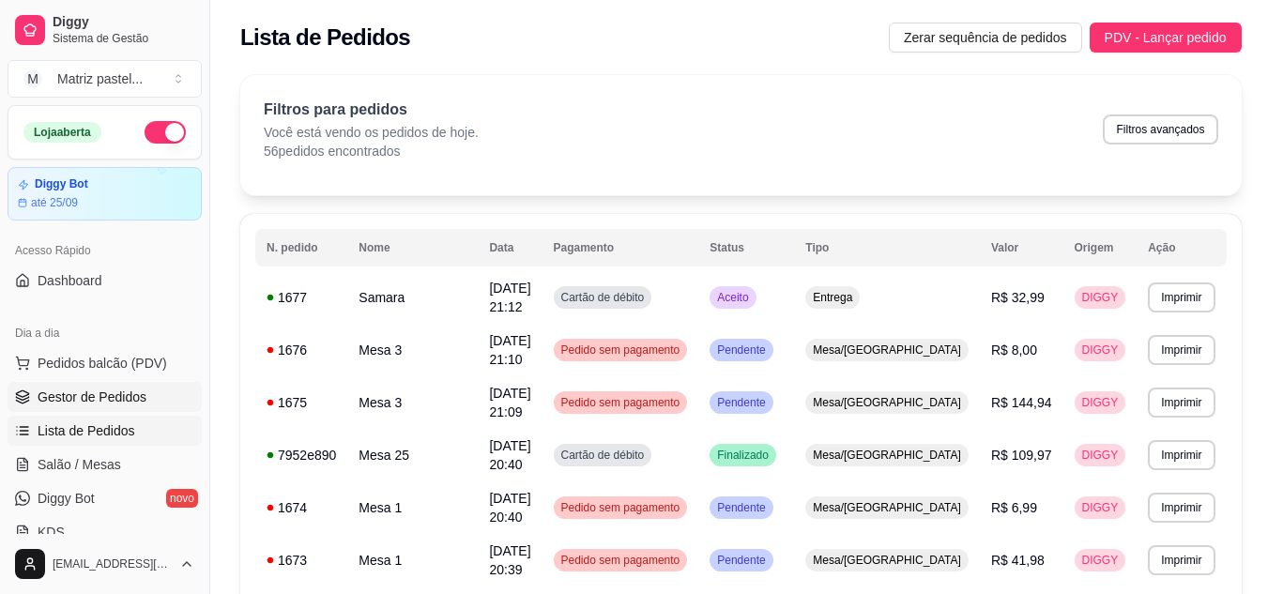
click at [115, 393] on span "Gestor de Pedidos" at bounding box center [92, 397] width 109 height 19
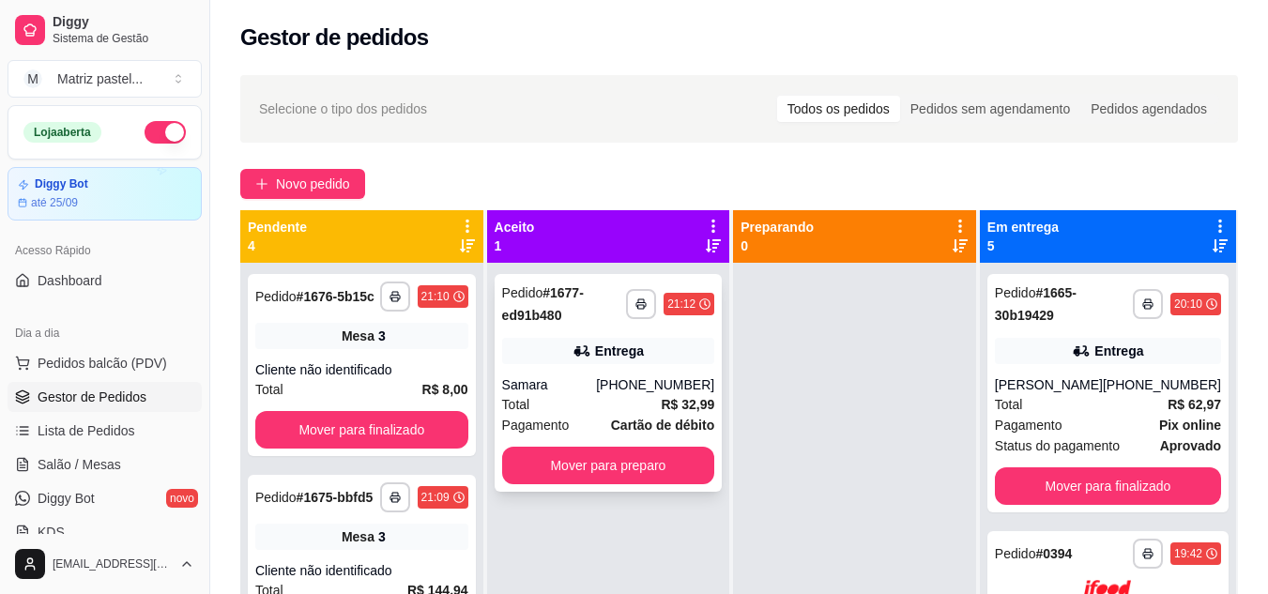
click at [601, 408] on div "Total R$ 32,99" at bounding box center [608, 404] width 213 height 21
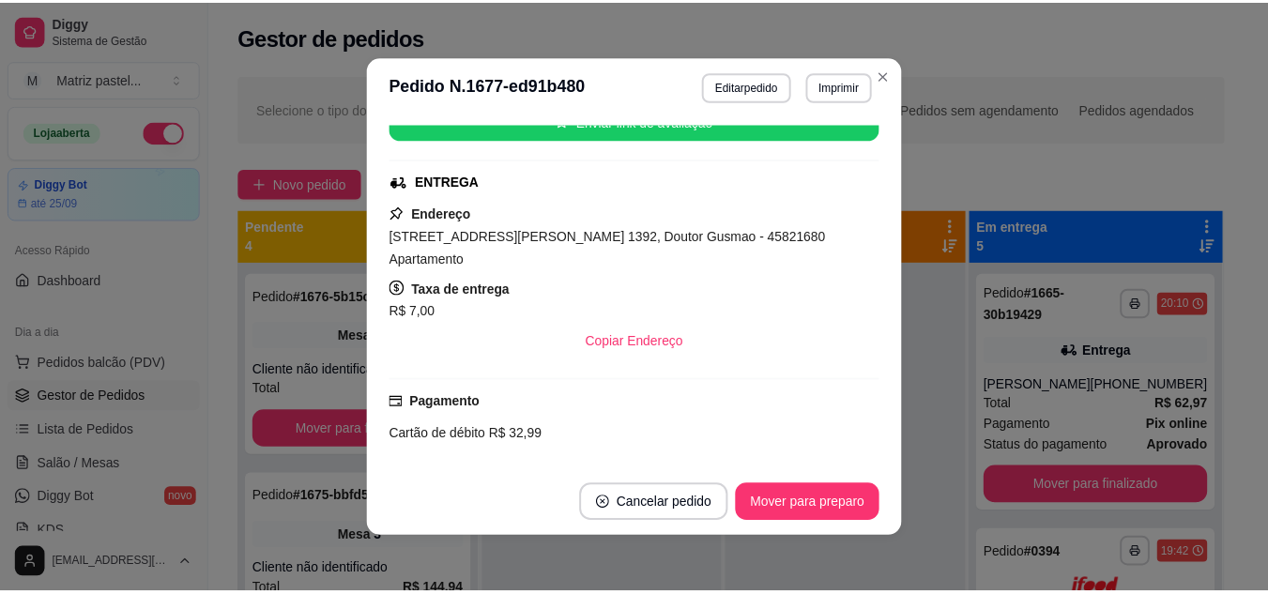
scroll to position [374, 0]
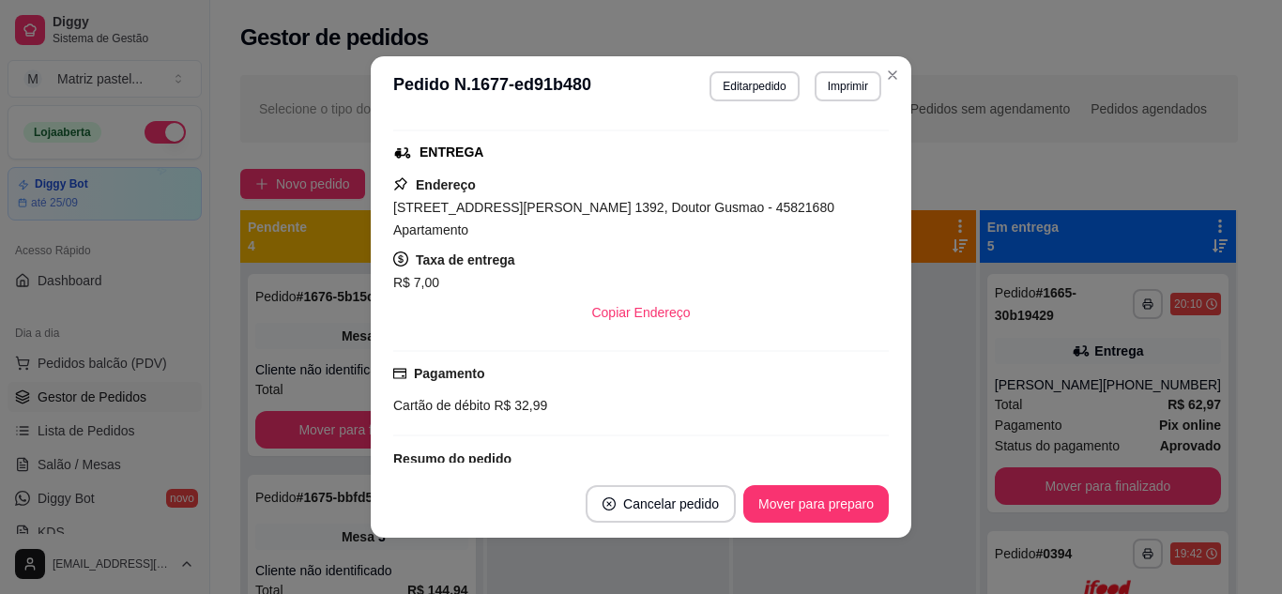
click at [868, 523] on footer "Cancelar pedido Mover para preparo" at bounding box center [641, 504] width 541 height 68
click at [821, 500] on button "Mover para preparo" at bounding box center [815, 504] width 141 height 37
click at [854, 91] on button "Imprimir" at bounding box center [848, 85] width 65 height 29
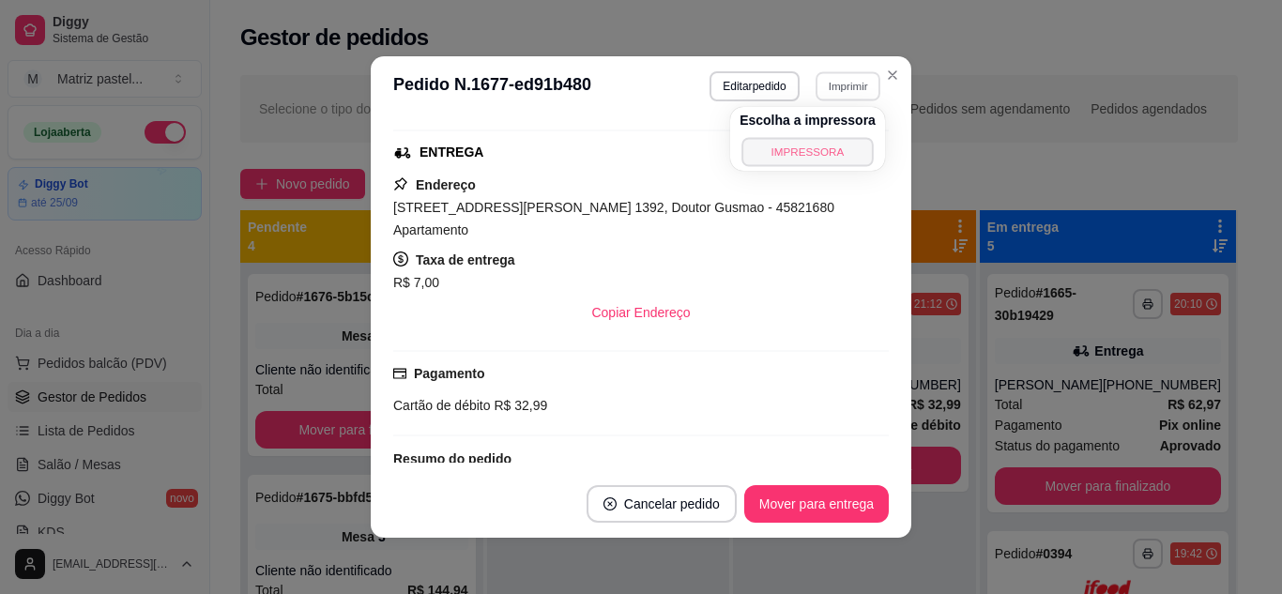
click at [819, 157] on button "IMPRESSORA" at bounding box center [807, 151] width 131 height 29
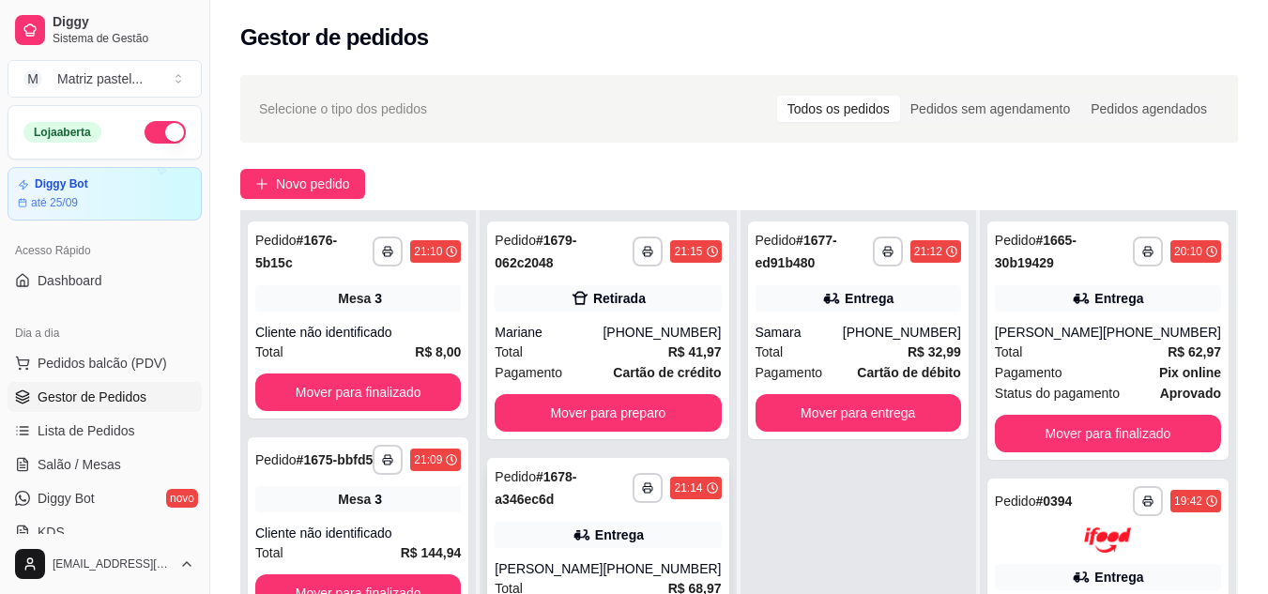
scroll to position [286, 0]
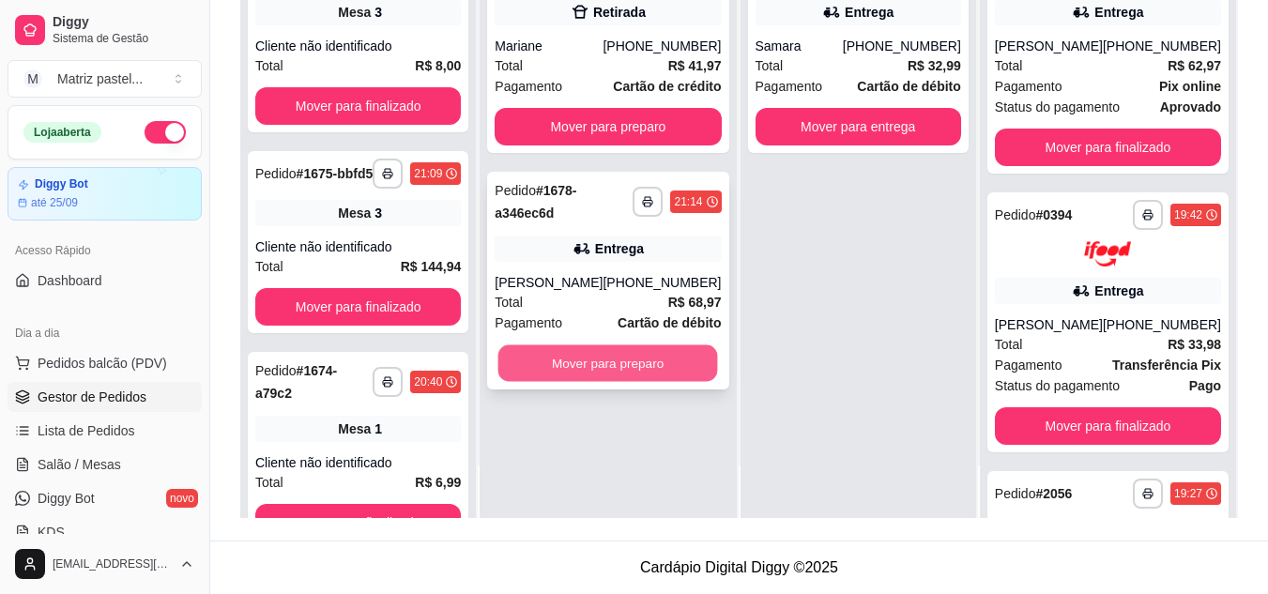
click at [568, 362] on button "Mover para preparo" at bounding box center [609, 364] width 220 height 37
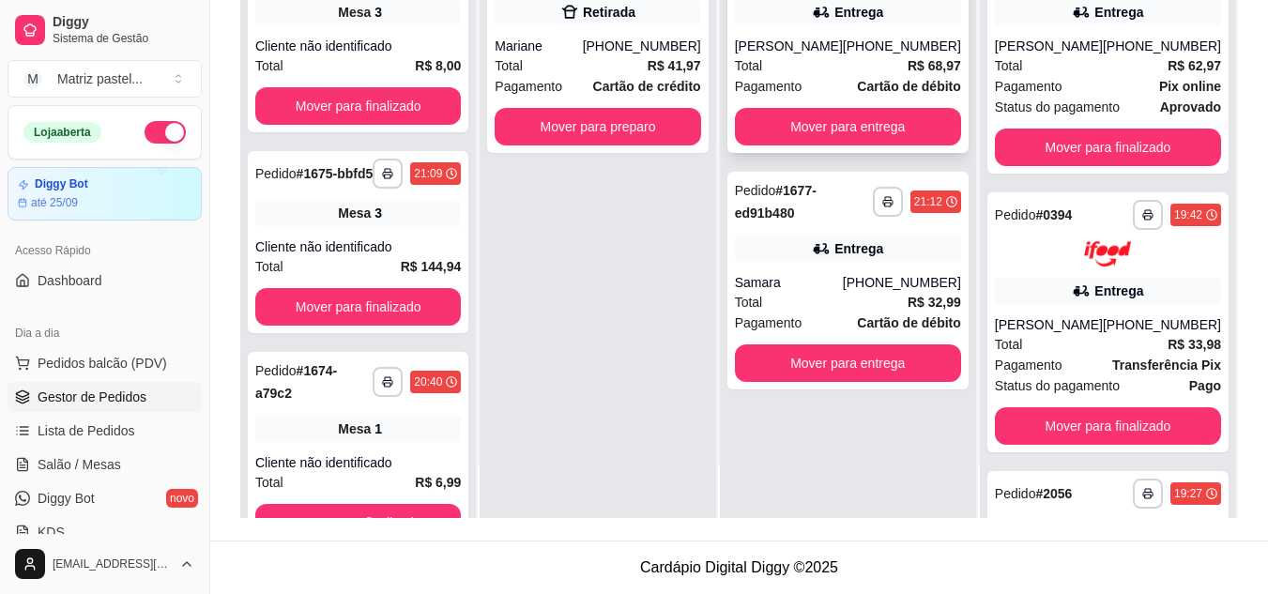
click at [864, 79] on strong "Cartão de débito" at bounding box center [908, 86] width 103 height 15
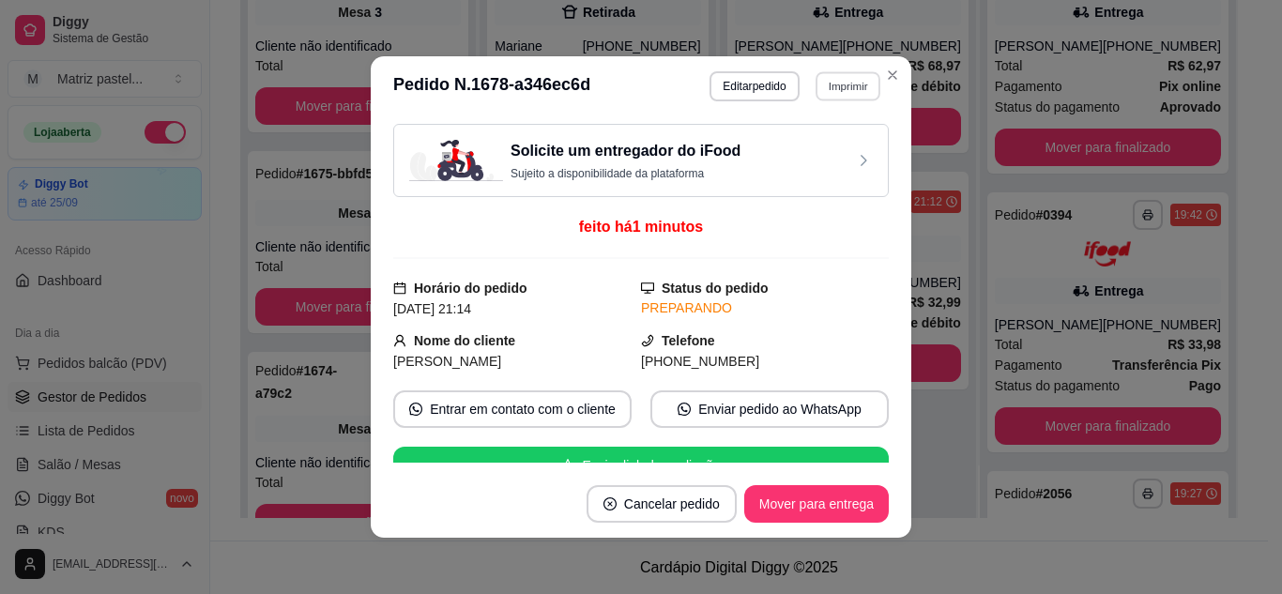
click at [842, 86] on button "Imprimir" at bounding box center [848, 85] width 65 height 29
click at [795, 143] on button "IMPRESSORA" at bounding box center [808, 151] width 131 height 29
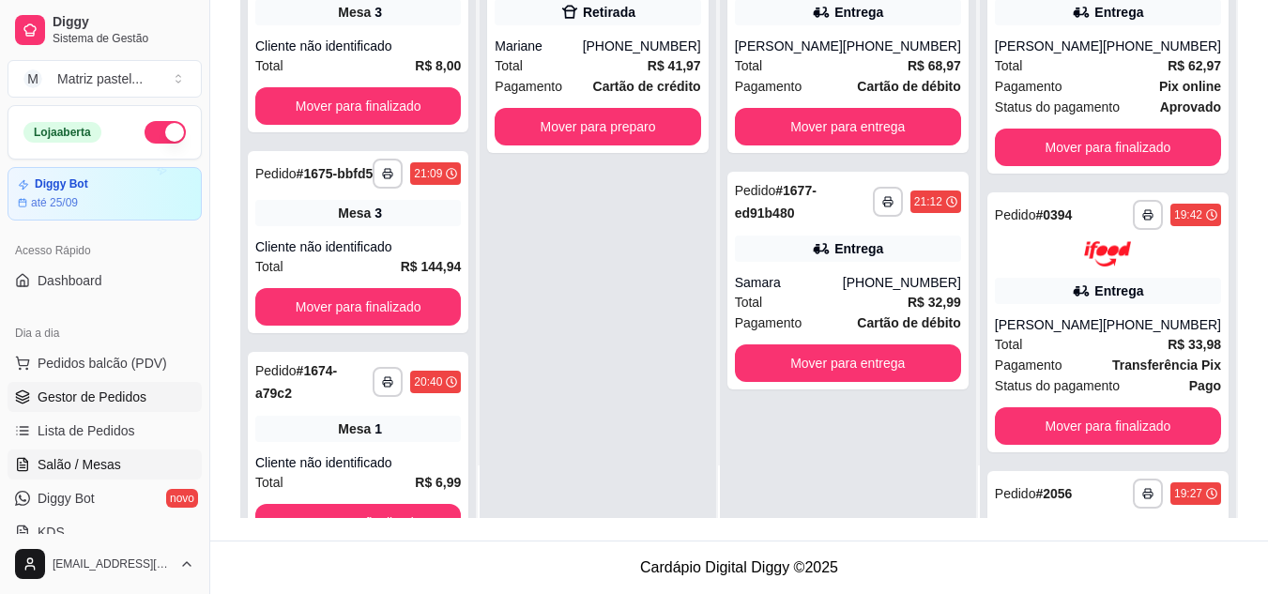
click at [96, 464] on span "Salão / Mesas" at bounding box center [80, 464] width 84 height 19
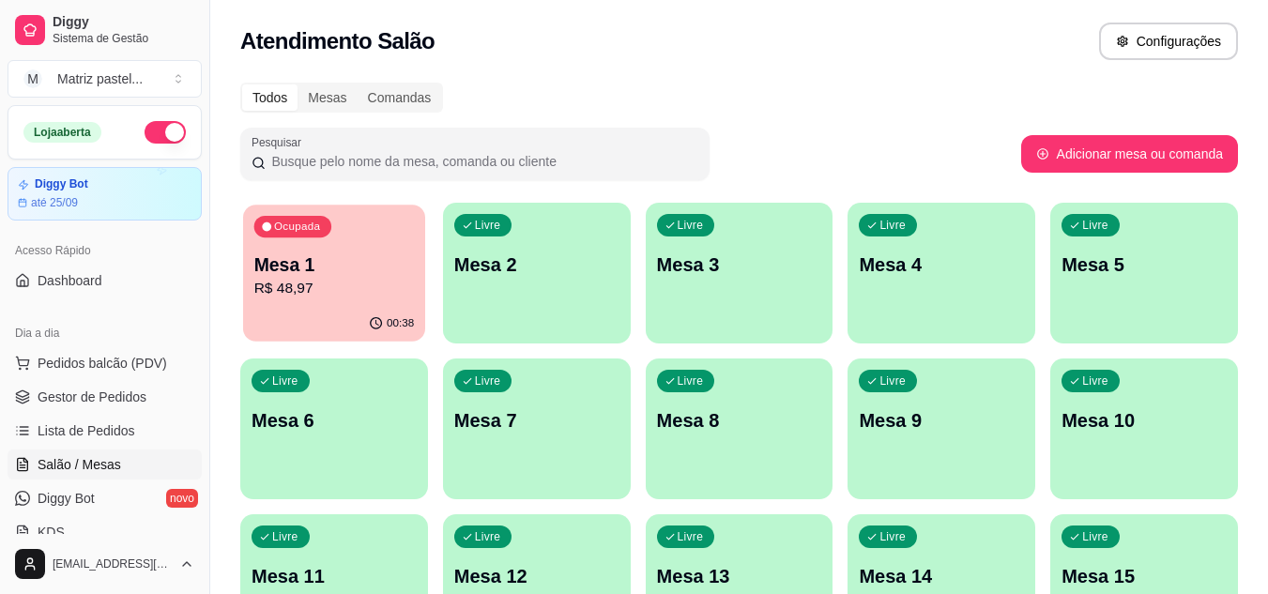
click at [374, 322] on icon "button" at bounding box center [376, 323] width 15 height 15
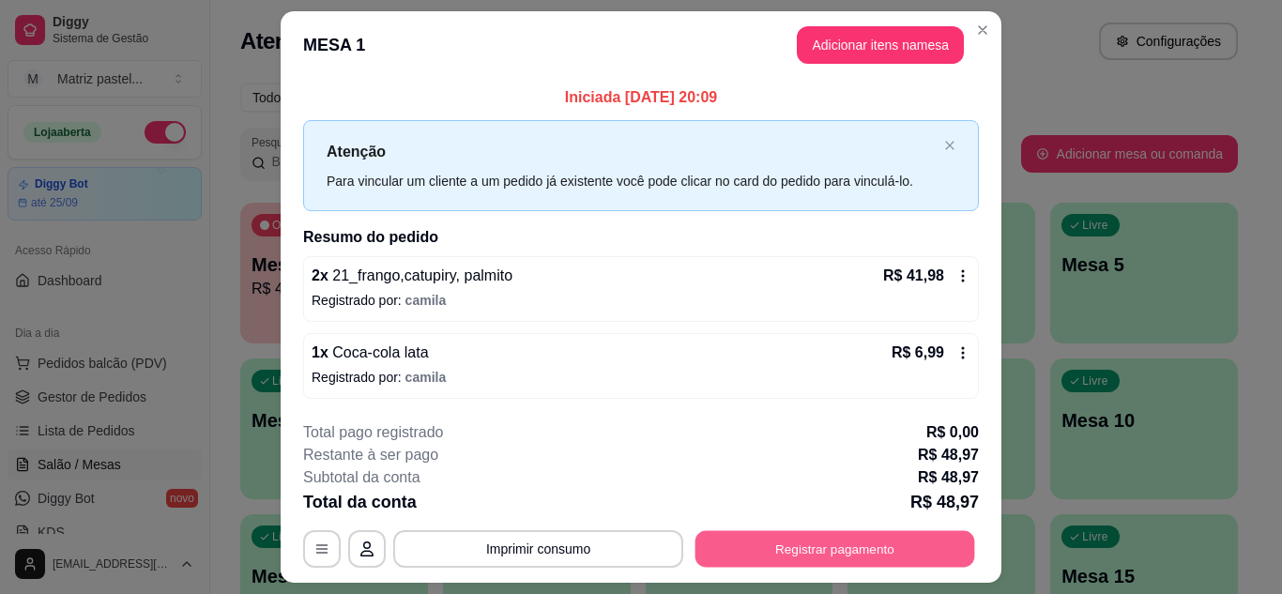
click at [713, 544] on button "Registrar pagamento" at bounding box center [836, 549] width 280 height 37
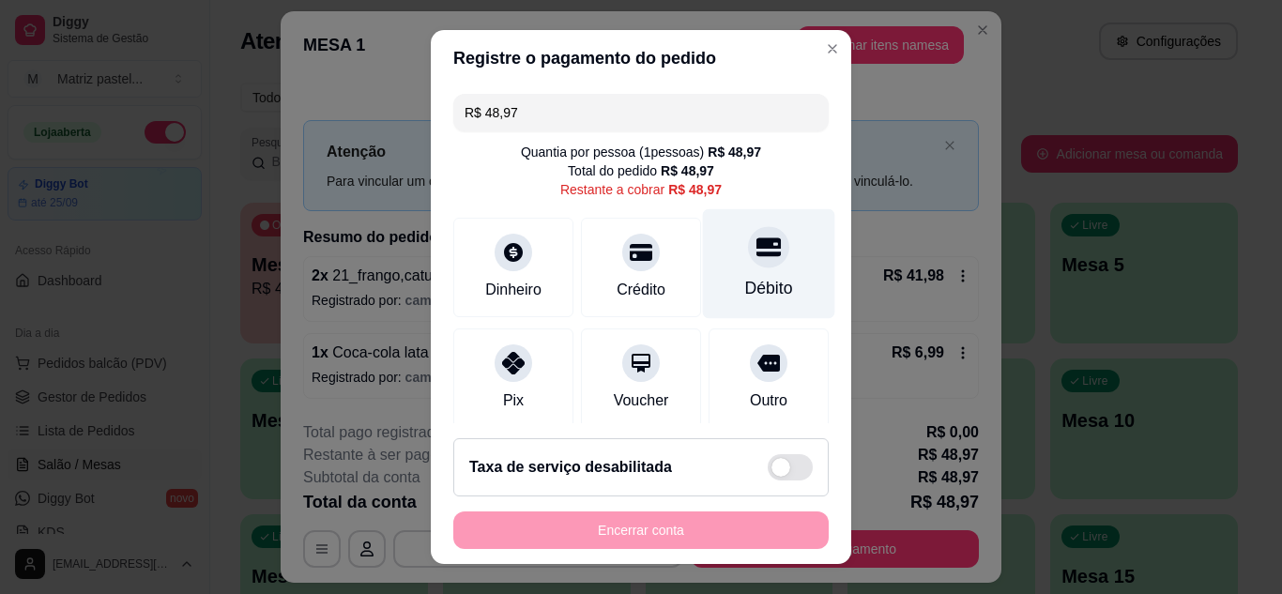
click at [745, 272] on div "Débito" at bounding box center [769, 263] width 132 height 110
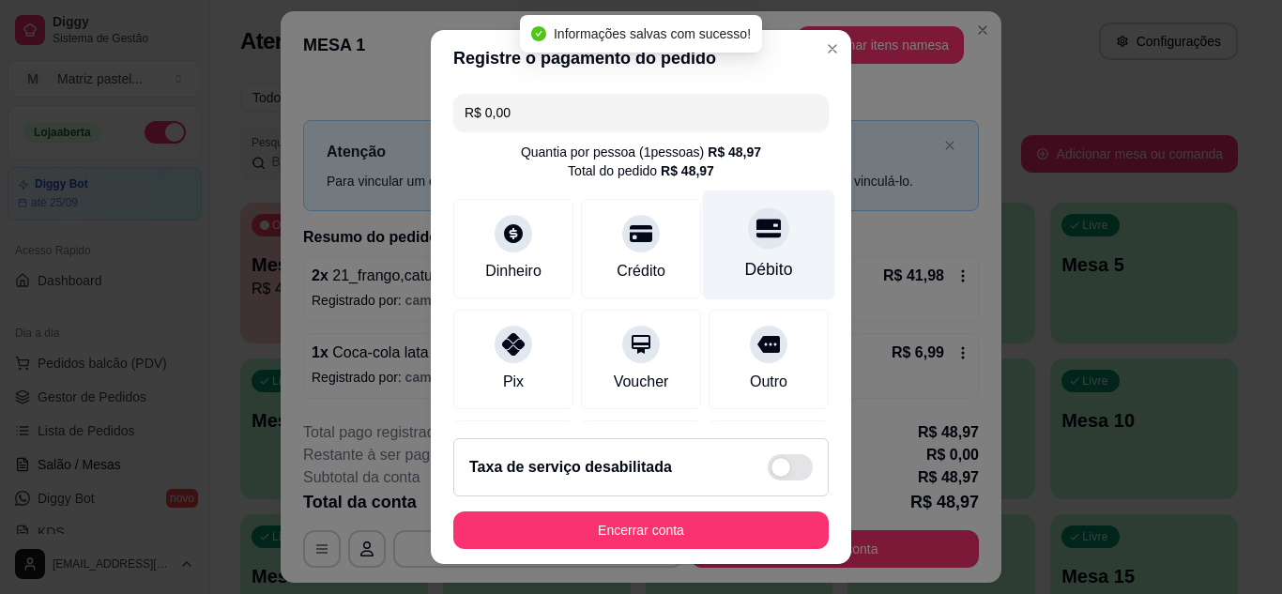
type input "R$ 0,00"
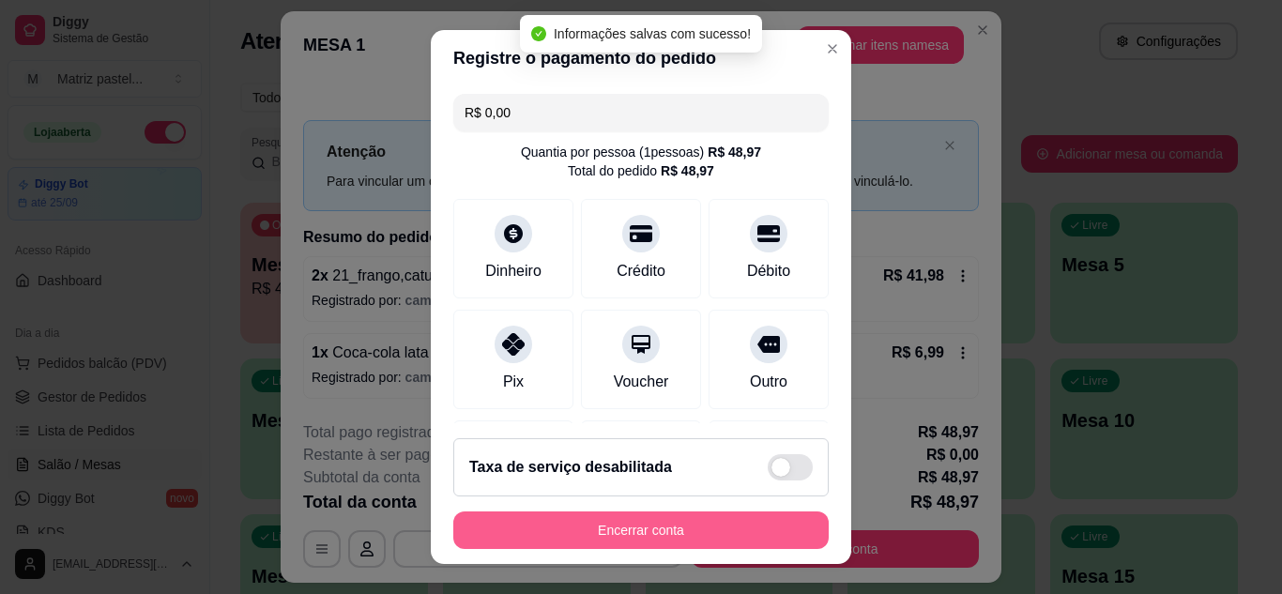
click at [636, 528] on button "Encerrar conta" at bounding box center [641, 531] width 376 height 38
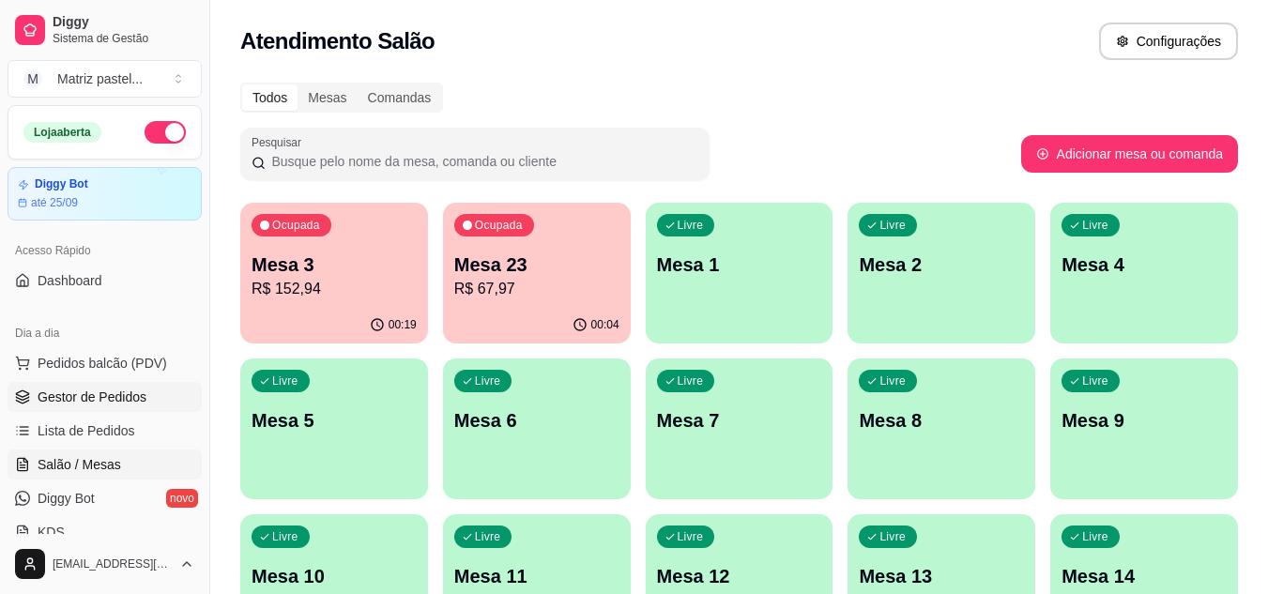
click at [122, 389] on span "Gestor de Pedidos" at bounding box center [92, 397] width 109 height 19
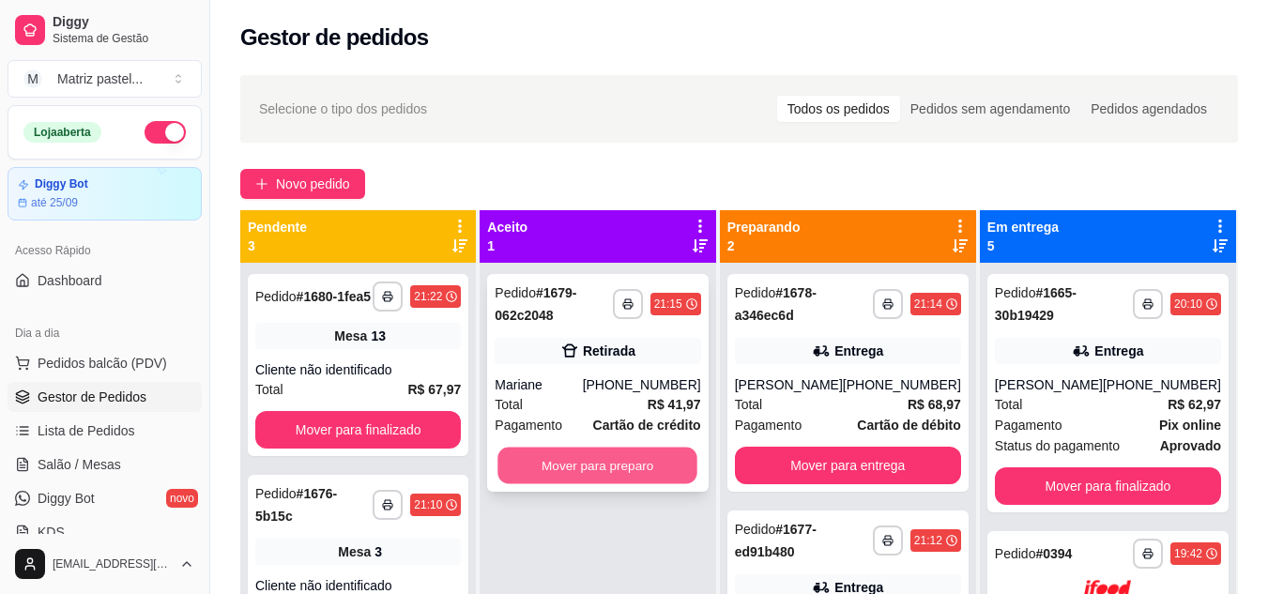
click at [622, 465] on button "Mover para preparo" at bounding box center [599, 466] width 200 height 37
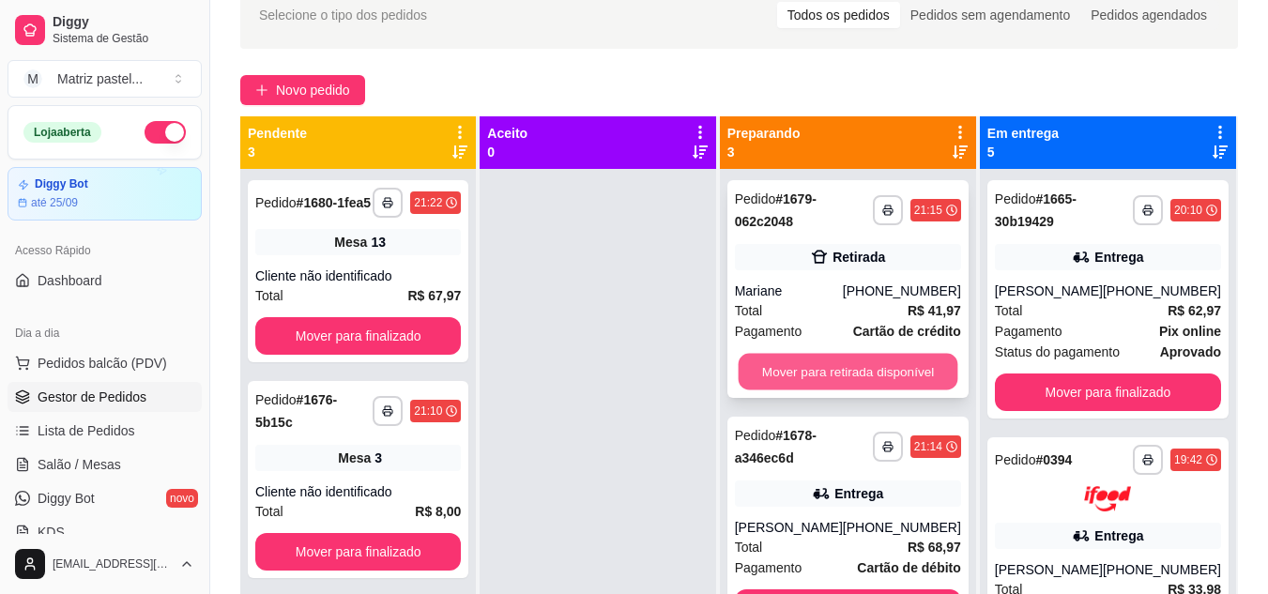
click at [864, 363] on button "Mover para retirada disponível" at bounding box center [848, 372] width 220 height 37
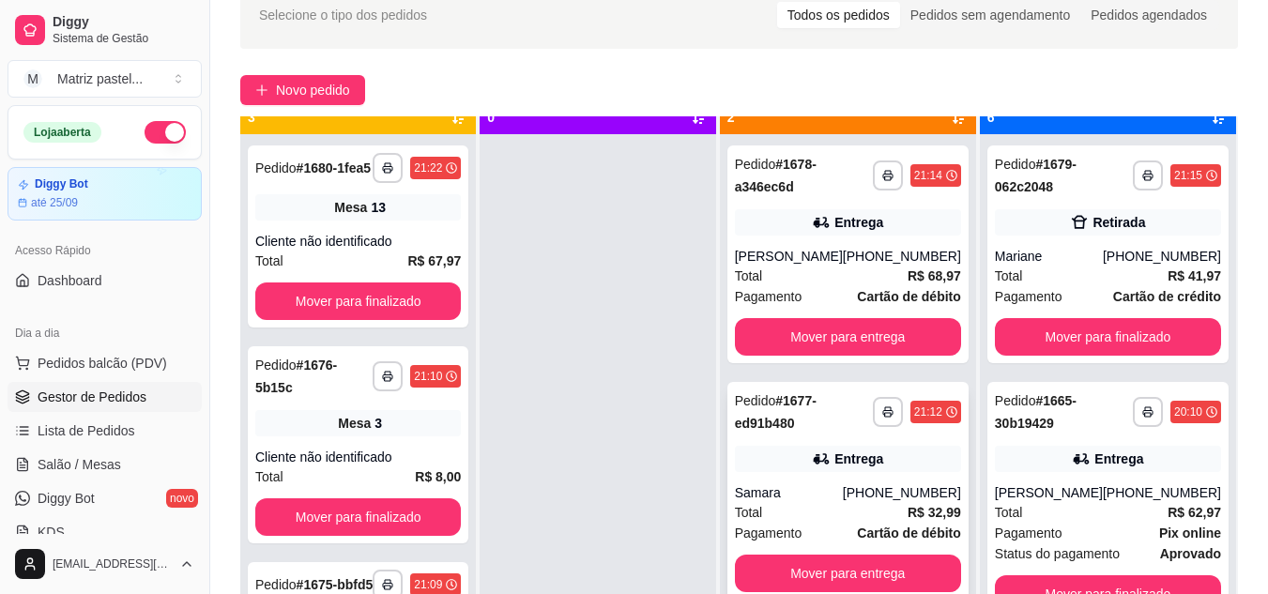
scroll to position [53, 0]
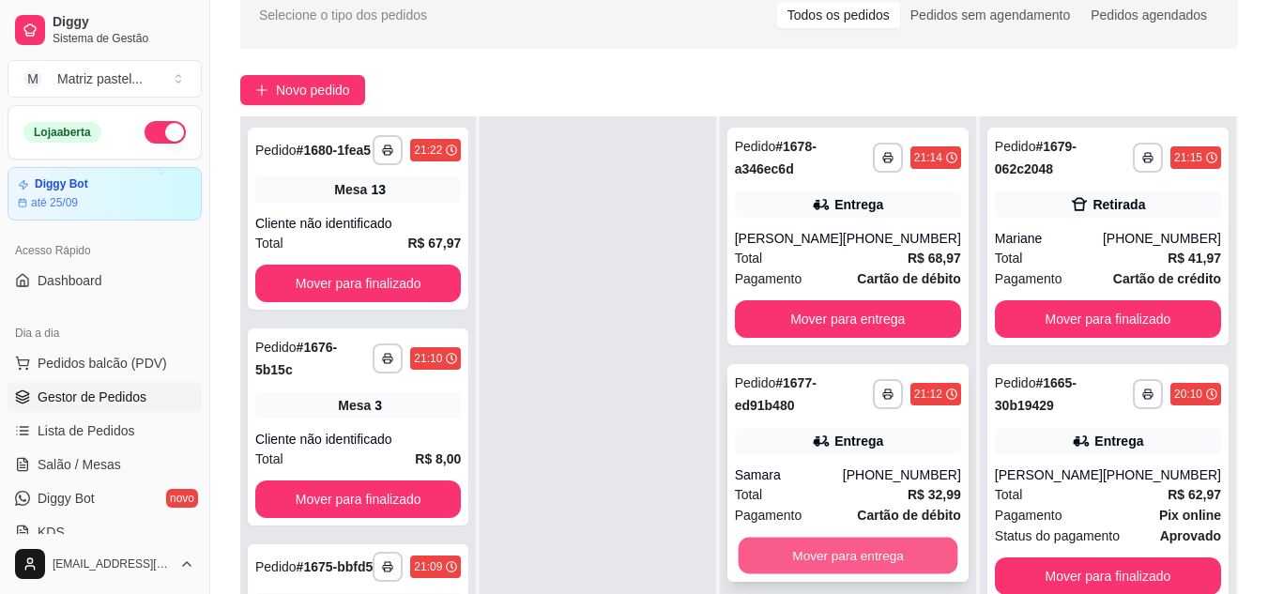
click at [808, 565] on button "Mover para entrega" at bounding box center [848, 556] width 220 height 37
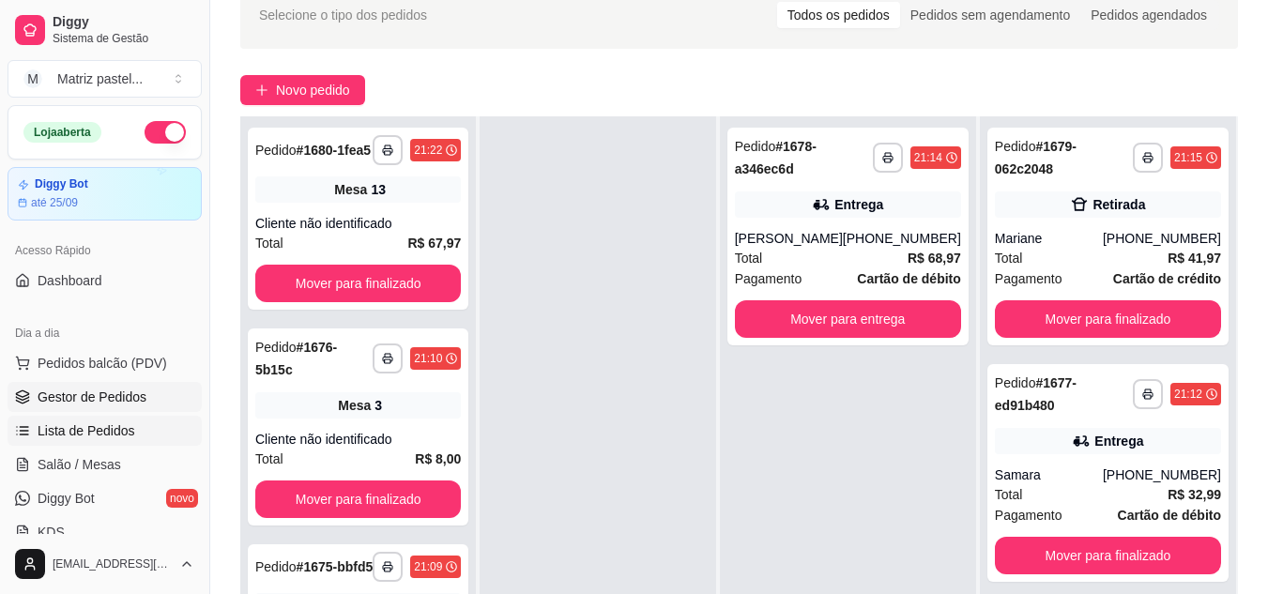
click at [111, 422] on span "Lista de Pedidos" at bounding box center [87, 431] width 98 height 19
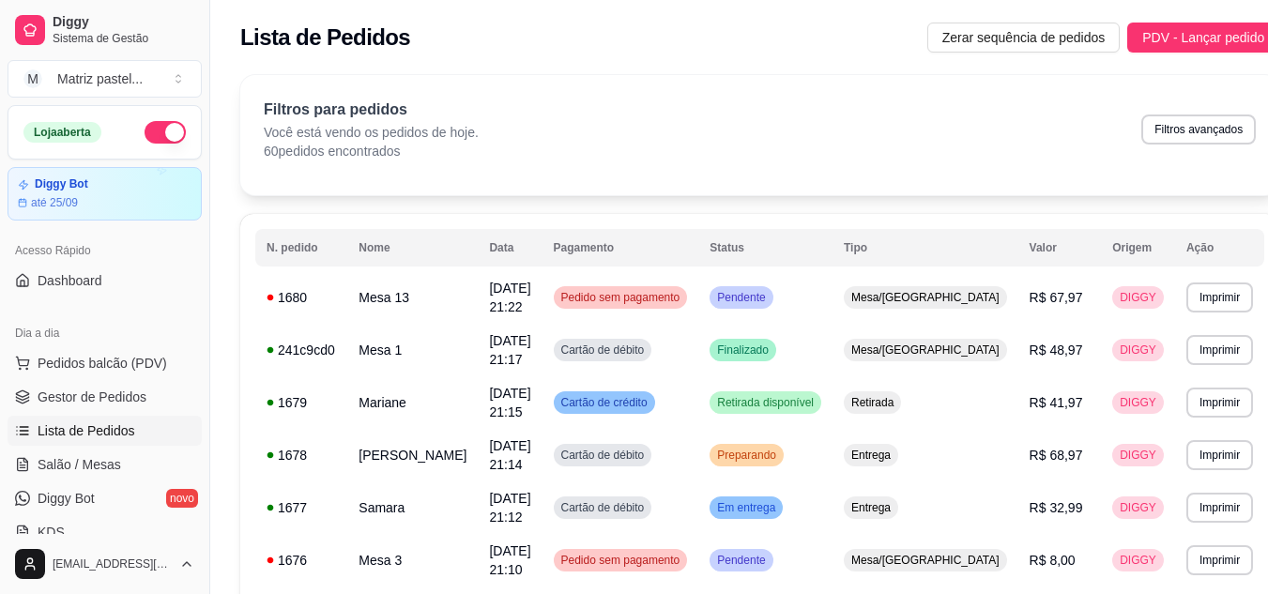
click at [139, 413] on ul "Pedidos balcão (PDV) Gestor de Pedidos Lista de Pedidos Salão / Mesas Diggy Bot…" at bounding box center [105, 447] width 194 height 199
click at [136, 407] on link "Gestor de Pedidos" at bounding box center [105, 397] width 194 height 30
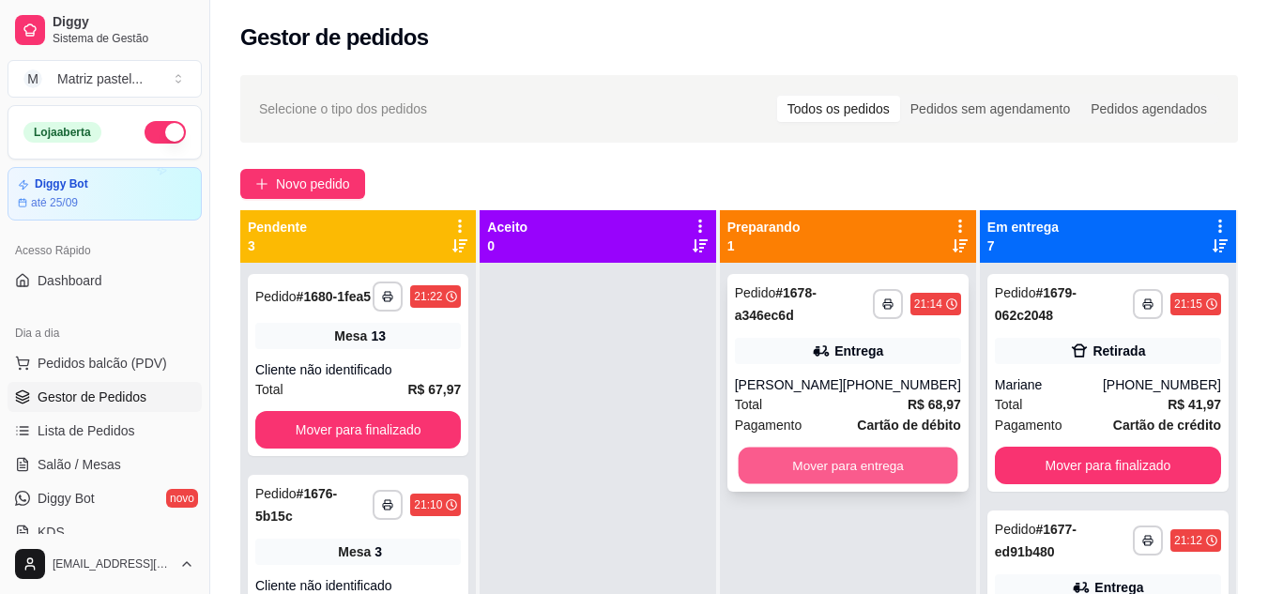
click at [822, 469] on button "Mover para entrega" at bounding box center [848, 466] width 220 height 37
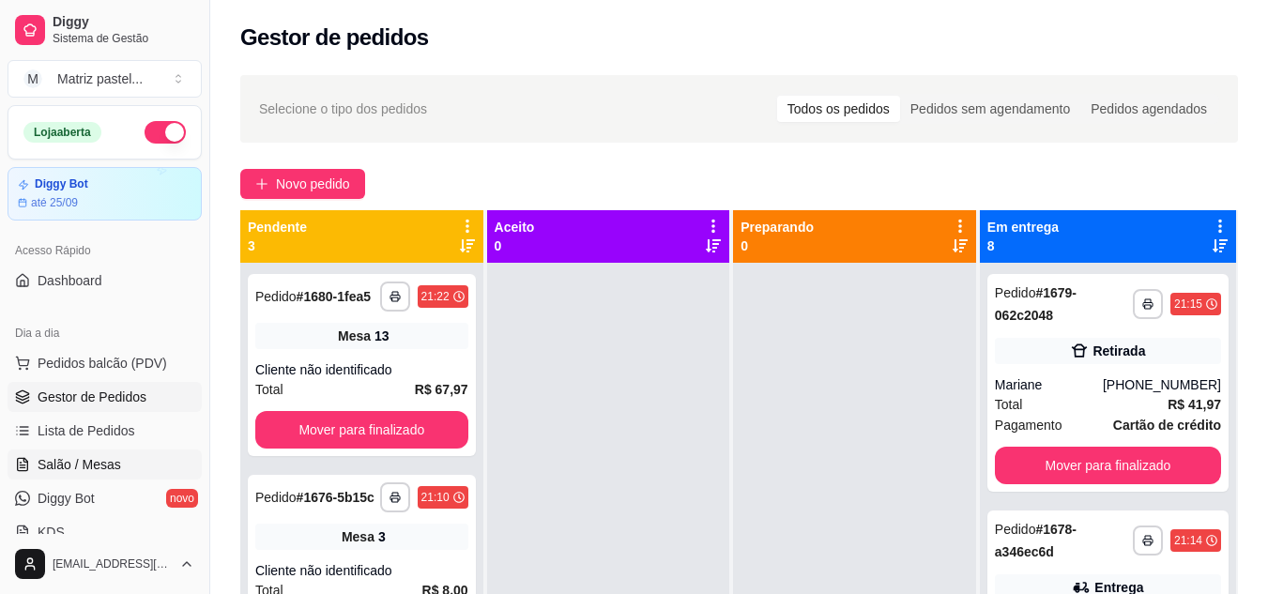
click at [136, 463] on link "Salão / Mesas" at bounding box center [105, 465] width 194 height 30
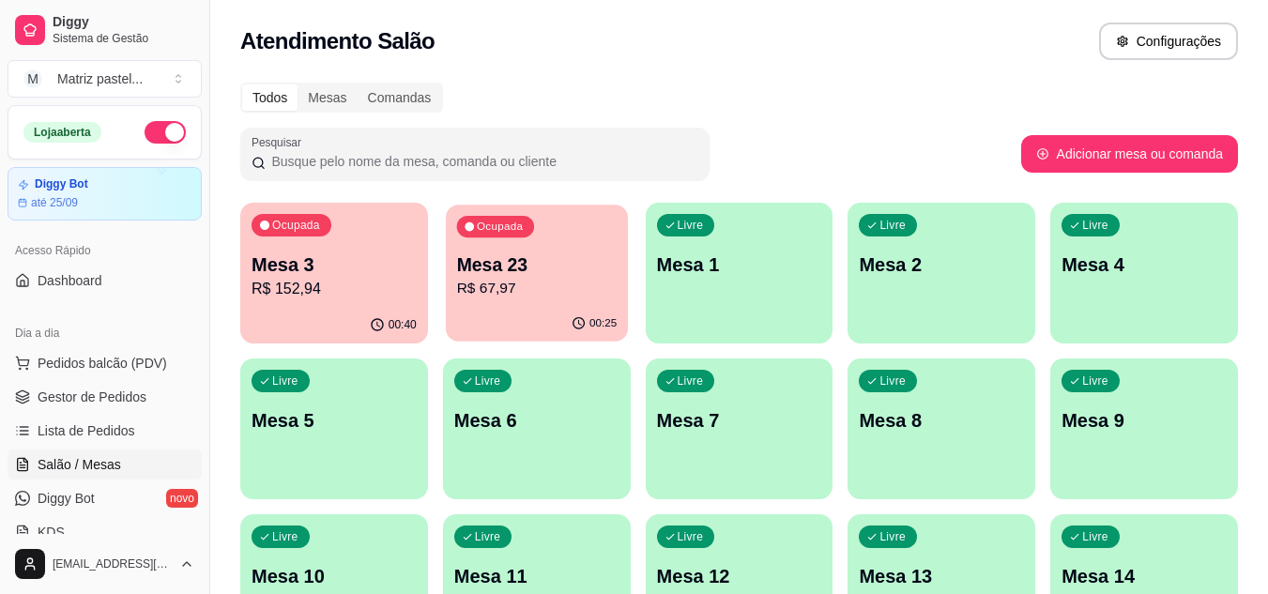
click at [500, 318] on div "00:25" at bounding box center [537, 324] width 182 height 36
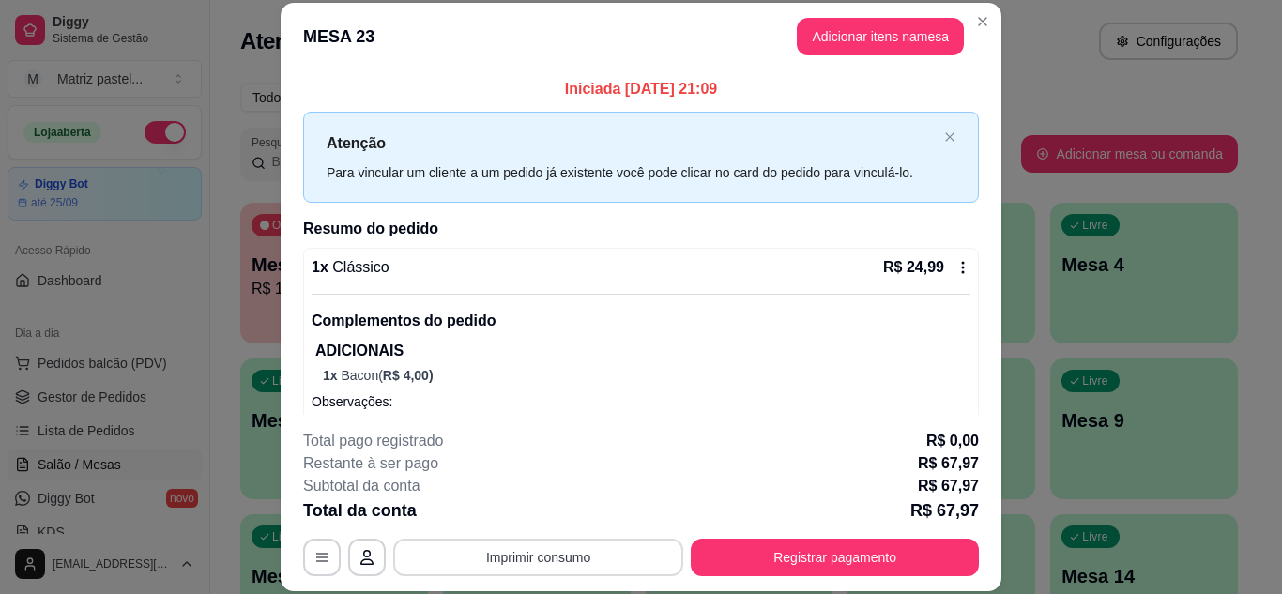
click at [598, 555] on button "Imprimir consumo" at bounding box center [538, 558] width 290 height 38
click at [569, 515] on button "IMPRESSORA" at bounding box center [537, 514] width 136 height 30
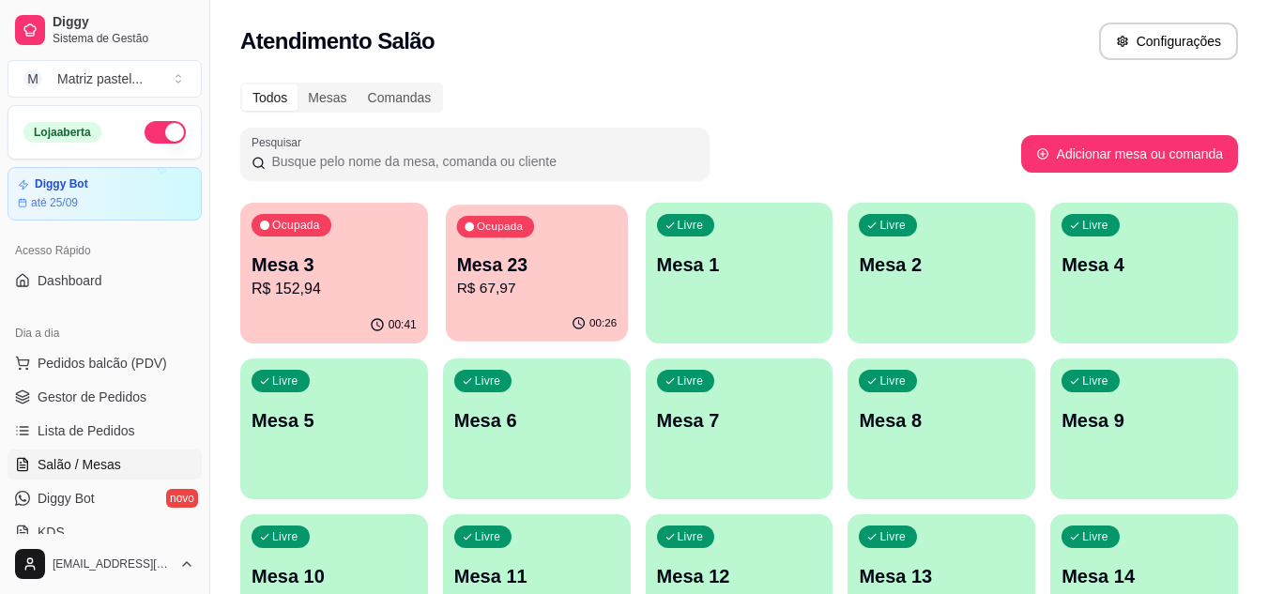
click at [607, 254] on p "Mesa 23" at bounding box center [536, 265] width 161 height 25
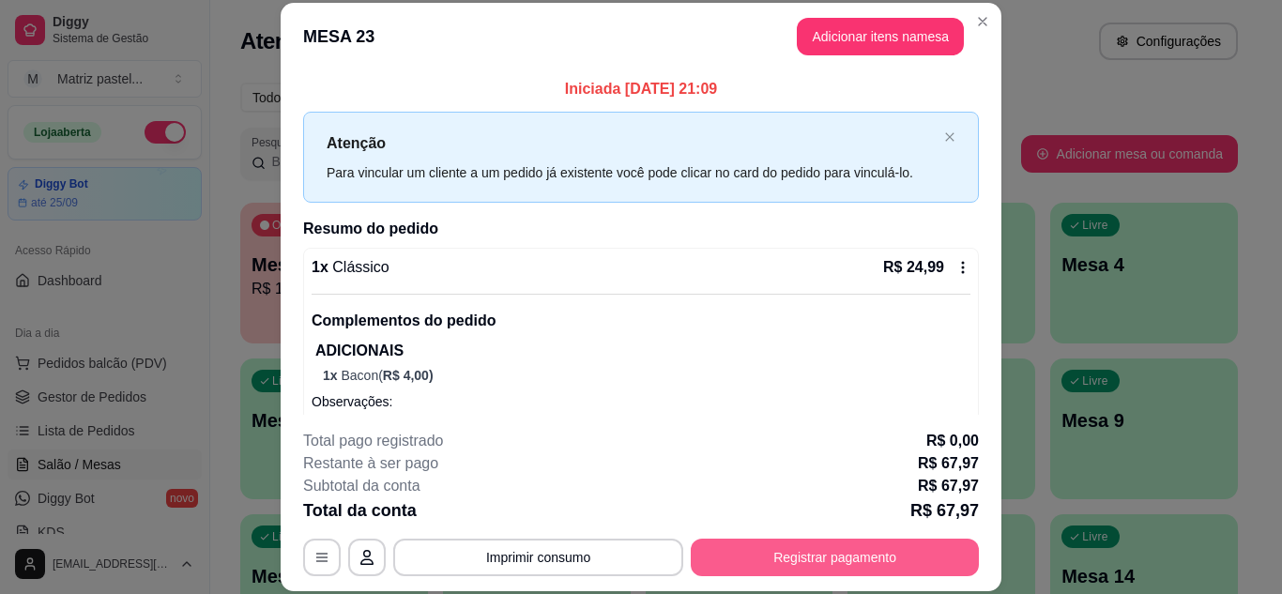
click at [753, 568] on button "Registrar pagamento" at bounding box center [835, 558] width 288 height 38
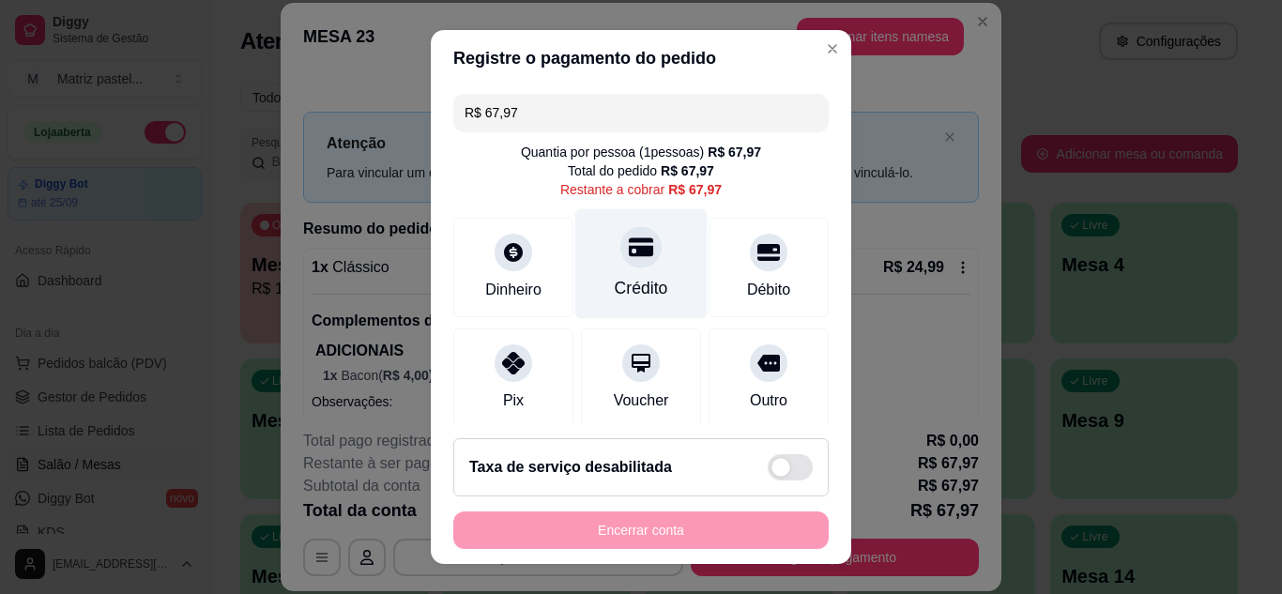
click at [615, 288] on div "Crédito" at bounding box center [642, 288] width 54 height 24
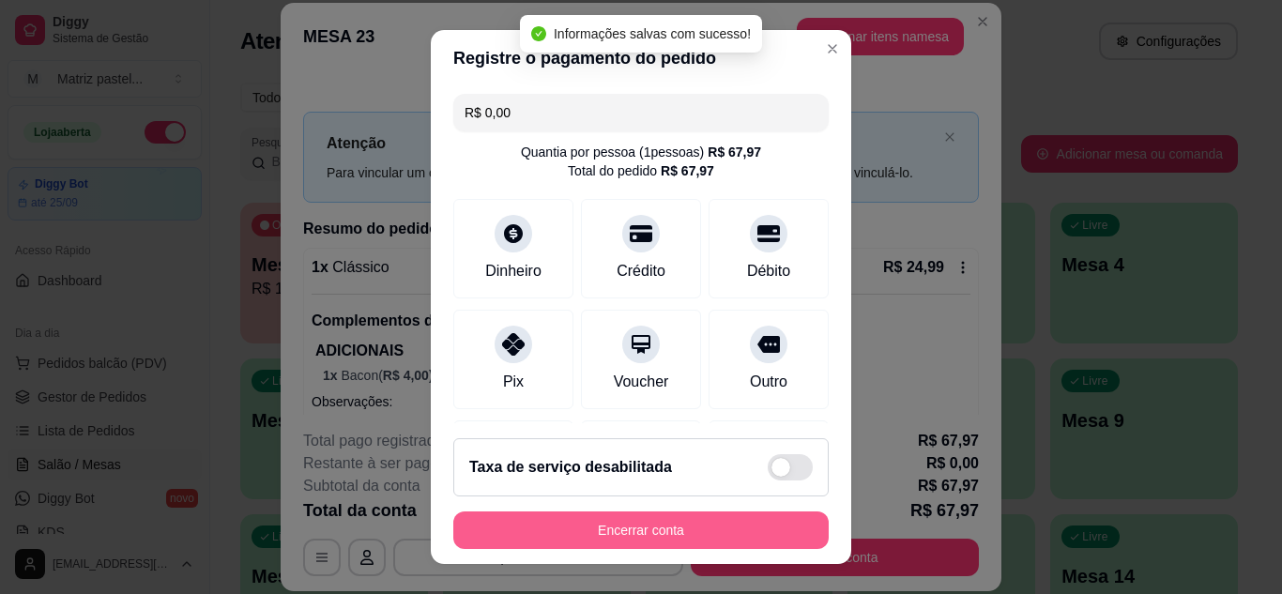
type input "R$ 0,00"
click at [513, 543] on button "Encerrar conta" at bounding box center [641, 531] width 364 height 37
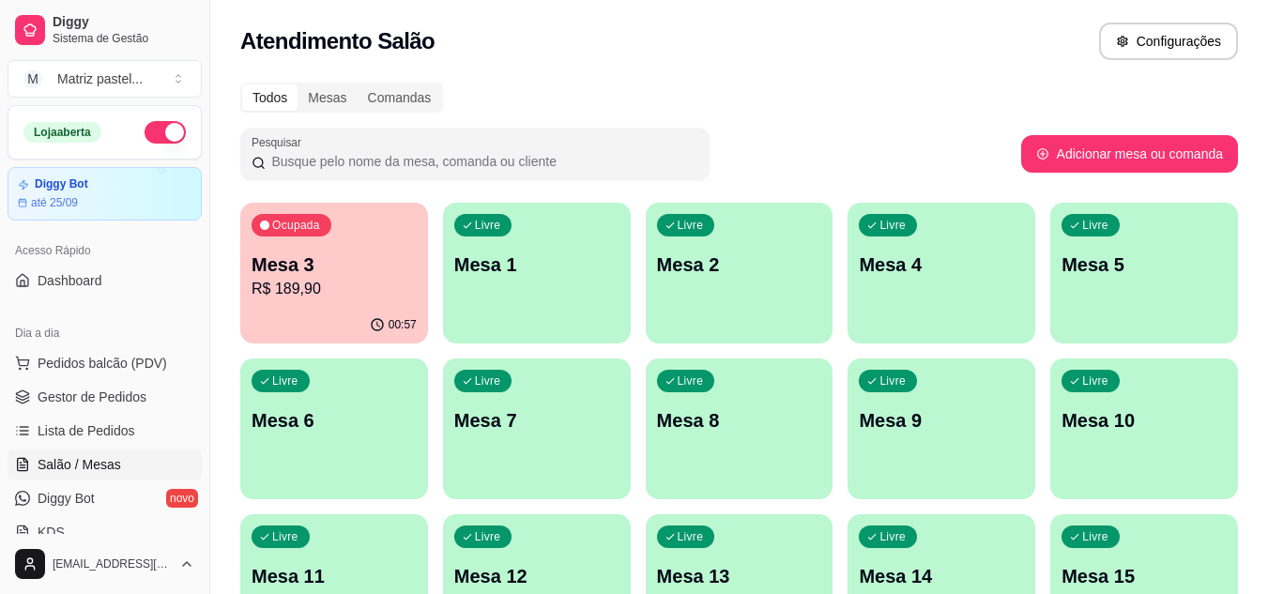
click at [338, 315] on div "00:57" at bounding box center [334, 325] width 188 height 37
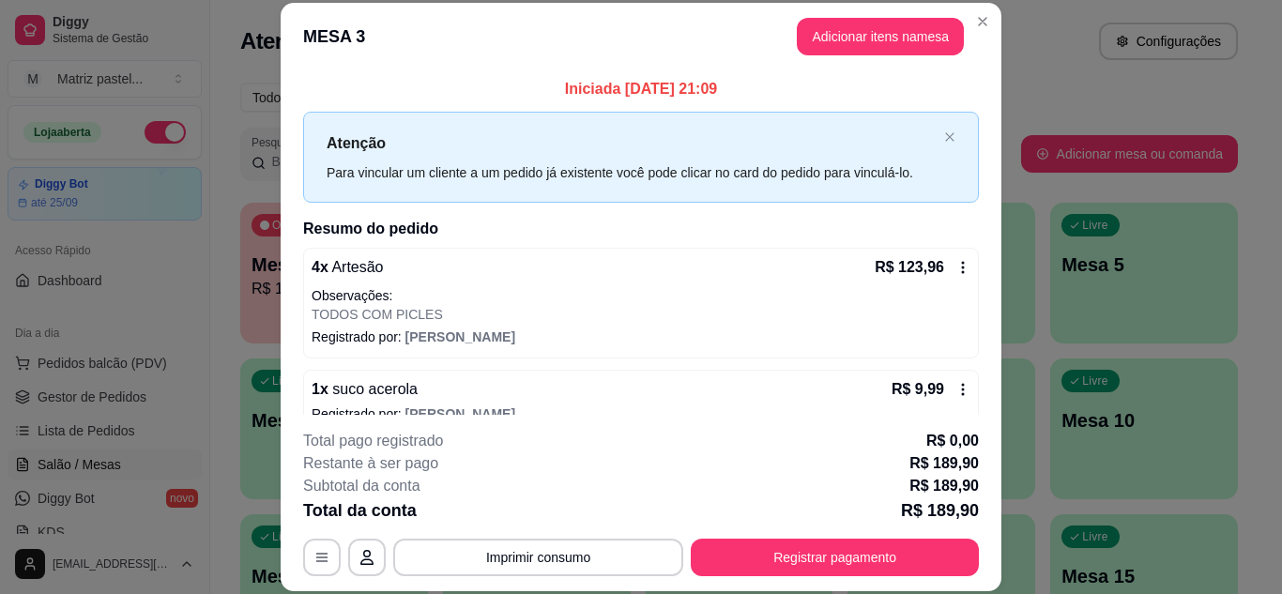
click at [709, 558] on button "Registrar pagamento" at bounding box center [835, 558] width 288 height 38
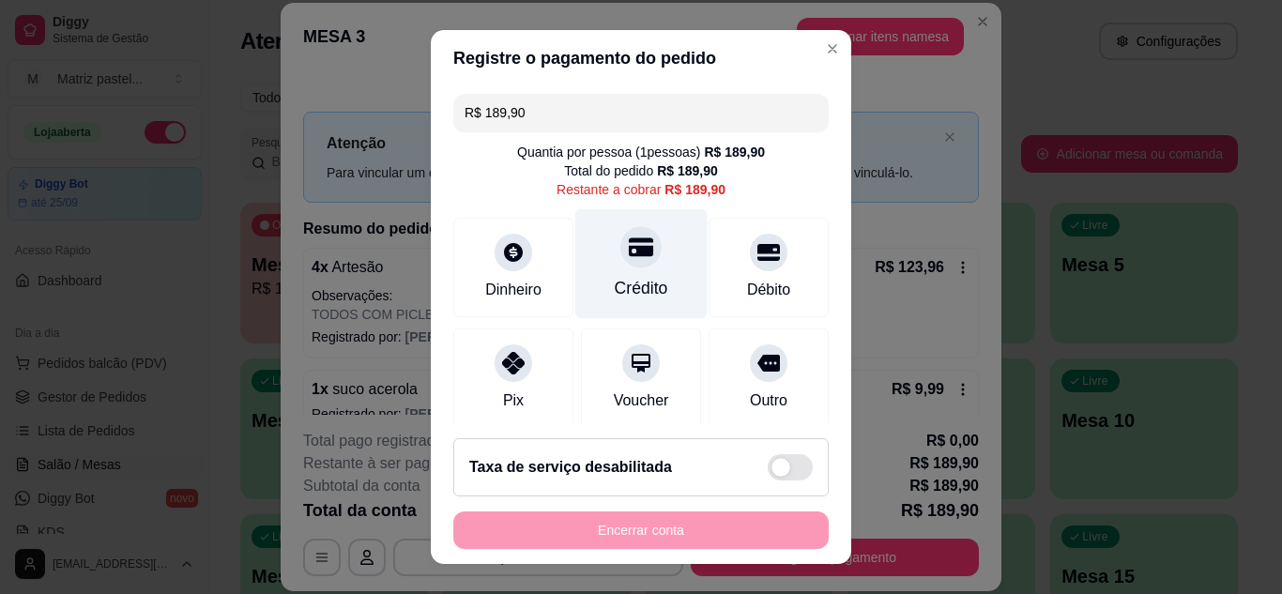
click at [644, 276] on div "Crédito" at bounding box center [642, 288] width 54 height 24
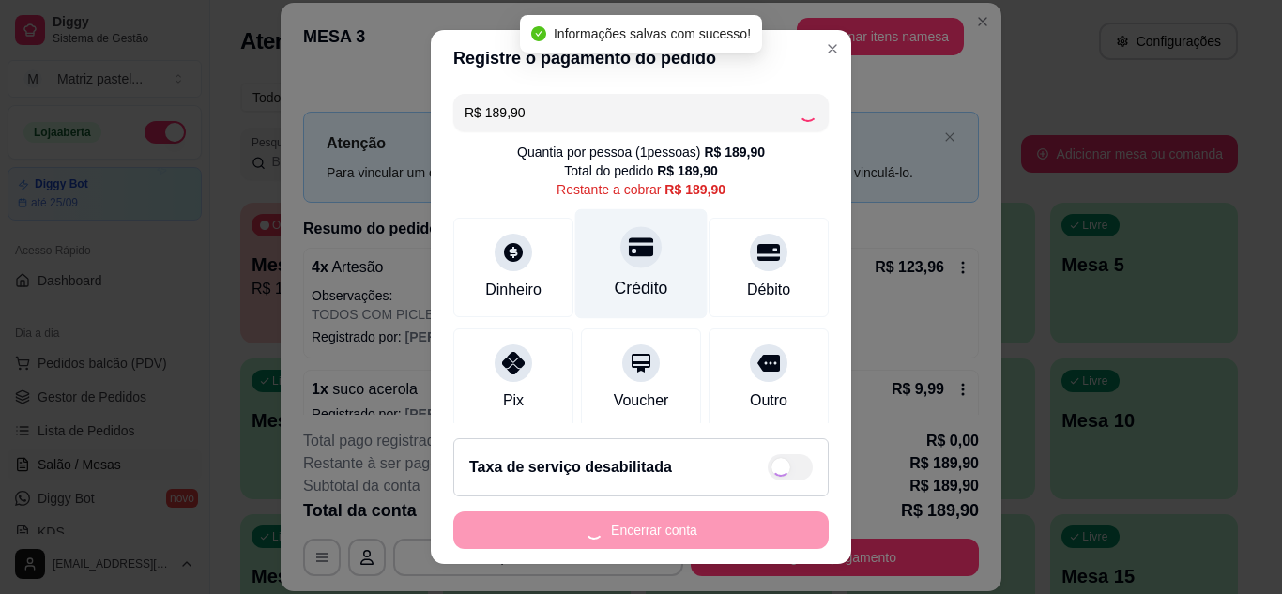
type input "R$ 0,00"
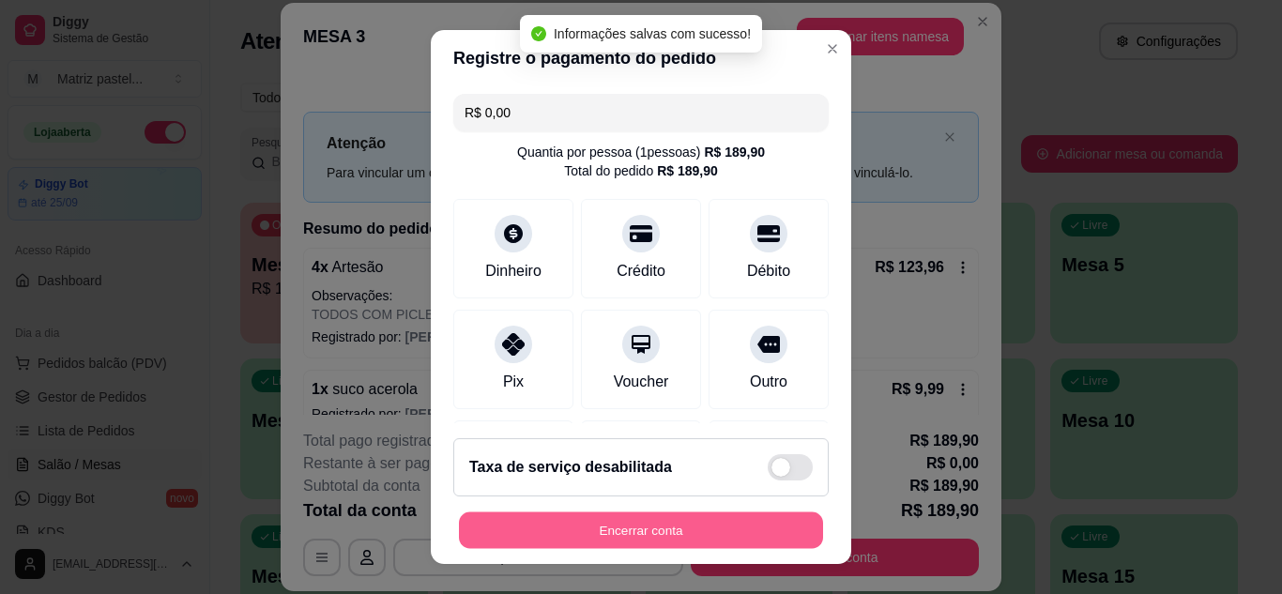
click at [688, 542] on button "Encerrar conta" at bounding box center [641, 531] width 364 height 37
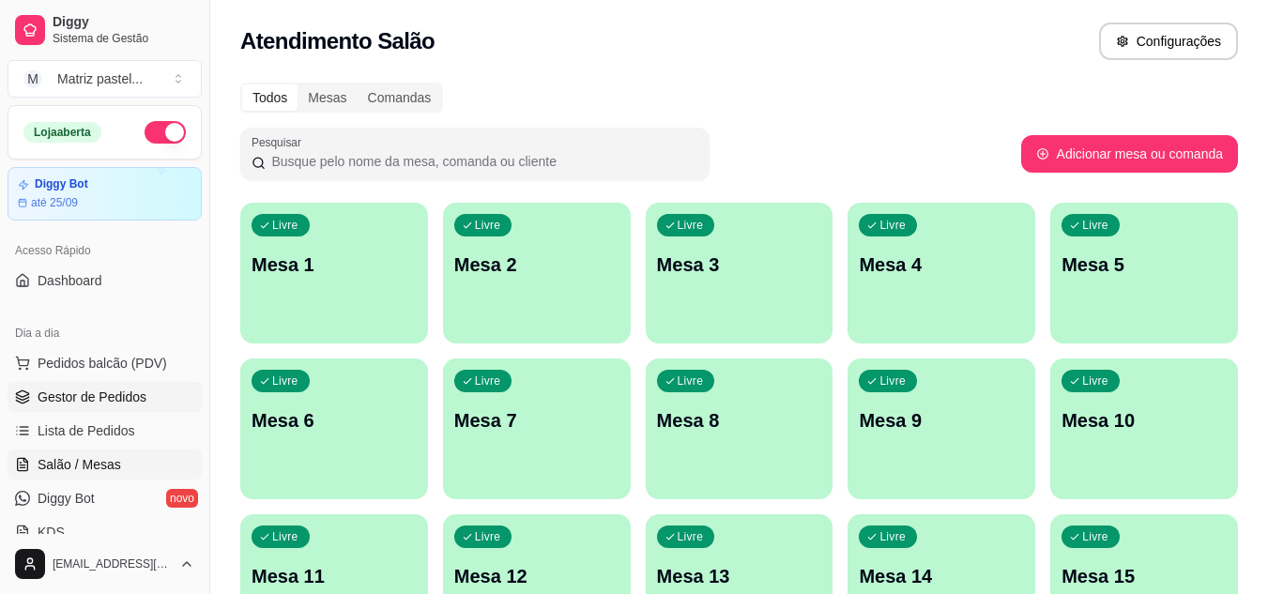
click at [166, 393] on link "Gestor de Pedidos" at bounding box center [105, 397] width 194 height 30
click at [64, 404] on span "Gestor de Pedidos" at bounding box center [92, 397] width 109 height 19
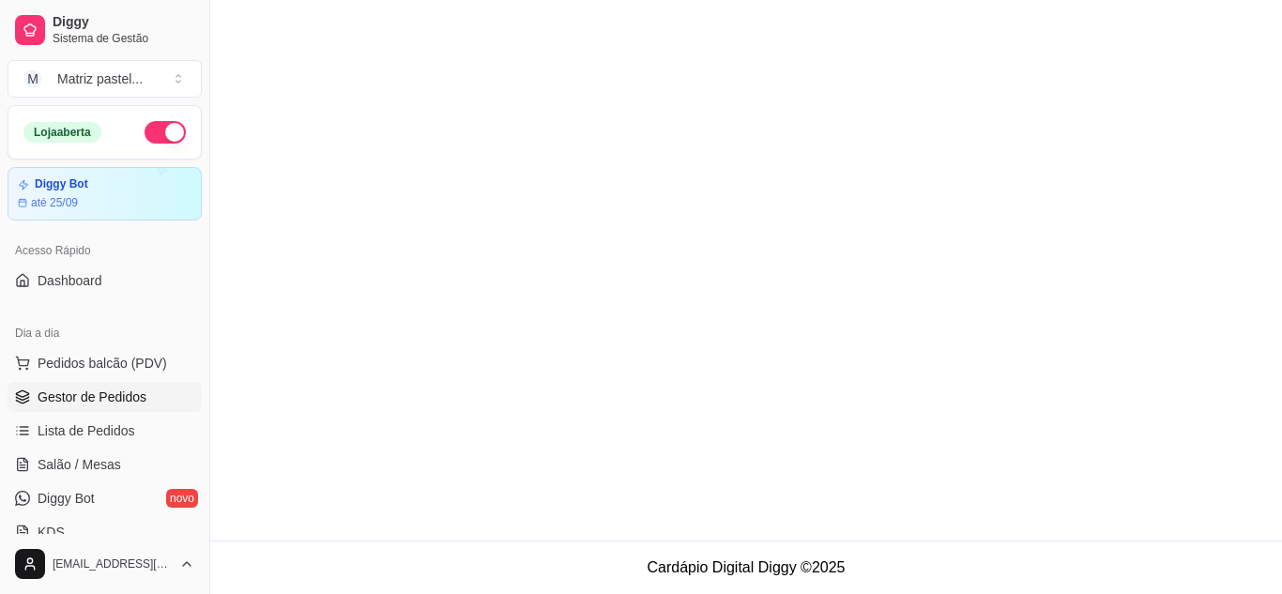
click at [132, 398] on span "Gestor de Pedidos" at bounding box center [92, 397] width 109 height 19
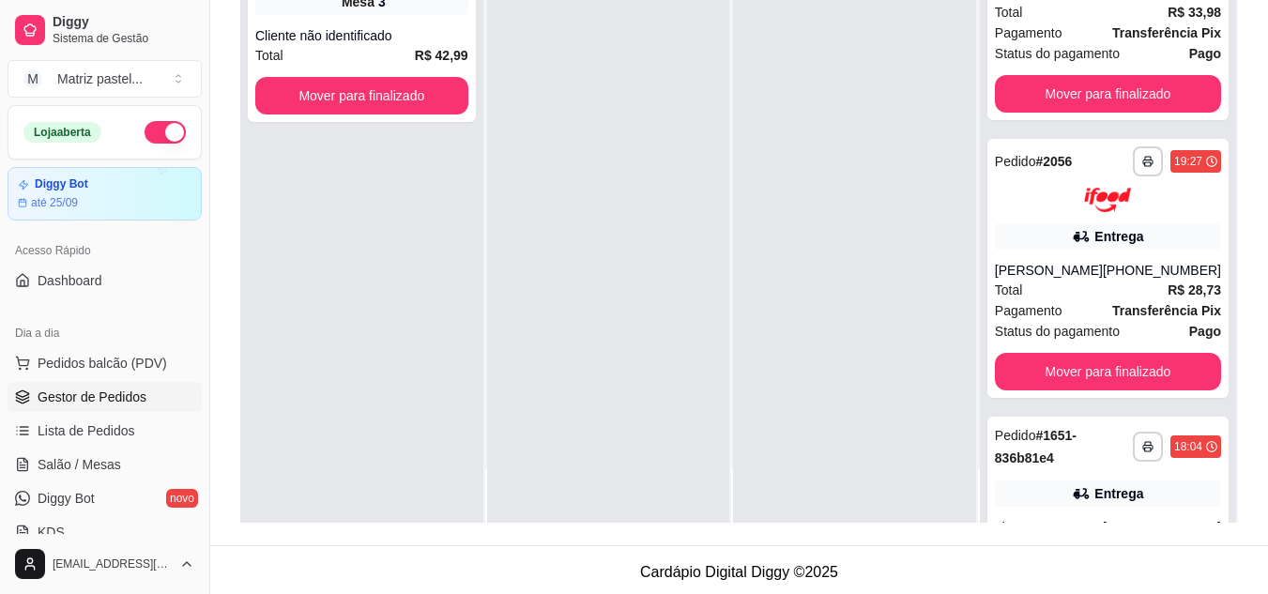
scroll to position [1046, 0]
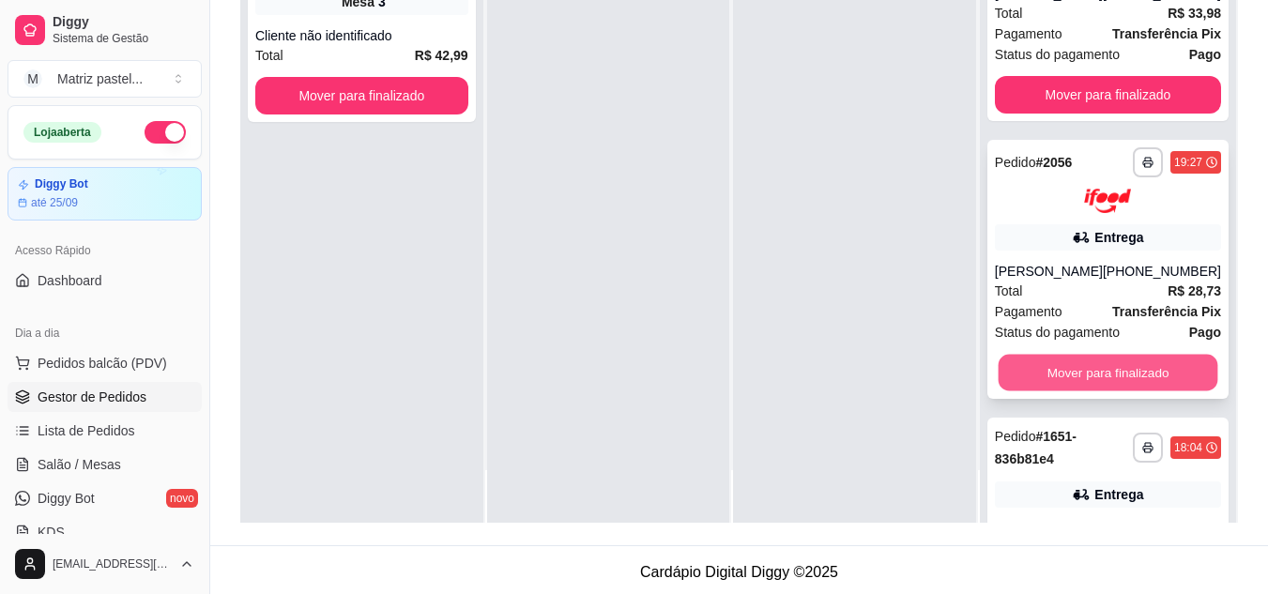
click at [1073, 365] on button "Mover para finalizado" at bounding box center [1108, 373] width 220 height 37
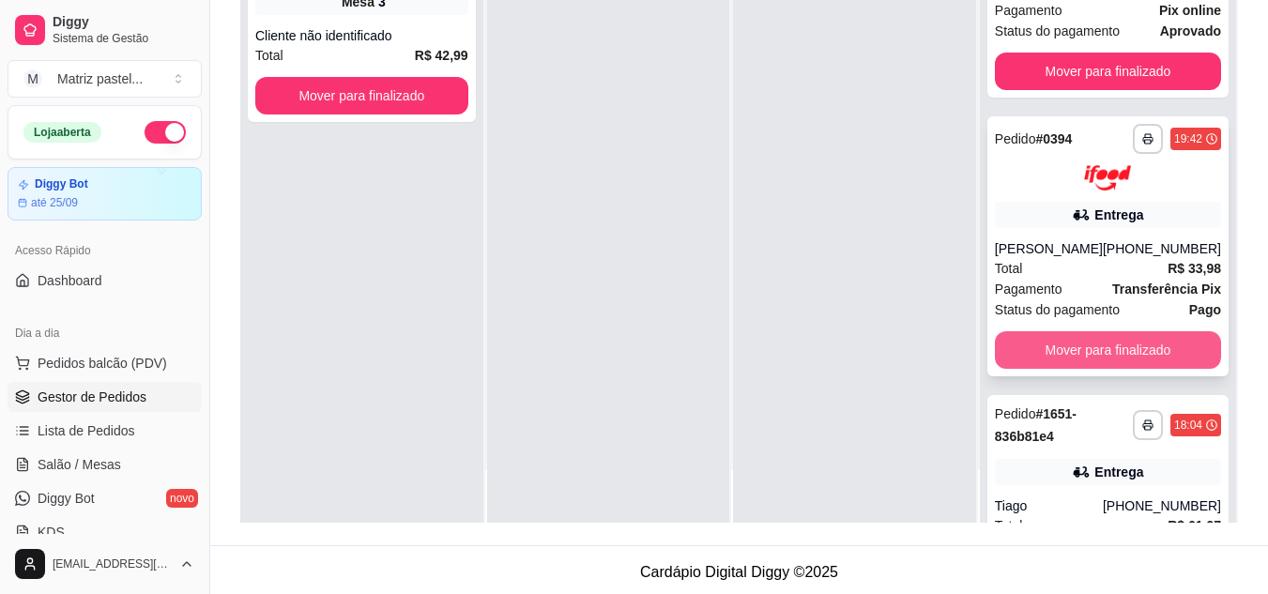
scroll to position [764, 0]
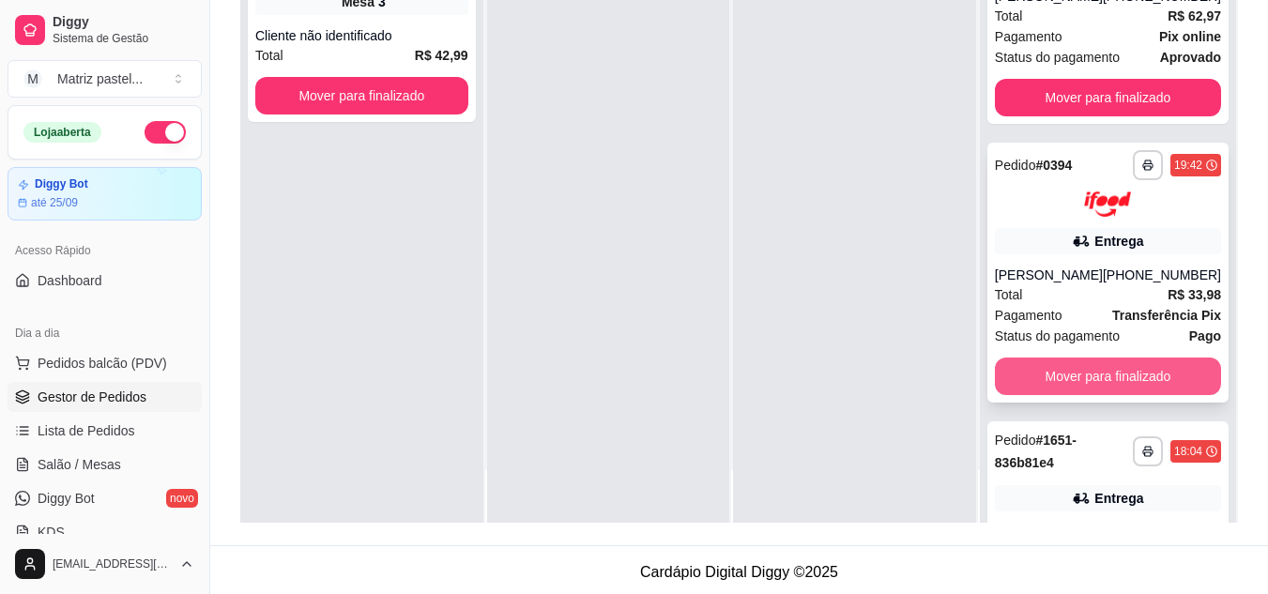
click at [1038, 372] on button "Mover para finalizado" at bounding box center [1108, 377] width 226 height 38
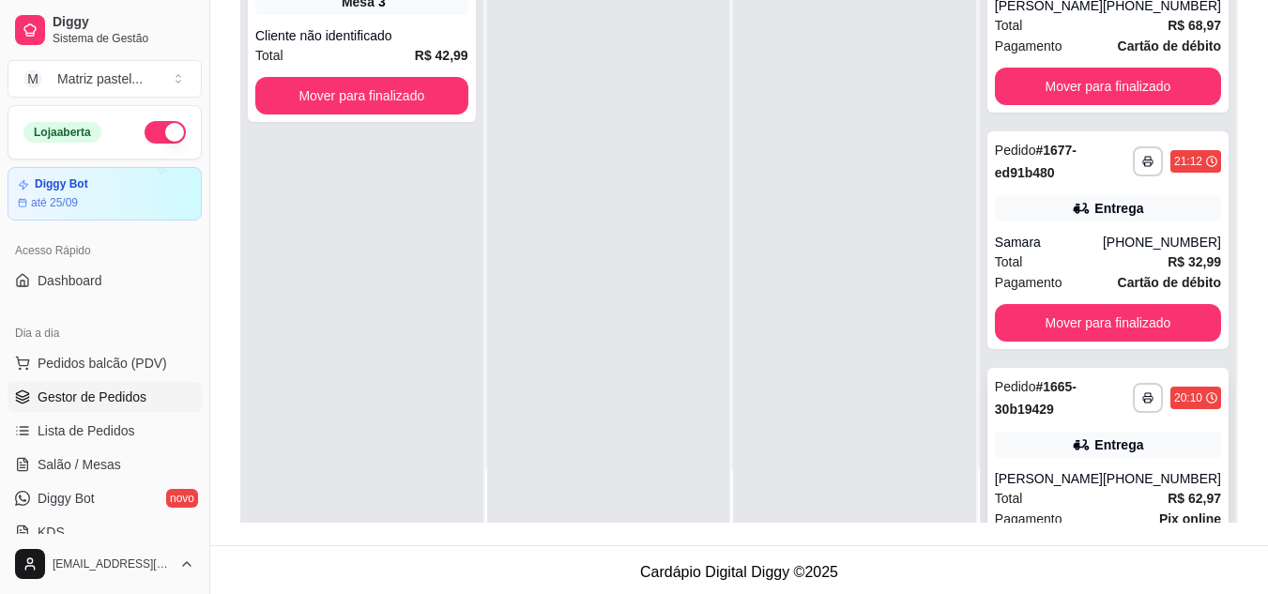
scroll to position [376, 0]
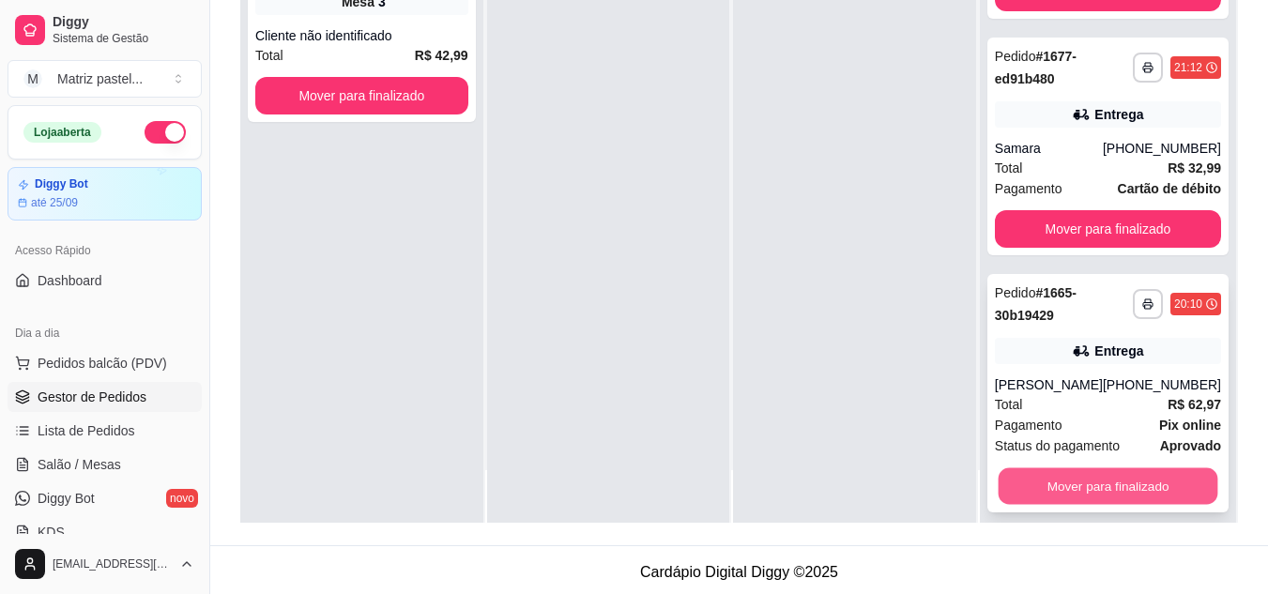
click at [1061, 477] on button "Mover para finalizado" at bounding box center [1108, 486] width 220 height 37
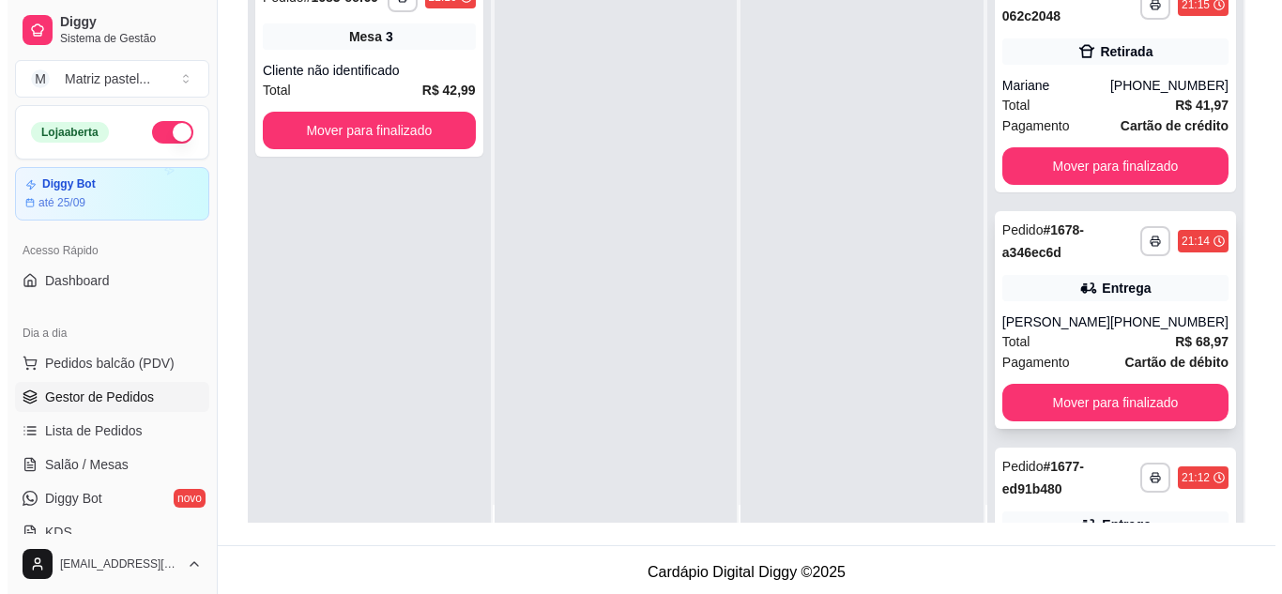
scroll to position [0, 0]
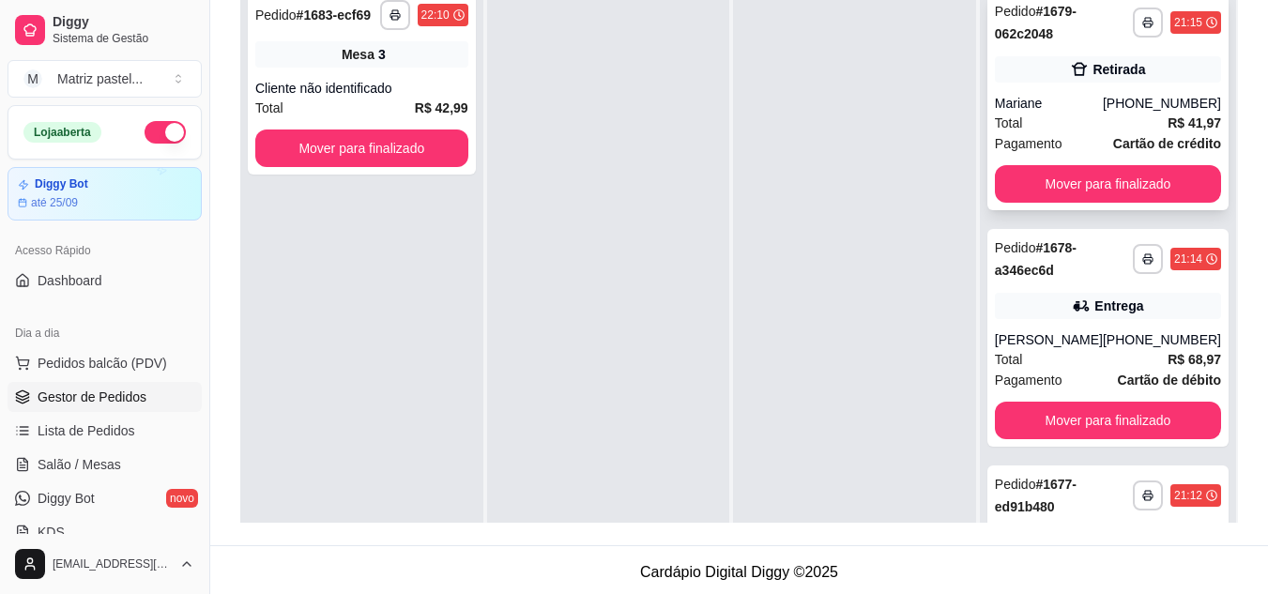
click at [1048, 111] on div "Mariane" at bounding box center [1049, 103] width 108 height 19
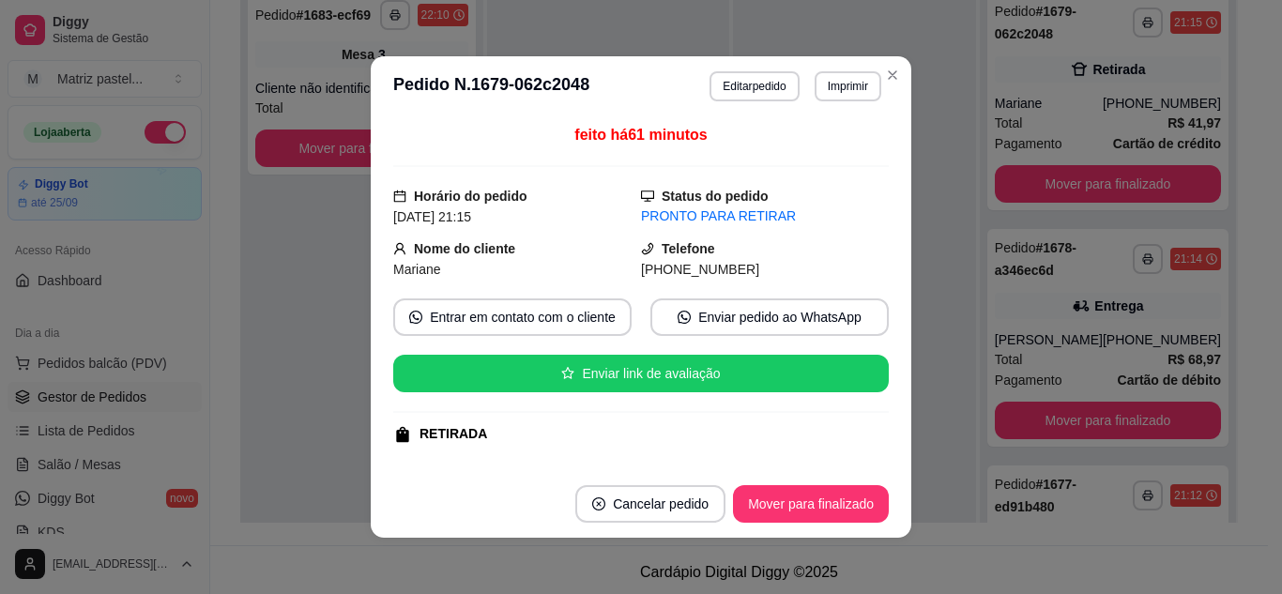
scroll to position [94, 0]
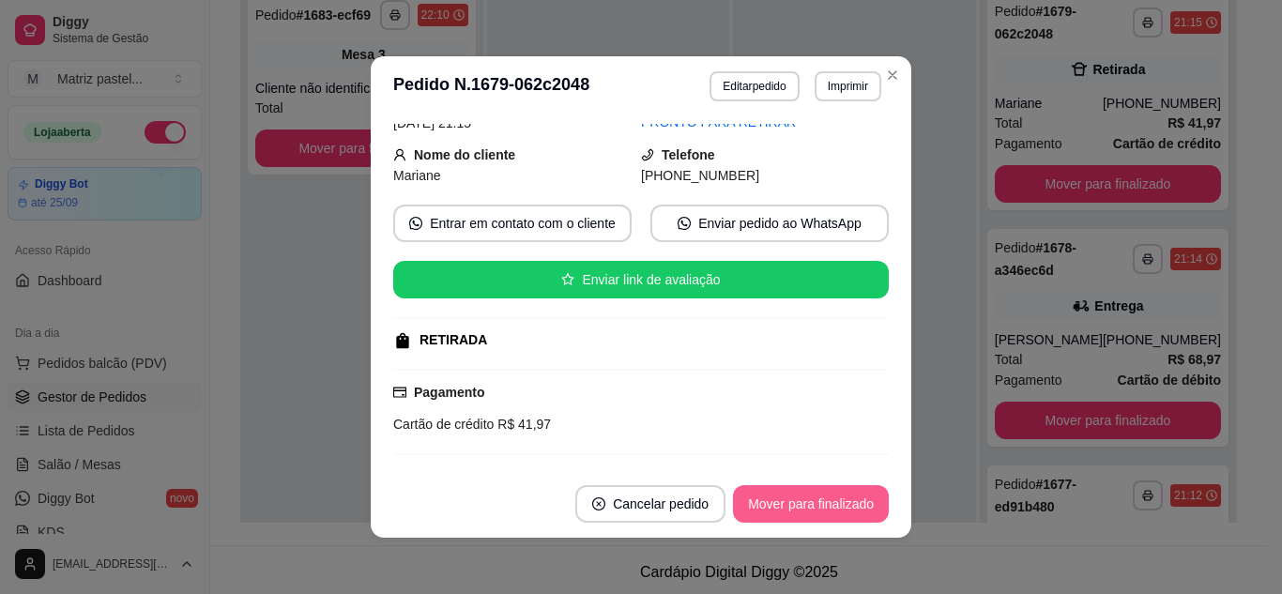
click at [804, 498] on button "Mover para finalizado" at bounding box center [811, 504] width 156 height 38
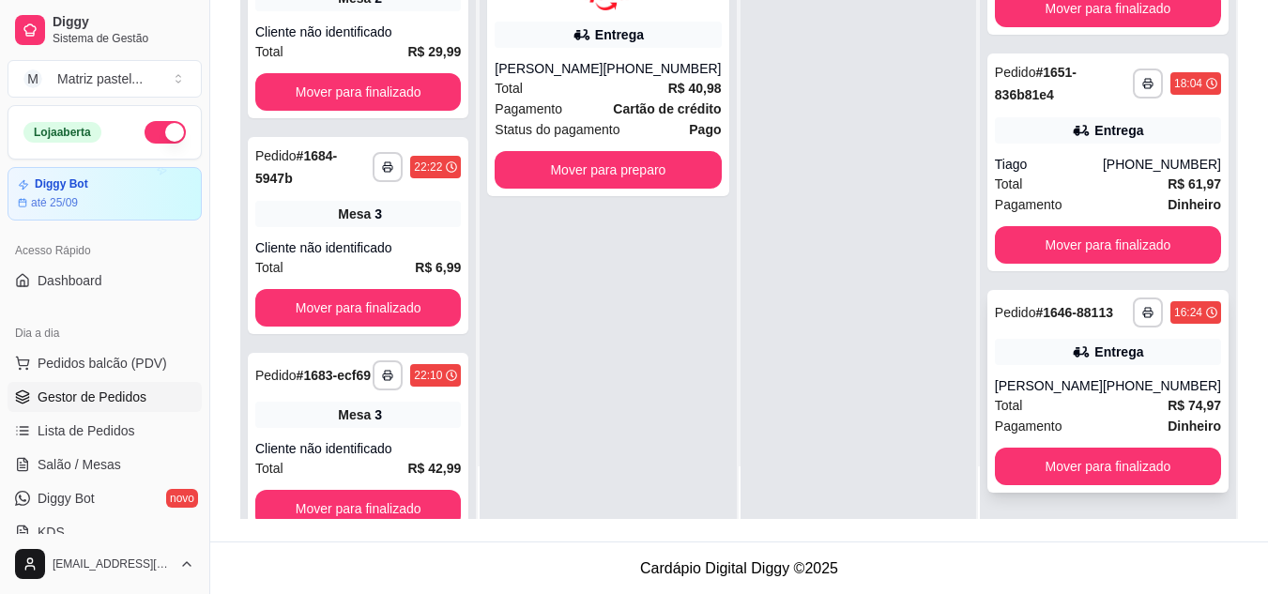
scroll to position [286, 0]
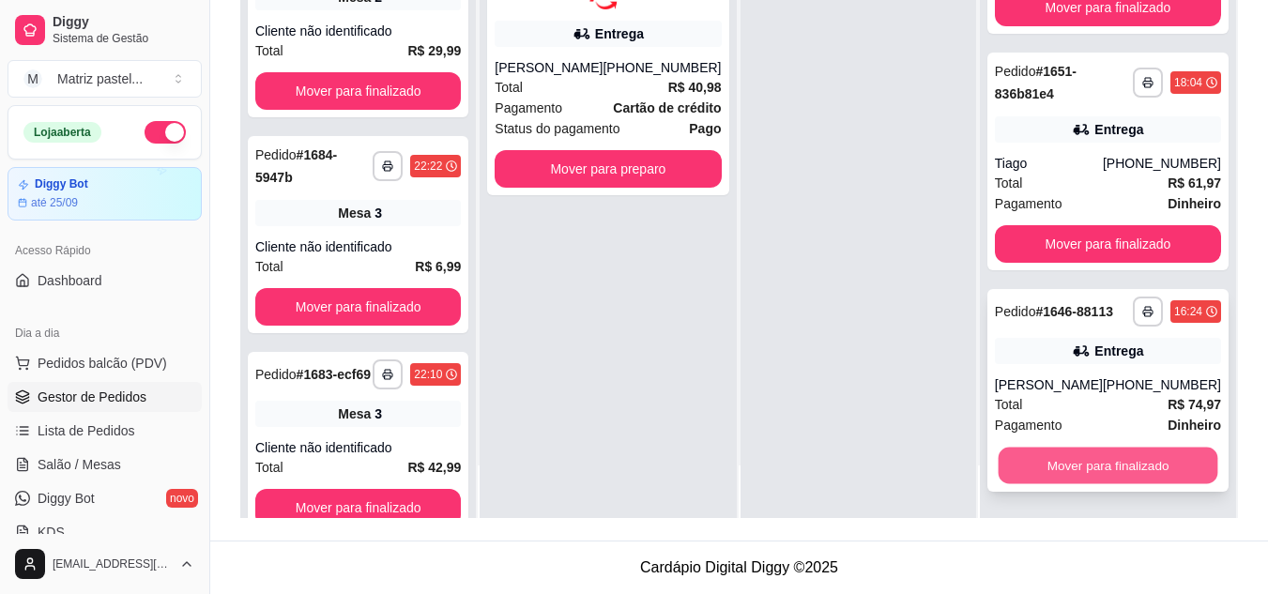
click at [1063, 473] on button "Mover para finalizado" at bounding box center [1108, 466] width 220 height 37
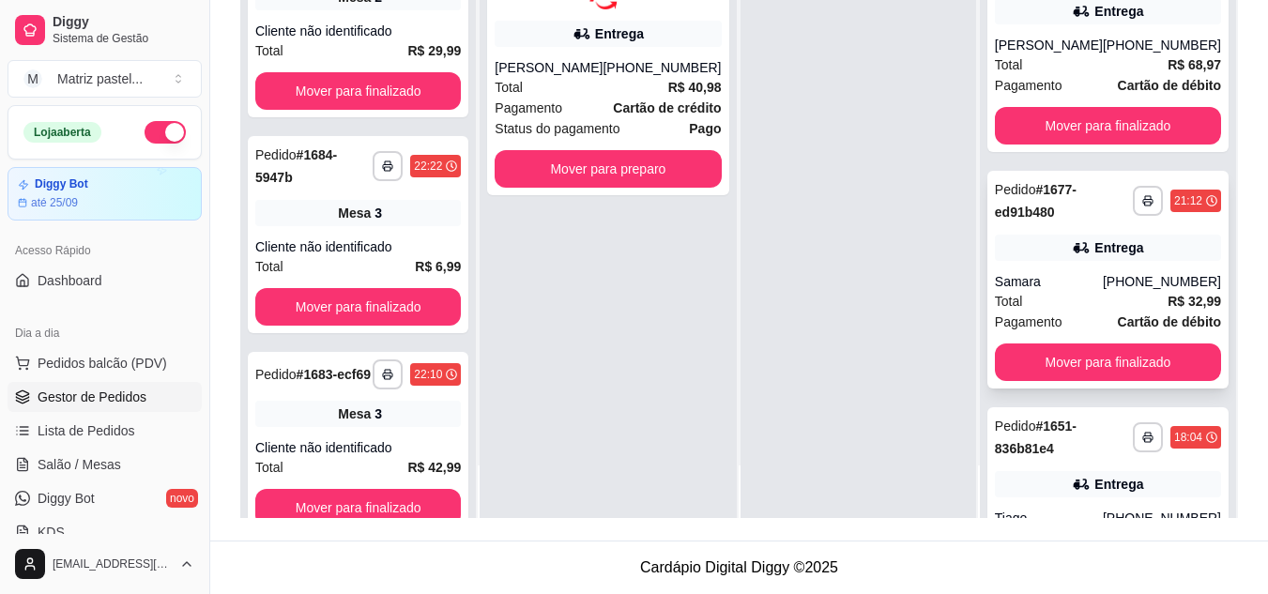
scroll to position [0, 0]
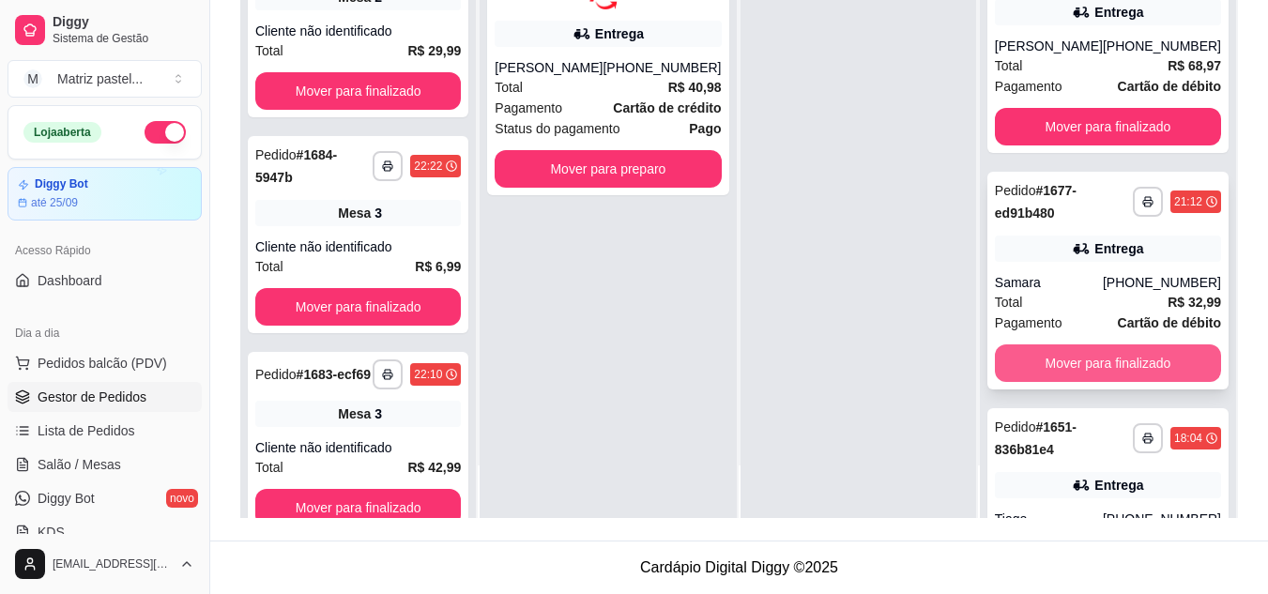
click at [1122, 357] on button "Mover para finalizado" at bounding box center [1108, 364] width 226 height 38
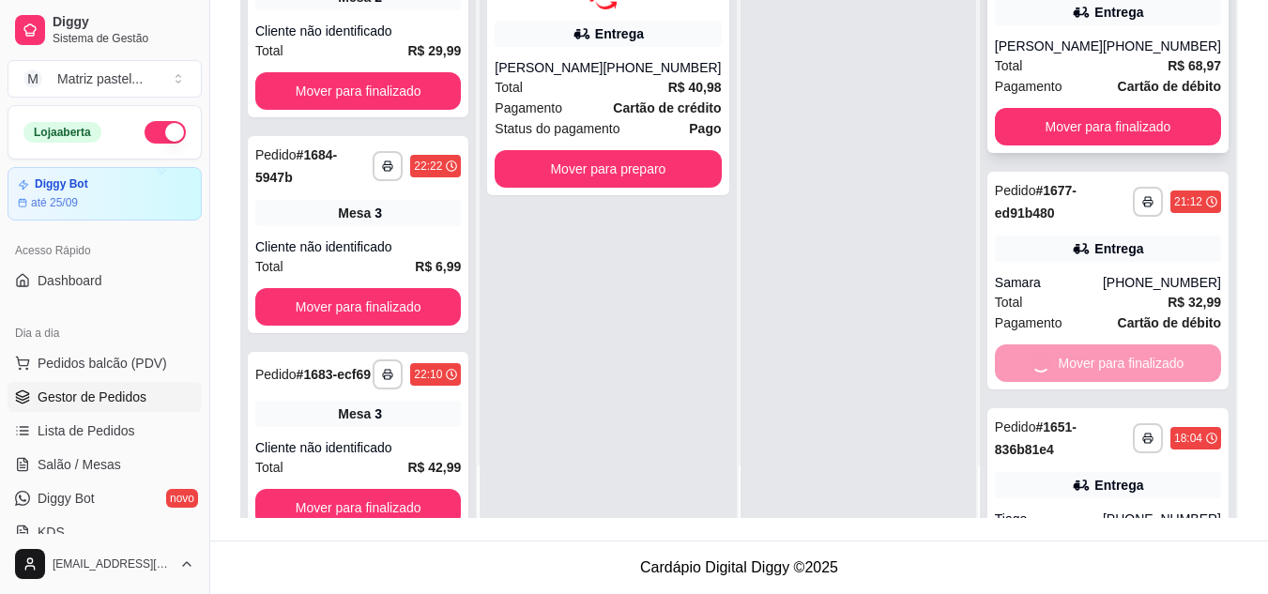
click at [1193, 147] on div "**********" at bounding box center [1108, 44] width 241 height 218
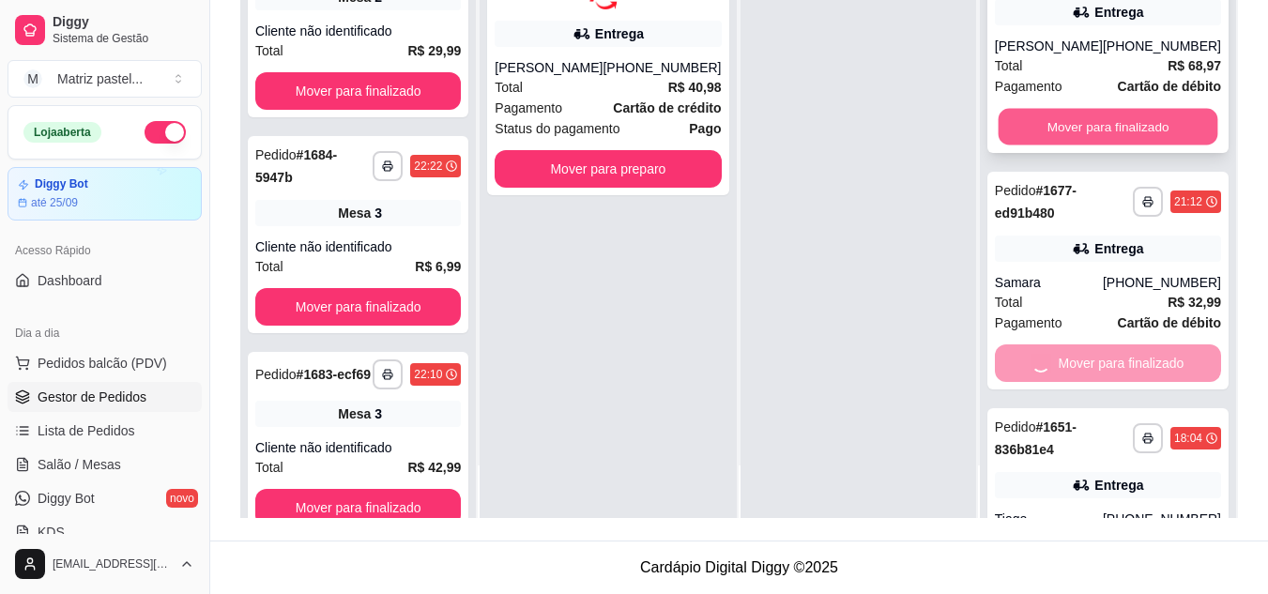
click at [1052, 133] on button "Mover para finalizado" at bounding box center [1108, 127] width 220 height 37
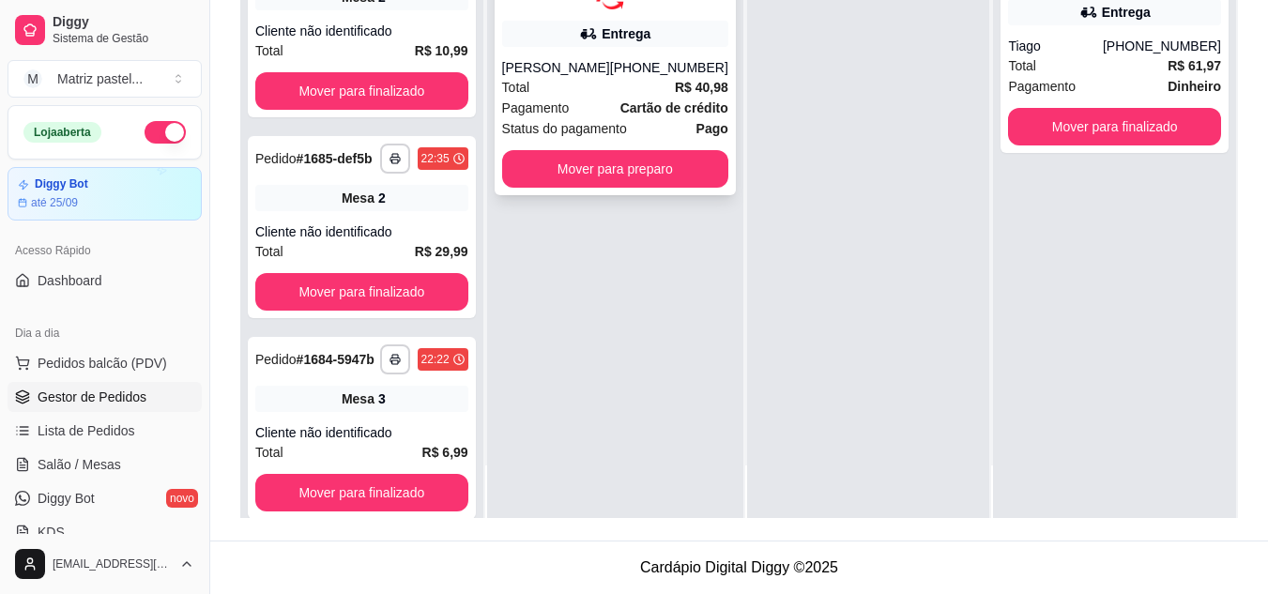
click at [583, 102] on div "Pagamento Cartão de crédito" at bounding box center [615, 108] width 226 height 21
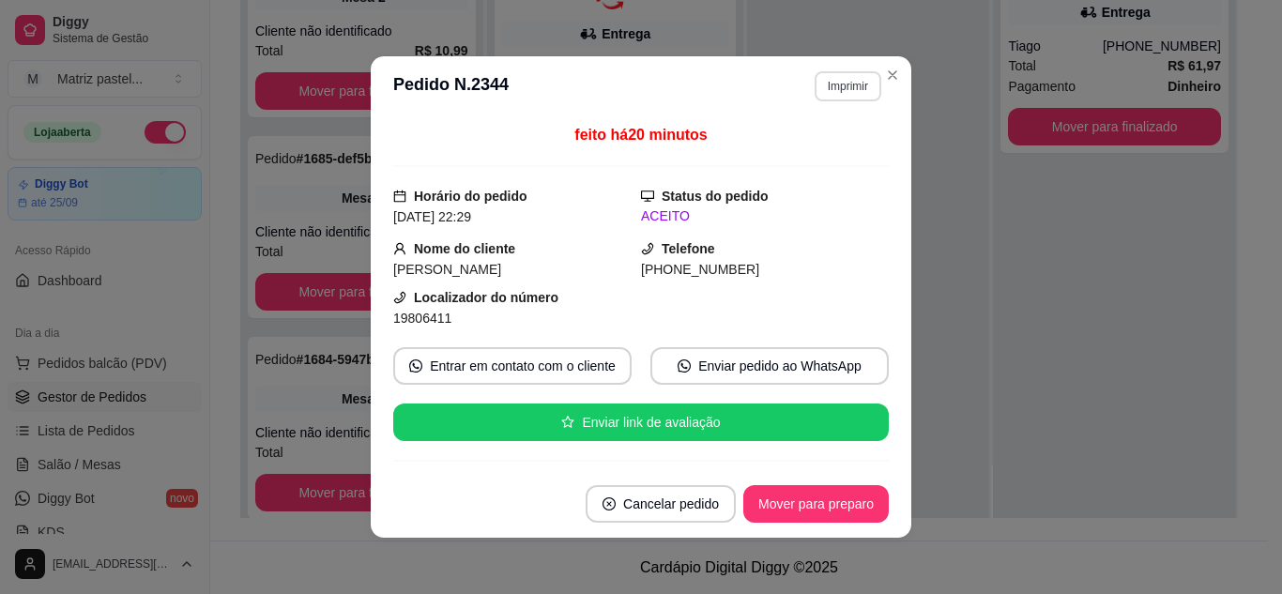
click at [822, 88] on button "Imprimir" at bounding box center [848, 86] width 67 height 30
click at [812, 154] on button "IMPRESSORA" at bounding box center [808, 152] width 131 height 29
click at [760, 504] on button "Mover para preparo" at bounding box center [815, 504] width 141 height 37
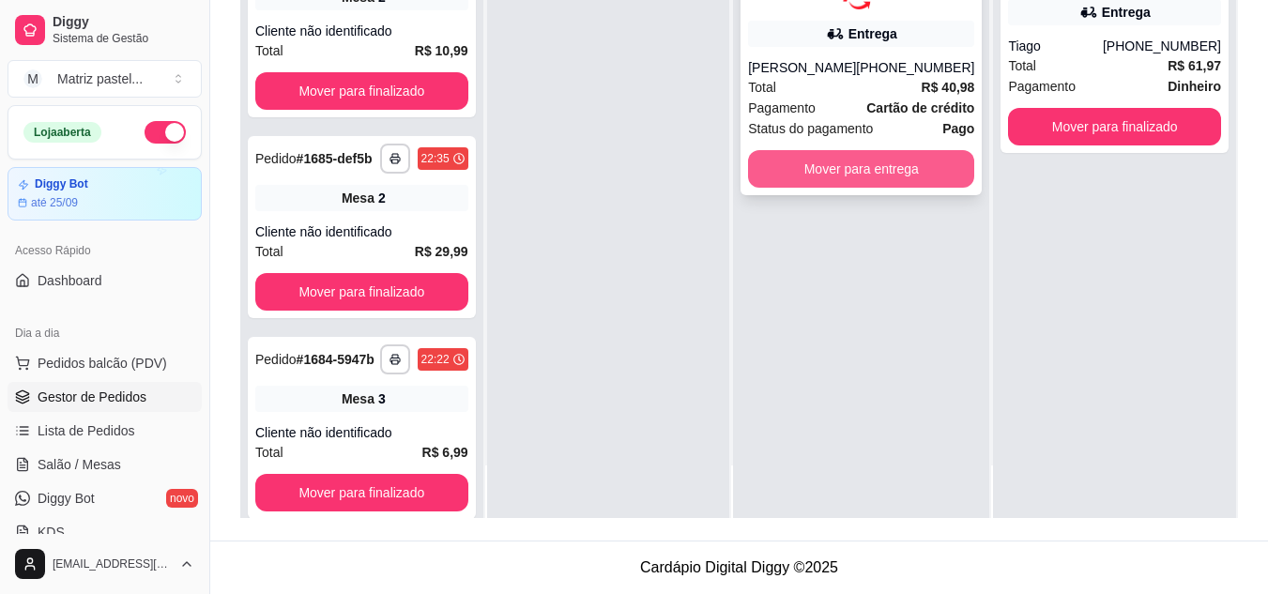
click at [881, 159] on button "Mover para entrega" at bounding box center [861, 169] width 226 height 38
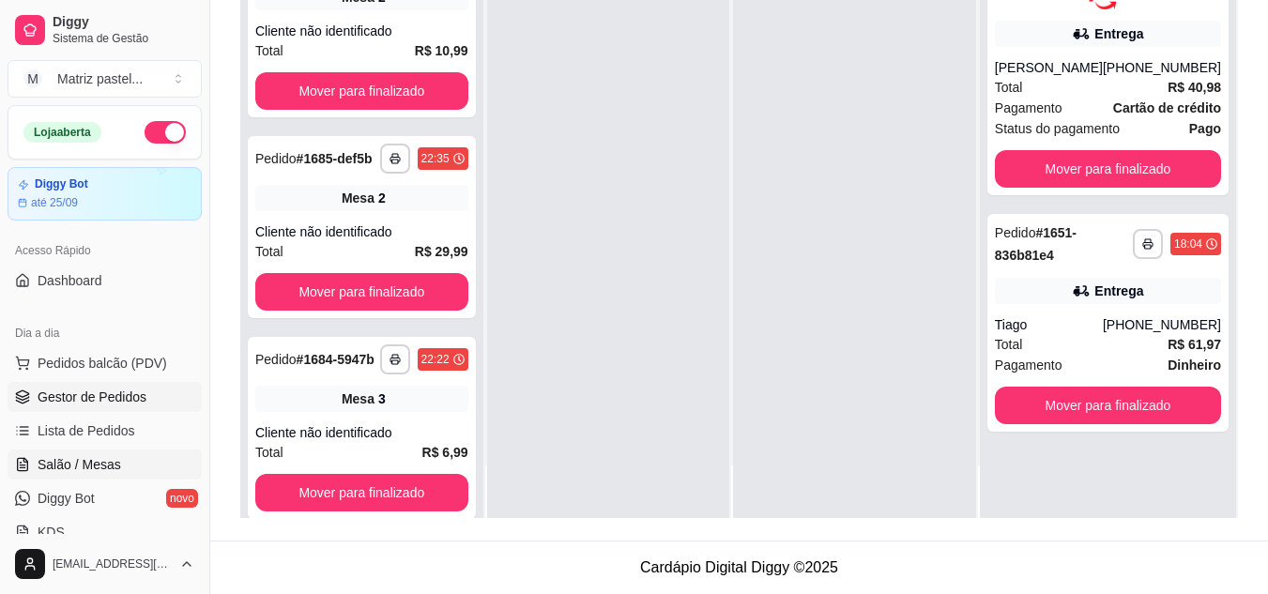
click at [79, 469] on span "Salão / Mesas" at bounding box center [80, 464] width 84 height 19
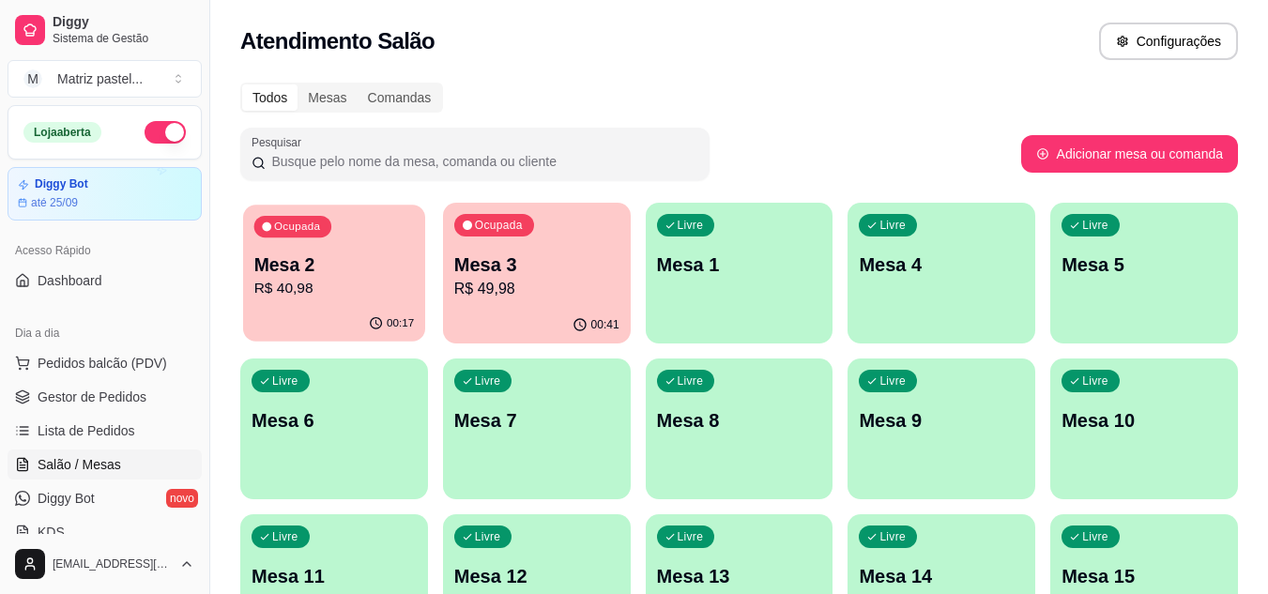
click at [336, 299] on p "R$ 40,98" at bounding box center [334, 289] width 161 height 22
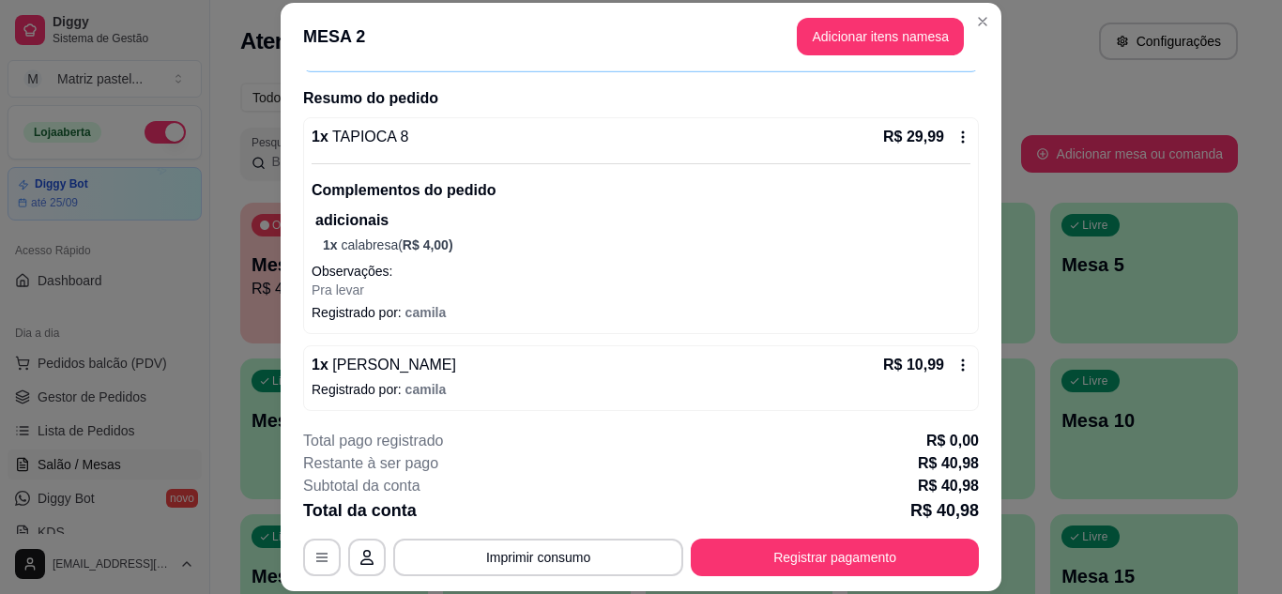
scroll to position [134, 0]
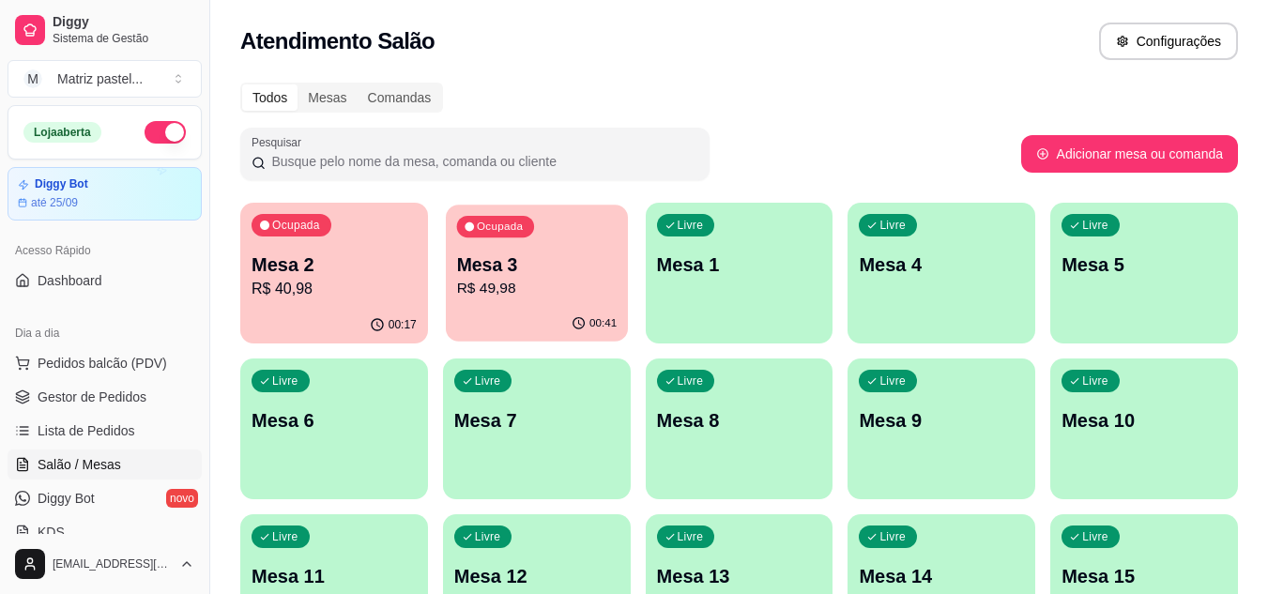
click at [612, 295] on p "R$ 49,98" at bounding box center [536, 289] width 161 height 22
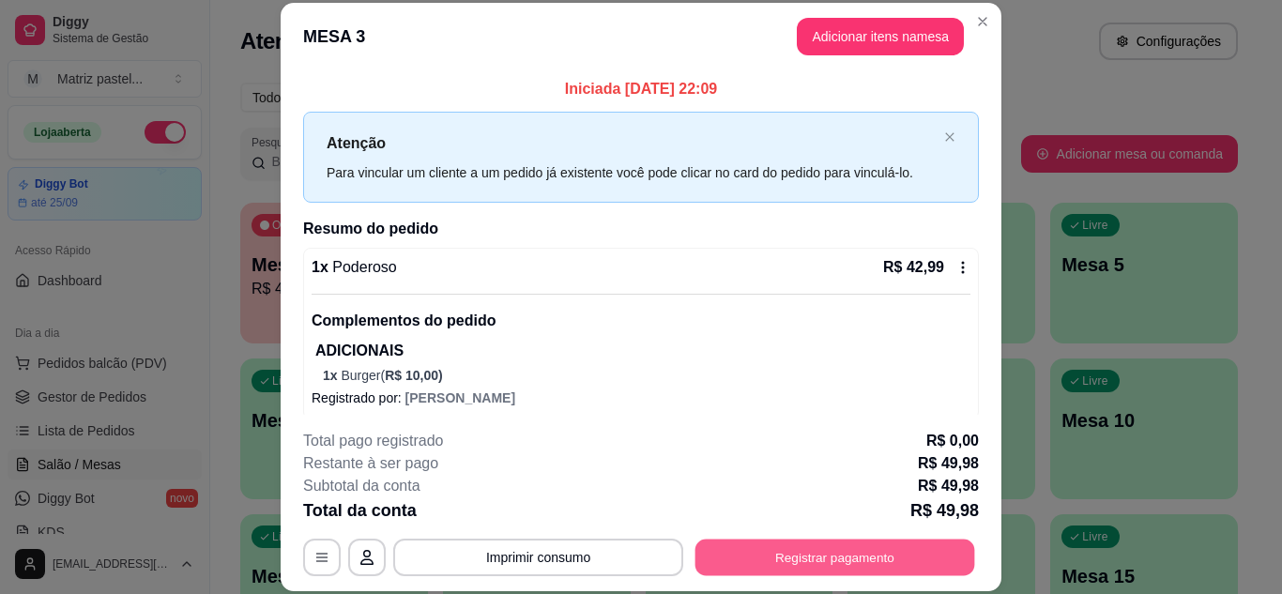
click at [720, 539] on div "**********" at bounding box center [641, 558] width 676 height 38
click at [705, 562] on button "Registrar pagamento" at bounding box center [836, 557] width 280 height 37
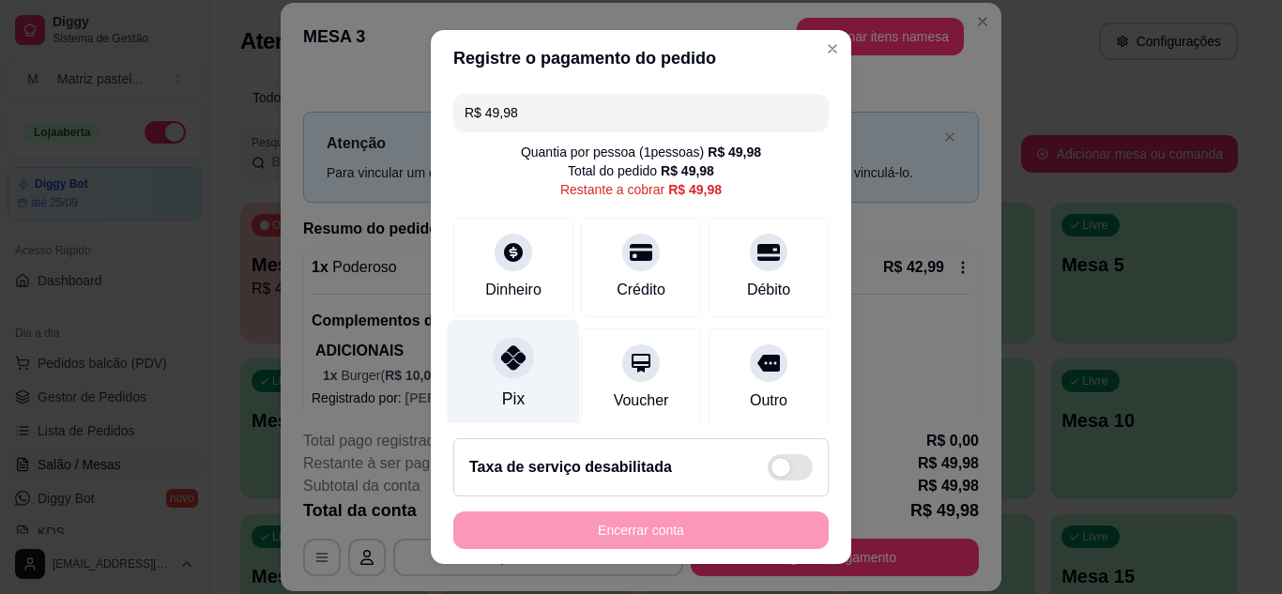
drag, startPoint x: 494, startPoint y: 361, endPoint x: 536, endPoint y: 411, distance: 65.3
click at [496, 363] on div at bounding box center [513, 357] width 41 height 41
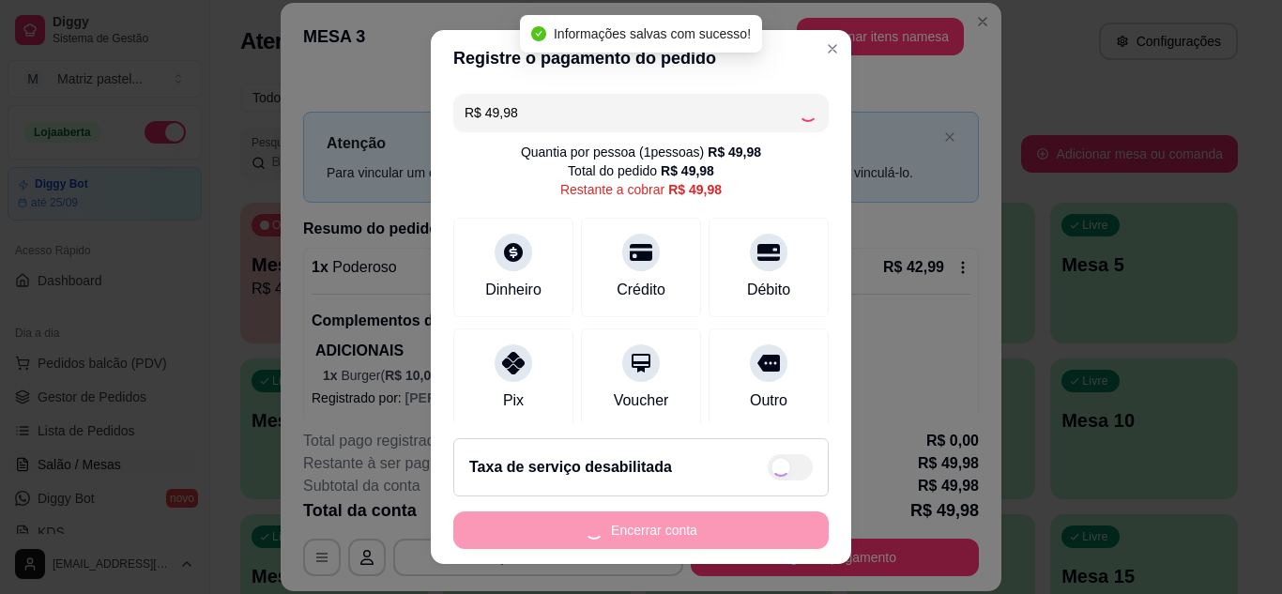
type input "R$ 0,00"
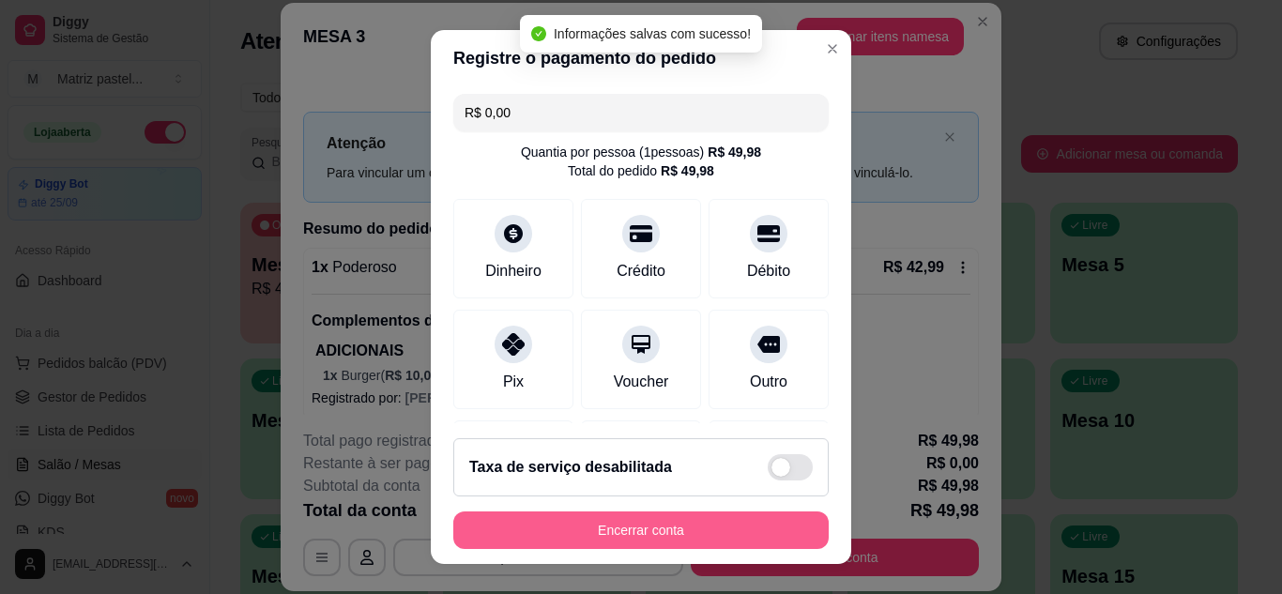
click at [550, 537] on button "Encerrar conta" at bounding box center [641, 531] width 376 height 38
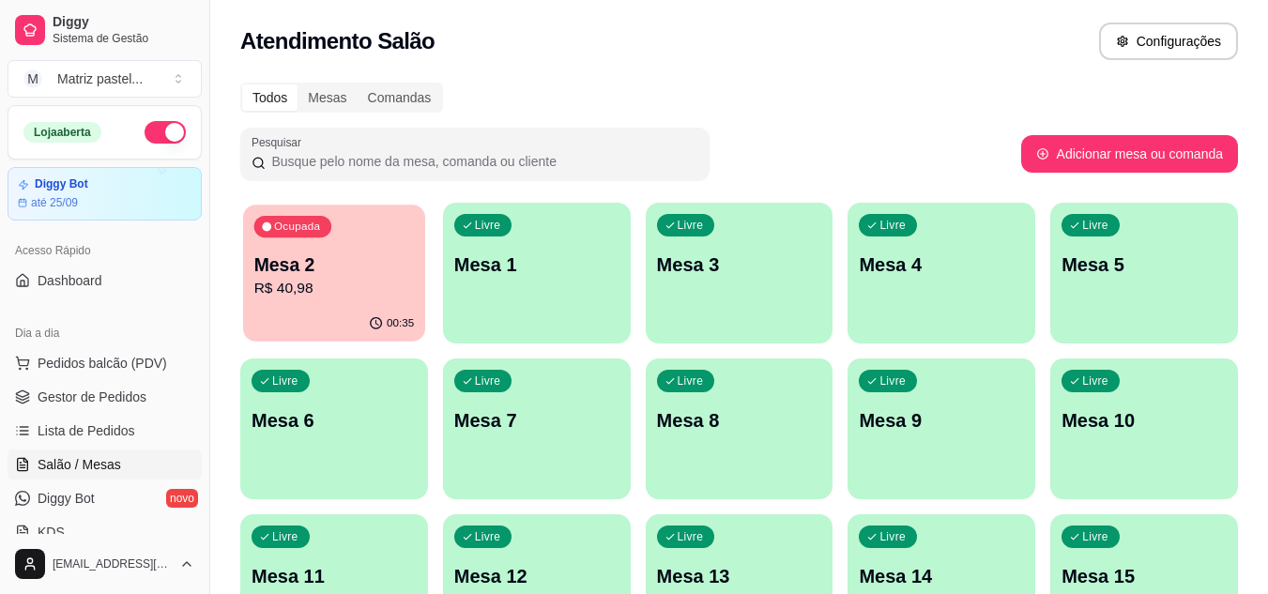
click at [319, 278] on p "R$ 40,98" at bounding box center [334, 289] width 161 height 22
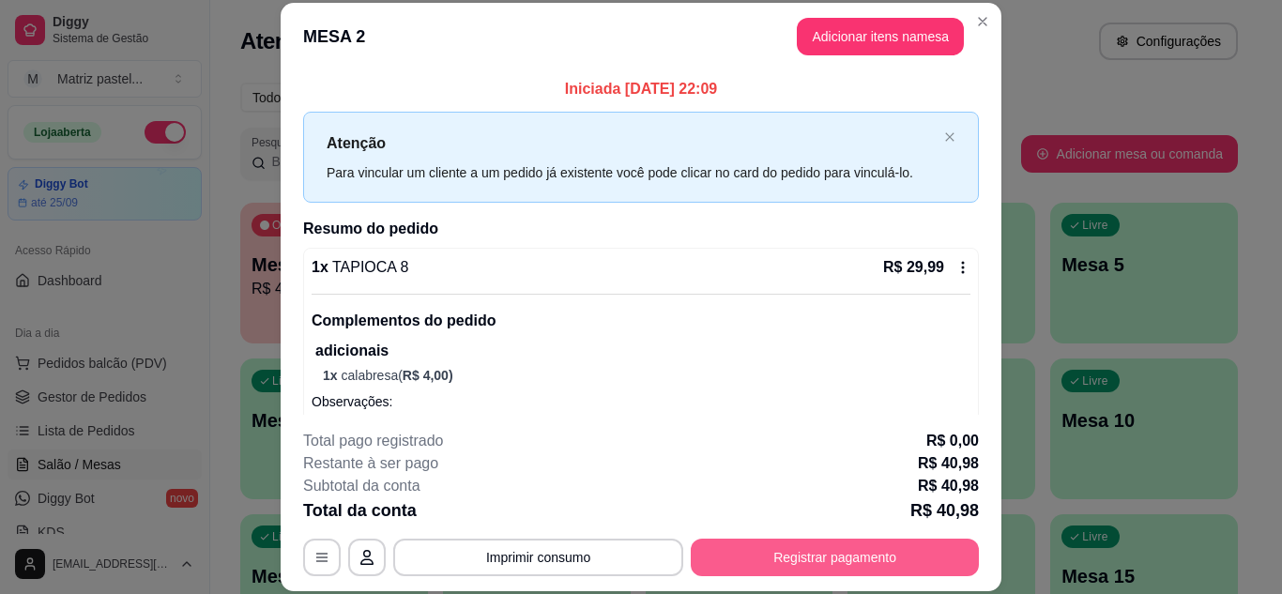
click at [871, 561] on button "Registrar pagamento" at bounding box center [835, 558] width 288 height 38
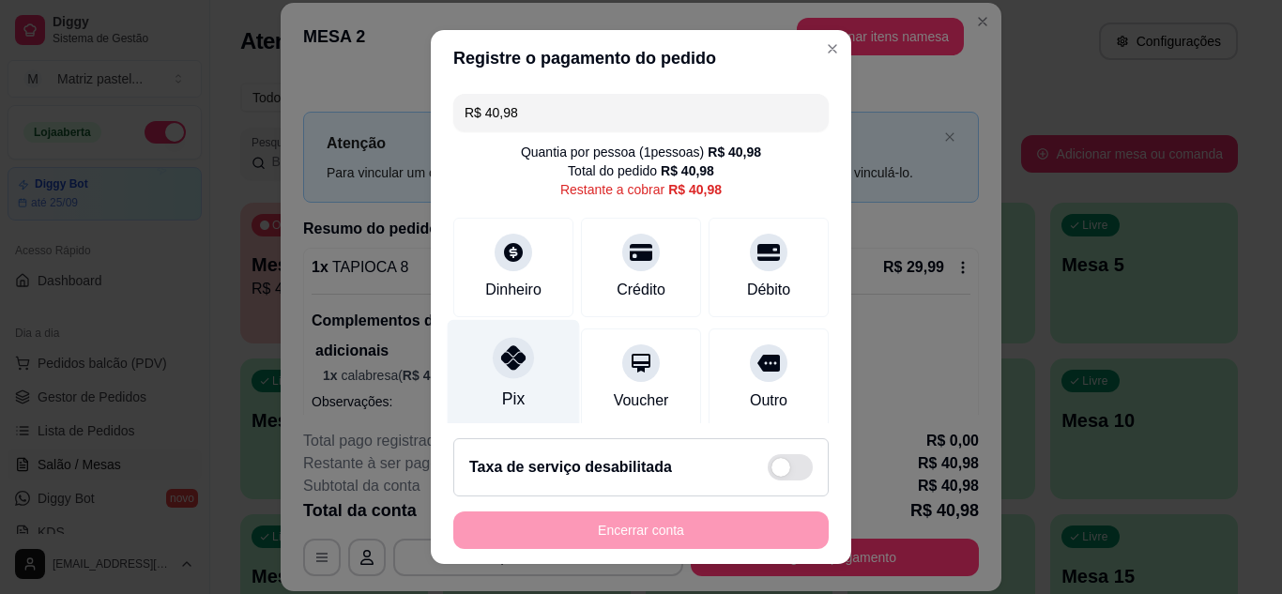
click at [502, 371] on div at bounding box center [513, 357] width 41 height 41
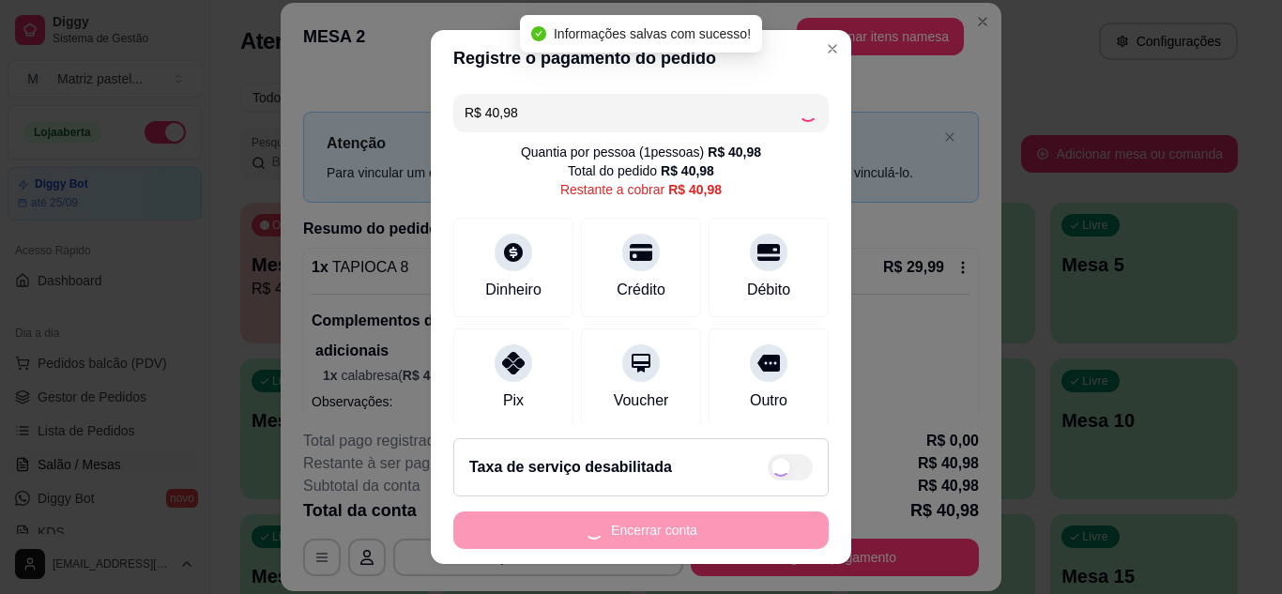
type input "R$ 0,00"
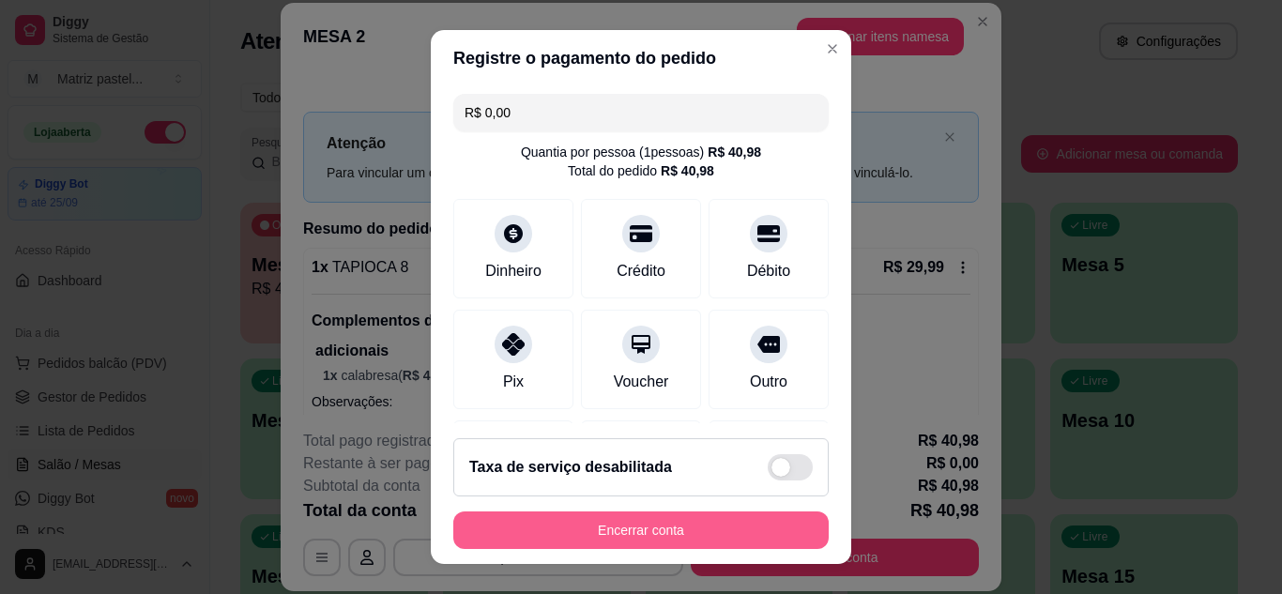
click at [553, 530] on button "Encerrar conta" at bounding box center [641, 531] width 376 height 38
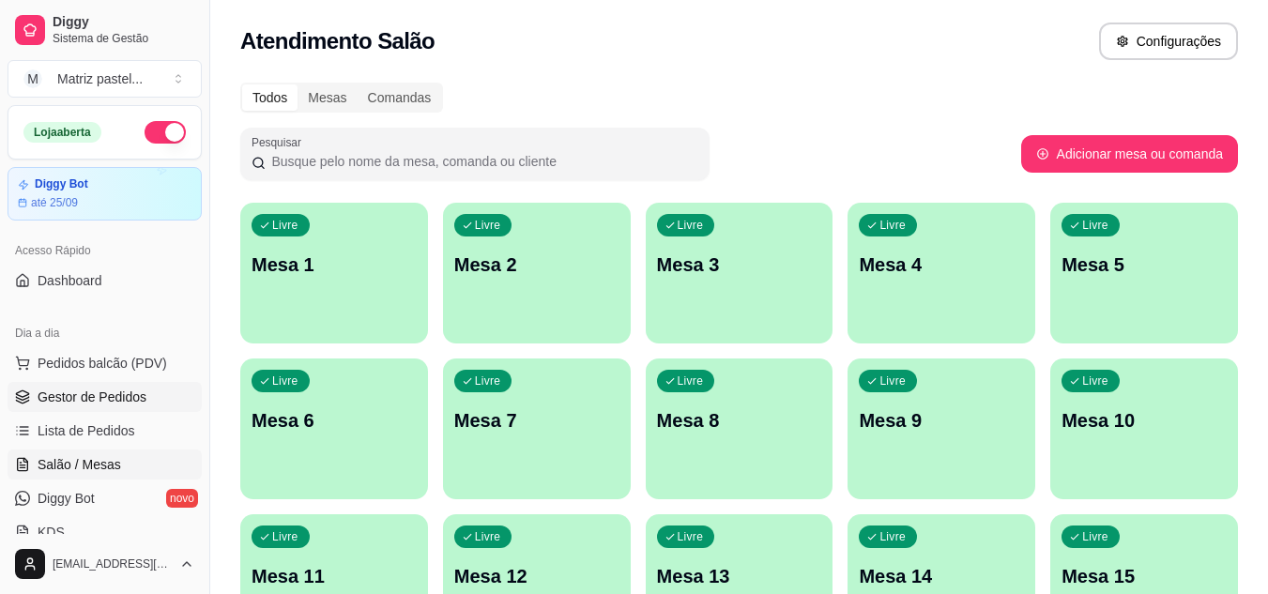
click at [74, 405] on span "Gestor de Pedidos" at bounding box center [92, 397] width 109 height 19
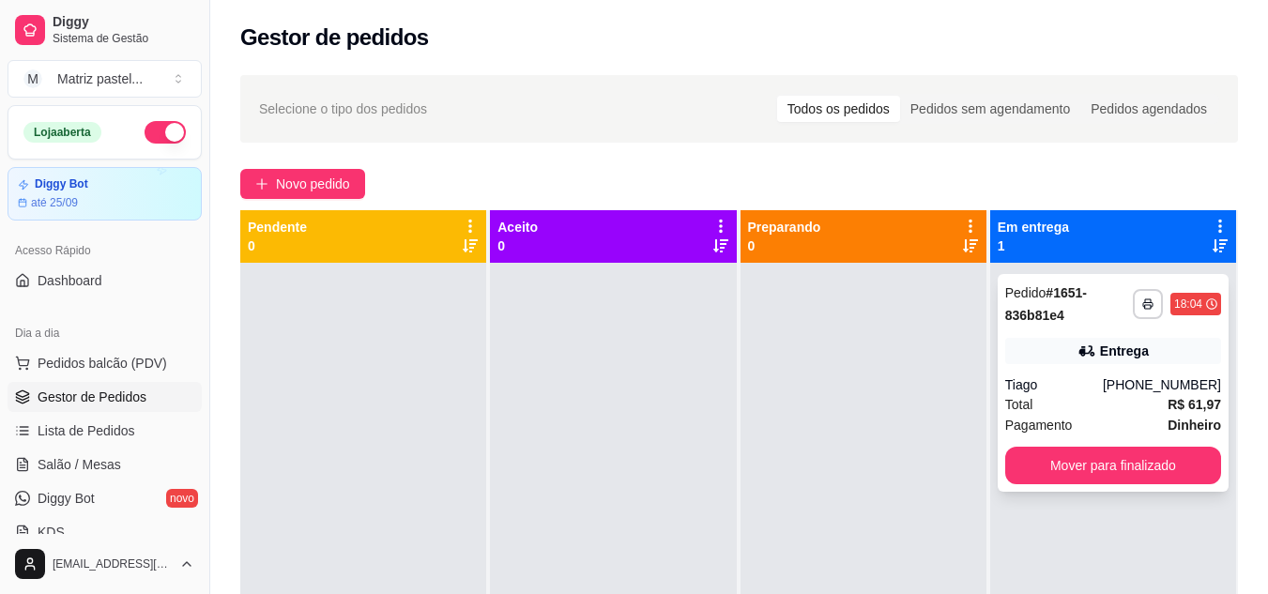
click at [1178, 409] on strong "R$ 61,97" at bounding box center [1195, 404] width 54 height 15
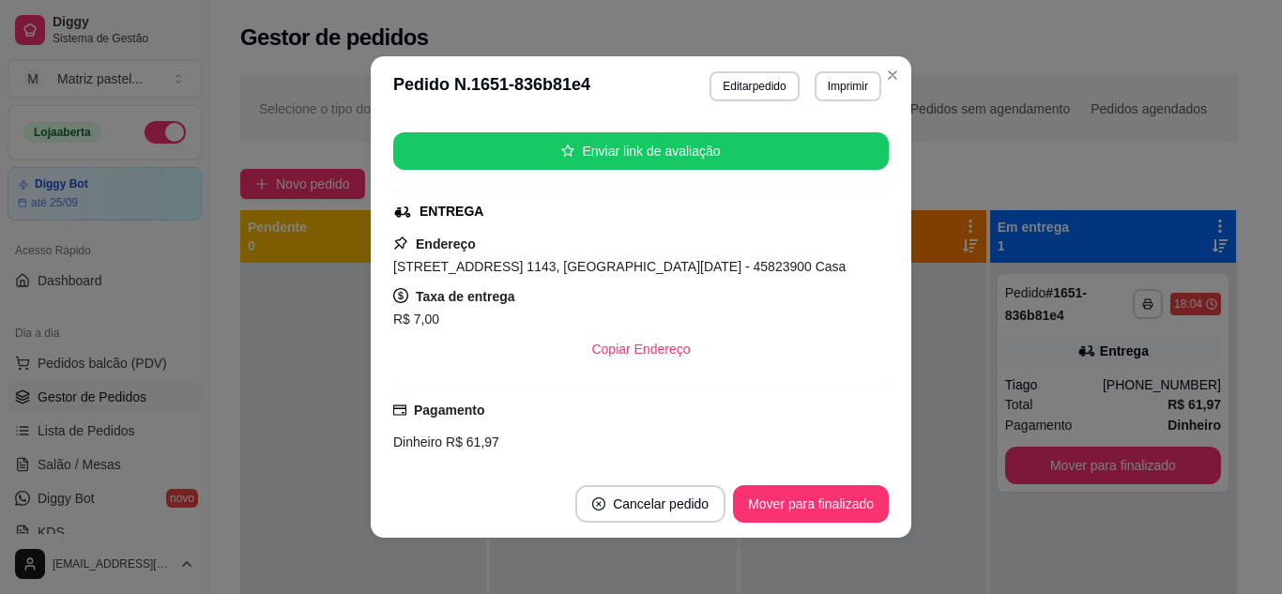
scroll to position [376, 0]
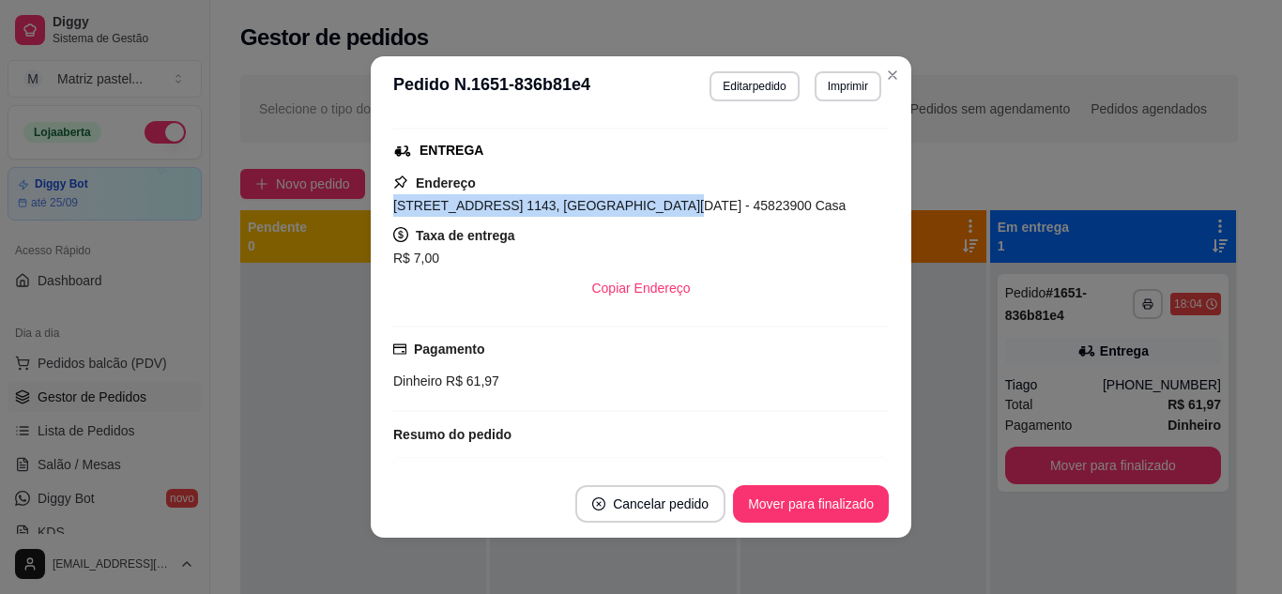
drag, startPoint x: 386, startPoint y: 203, endPoint x: 629, endPoint y: 213, distance: 243.4
click at [629, 213] on span "[STREET_ADDRESS] 1143, [GEOGRAPHIC_DATA][DATE] - 45823900 Casa" at bounding box center [619, 205] width 453 height 15
copy span "[STREET_ADDRESS] 1143, [GEOGRAPHIC_DATA][DATE]"
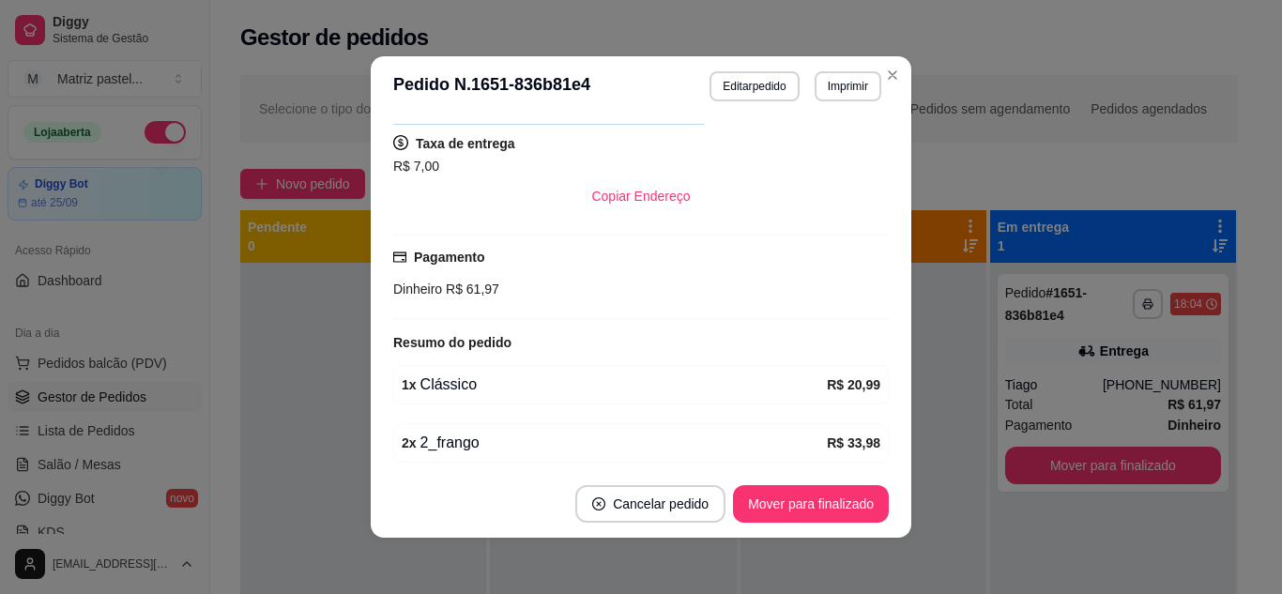
scroll to position [284, 0]
